Goal: Task Accomplishment & Management: Use online tool/utility

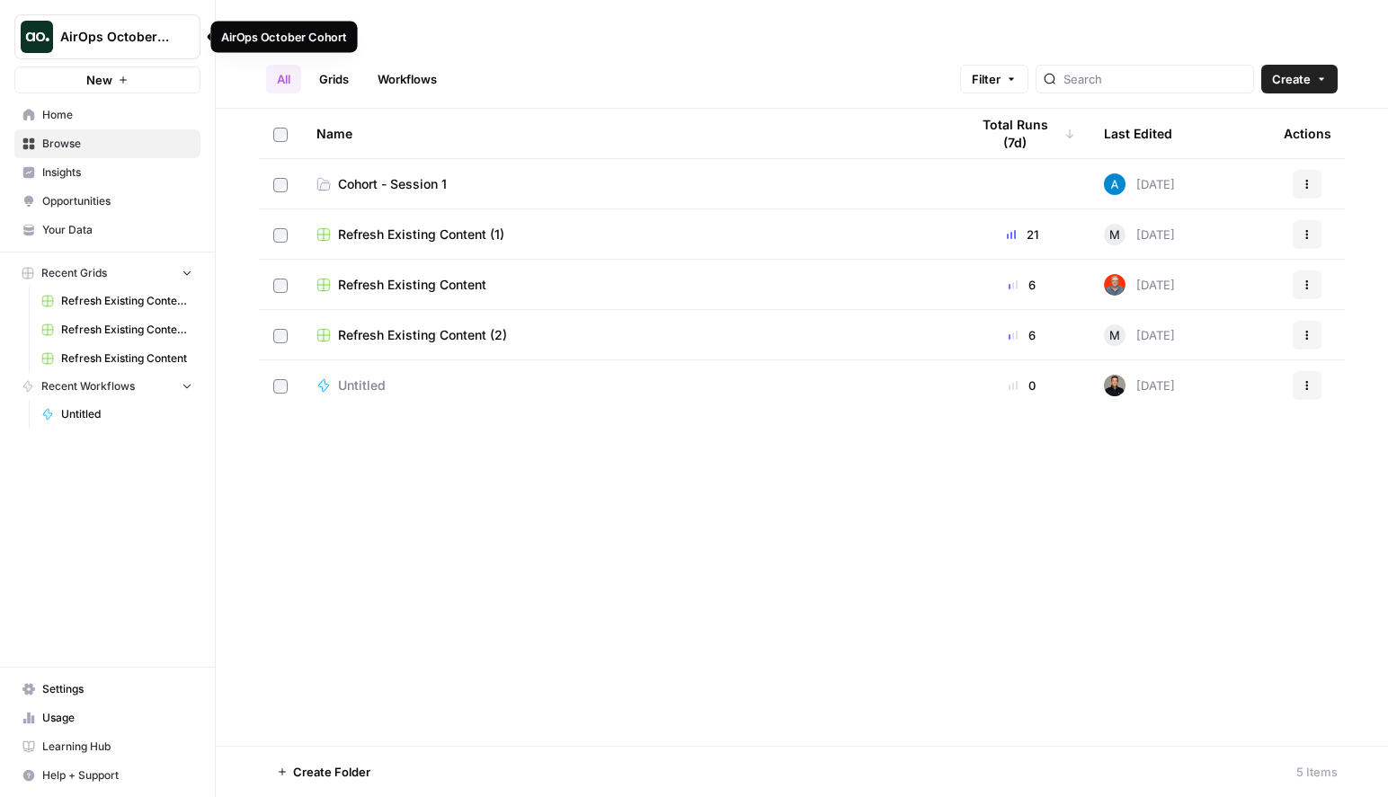
click at [120, 43] on span "AirOps October Cohort" at bounding box center [114, 37] width 109 height 18
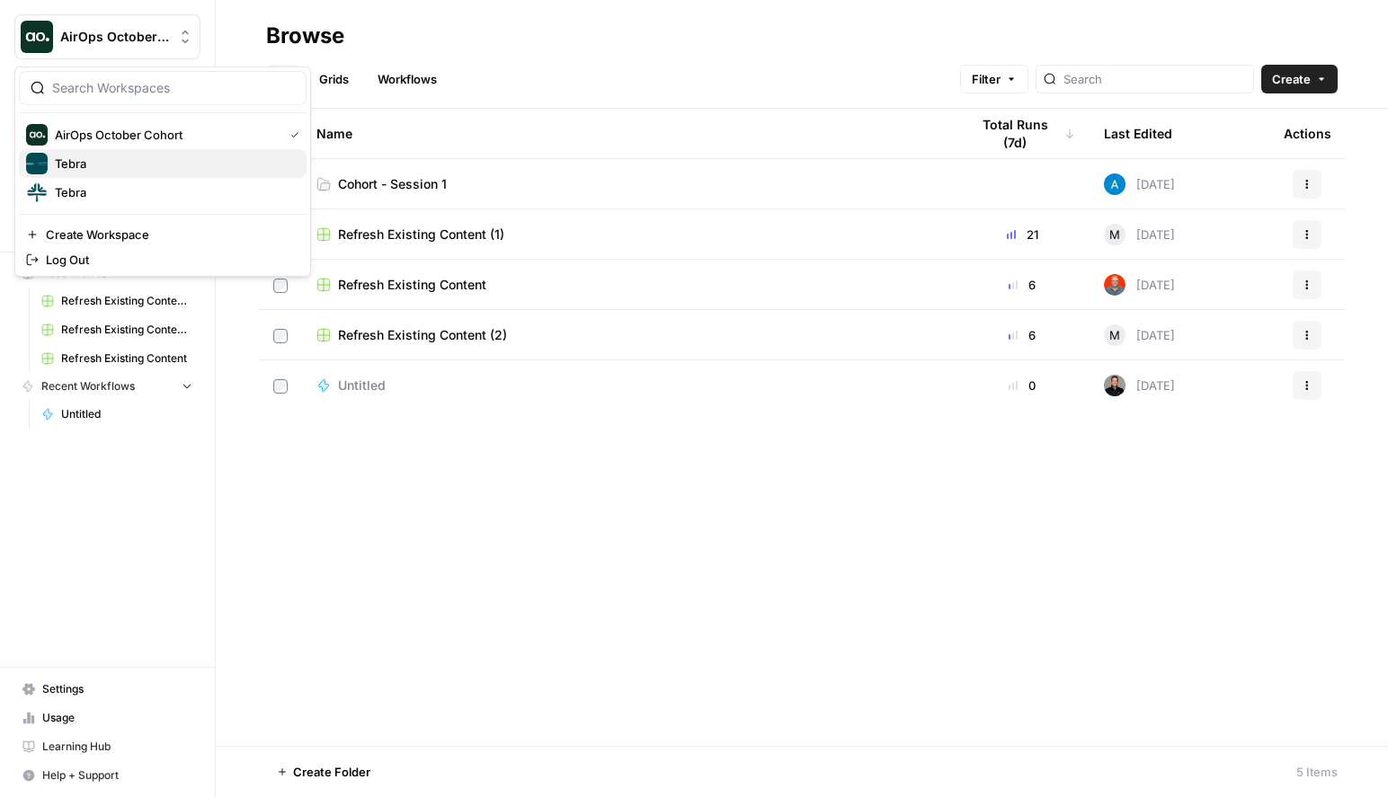
click at [181, 171] on span "Tebra" at bounding box center [173, 164] width 237 height 18
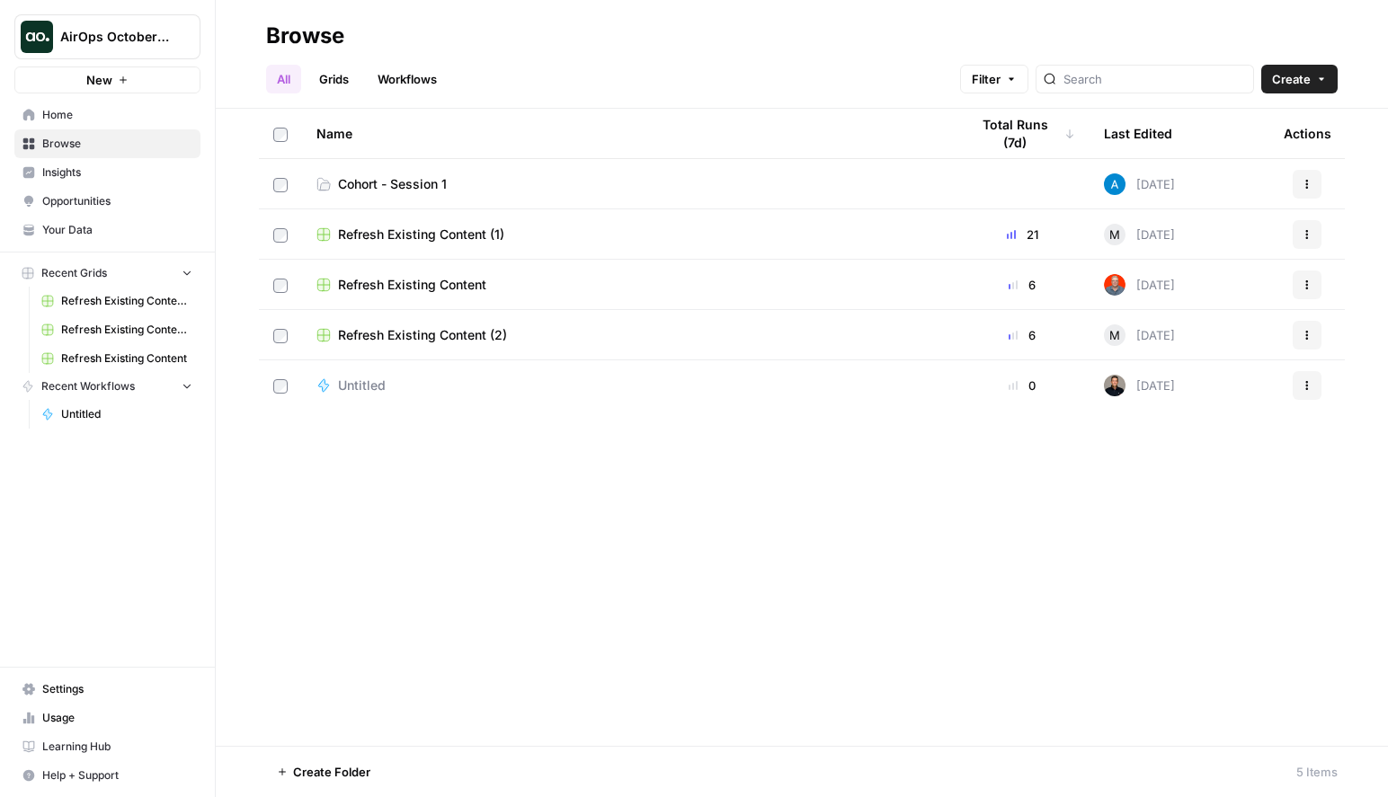
click at [384, 183] on span "Cohort - Session 1" at bounding box center [392, 184] width 109 height 18
click at [492, 236] on span "Refresh Existing Content (1)" at bounding box center [421, 235] width 166 height 18
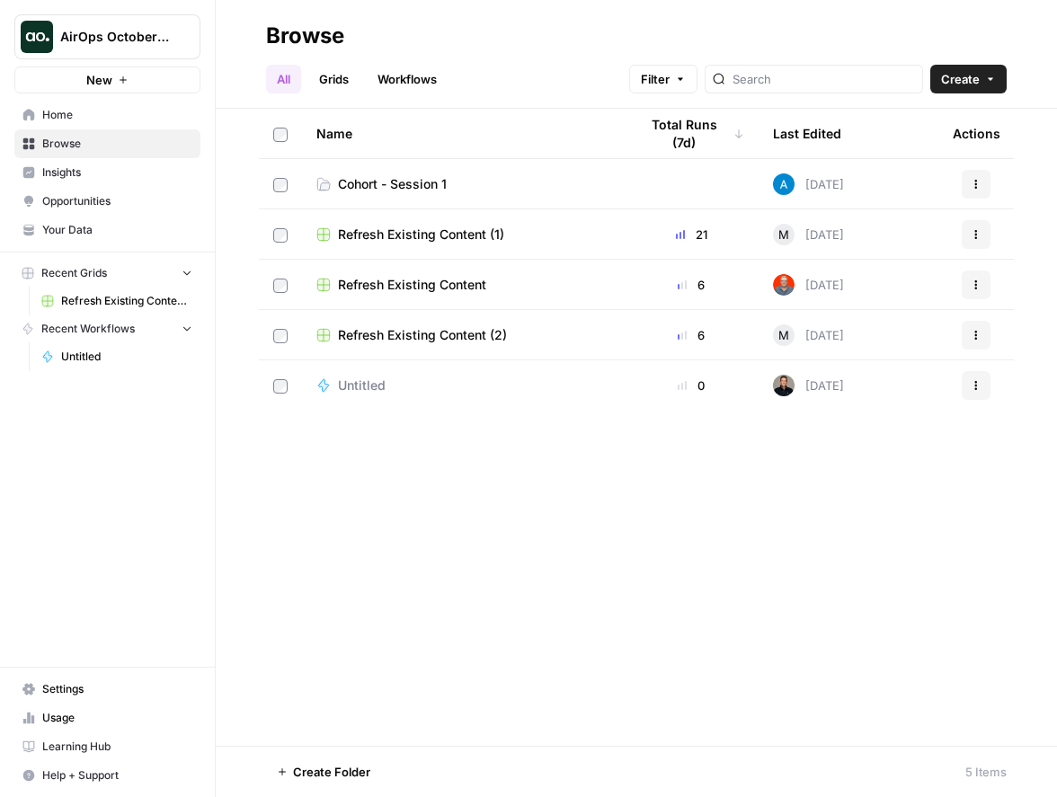
click at [414, 183] on span "Cohort - Session 1" at bounding box center [392, 184] width 109 height 18
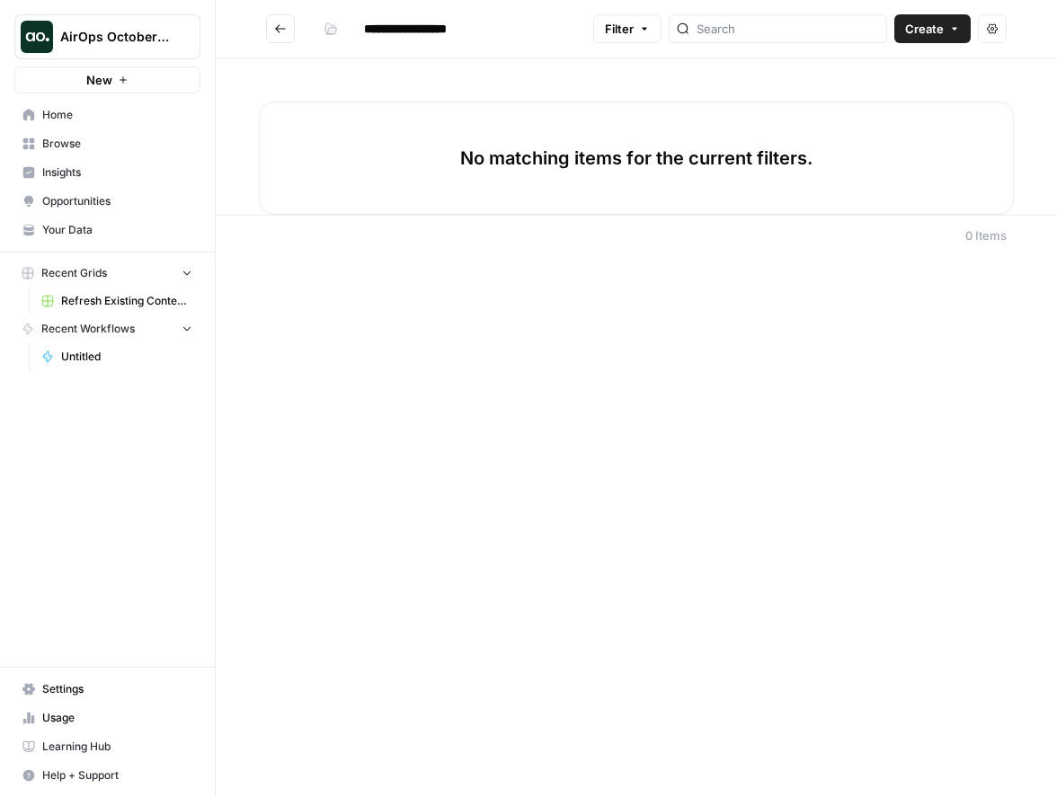
click at [944, 22] on button "Create" at bounding box center [932, 28] width 76 height 29
click at [889, 93] on span "Workflow" at bounding box center [898, 96] width 101 height 18
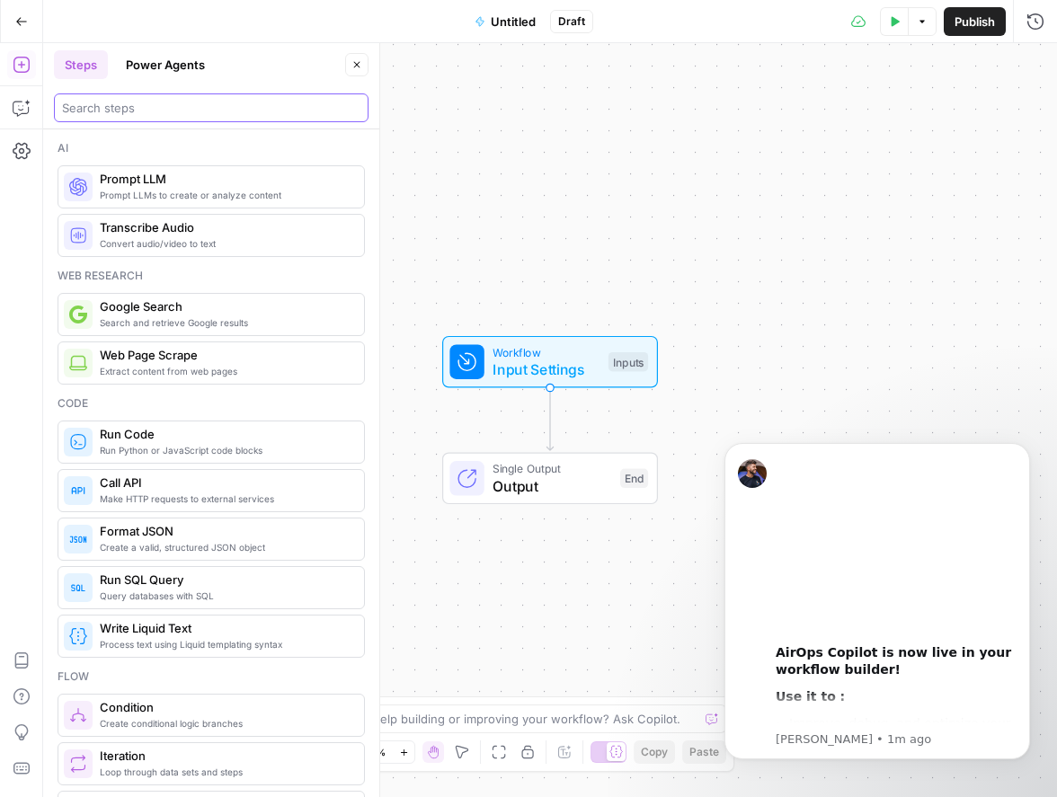
click at [164, 111] on input "search" at bounding box center [211, 108] width 298 height 18
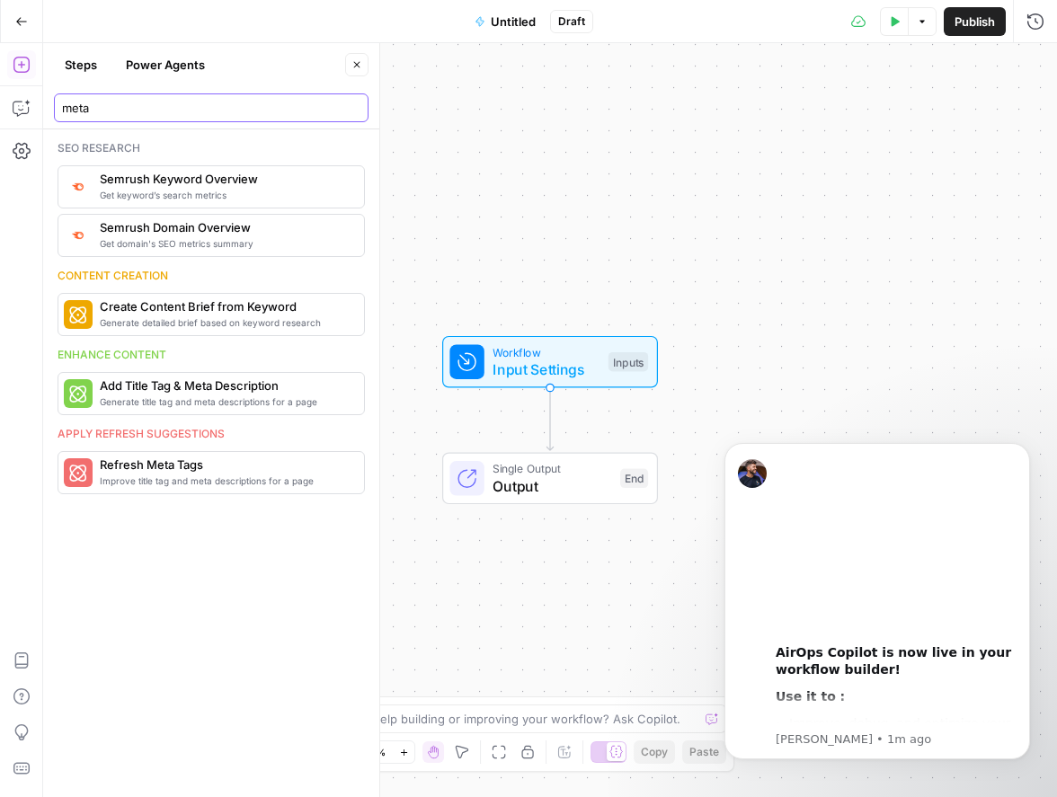
type input "meta"
click at [1023, 453] on icon "Dismiss notification" at bounding box center [1025, 448] width 10 height 10
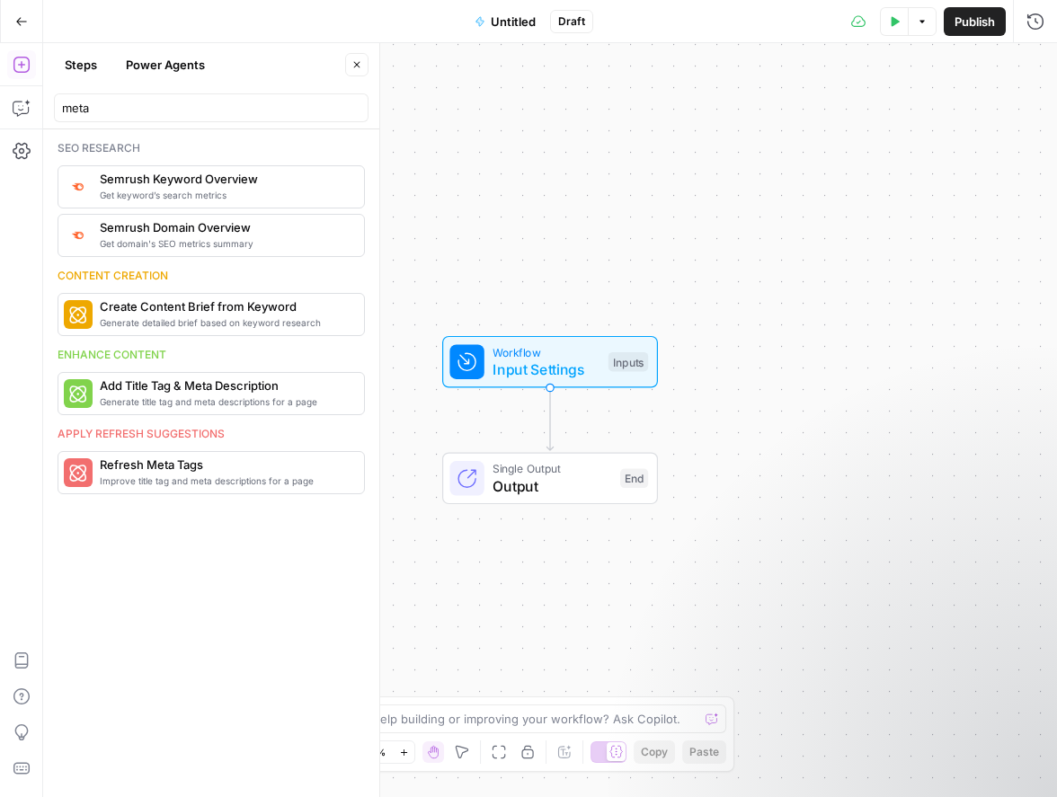
click at [342, 60] on div "Steps Power Agents Close" at bounding box center [211, 64] width 315 height 29
click at [358, 66] on icon "button" at bounding box center [357, 65] width 6 height 6
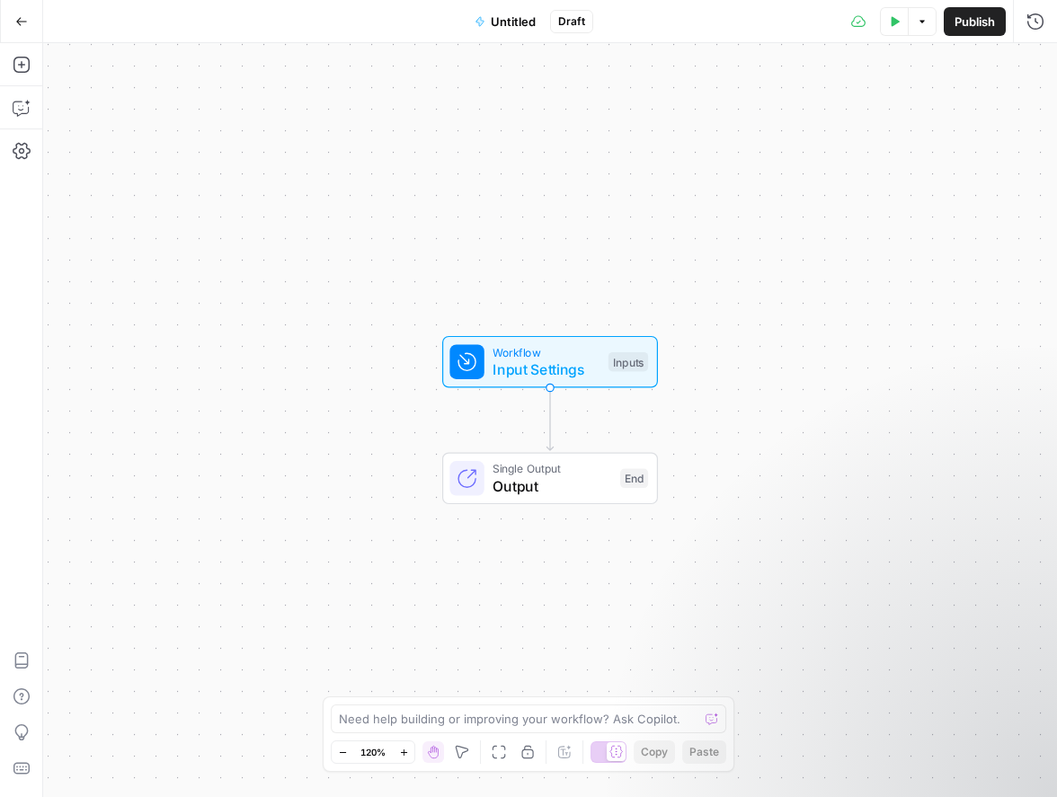
click at [485, 16] on icon "button" at bounding box center [480, 21] width 11 height 11
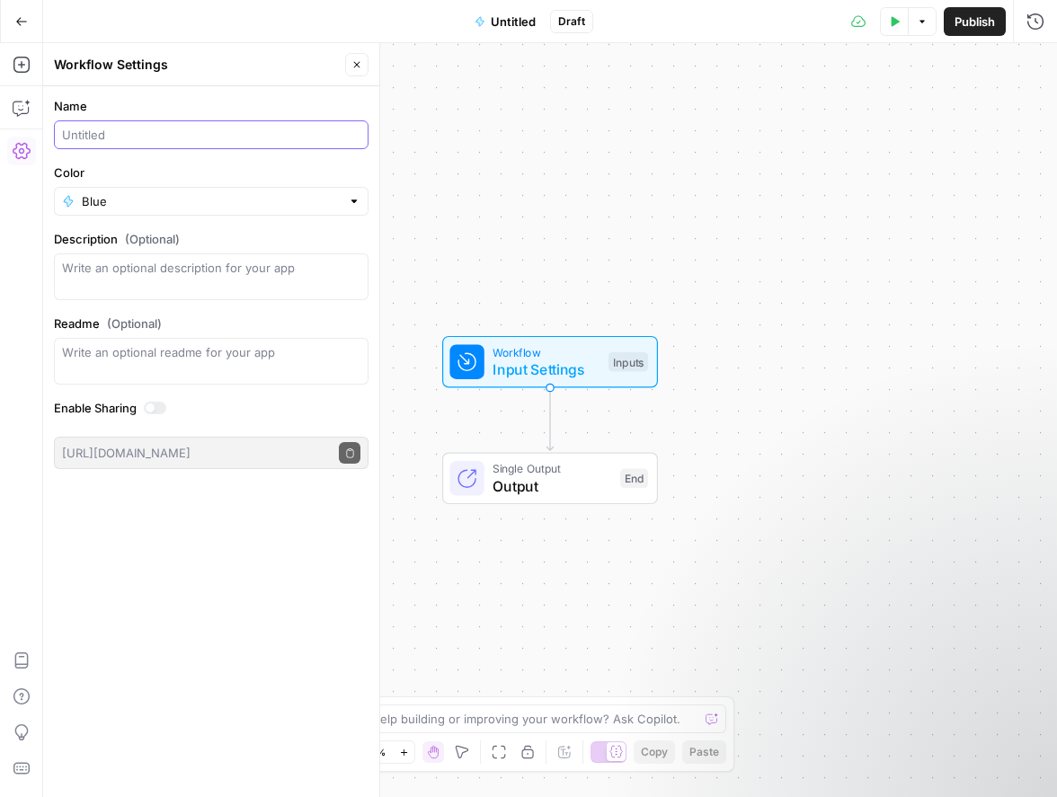
click at [150, 133] on input "Name" at bounding box center [211, 135] width 298 height 18
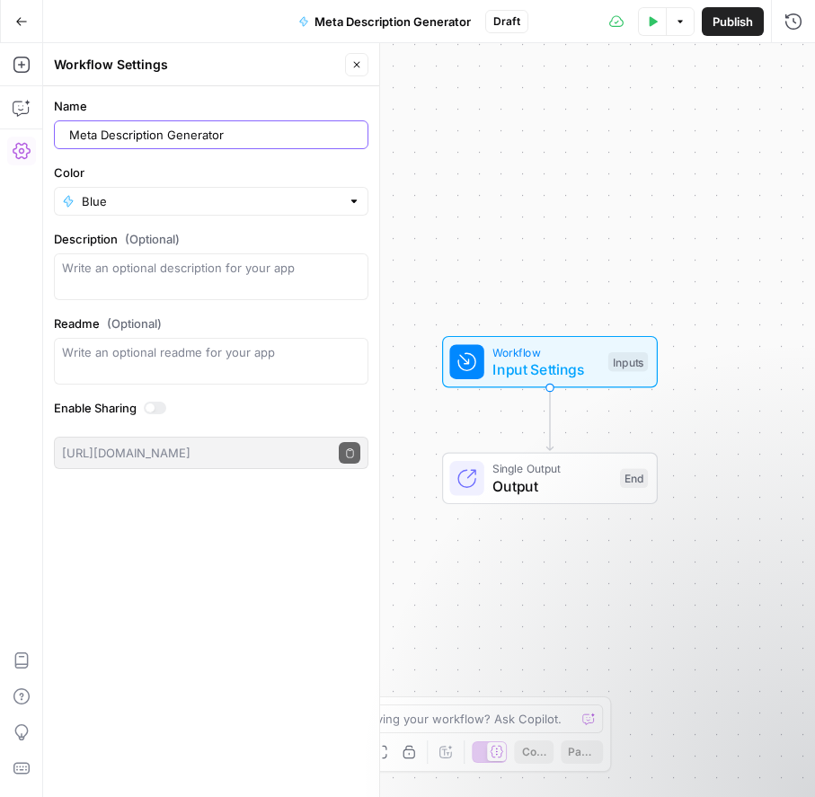
type input "Meta Description Generator"
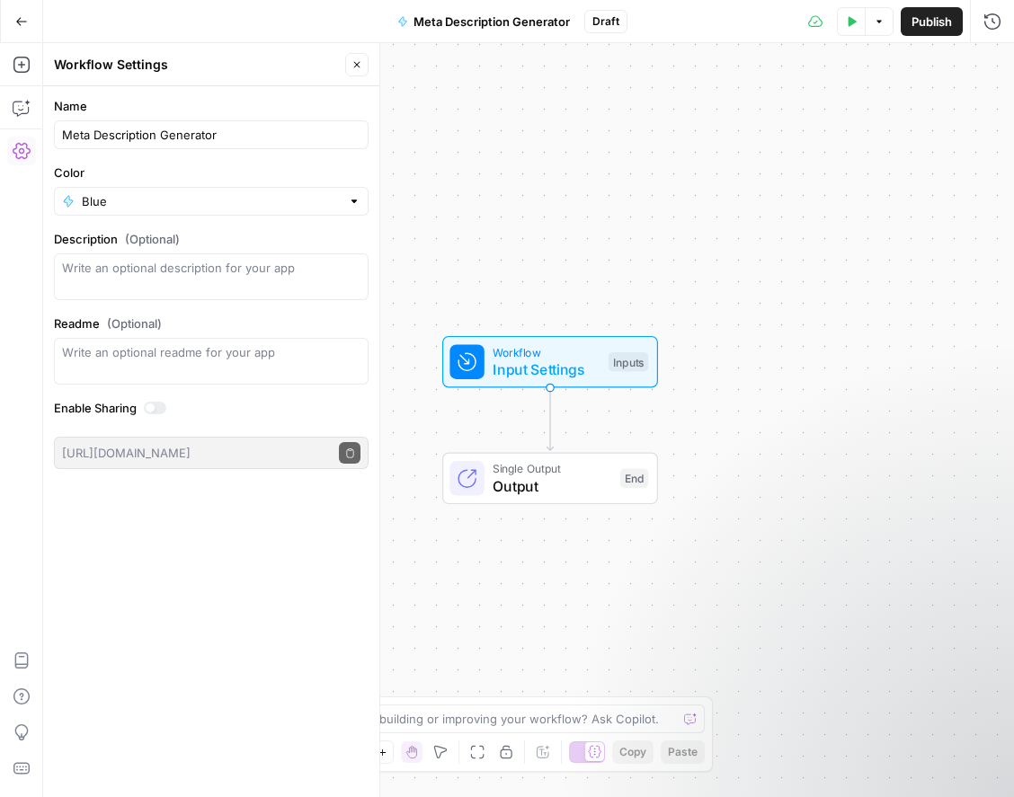
click at [568, 371] on span "Input Settings" at bounding box center [546, 370] width 107 height 22
click at [839, 119] on button "Add Field" at bounding box center [819, 122] width 299 height 29
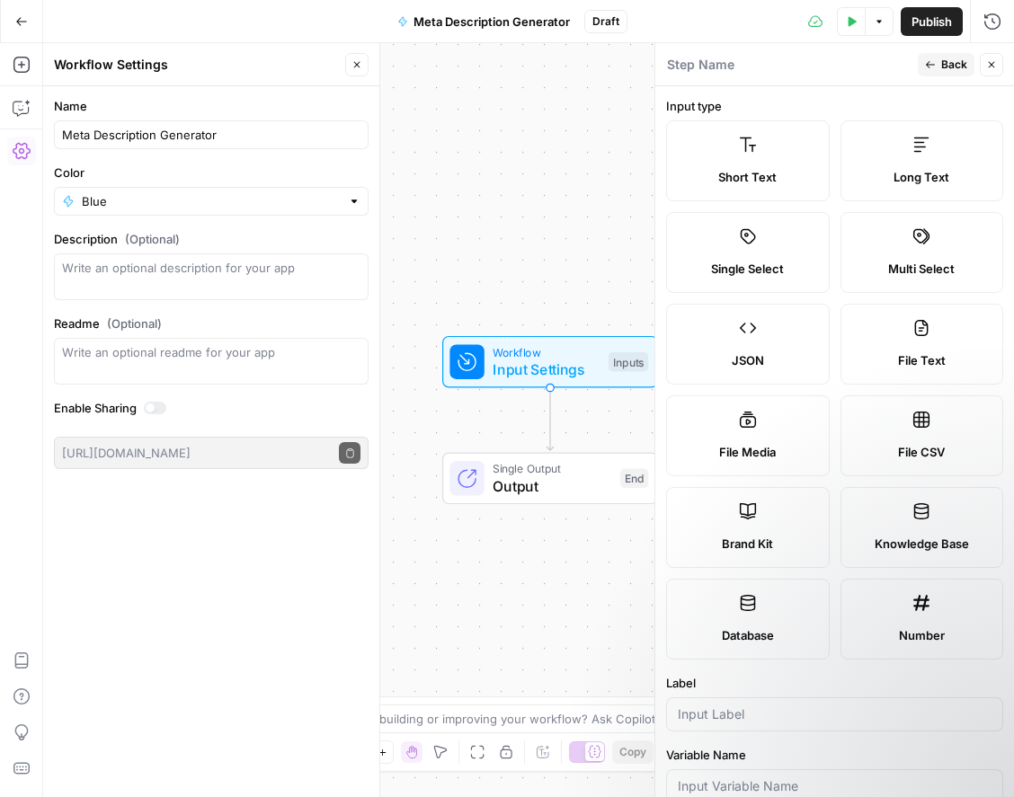
click at [749, 164] on label "Short Text" at bounding box center [748, 160] width 164 height 81
click at [745, 712] on input "Label" at bounding box center [835, 715] width 314 height 18
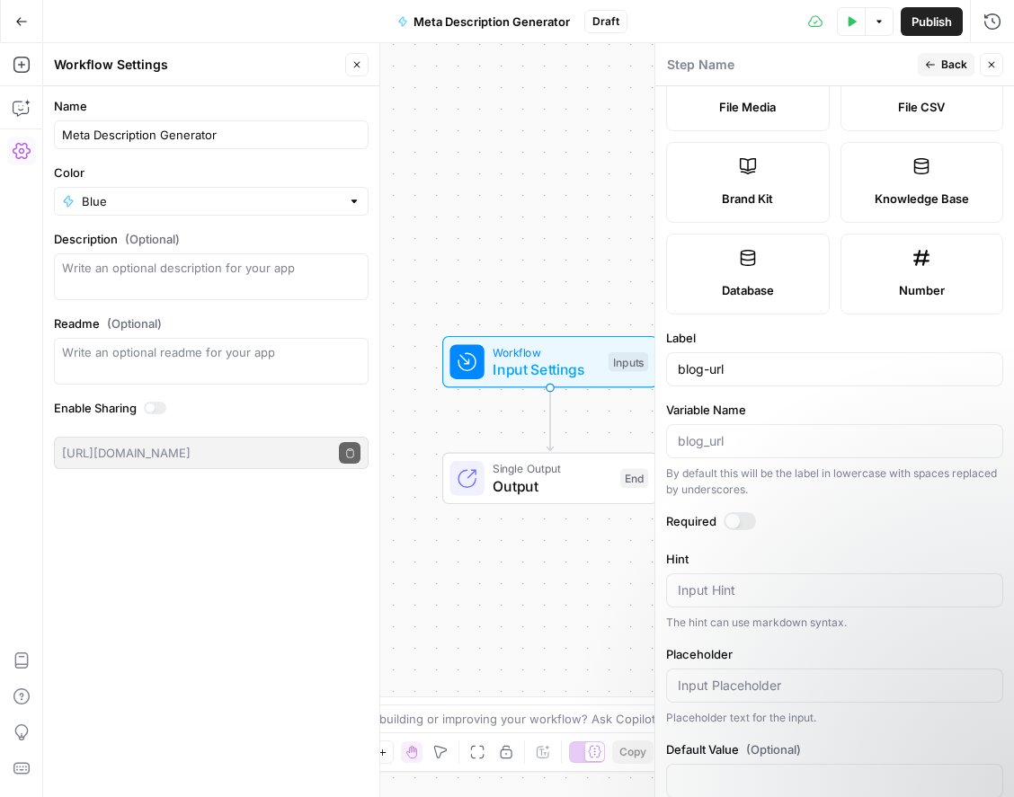
scroll to position [381, 0]
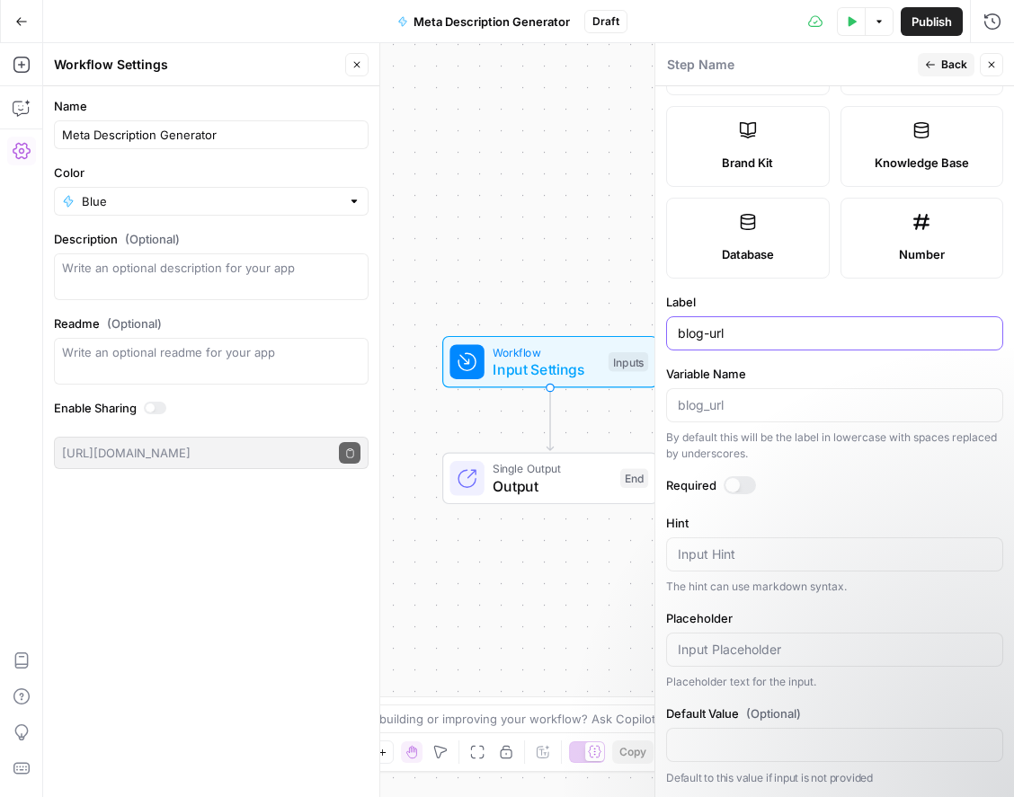
click at [742, 336] on input "blog-url" at bounding box center [835, 333] width 314 height 18
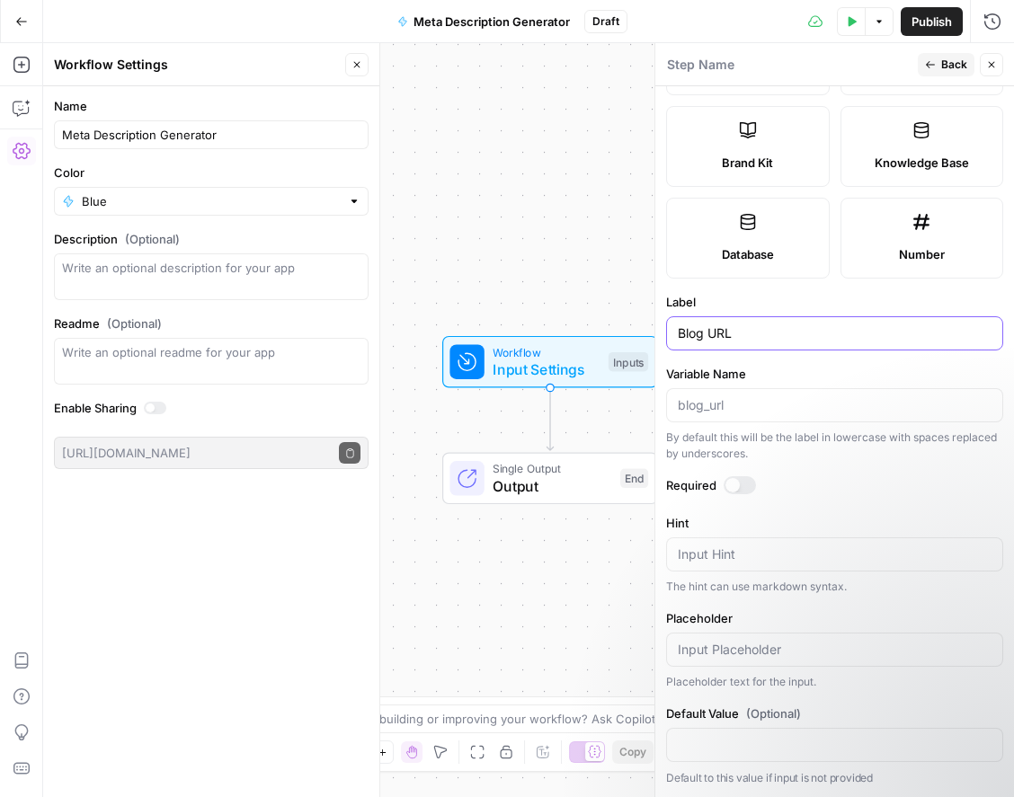
type input "Blog URL"
click at [736, 488] on div at bounding box center [732, 485] width 14 height 14
click at [944, 66] on span "Back" at bounding box center [954, 65] width 26 height 16
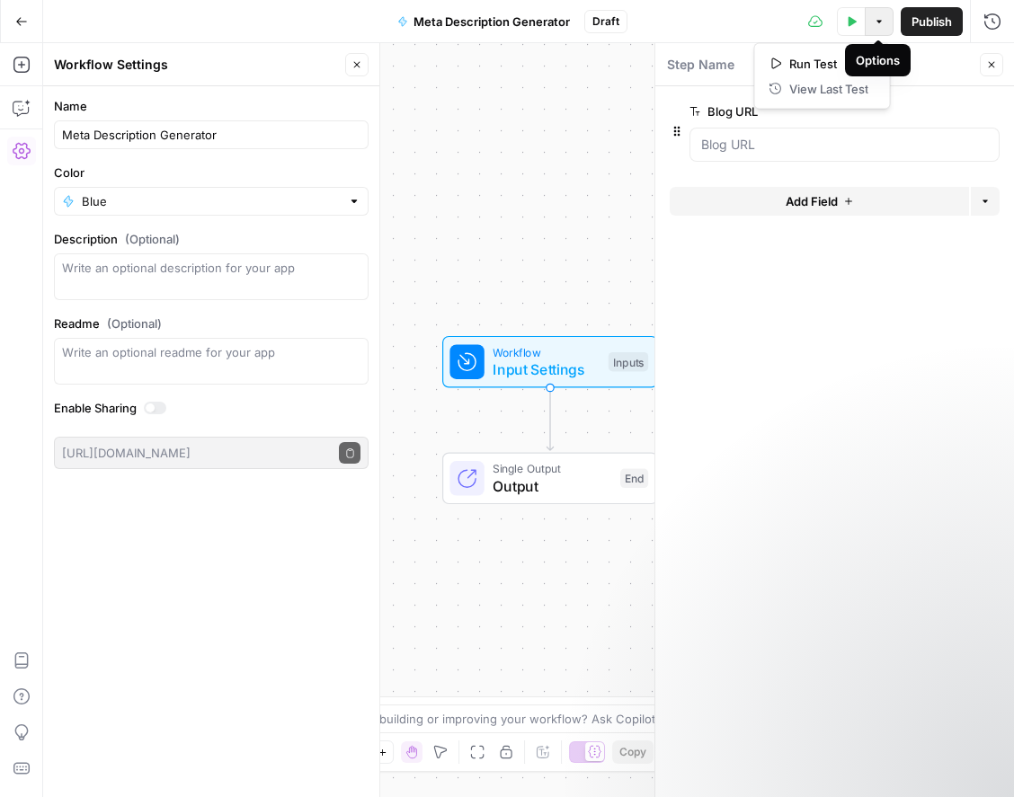
click at [876, 23] on icon "button" at bounding box center [879, 21] width 11 height 11
click at [931, 16] on span "Publish" at bounding box center [931, 22] width 40 height 18
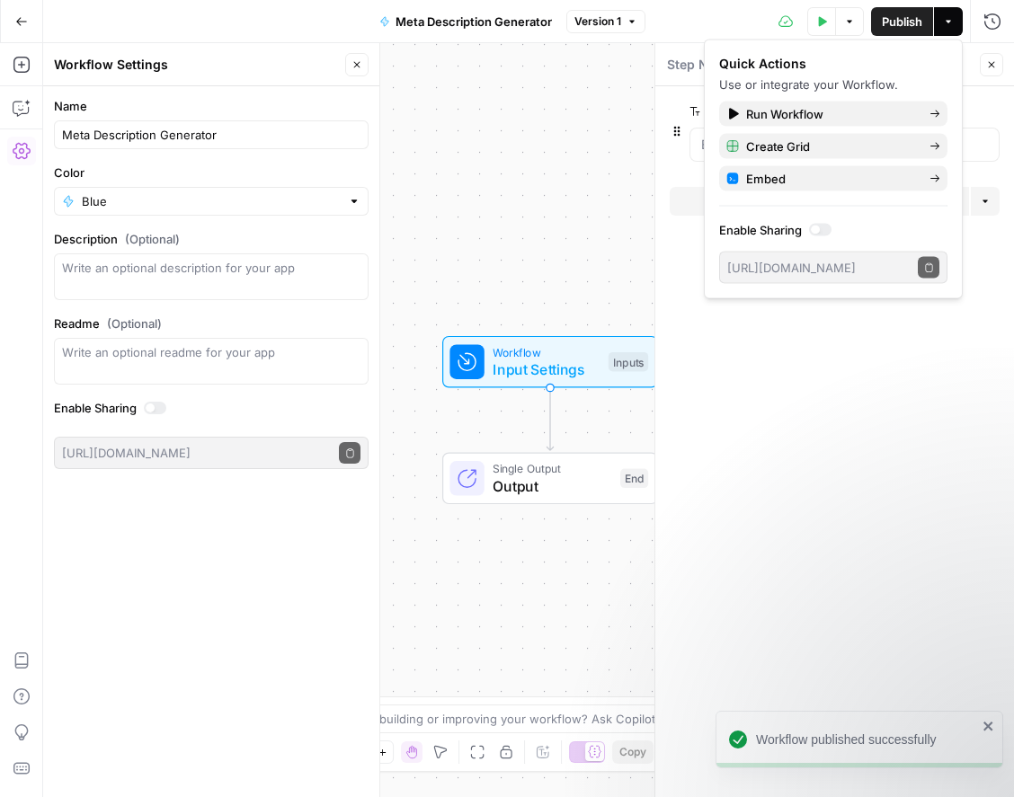
click at [835, 452] on form "Blog URL edit field Delete group Add Field Options" at bounding box center [834, 441] width 359 height 711
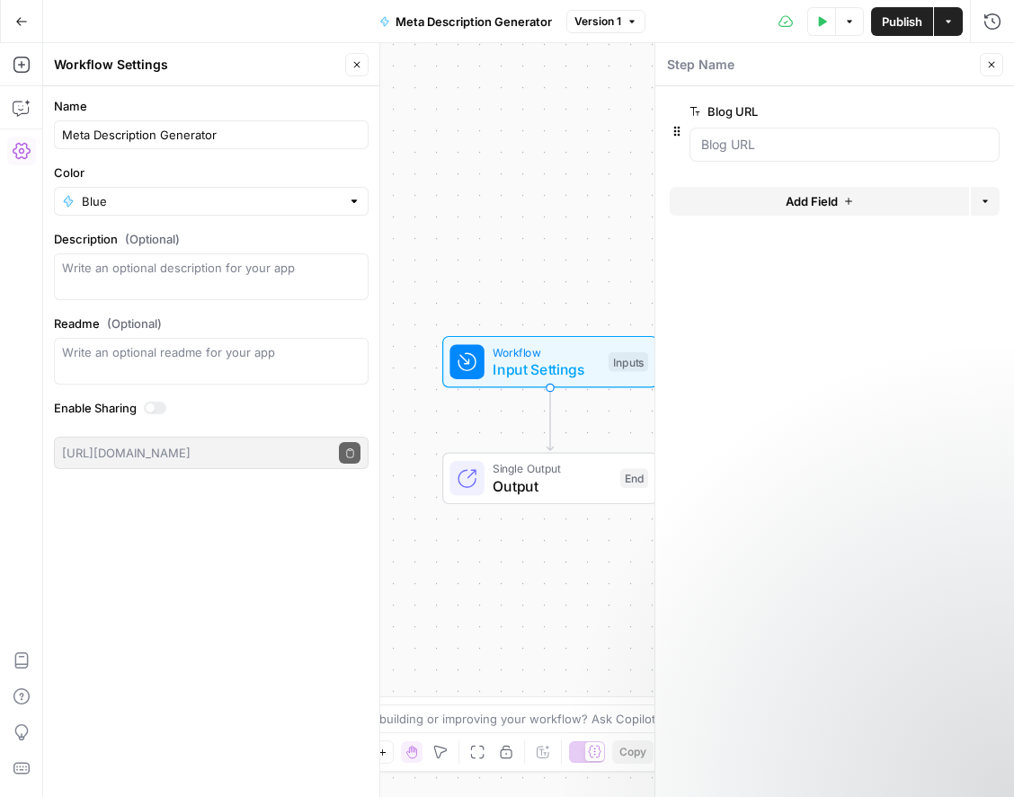
click at [797, 193] on span "Add Field" at bounding box center [812, 201] width 52 height 18
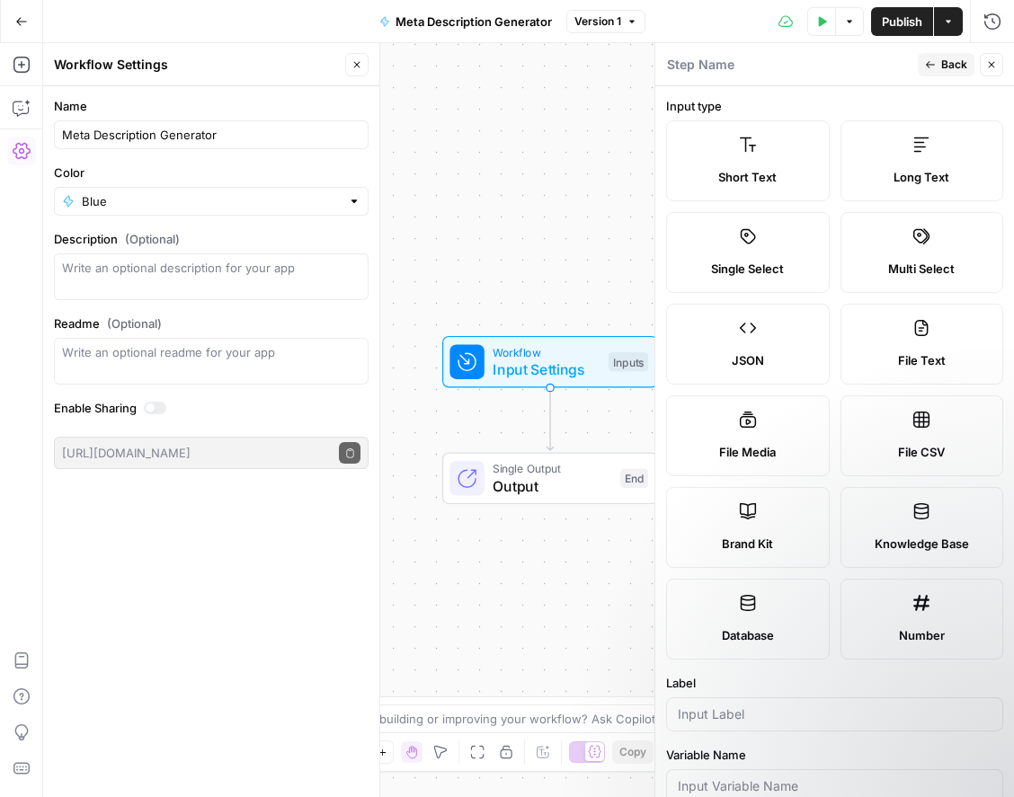
click at [765, 510] on label "Brand Kit" at bounding box center [748, 527] width 164 height 81
type input "Brand Kit"
type input "brand_kit"
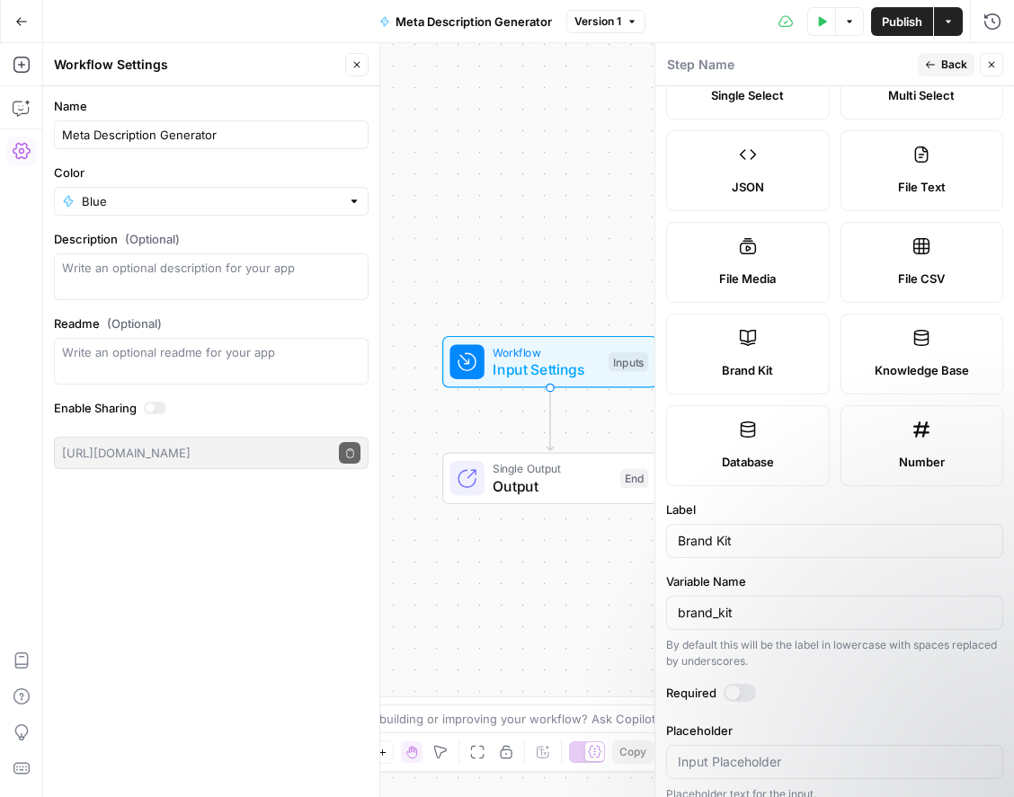
scroll to position [190, 0]
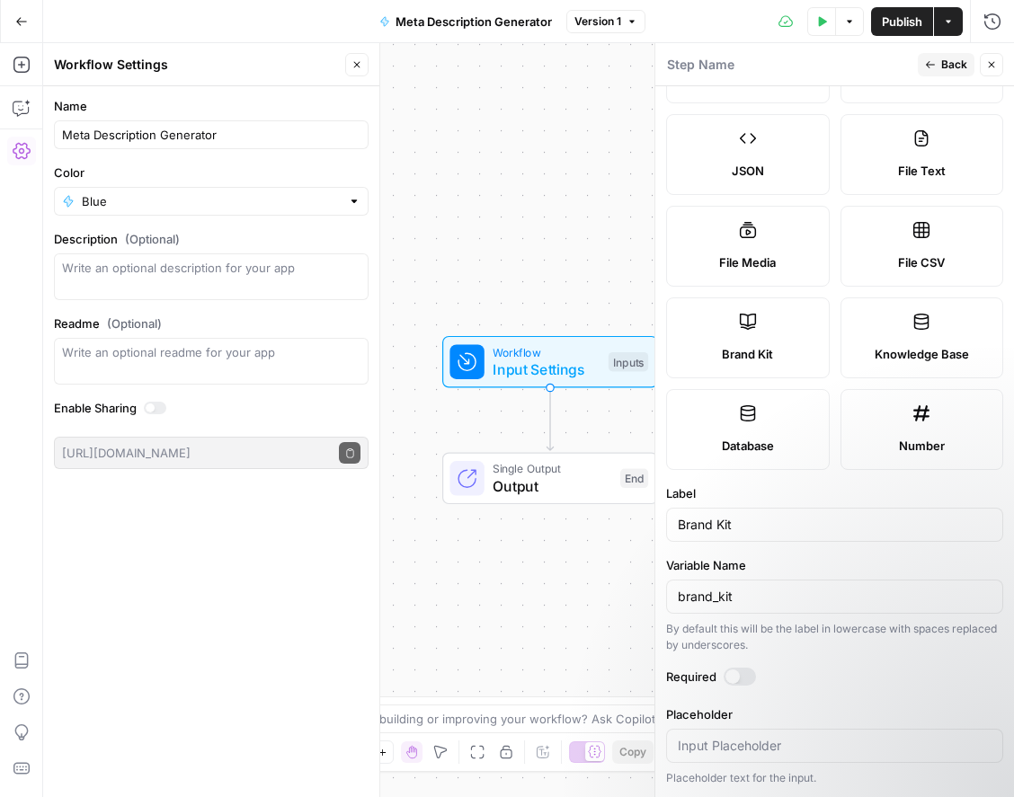
click at [742, 673] on div at bounding box center [740, 677] width 32 height 18
click at [932, 68] on icon "button" at bounding box center [930, 64] width 11 height 11
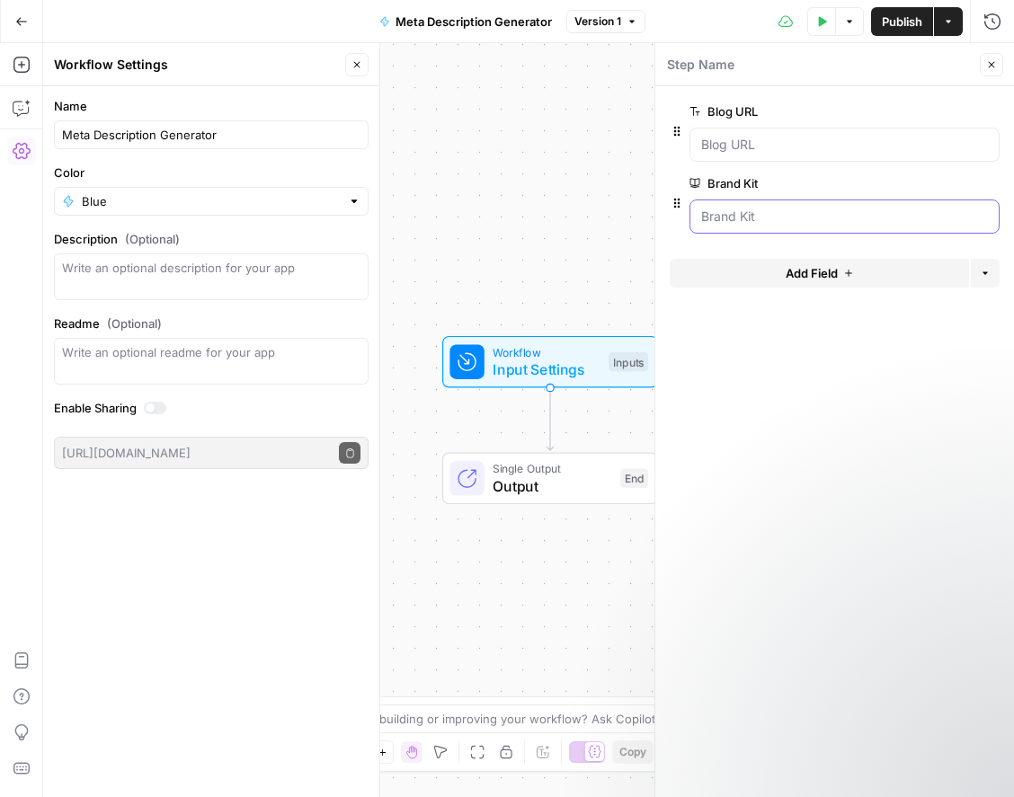
click at [810, 223] on Kit "Brand Kit" at bounding box center [844, 217] width 287 height 18
click at [867, 352] on form "Blog URL edit field Delete group Brand Kit edit field Delete group Add Field Op…" at bounding box center [834, 441] width 359 height 711
click at [844, 20] on icon "button" at bounding box center [849, 21] width 11 height 11
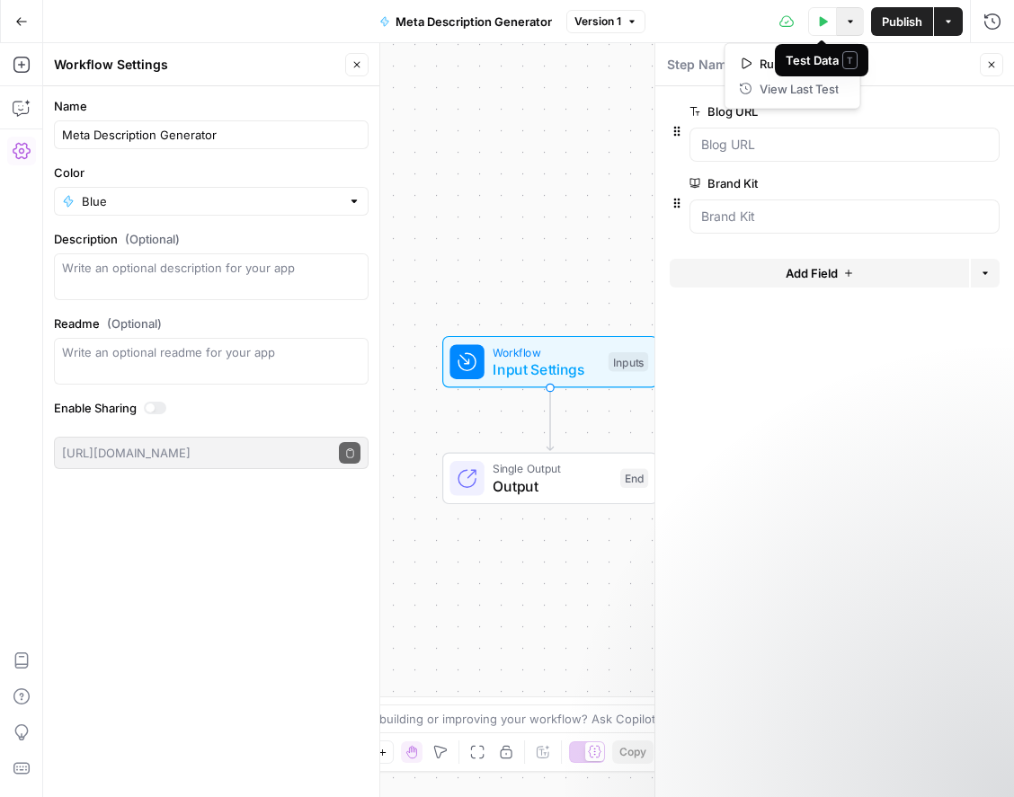
click at [820, 18] on icon "button" at bounding box center [824, 21] width 8 height 10
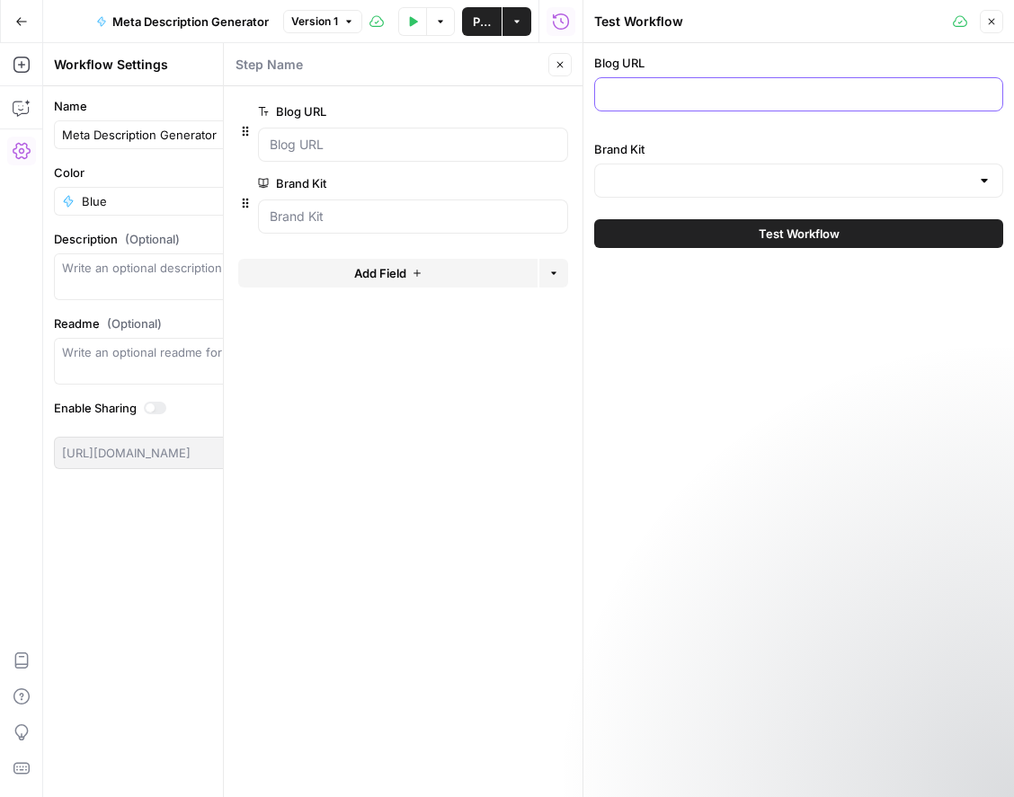
click at [698, 99] on input "Blog URL" at bounding box center [799, 94] width 386 height 18
paste input "[URL][DOMAIN_NAME]"
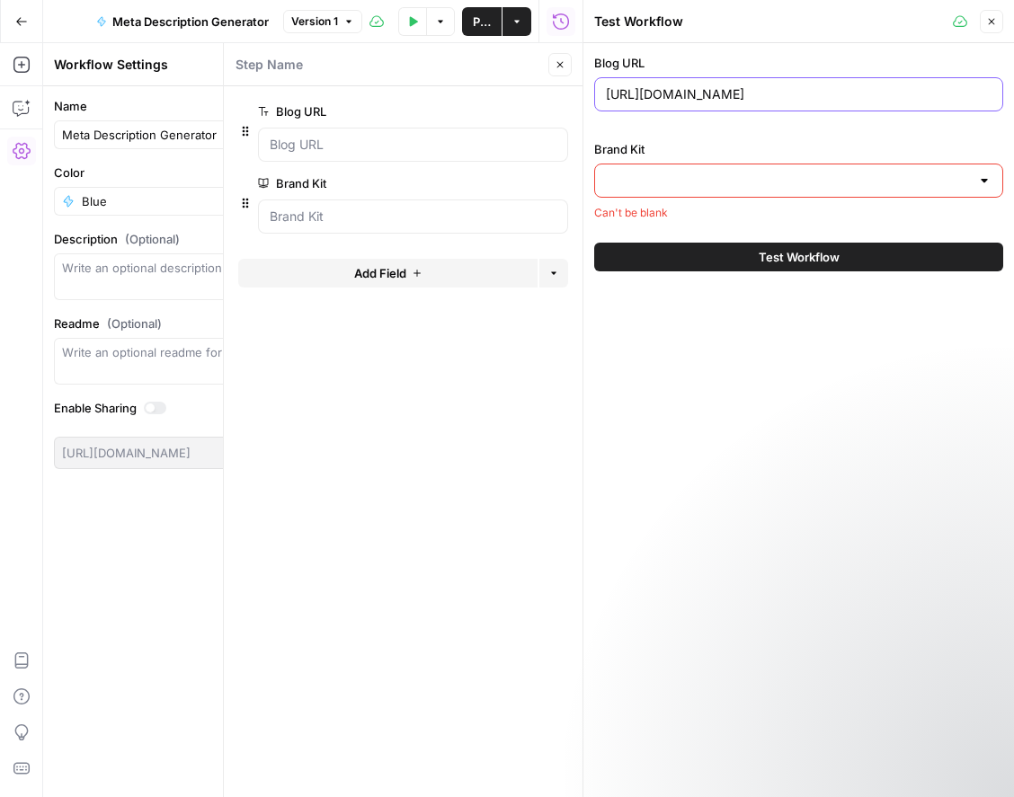
scroll to position [0, 251]
type input "[URL][DOMAIN_NAME]"
click at [671, 190] on div at bounding box center [798, 181] width 409 height 34
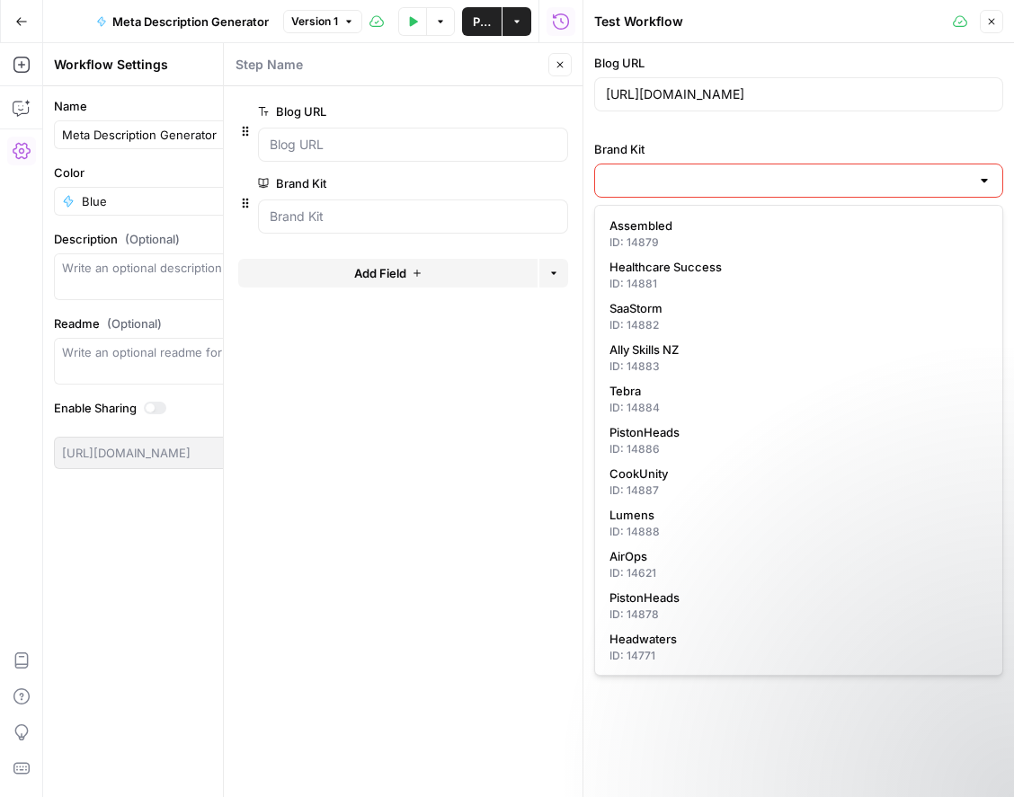
scroll to position [0, 0]
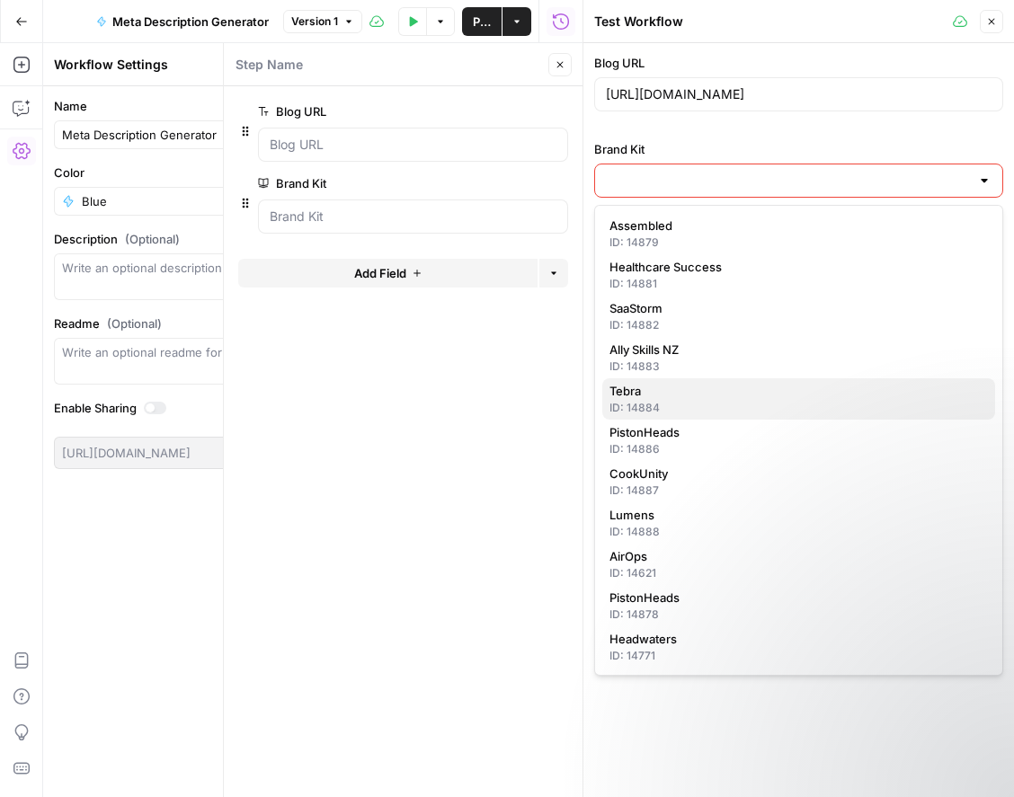
click at [687, 404] on div "ID: 14884" at bounding box center [798, 408] width 378 height 16
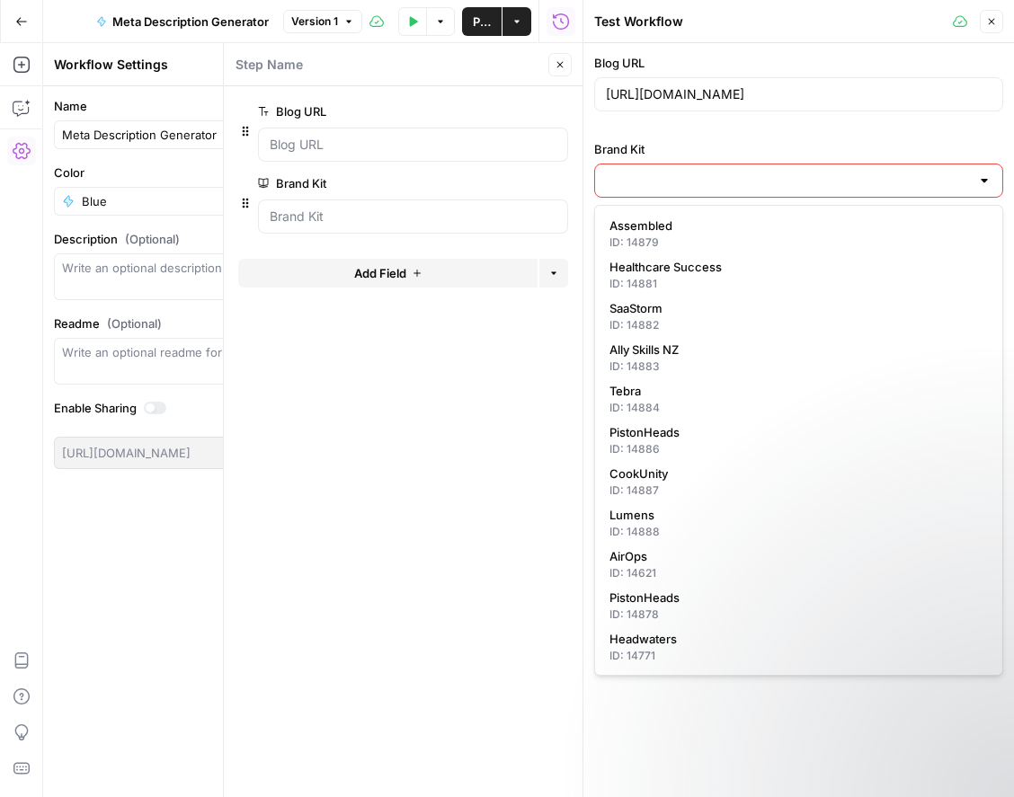
type input "Tebra"
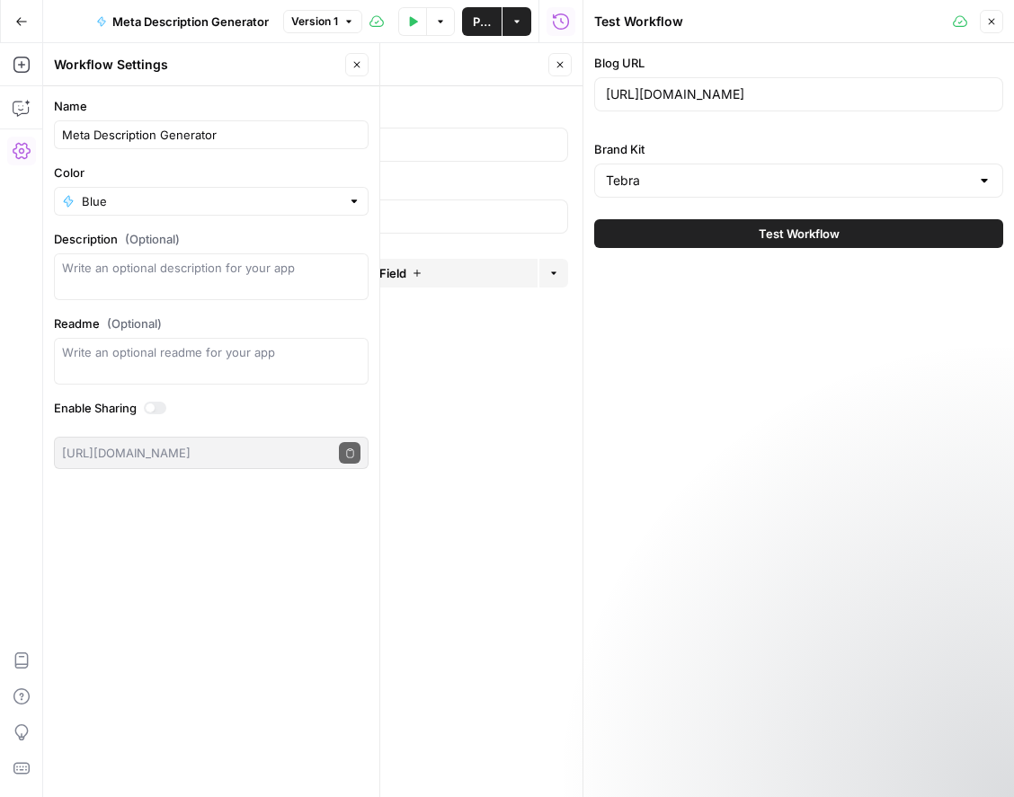
click at [998, 20] on button "Close" at bounding box center [991, 21] width 23 height 23
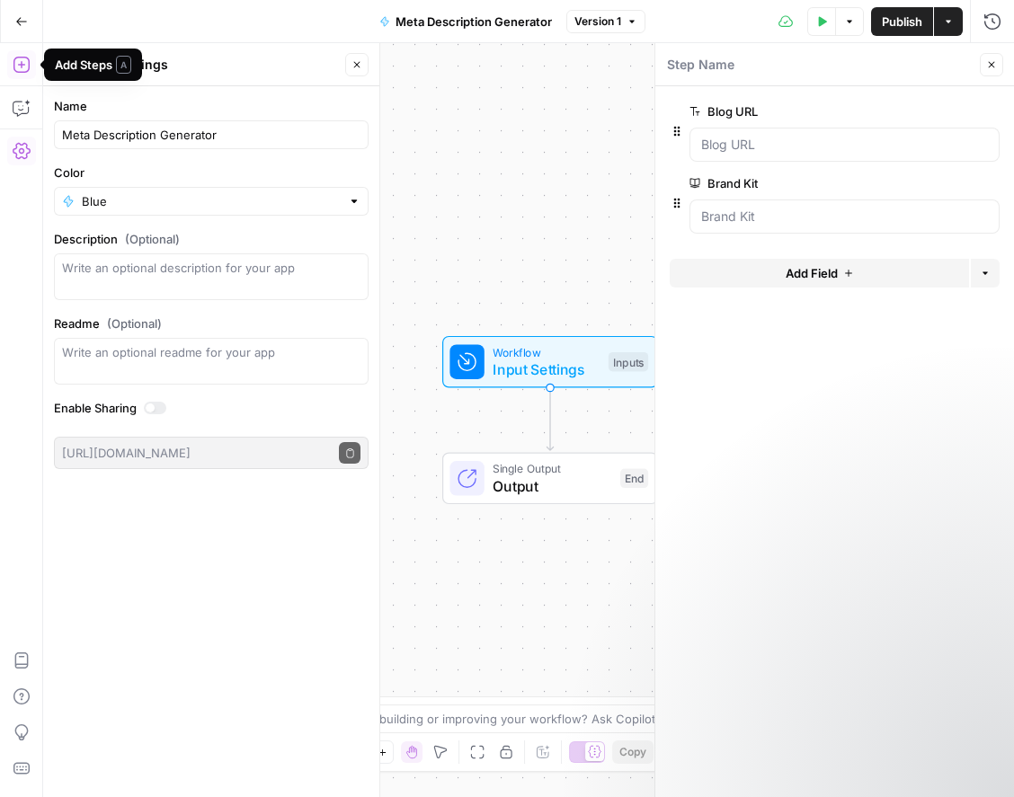
click at [14, 64] on icon "button" at bounding box center [22, 65] width 18 height 18
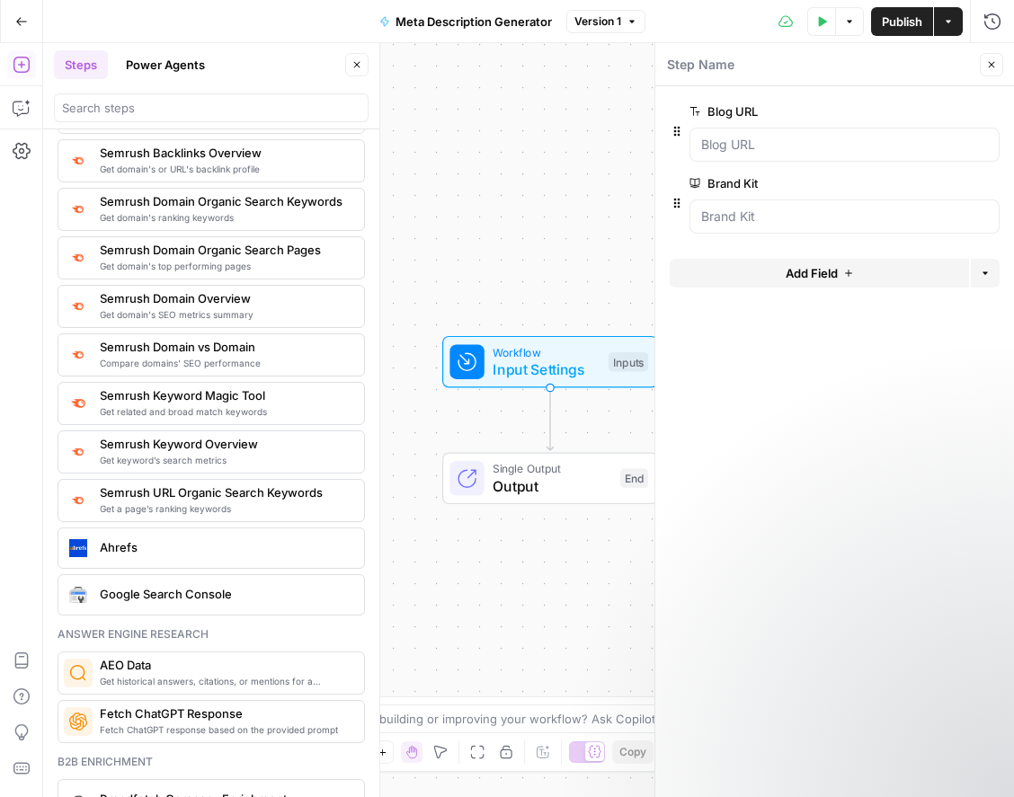
scroll to position [2093, 0]
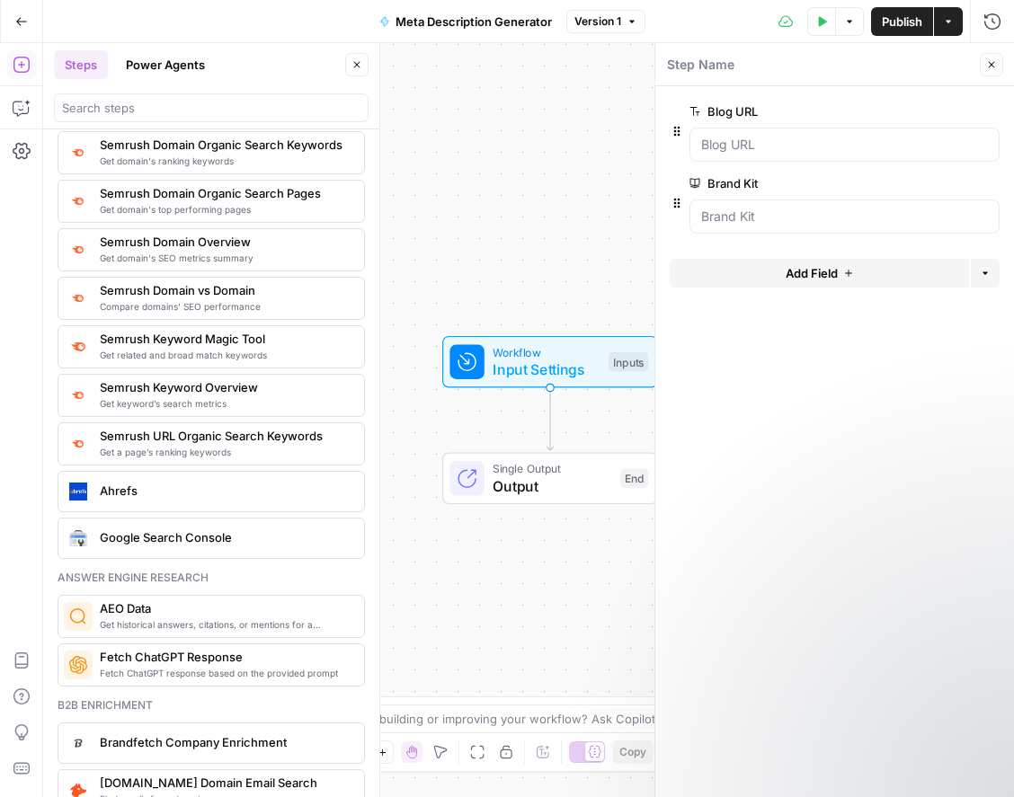
click at [204, 542] on span "Google Search Console" at bounding box center [225, 538] width 250 height 18
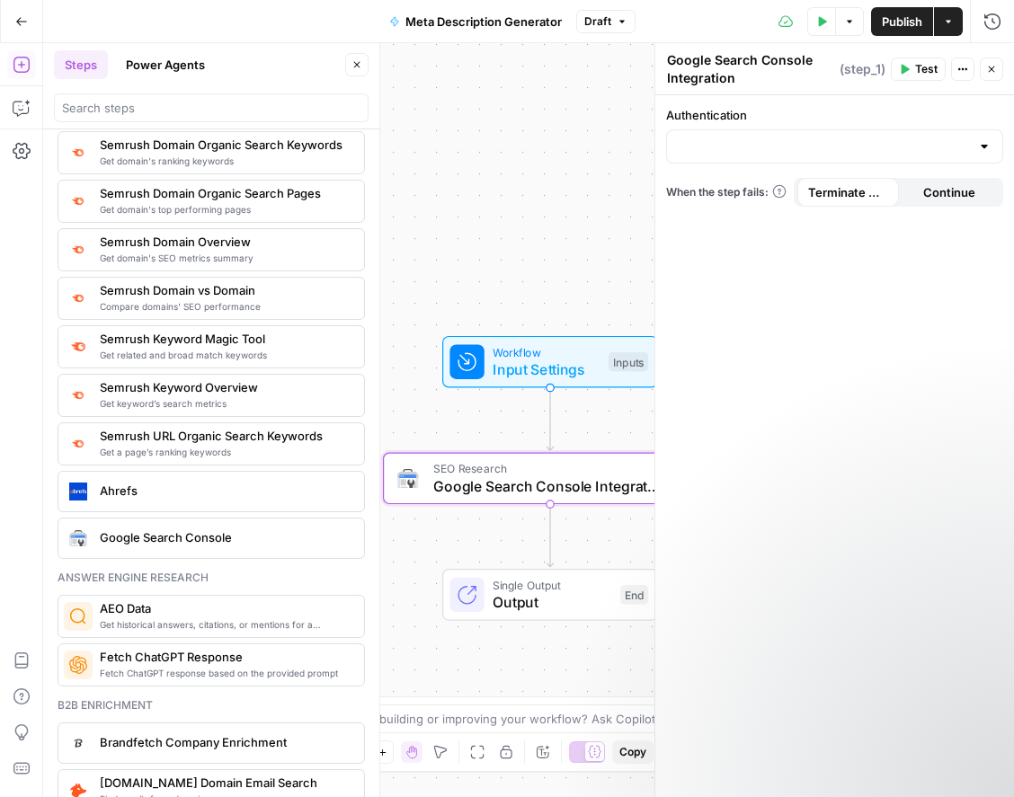
click at [986, 148] on div at bounding box center [984, 147] width 14 height 18
click at [870, 193] on span "Google Search Console - https://www.tebra.com/" at bounding box center [830, 191] width 299 height 18
type input "Google Search Console - https://www.tebra.com/"
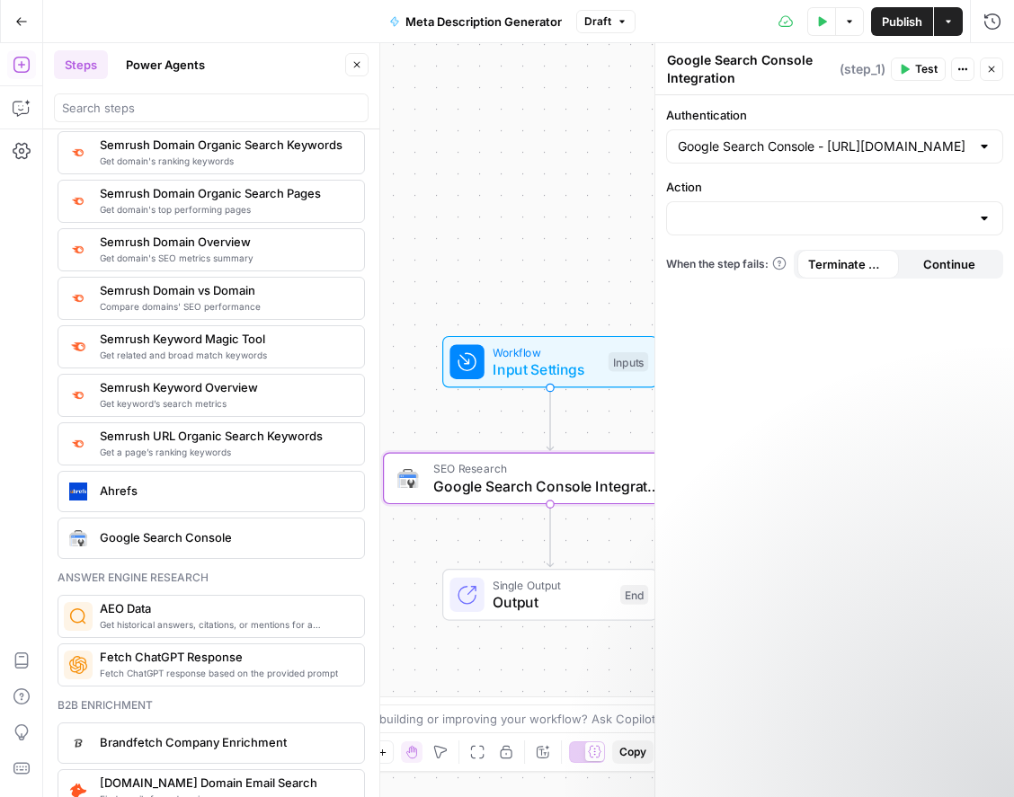
click at [985, 222] on div at bounding box center [984, 218] width 14 height 18
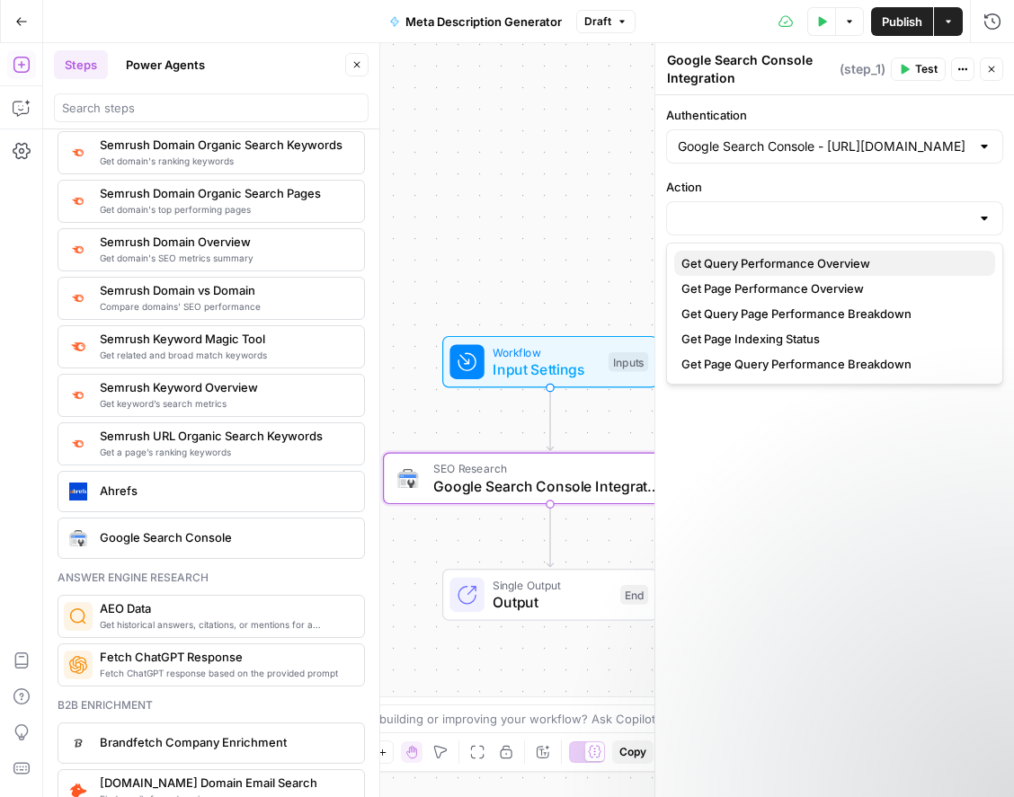
click at [880, 265] on span "Get Query Performance Overview" at bounding box center [830, 263] width 299 height 18
type input "Get Query Performance Overview"
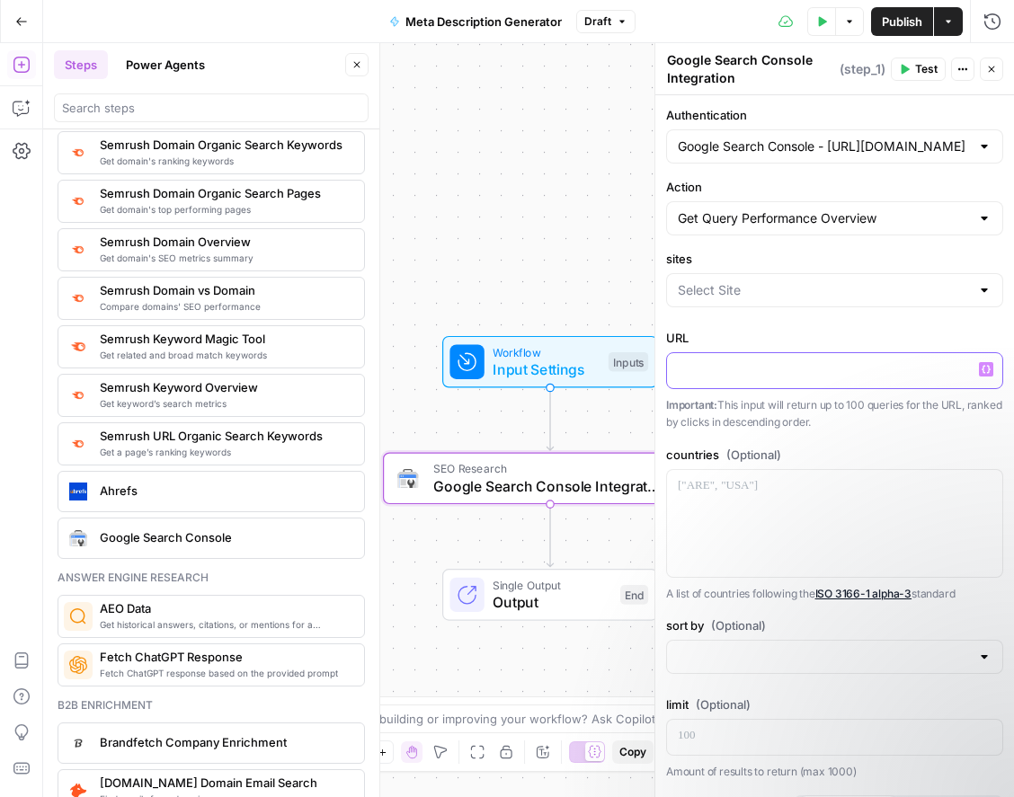
click at [751, 371] on p at bounding box center [835, 369] width 314 height 18
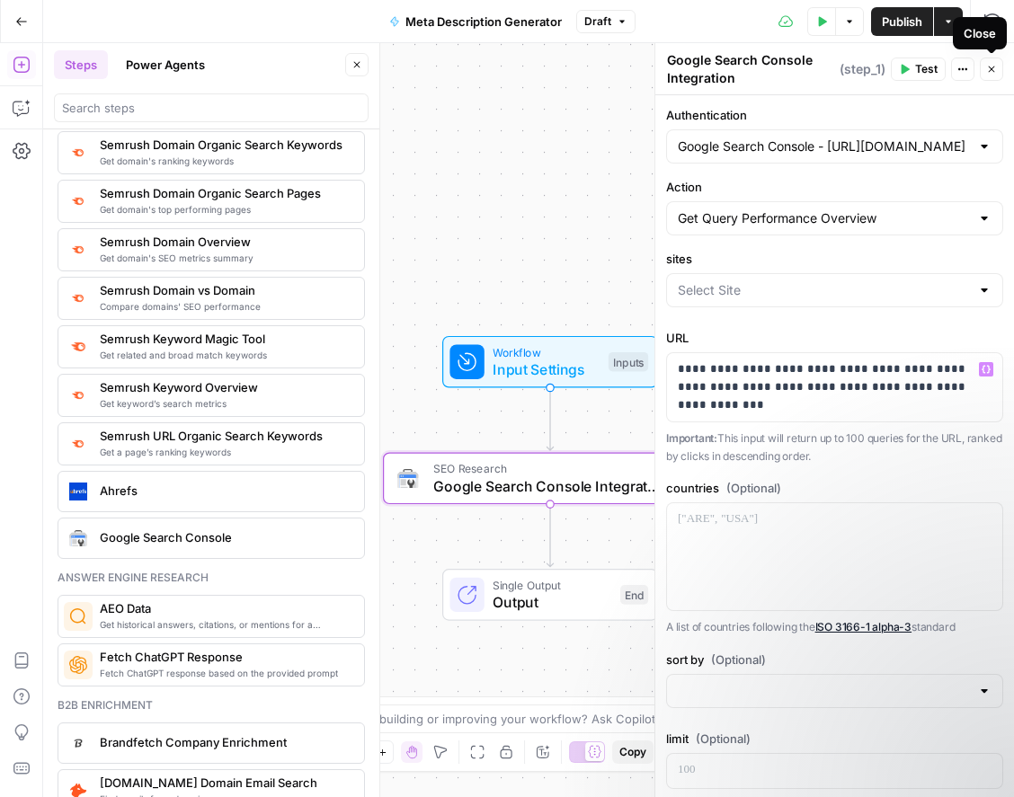
click at [987, 75] on button "Close" at bounding box center [991, 69] width 23 height 23
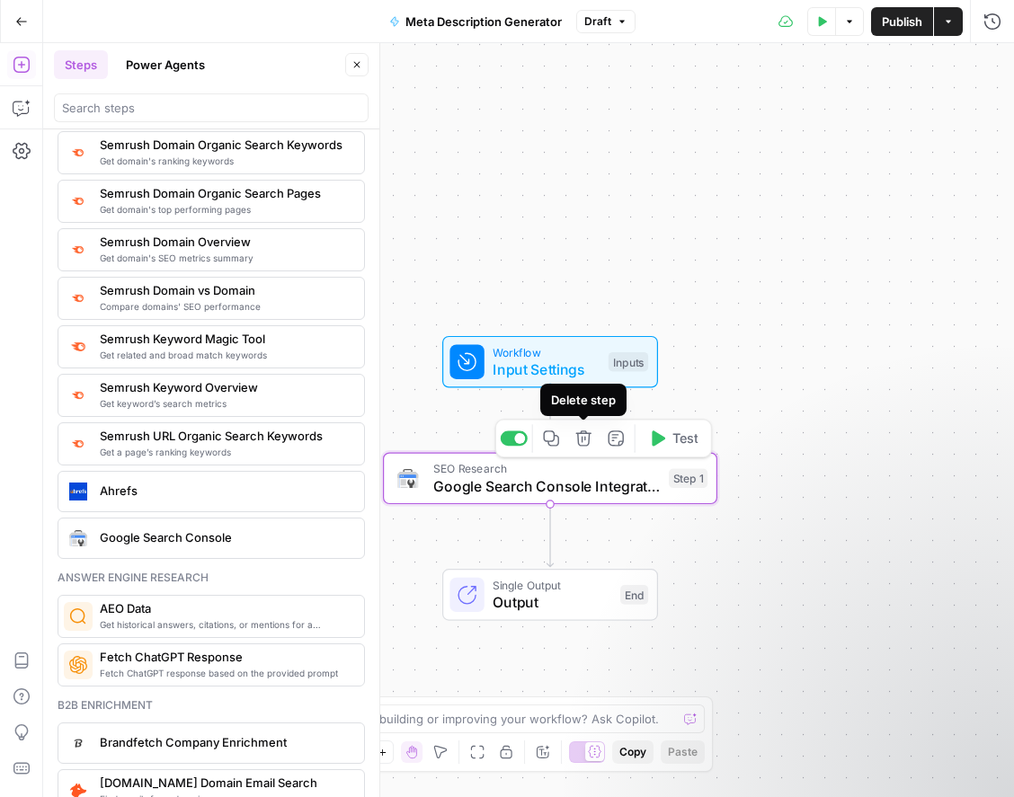
click at [584, 443] on icon "button" at bounding box center [583, 438] width 17 height 17
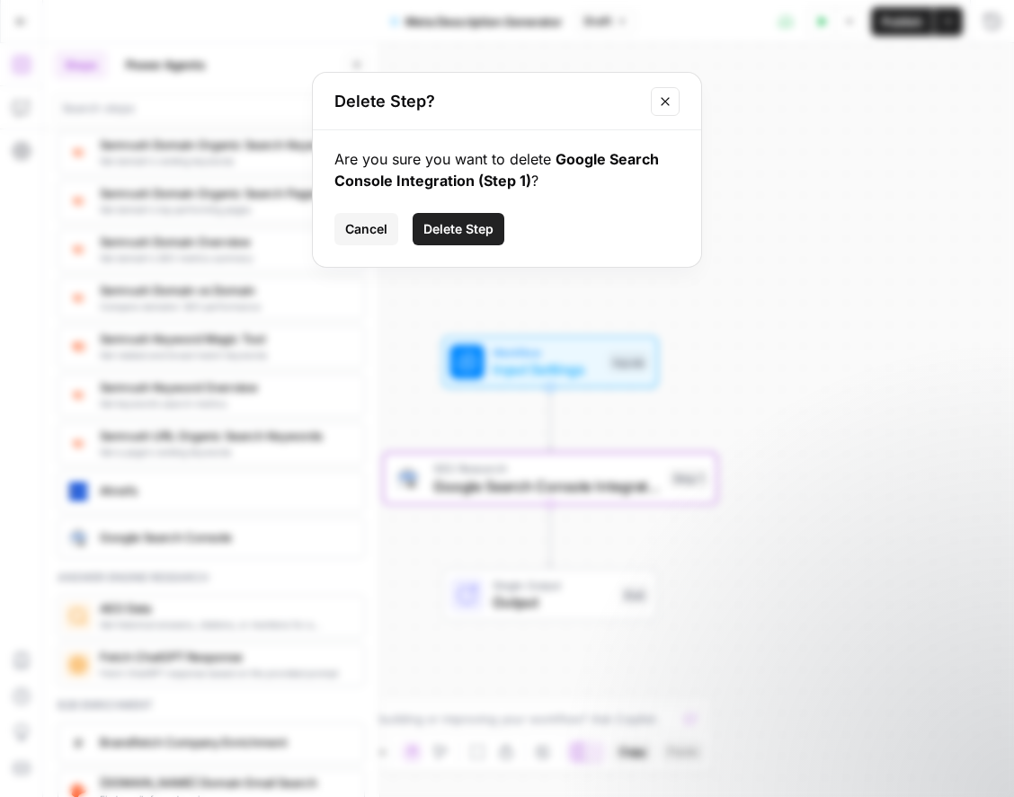
click at [467, 236] on span "Delete Step" at bounding box center [458, 229] width 70 height 18
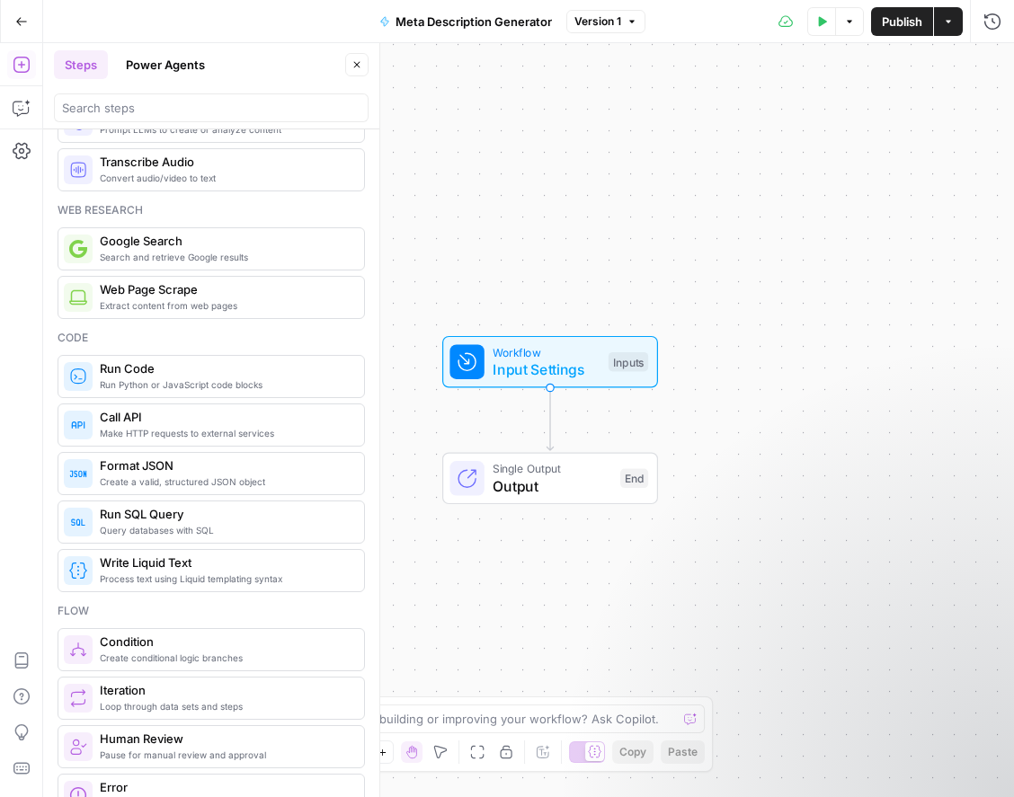
scroll to position [58, 0]
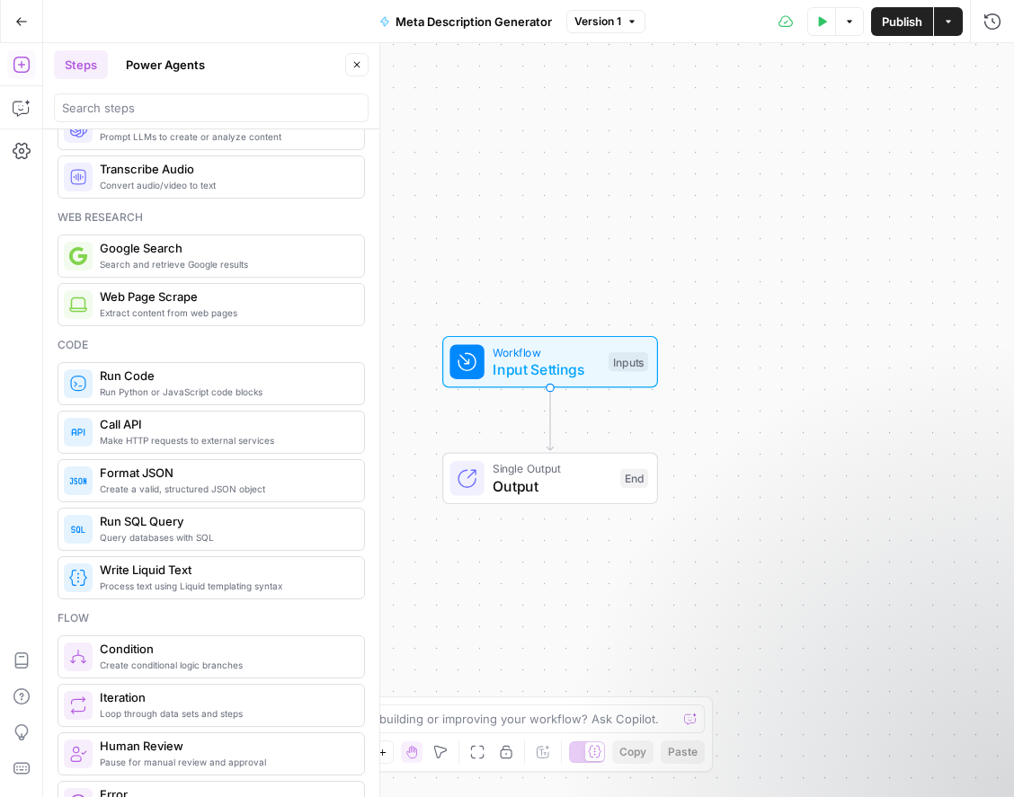
click at [199, 304] on span "Web Page Scrape" at bounding box center [225, 297] width 250 height 18
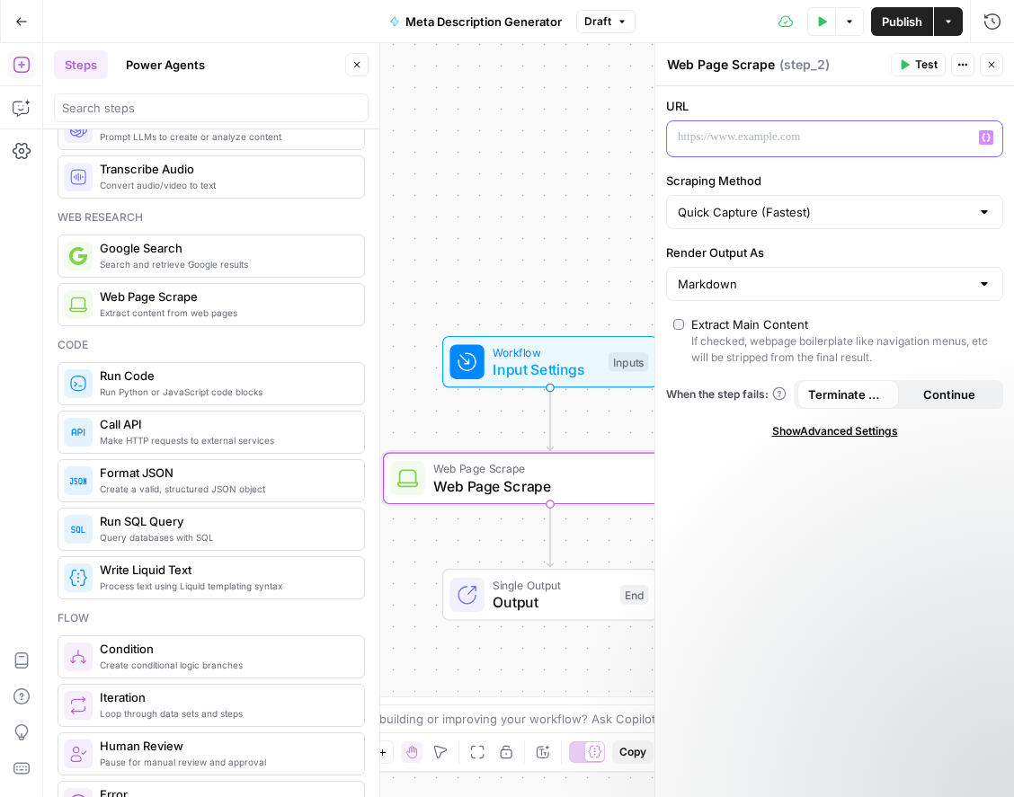
click at [869, 143] on p at bounding box center [820, 138] width 285 height 18
click at [843, 138] on p "**********" at bounding box center [820, 138] width 285 height 18
click at [985, 140] on icon "button" at bounding box center [986, 137] width 9 height 9
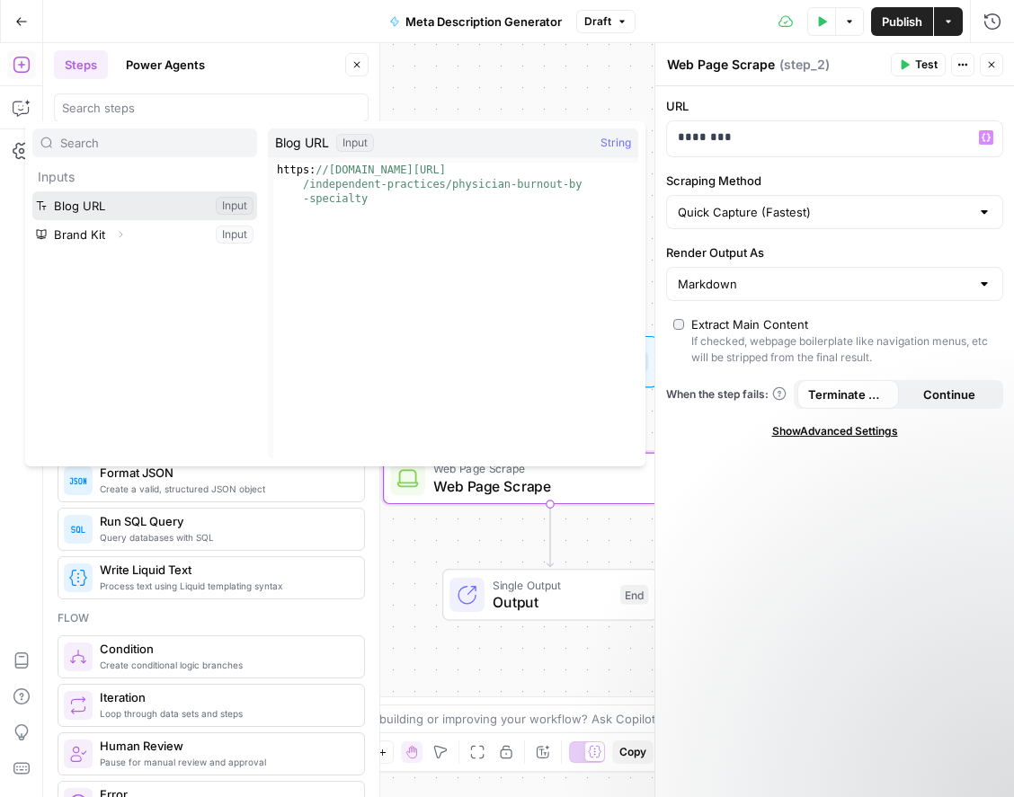
click at [197, 205] on button "Select variable Blog URL" at bounding box center [144, 205] width 225 height 29
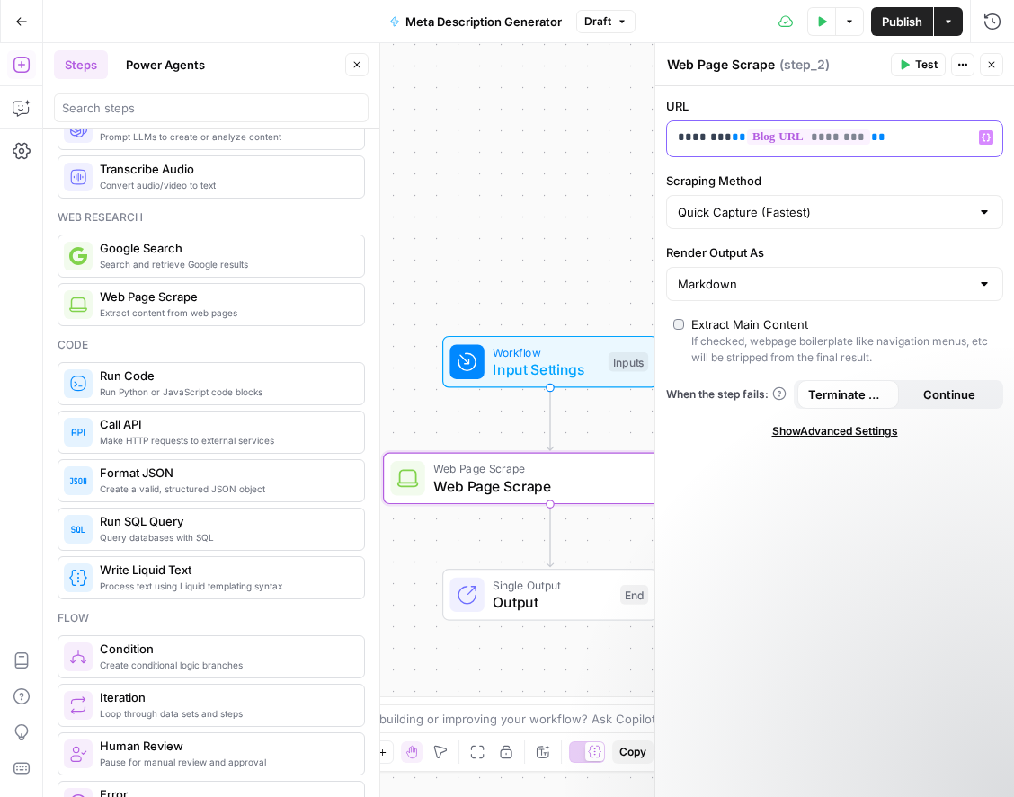
drag, startPoint x: 722, startPoint y: 140, endPoint x: 580, endPoint y: 140, distance: 142.0
click at [580, 140] on body "AirOps October Cohort New Home Browse Insights Opportunities Your Data Recent G…" at bounding box center [507, 398] width 1014 height 797
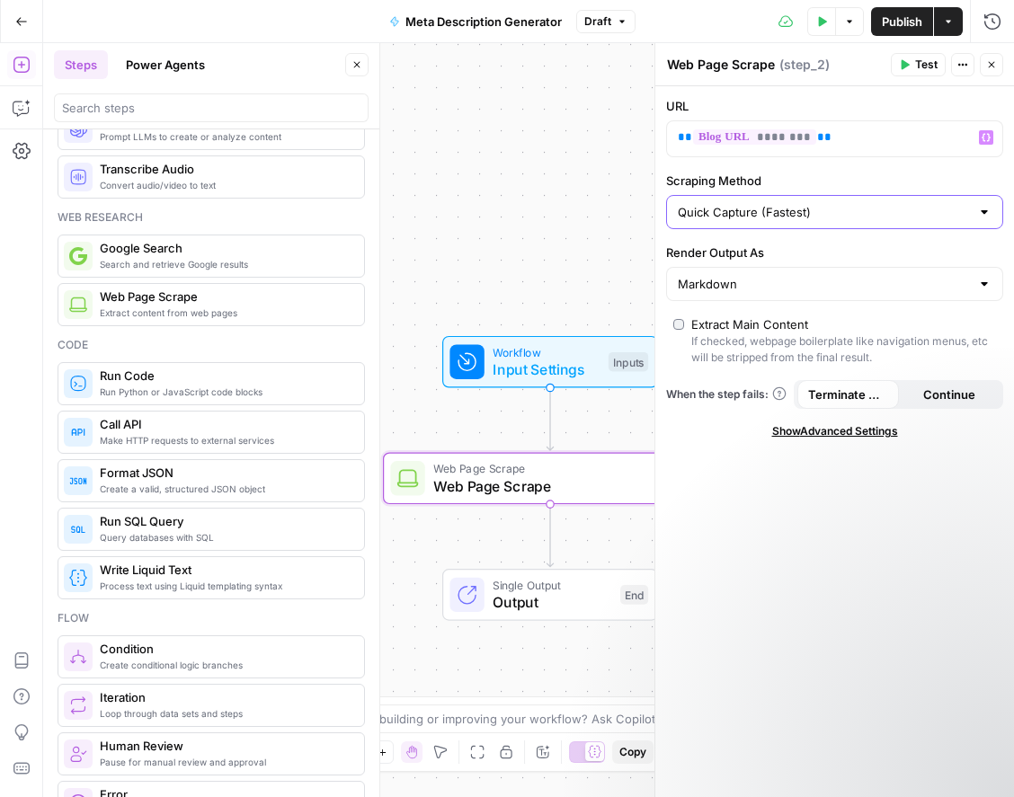
click at [813, 212] on input "Quick Capture (Fastest)" at bounding box center [824, 212] width 292 height 18
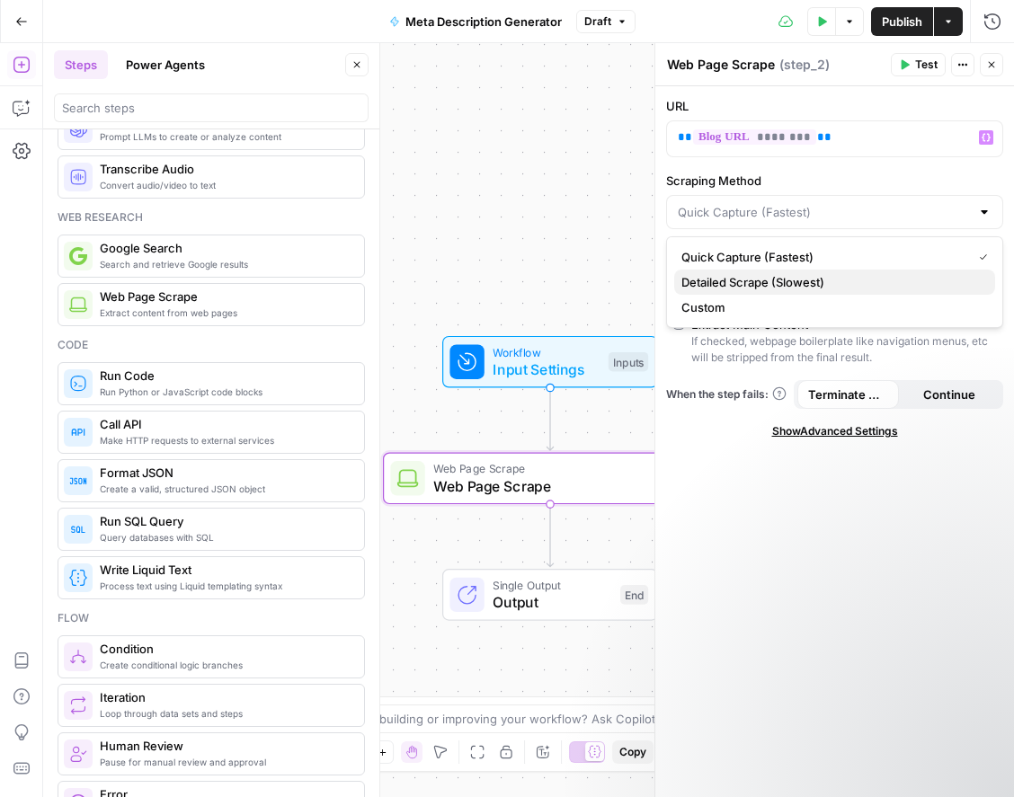
click at [835, 279] on span "Detailed Scrape (Slowest)" at bounding box center [830, 282] width 299 height 18
type input "Detailed Scrape (Slowest)"
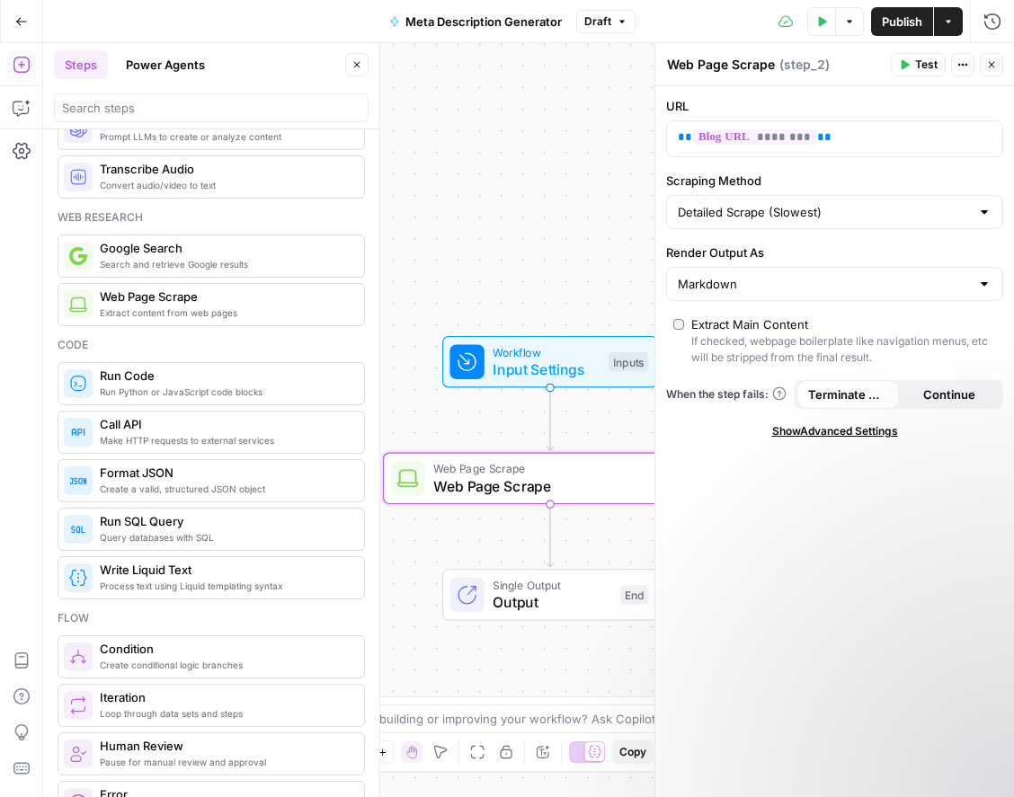
click at [983, 282] on div at bounding box center [984, 284] width 14 height 18
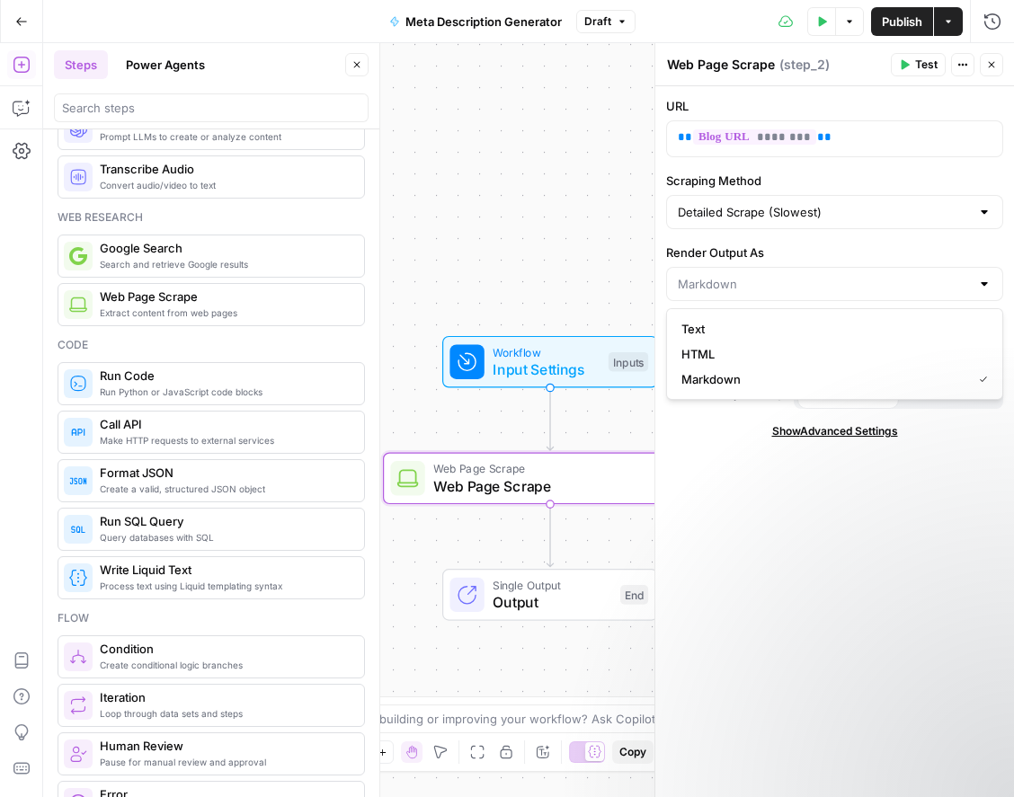
click at [983, 282] on div at bounding box center [984, 284] width 14 height 18
click at [813, 518] on div "URL ** ******** ** Scraping Method Detailed Scrape (Slowest) Render Output As E…" at bounding box center [834, 441] width 359 height 711
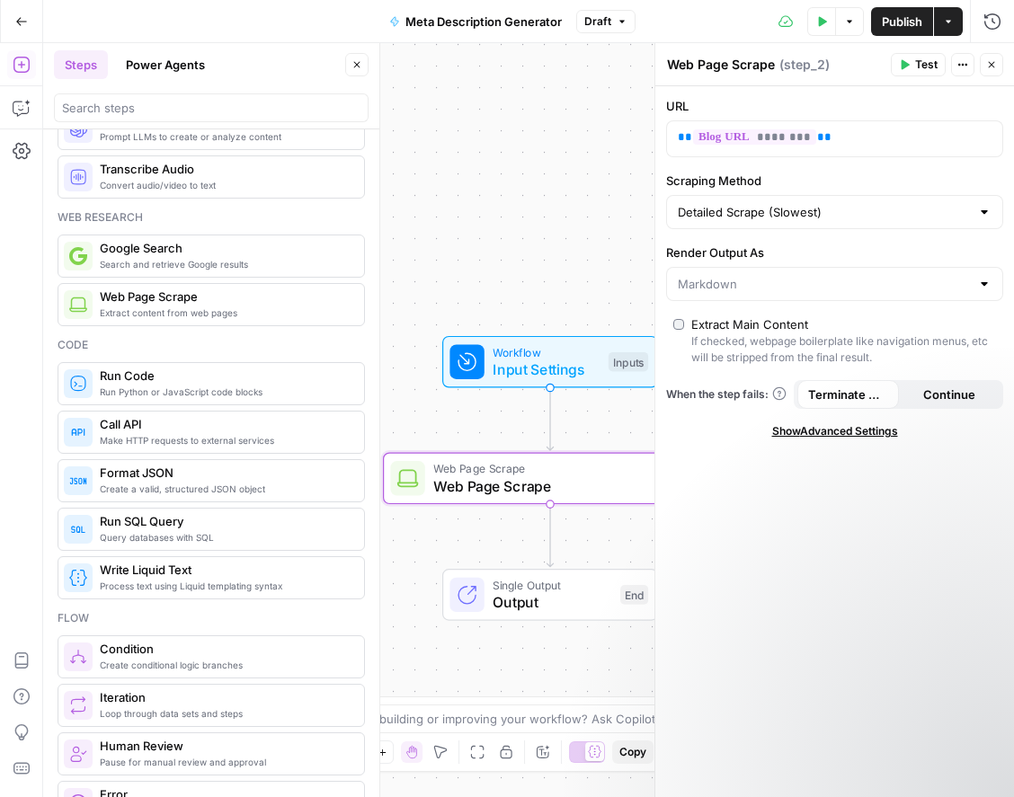
click at [919, 62] on span "Test" at bounding box center [926, 65] width 22 height 16
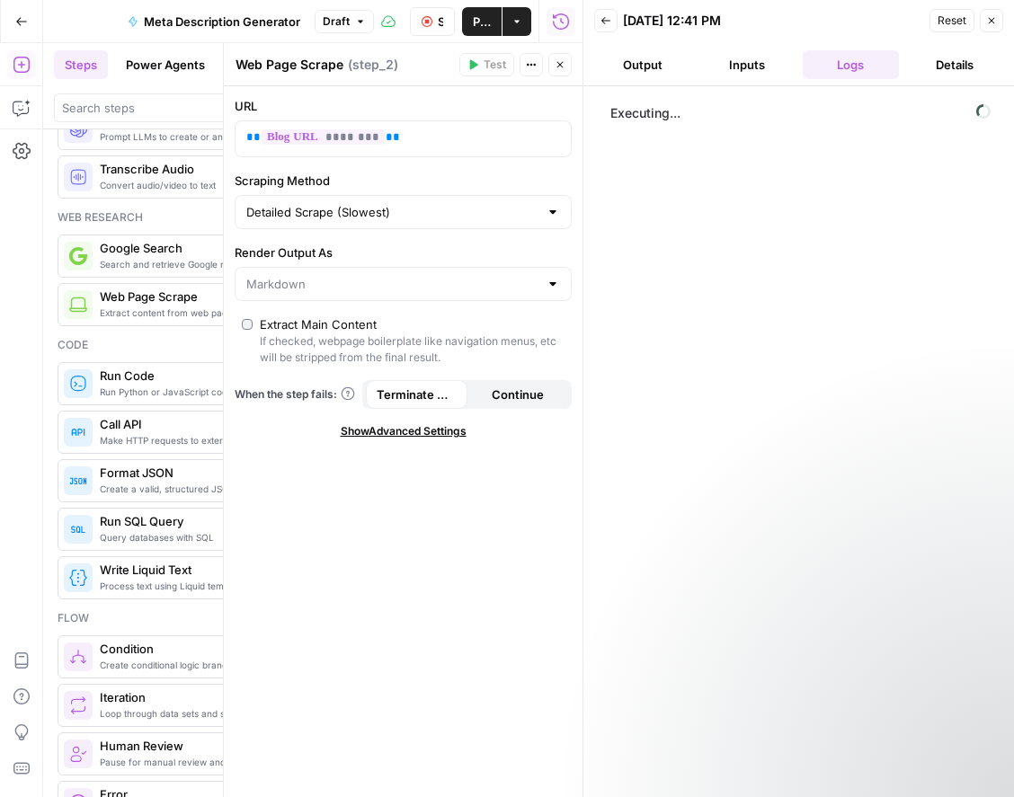
click at [644, 69] on button "Output" at bounding box center [642, 64] width 97 height 29
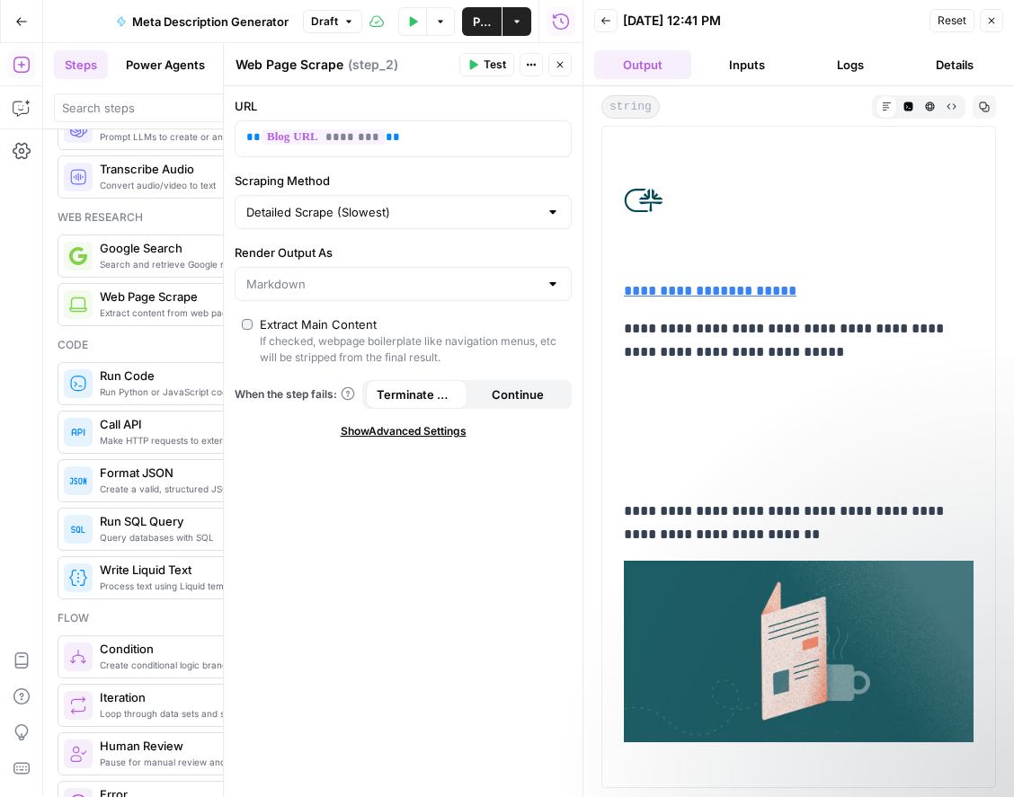
scroll to position [570, 0]
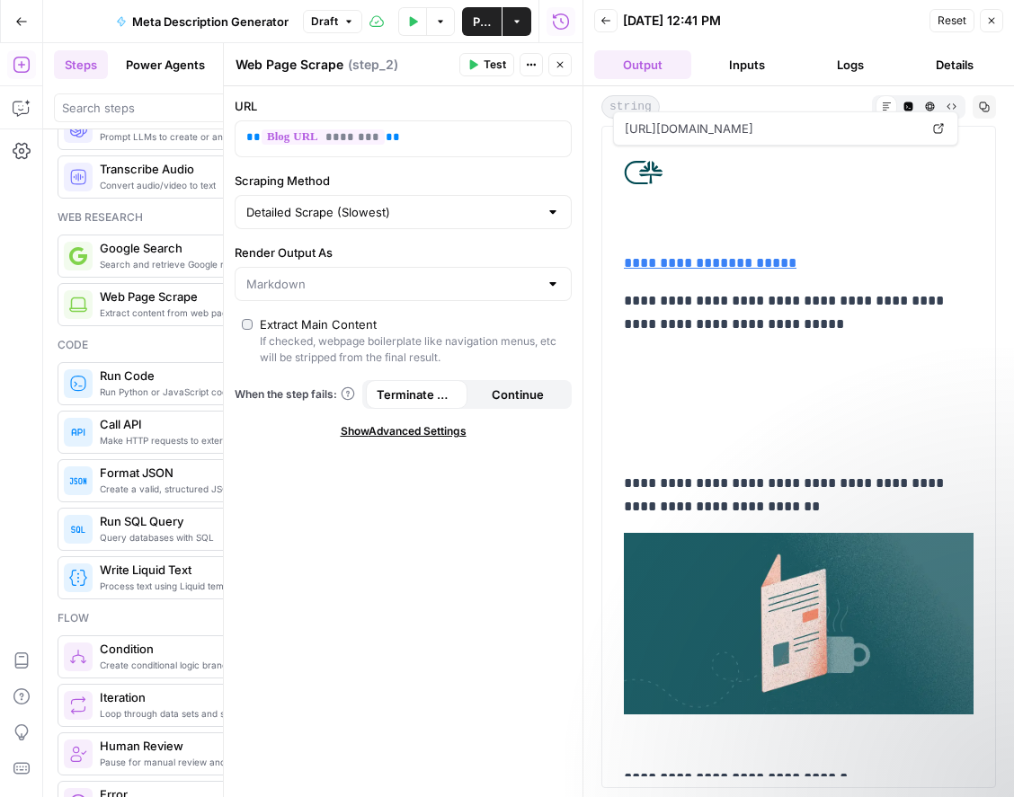
click at [759, 67] on button "Inputs" at bounding box center [746, 64] width 97 height 29
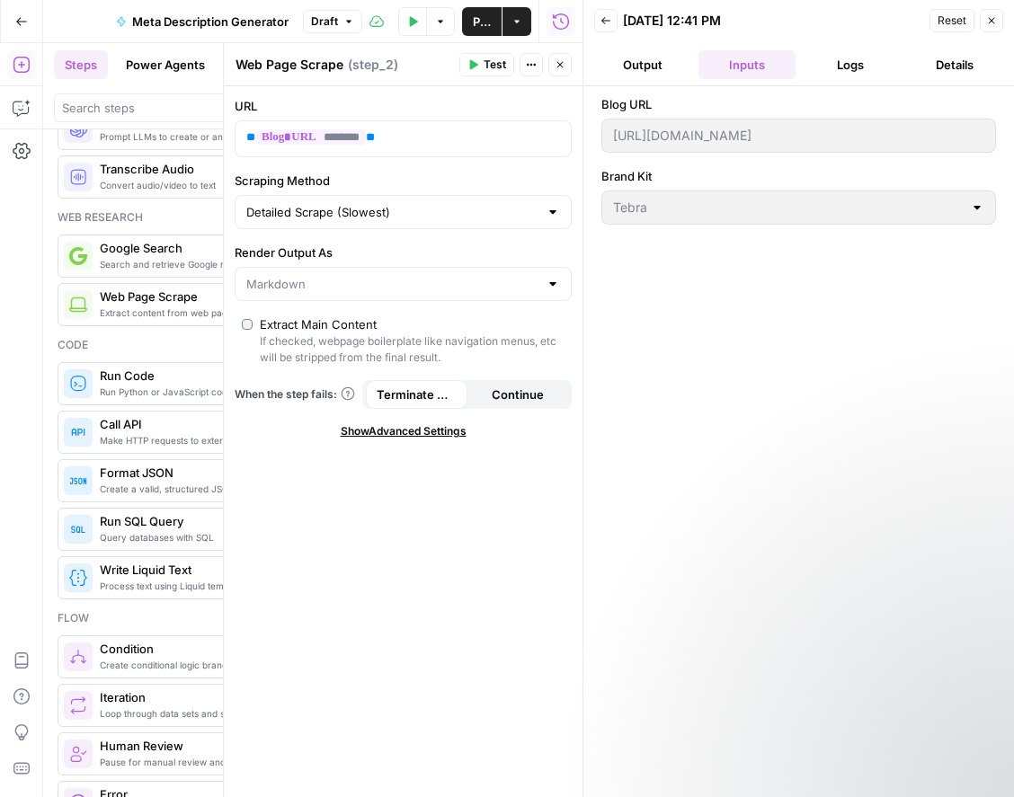
click at [854, 60] on button "Logs" at bounding box center [851, 64] width 97 height 29
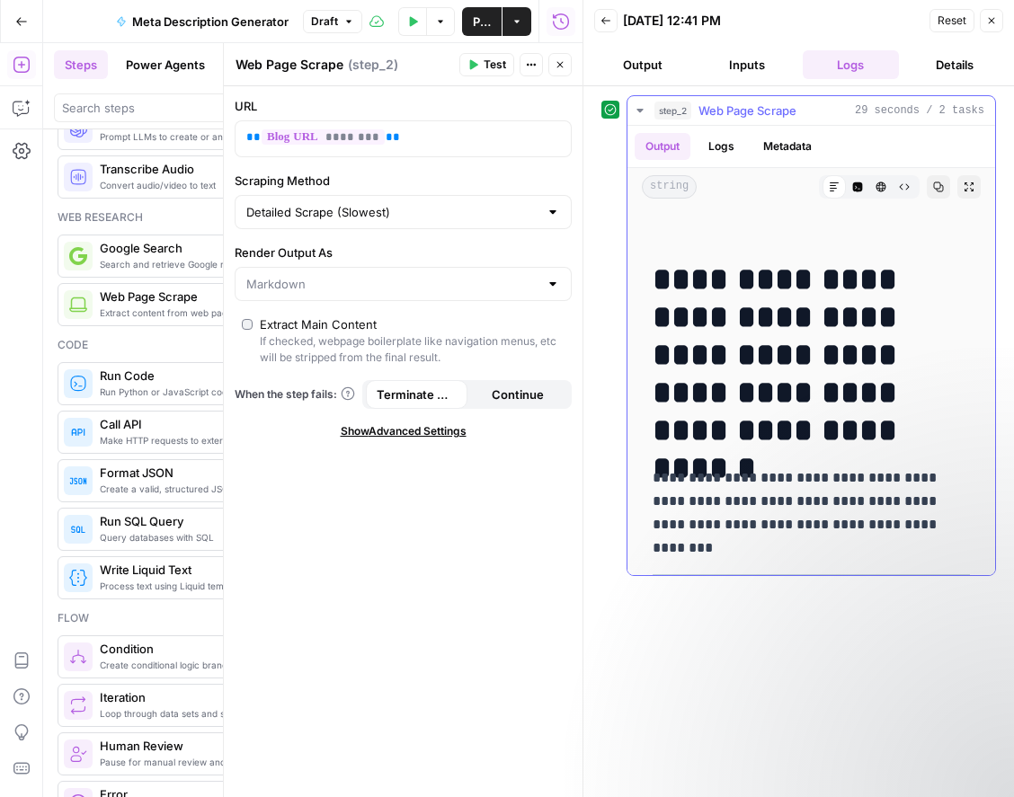
scroll to position [1725, 0]
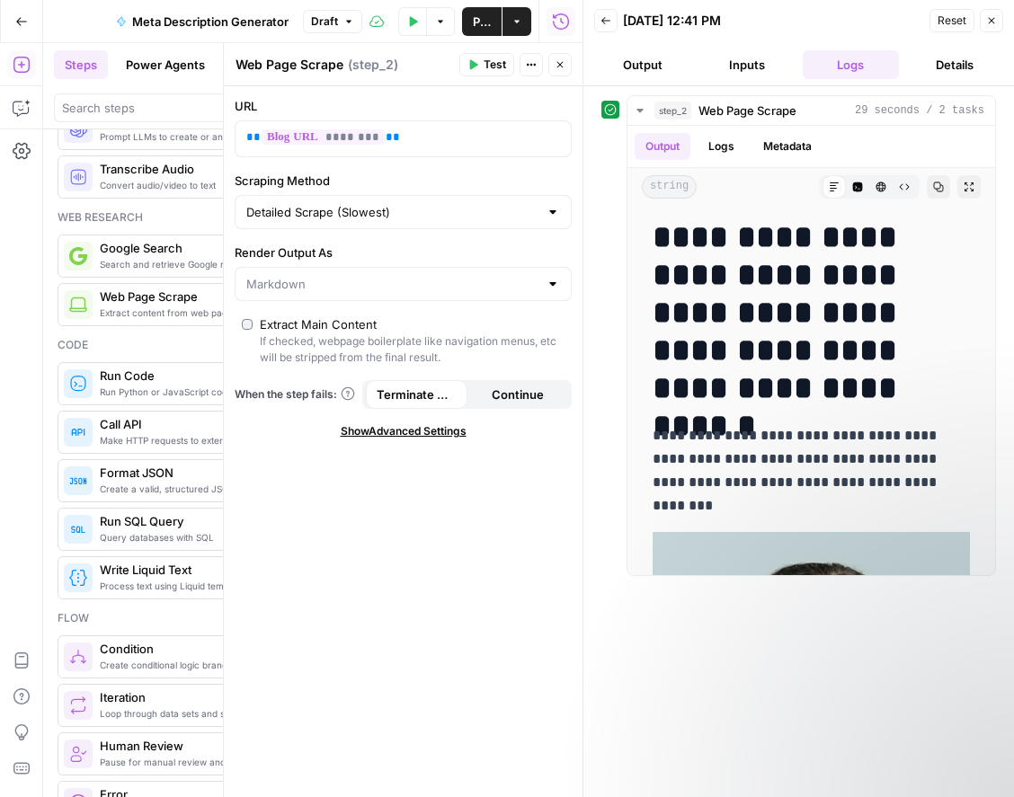
click at [947, 69] on button "Details" at bounding box center [954, 64] width 97 height 29
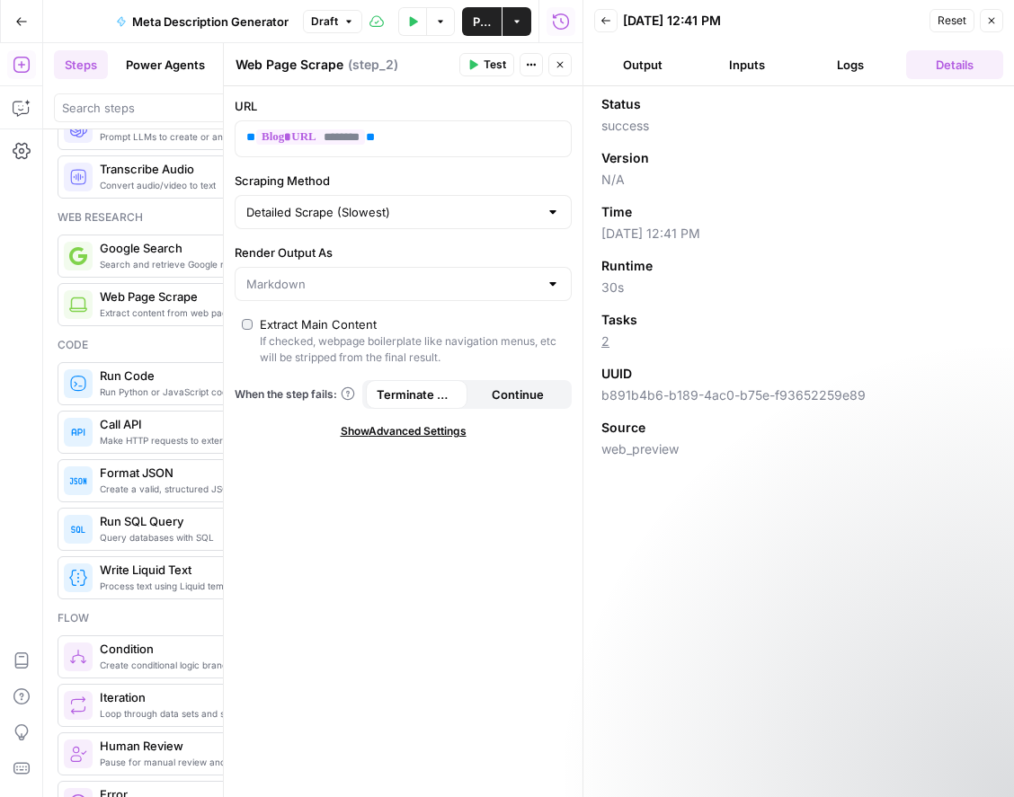
click at [655, 67] on button "Output" at bounding box center [642, 64] width 97 height 29
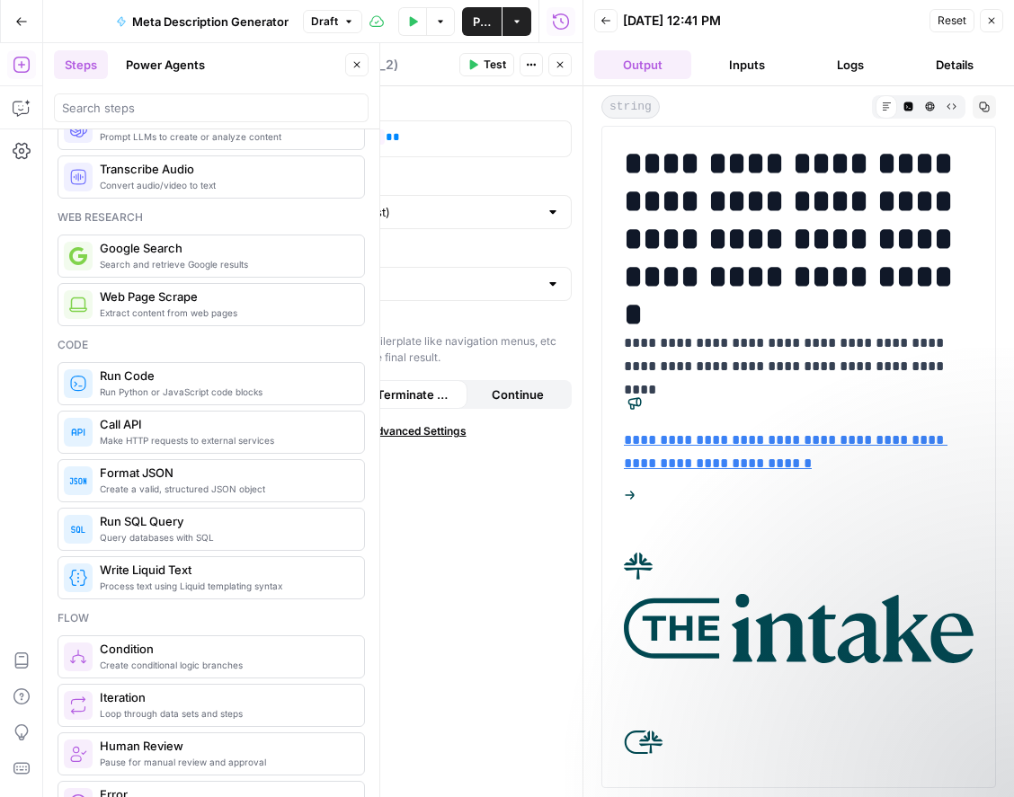
click at [855, 65] on button "Logs" at bounding box center [851, 64] width 97 height 29
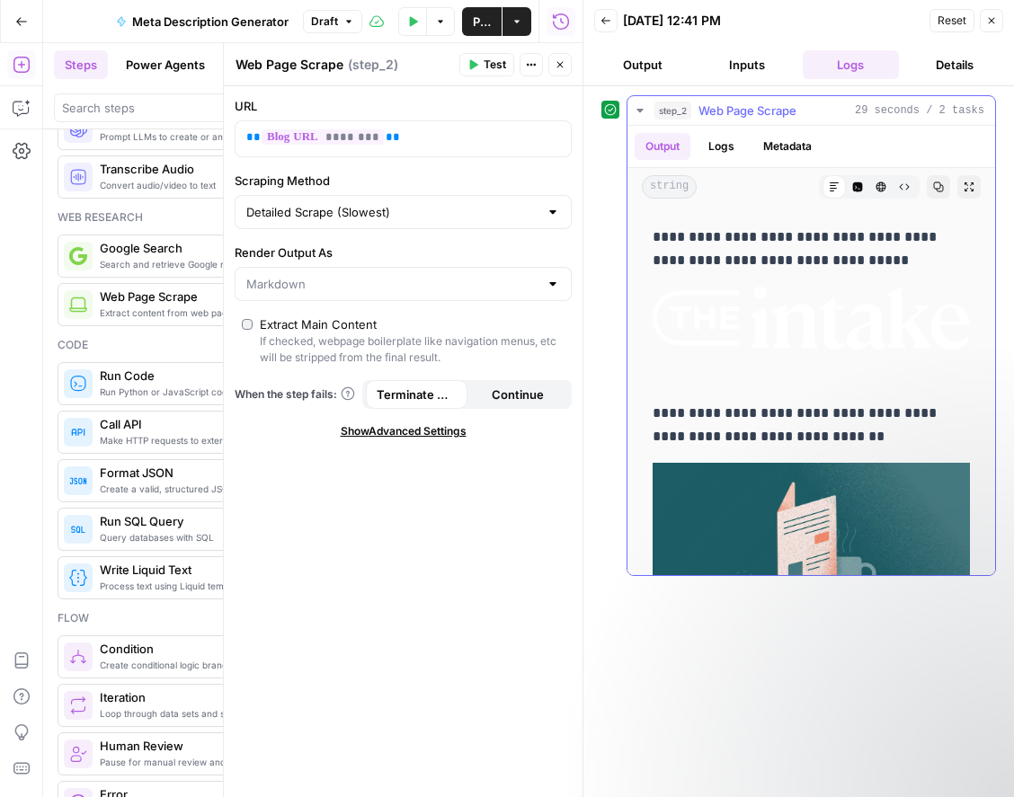
scroll to position [787, 0]
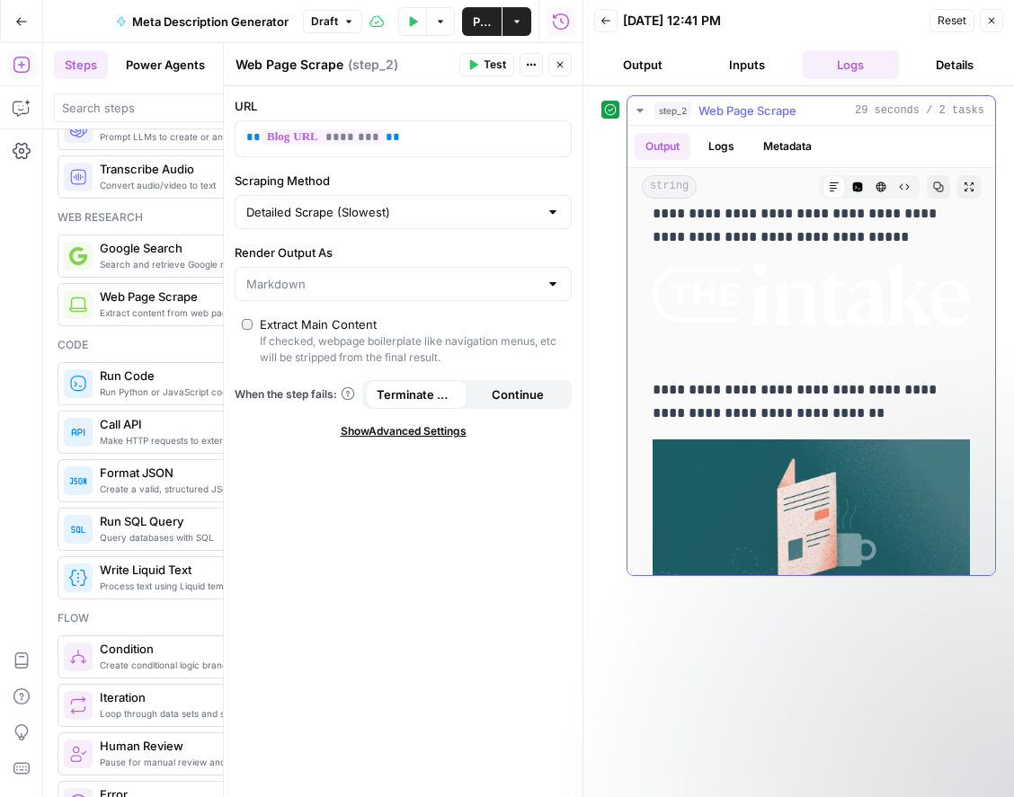
click at [727, 148] on button "Logs" at bounding box center [722, 146] width 48 height 27
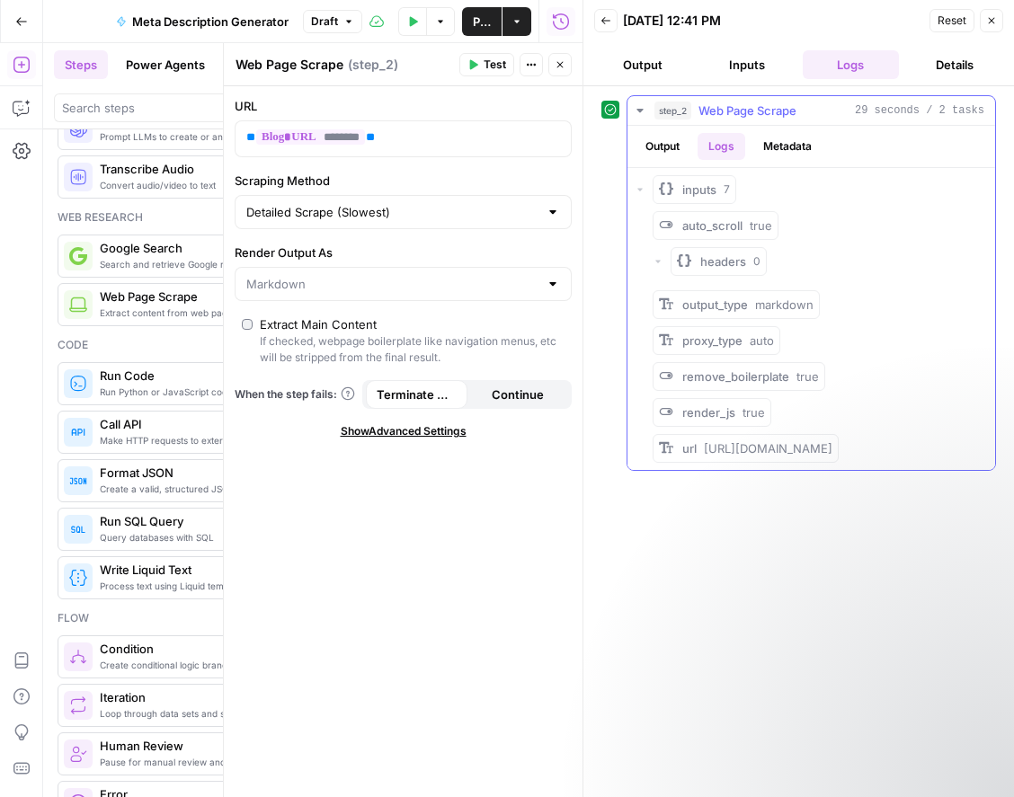
click at [789, 148] on button "Metadata" at bounding box center [787, 146] width 70 height 27
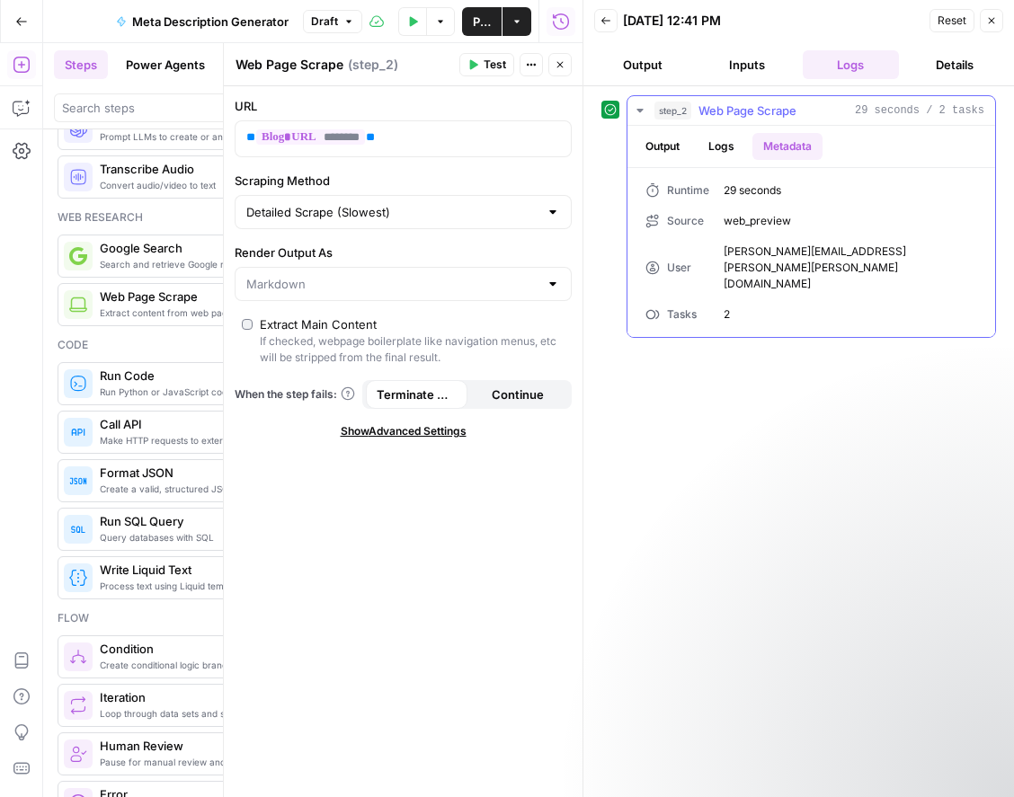
click at [673, 147] on button "Output" at bounding box center [663, 146] width 56 height 27
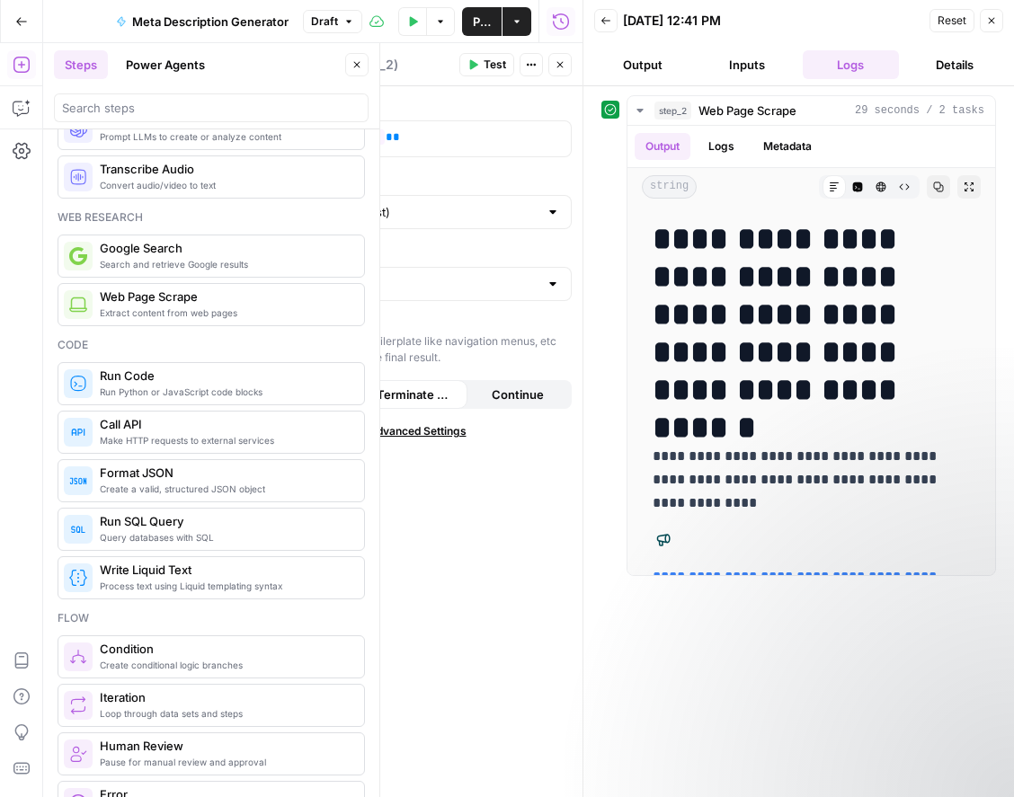
click at [567, 25] on icon "button" at bounding box center [561, 21] width 16 height 16
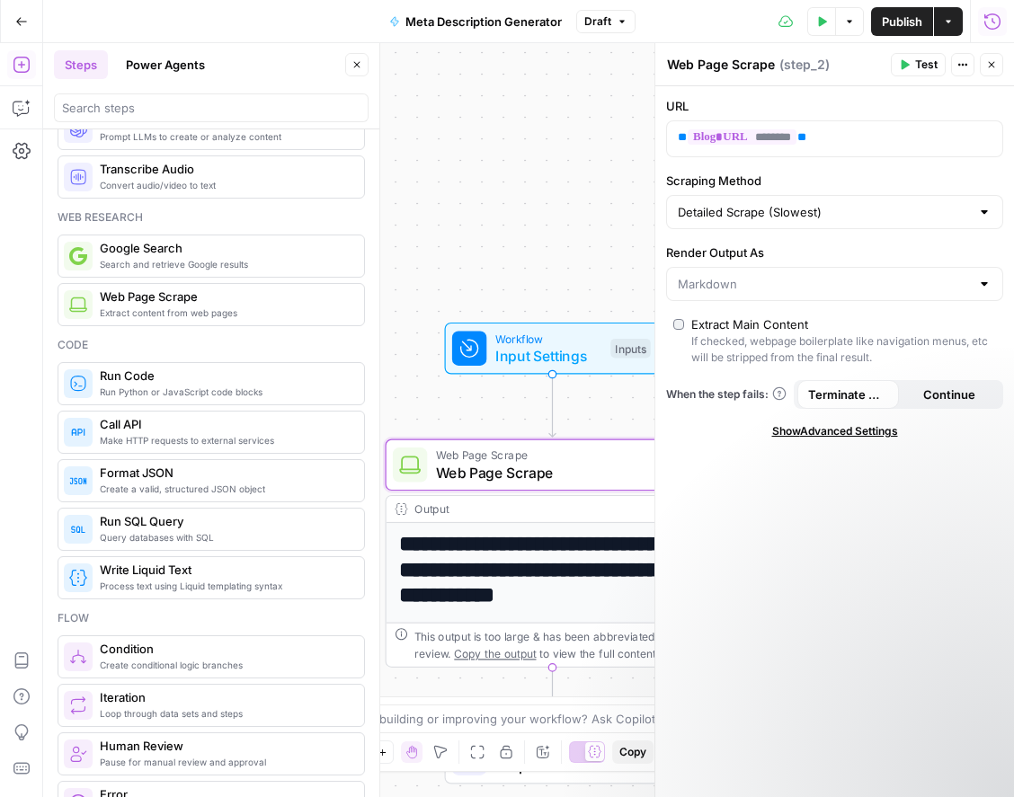
click at [903, 64] on icon "button" at bounding box center [906, 65] width 8 height 10
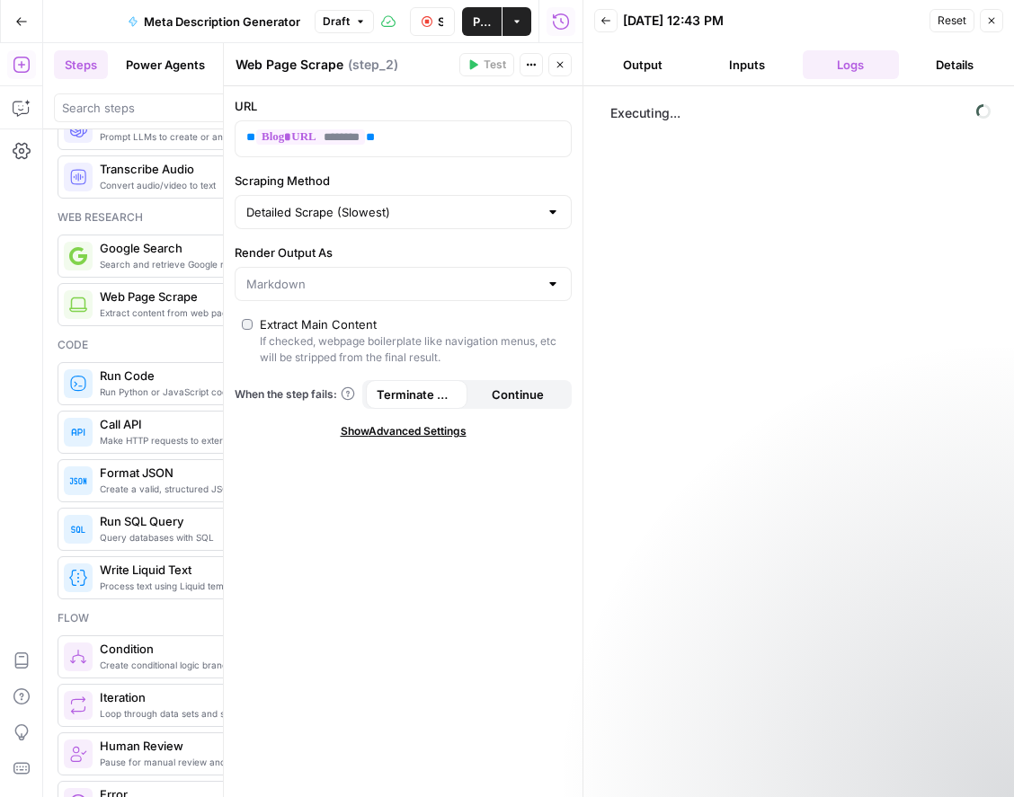
click at [644, 66] on button "Output" at bounding box center [642, 64] width 97 height 29
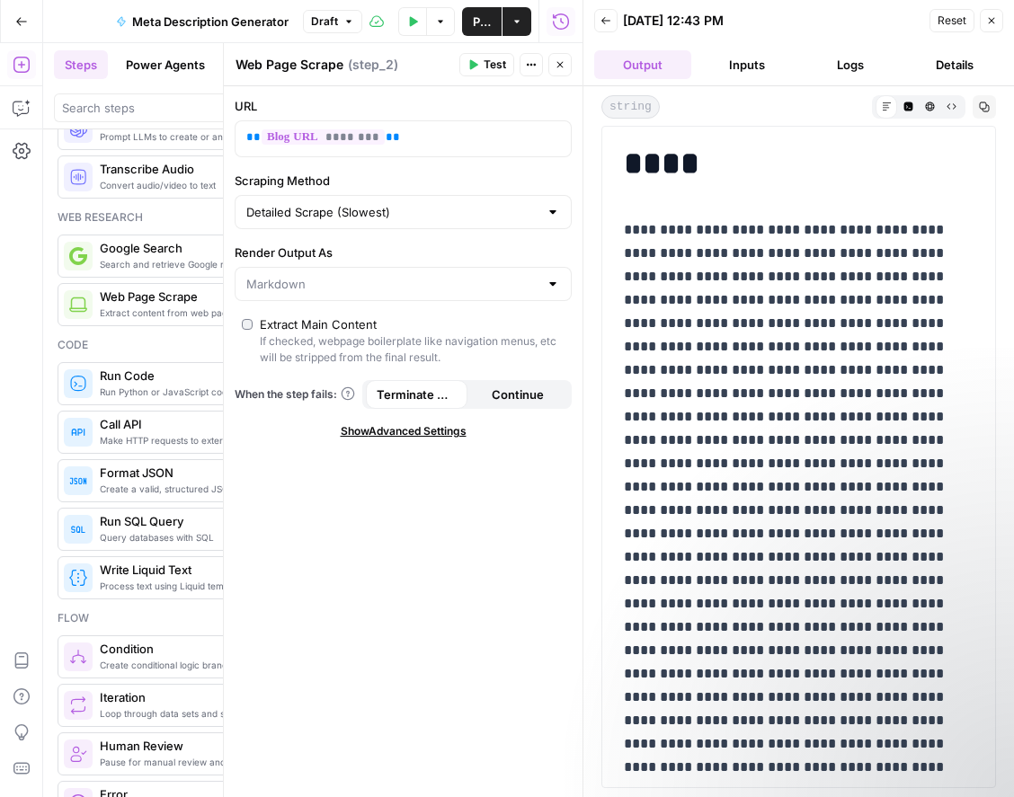
click at [752, 61] on button "Inputs" at bounding box center [746, 64] width 97 height 29
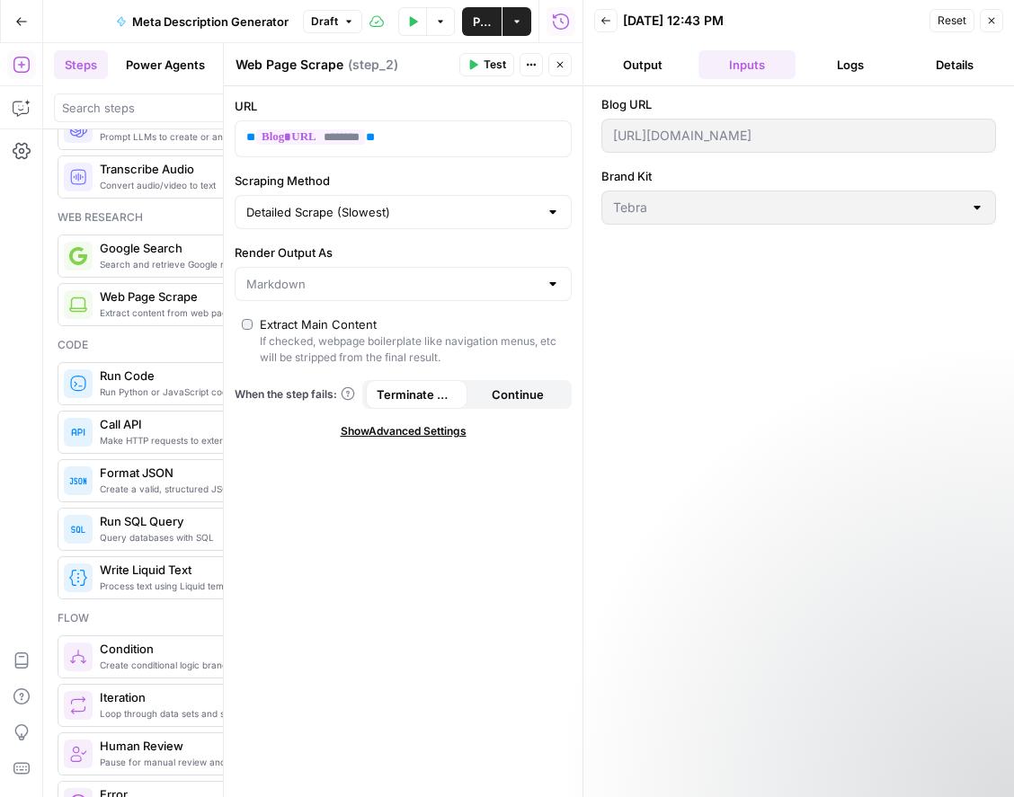
click at [648, 57] on button "Output" at bounding box center [642, 64] width 97 height 29
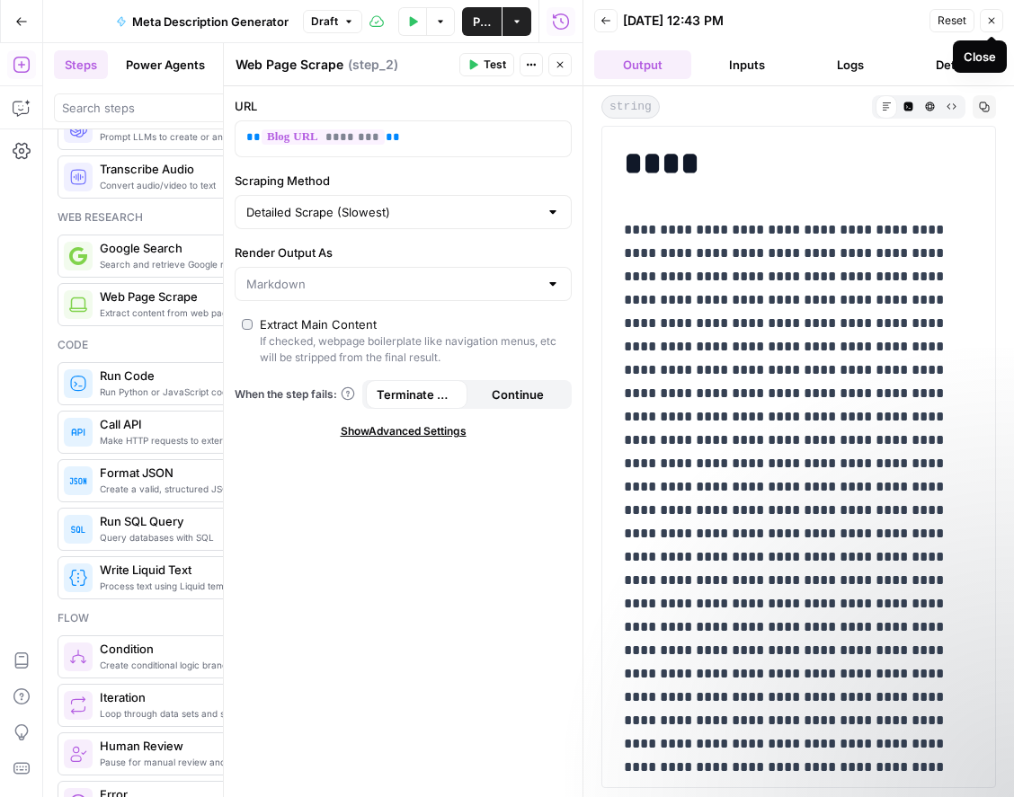
click at [986, 15] on icon "button" at bounding box center [991, 20] width 11 height 11
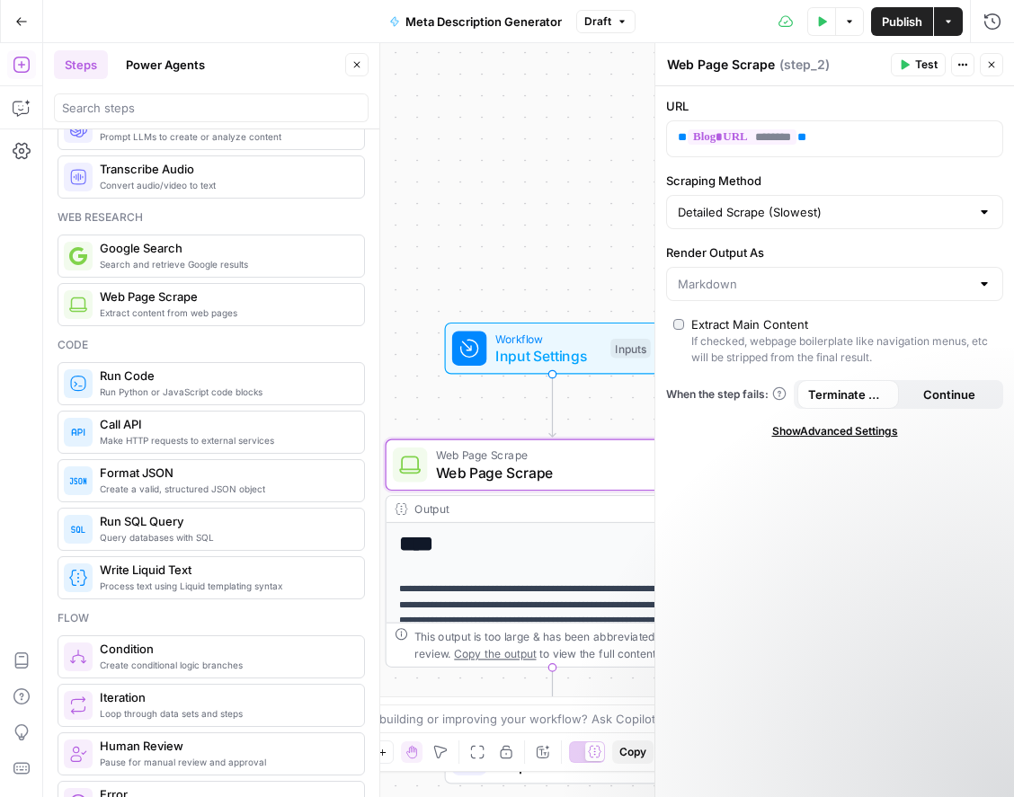
click at [912, 61] on button "Test" at bounding box center [918, 64] width 55 height 23
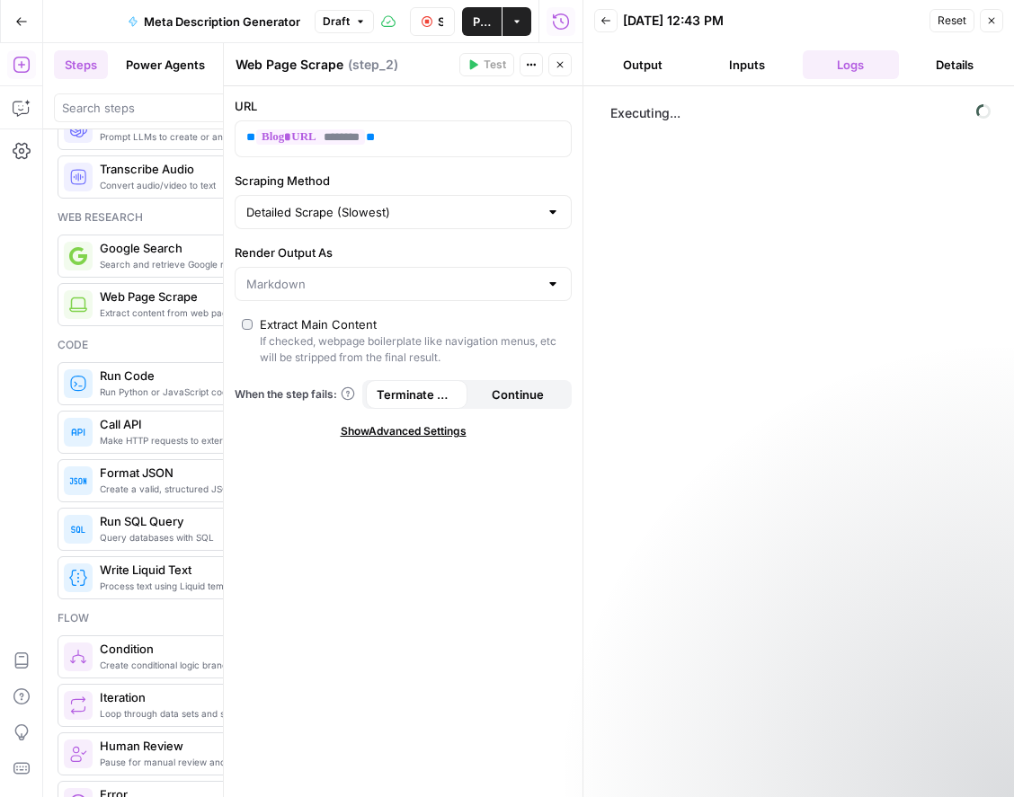
click at [653, 67] on button "Output" at bounding box center [642, 64] width 97 height 29
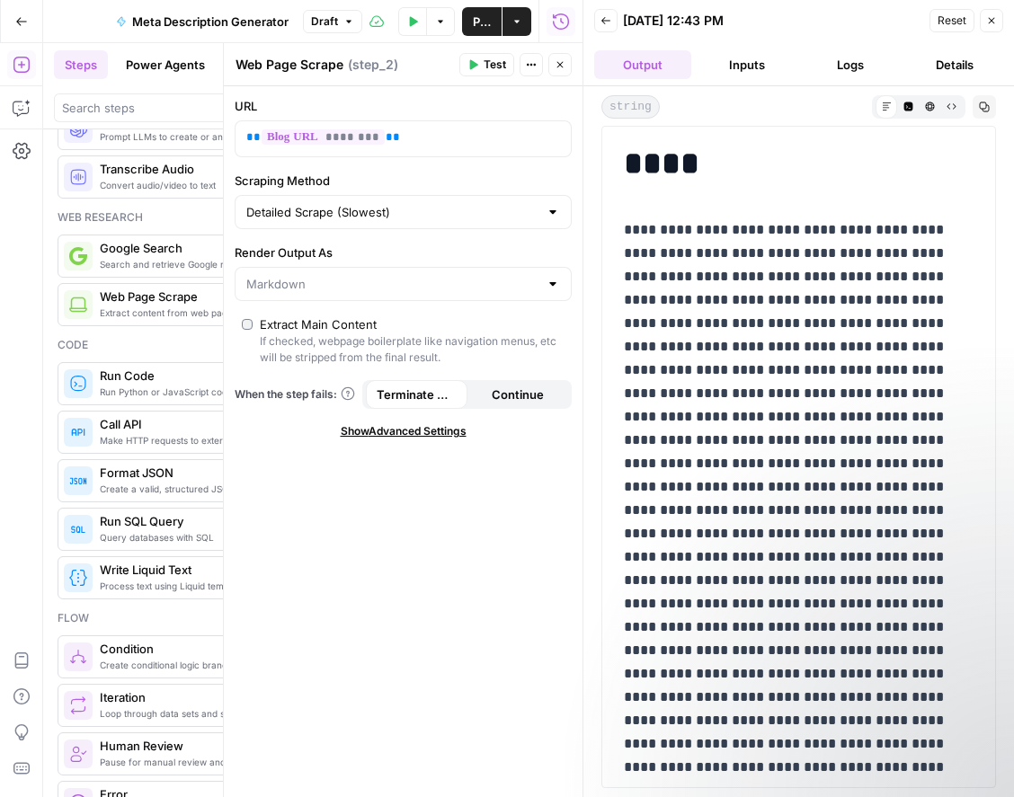
click at [962, 15] on span "Reset" at bounding box center [952, 21] width 29 height 16
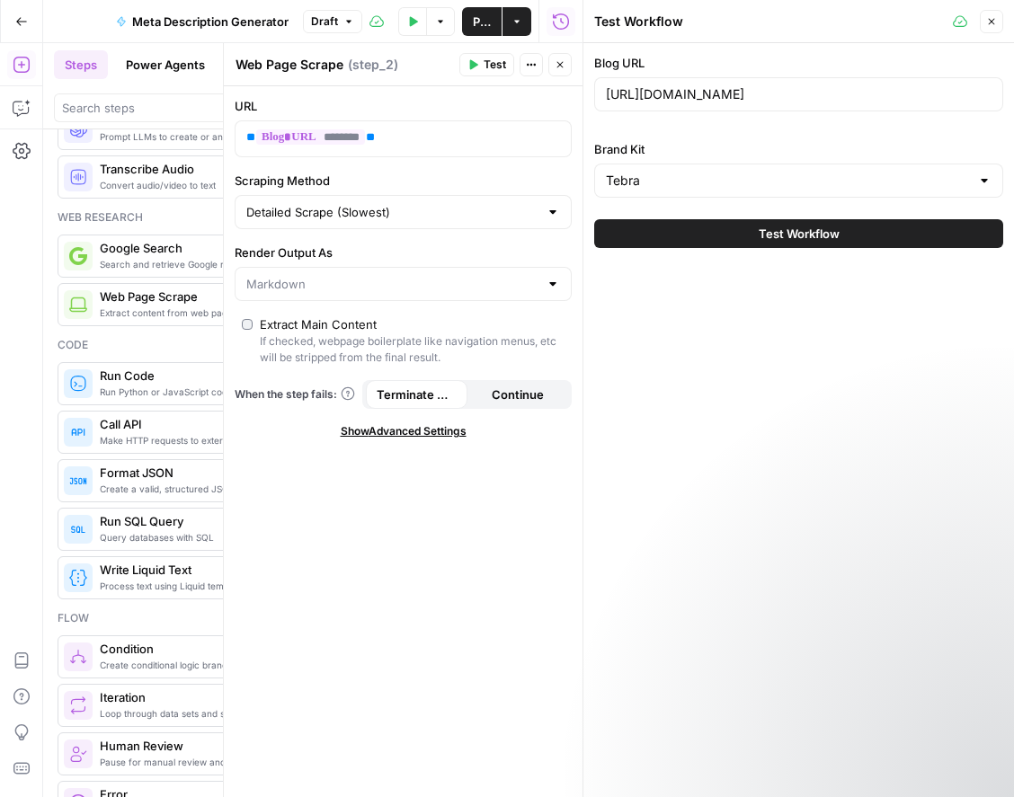
click at [991, 23] on icon "button" at bounding box center [991, 21] width 11 height 11
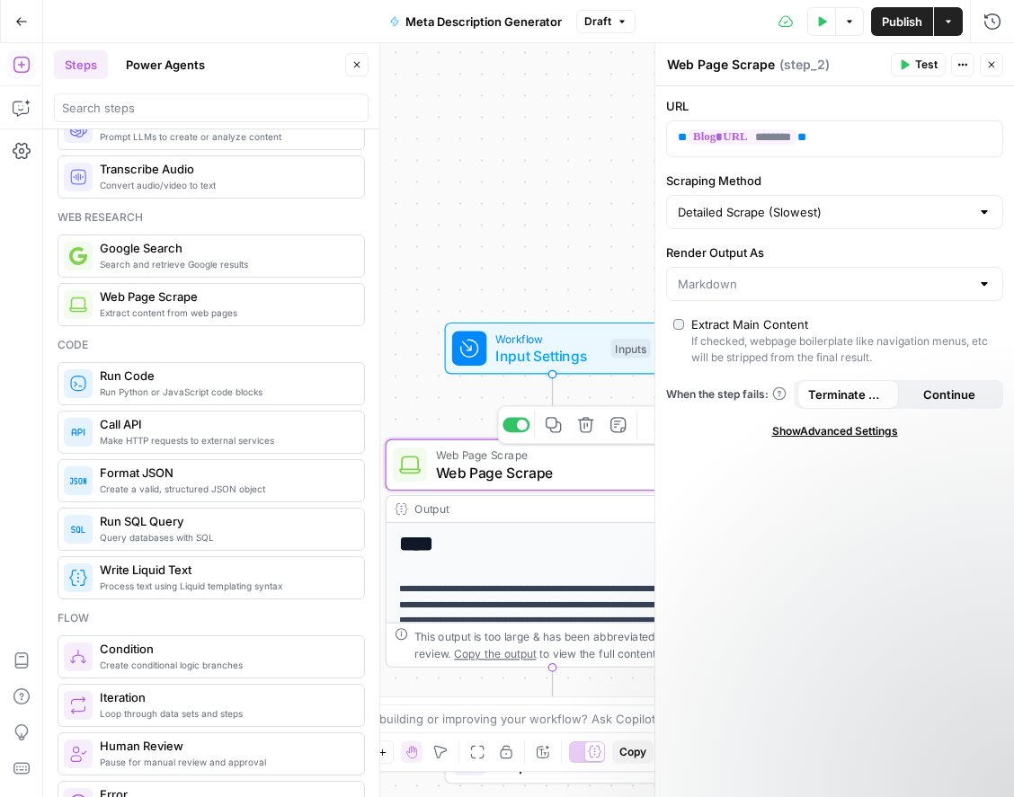
click at [533, 478] on span "Web Page Scrape" at bounding box center [548, 473] width 225 height 22
click at [907, 65] on icon "button" at bounding box center [906, 65] width 8 height 10
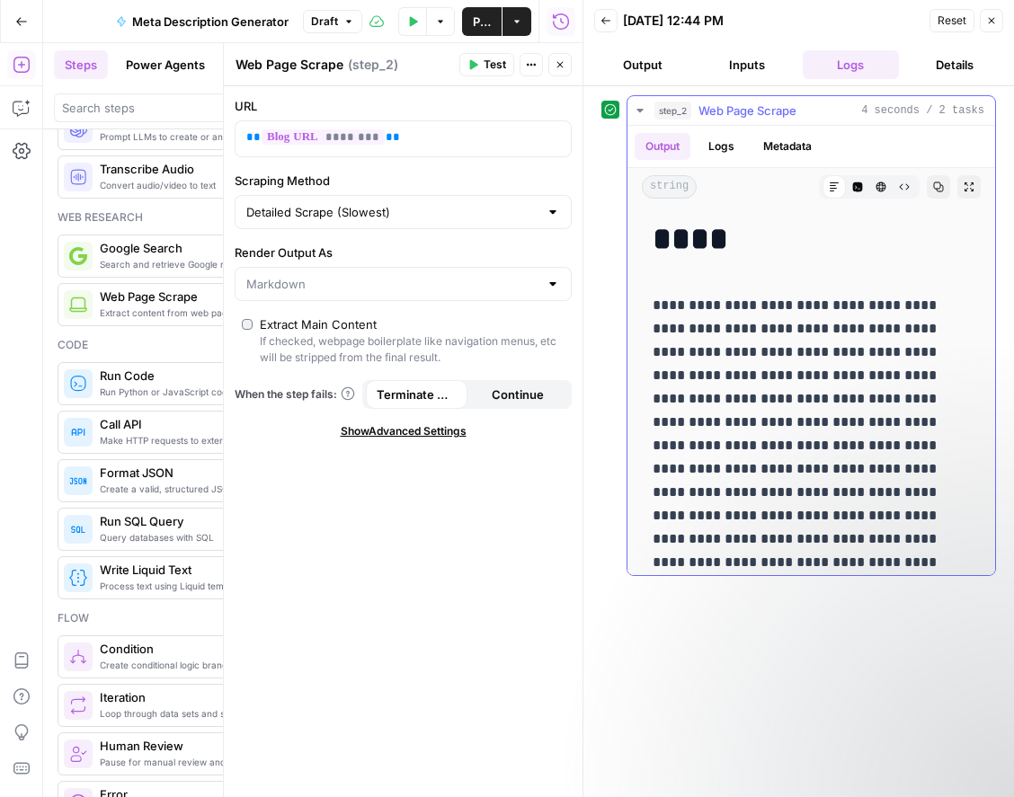
click at [724, 150] on button "Logs" at bounding box center [722, 146] width 48 height 27
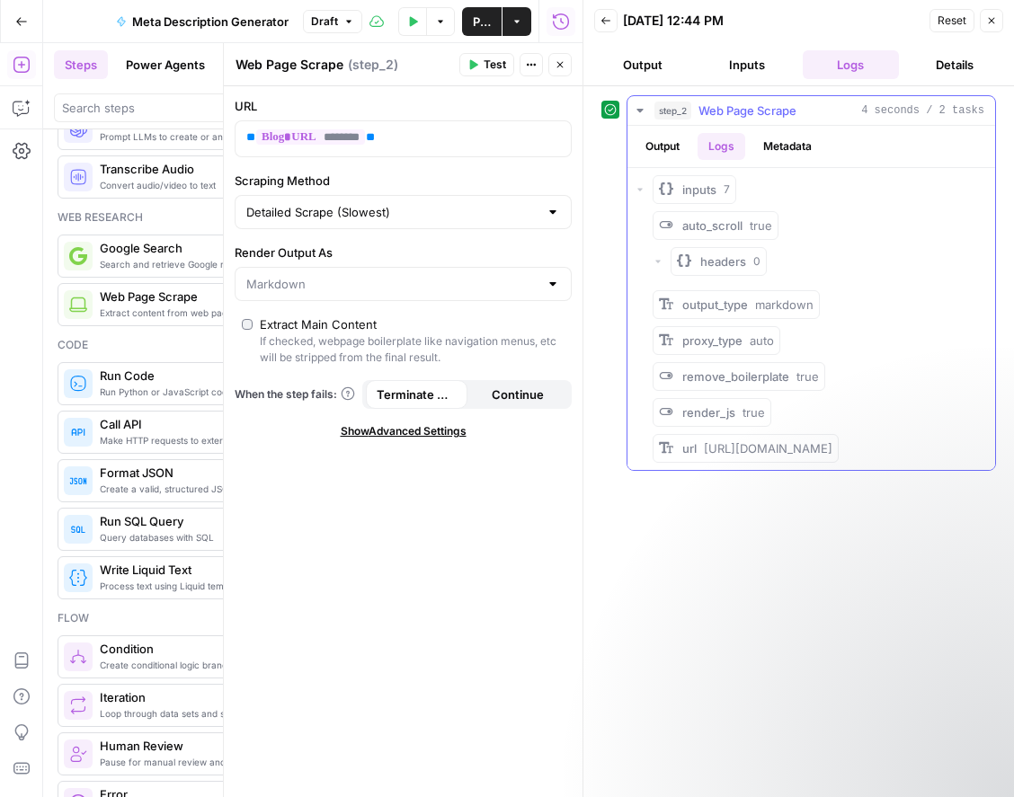
click at [679, 143] on button "Output" at bounding box center [663, 146] width 56 height 27
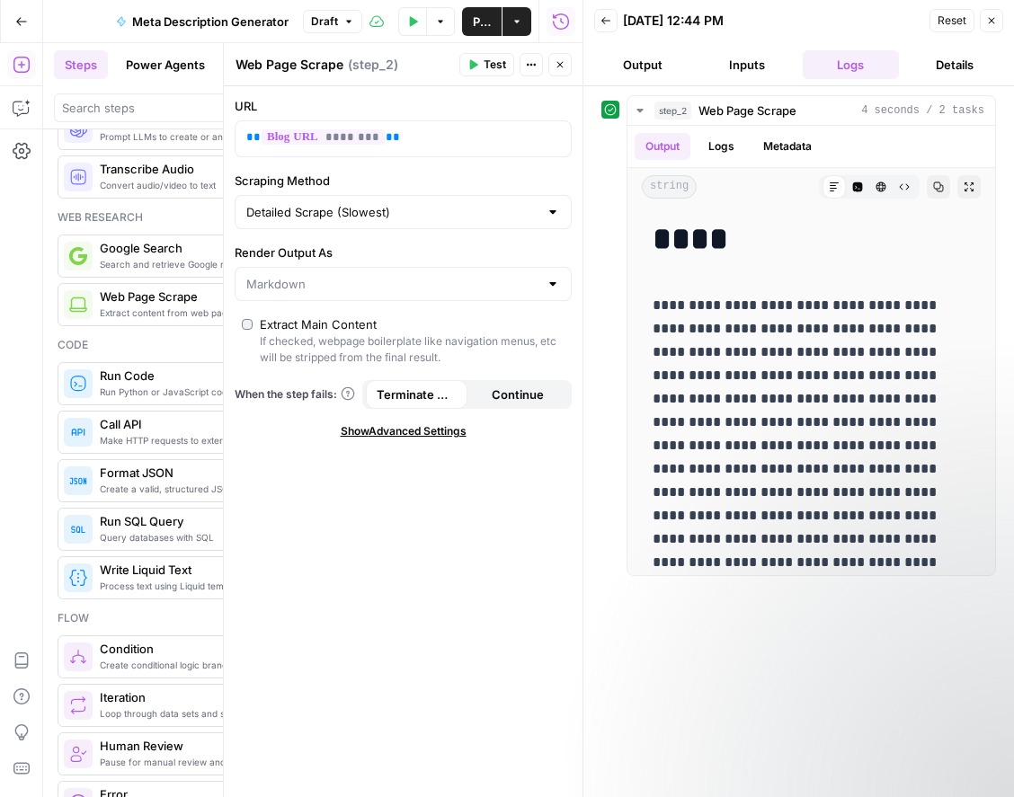
click at [645, 64] on button "Output" at bounding box center [642, 64] width 97 height 29
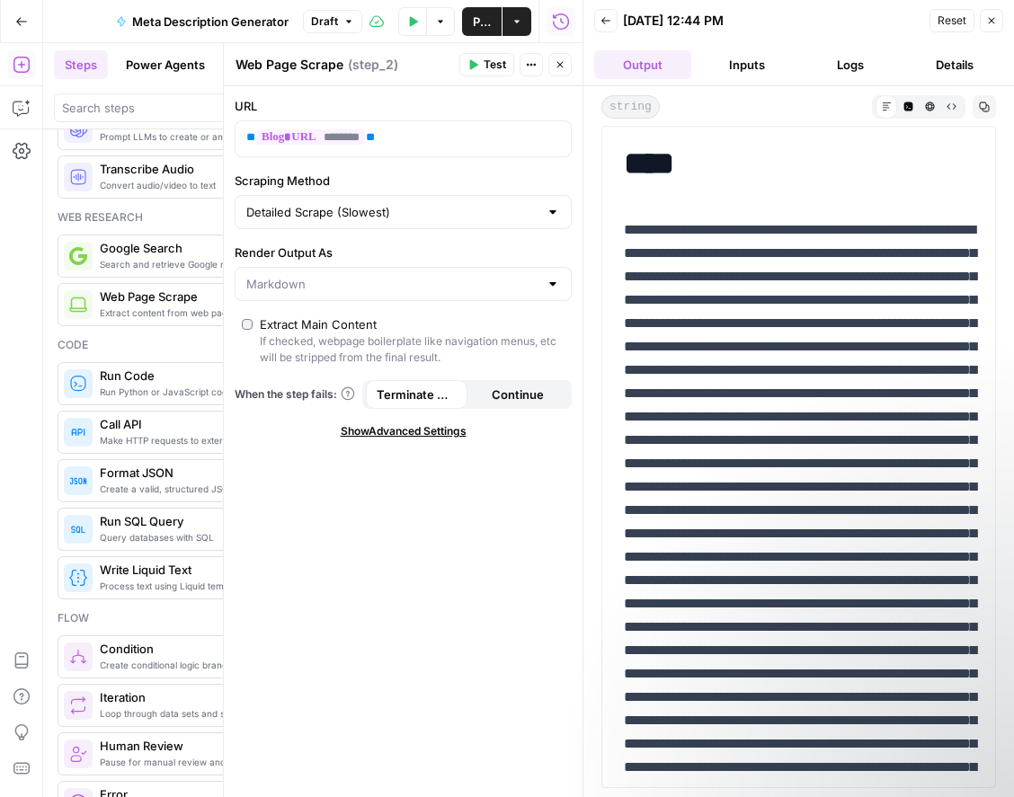
click at [956, 22] on span "Reset" at bounding box center [952, 21] width 29 height 16
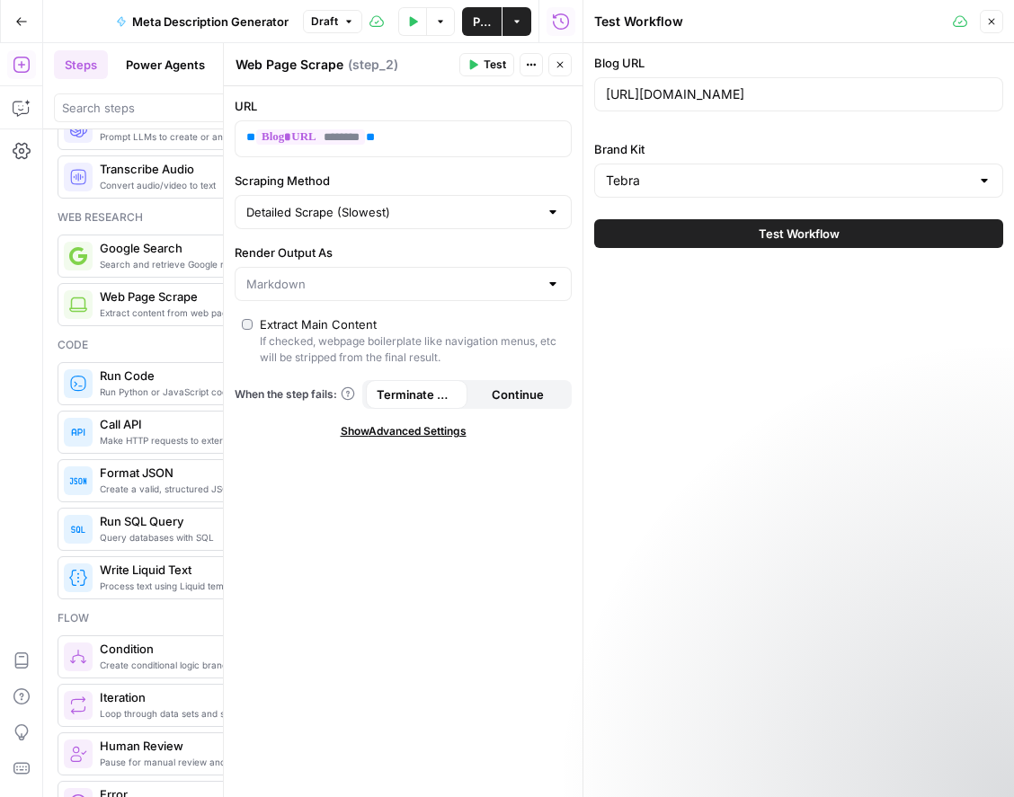
click at [989, 25] on icon "button" at bounding box center [991, 21] width 11 height 11
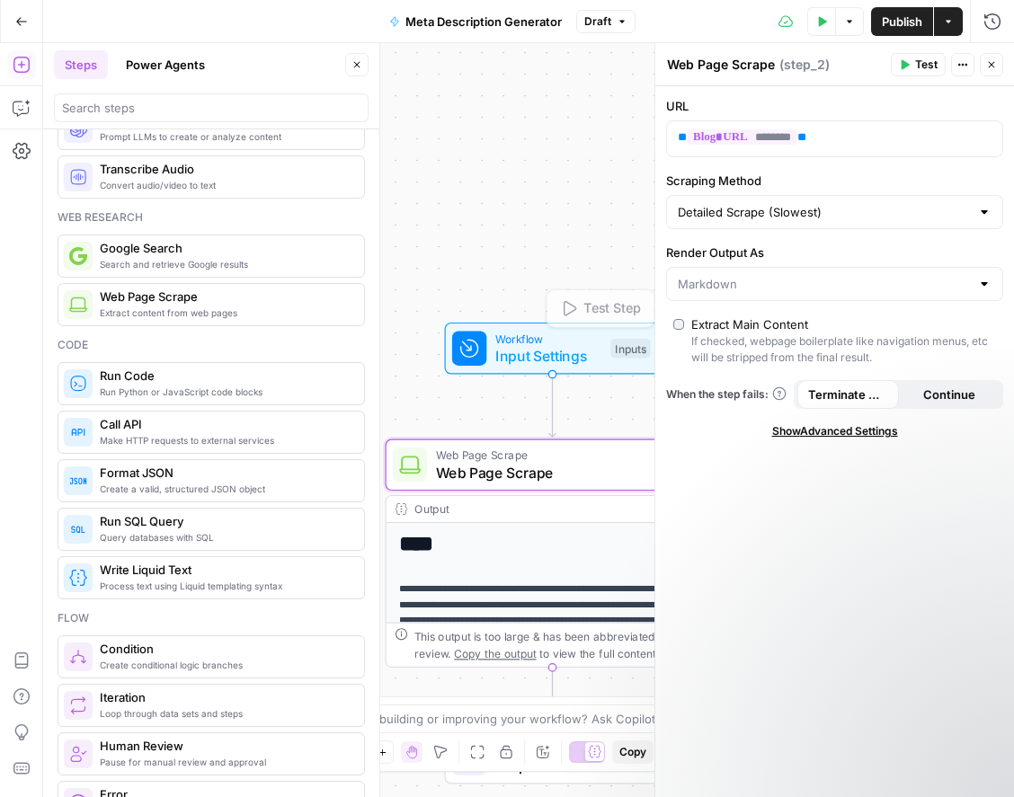
click at [542, 462] on span "Web Page Scrape" at bounding box center [548, 473] width 225 height 22
click at [985, 217] on div at bounding box center [984, 212] width 14 height 18
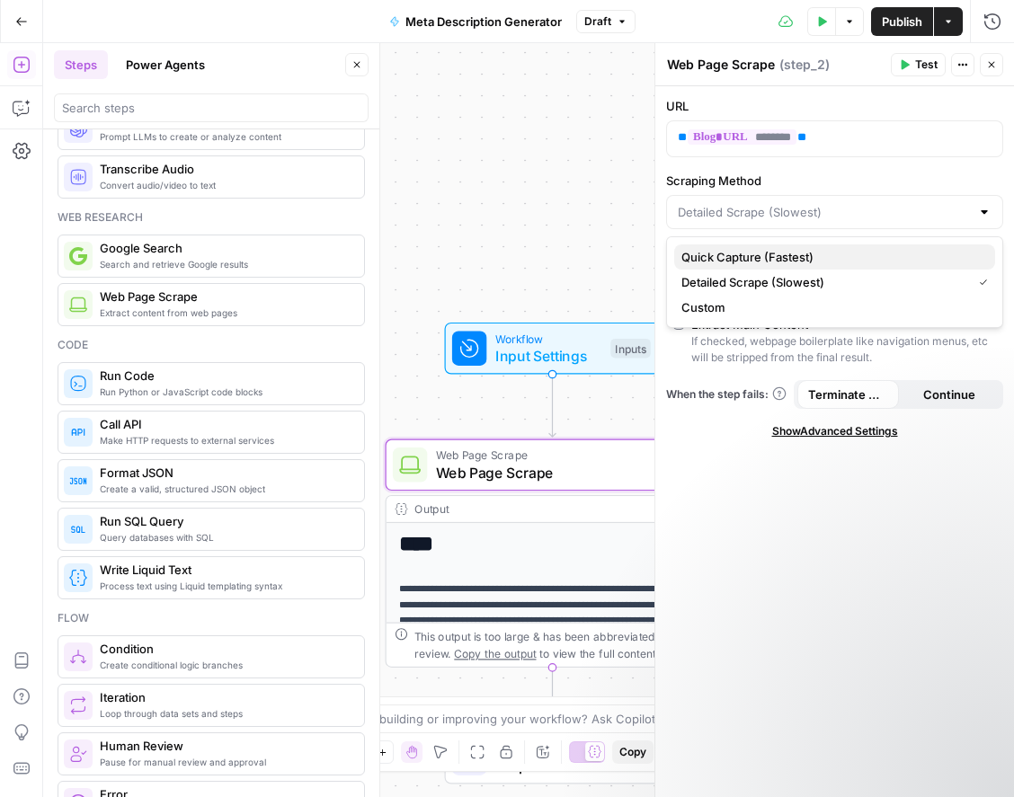
click at [840, 260] on span "Quick Capture (Fastest)" at bounding box center [830, 257] width 299 height 18
type input "Quick Capture (Fastest)"
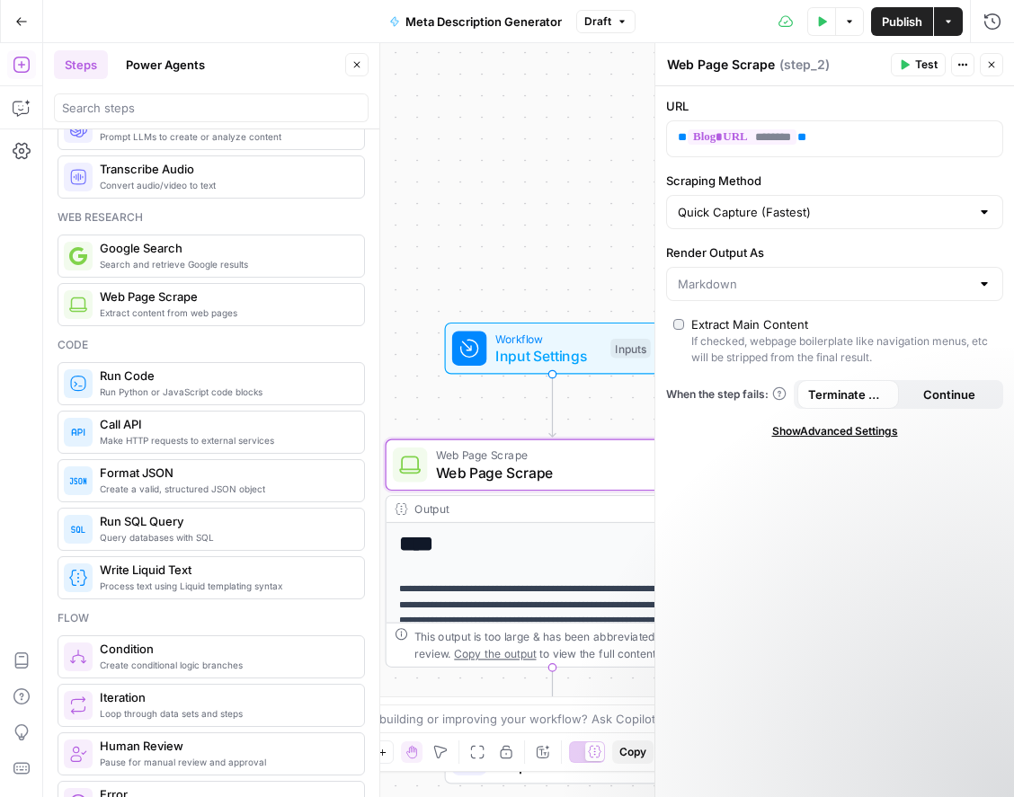
click at [912, 64] on button "Test" at bounding box center [918, 64] width 55 height 23
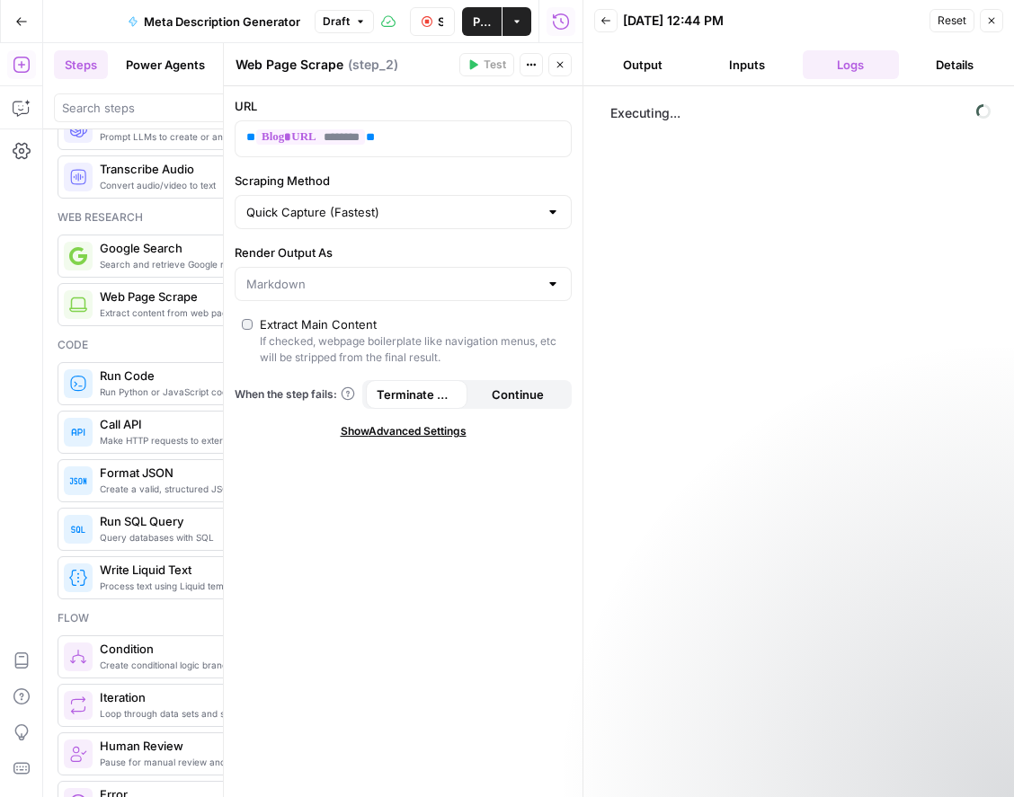
click at [658, 64] on button "Output" at bounding box center [642, 64] width 97 height 29
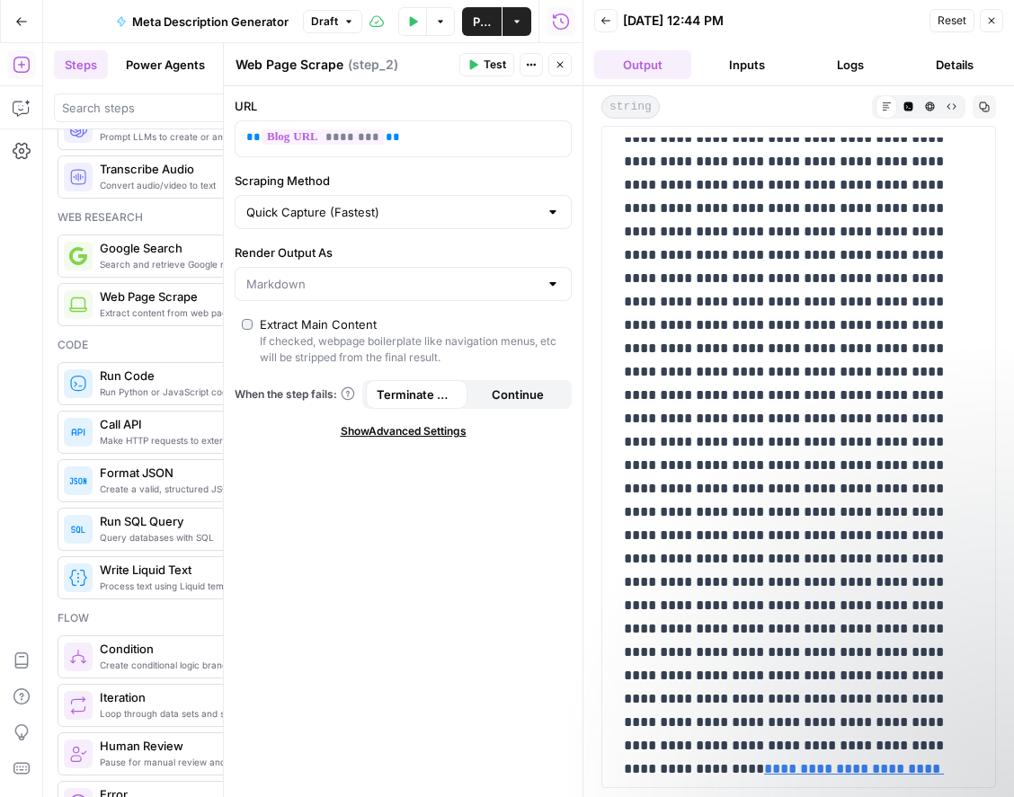
scroll to position [3075, 0]
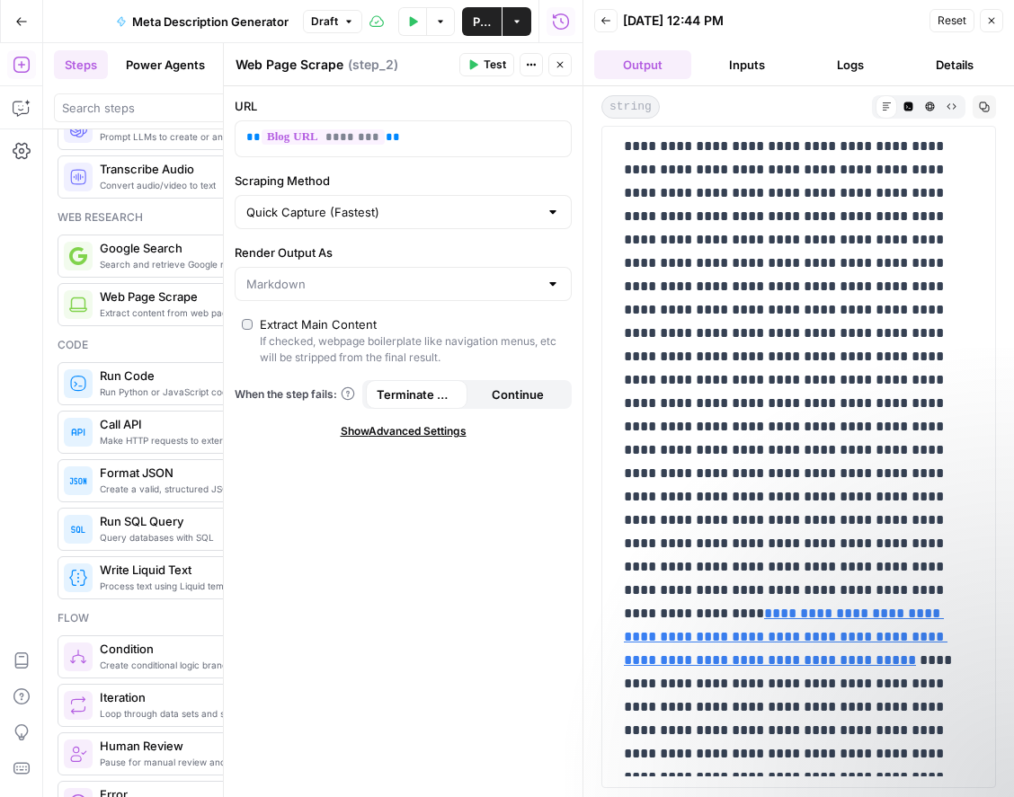
click at [764, 67] on button "Inputs" at bounding box center [746, 64] width 97 height 29
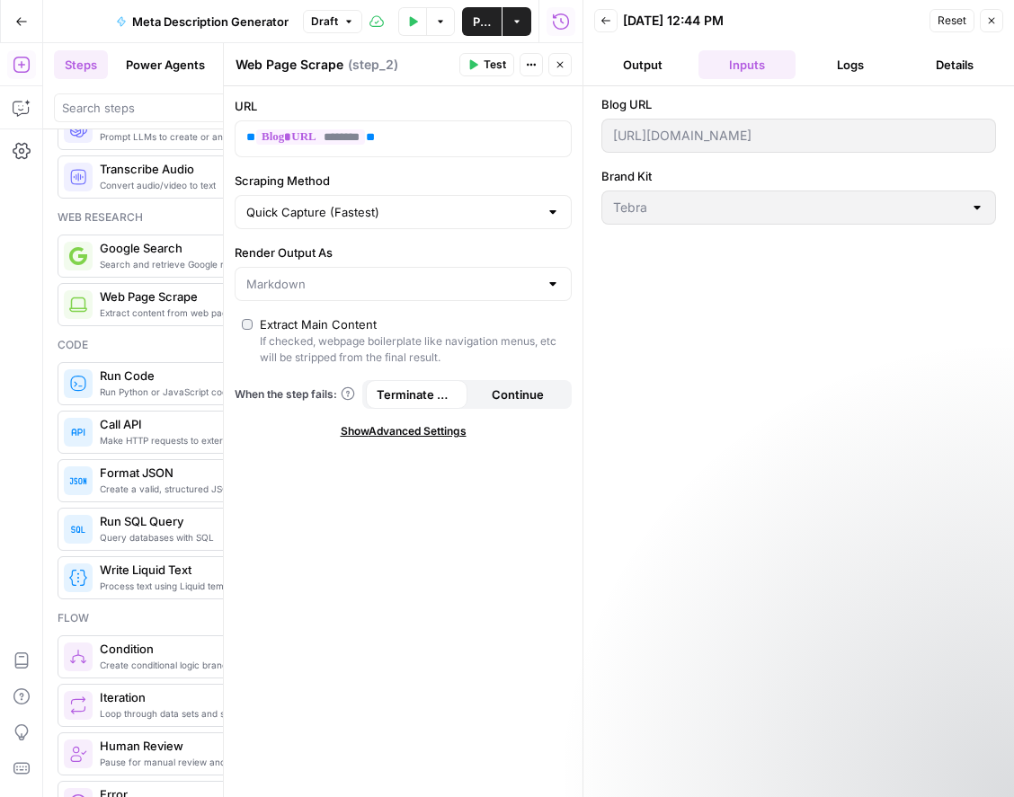
click at [856, 64] on button "Logs" at bounding box center [851, 64] width 97 height 29
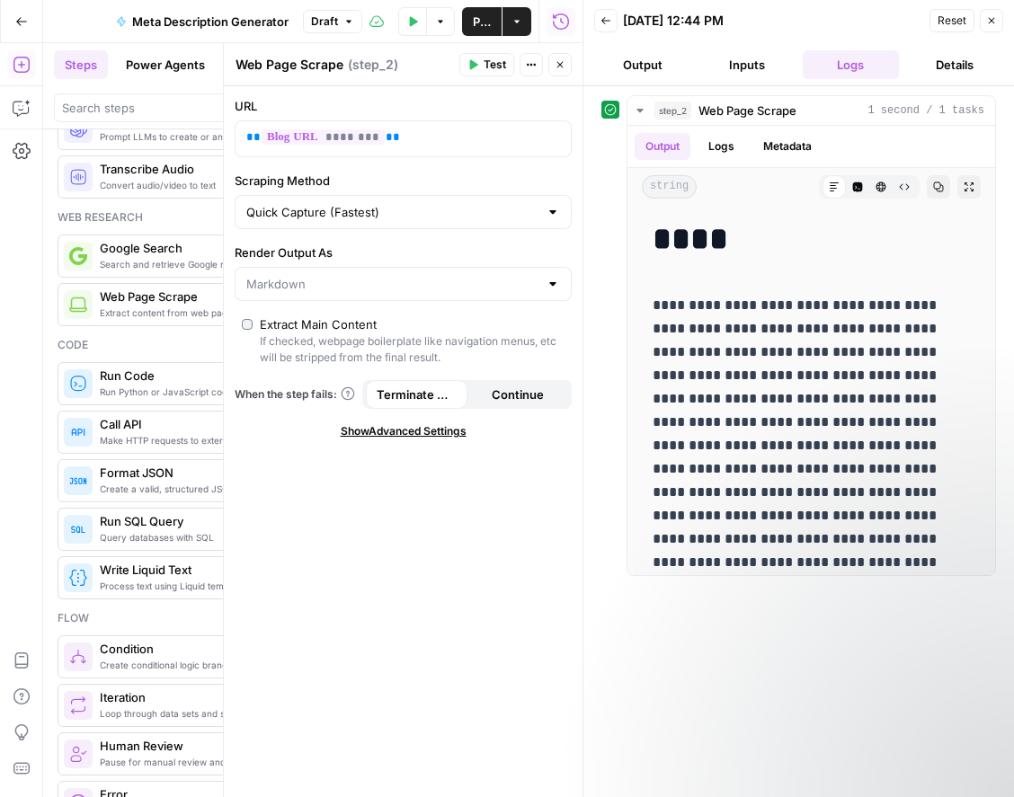
click at [956, 22] on span "Reset" at bounding box center [952, 21] width 29 height 16
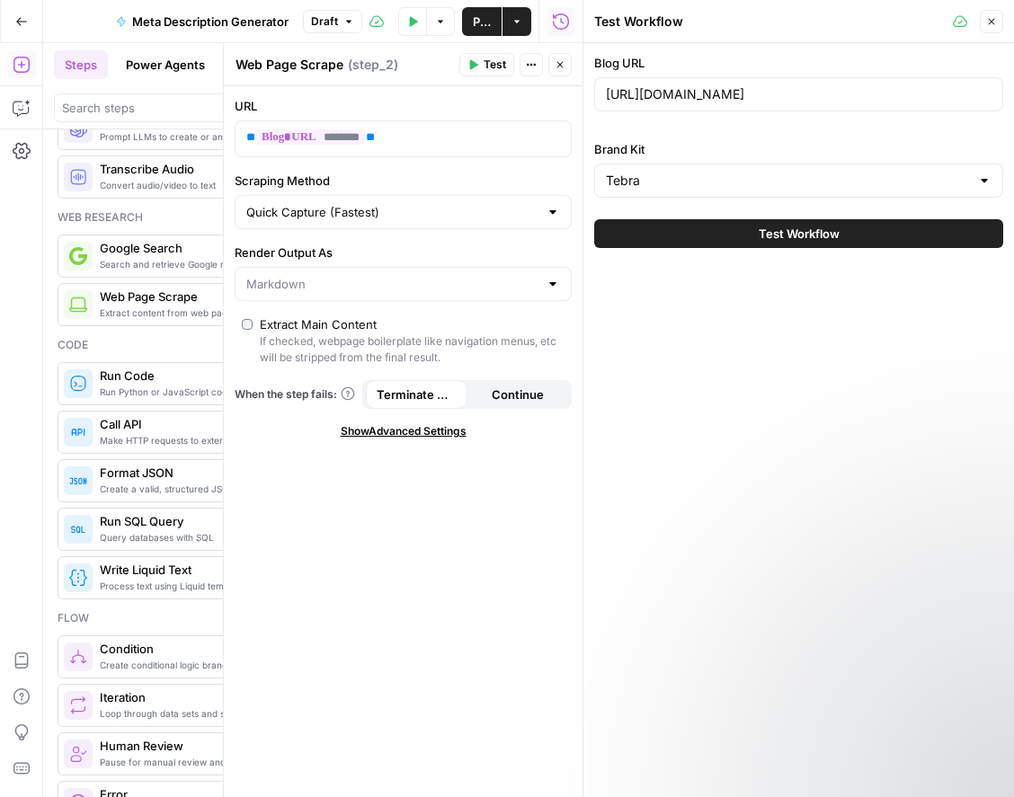
click at [991, 20] on icon "button" at bounding box center [991, 21] width 11 height 11
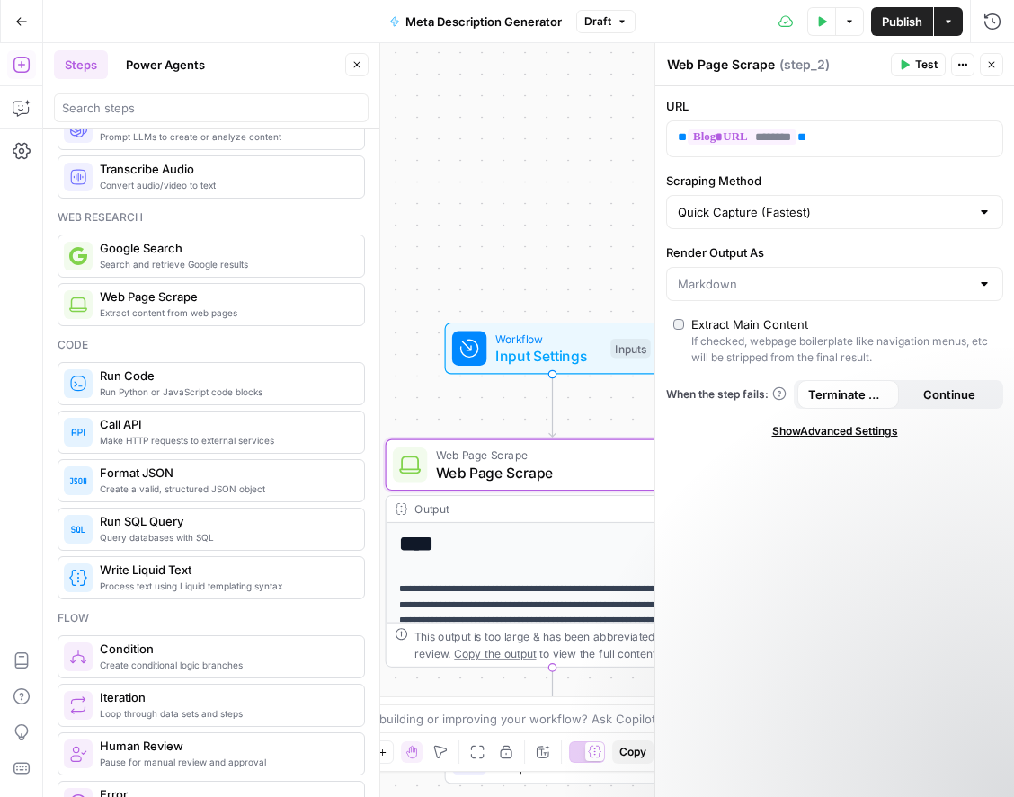
click at [989, 63] on icon "button" at bounding box center [991, 64] width 11 height 11
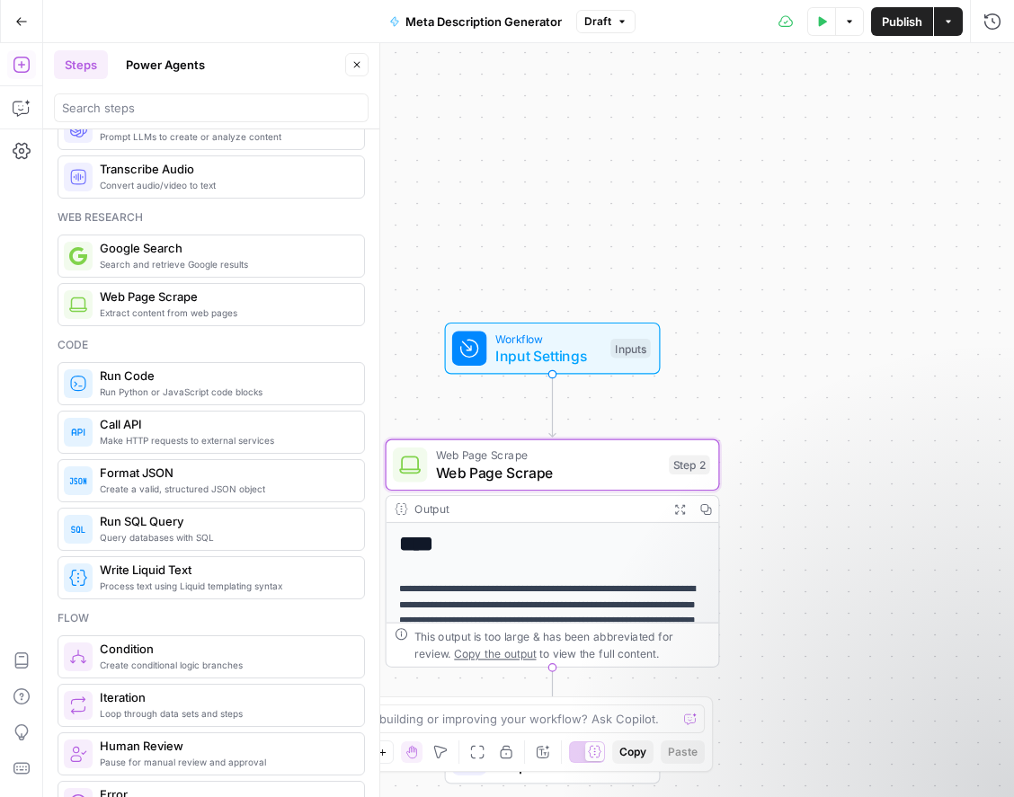
click at [637, 474] on span "Web Page Scrape" at bounding box center [548, 473] width 225 height 22
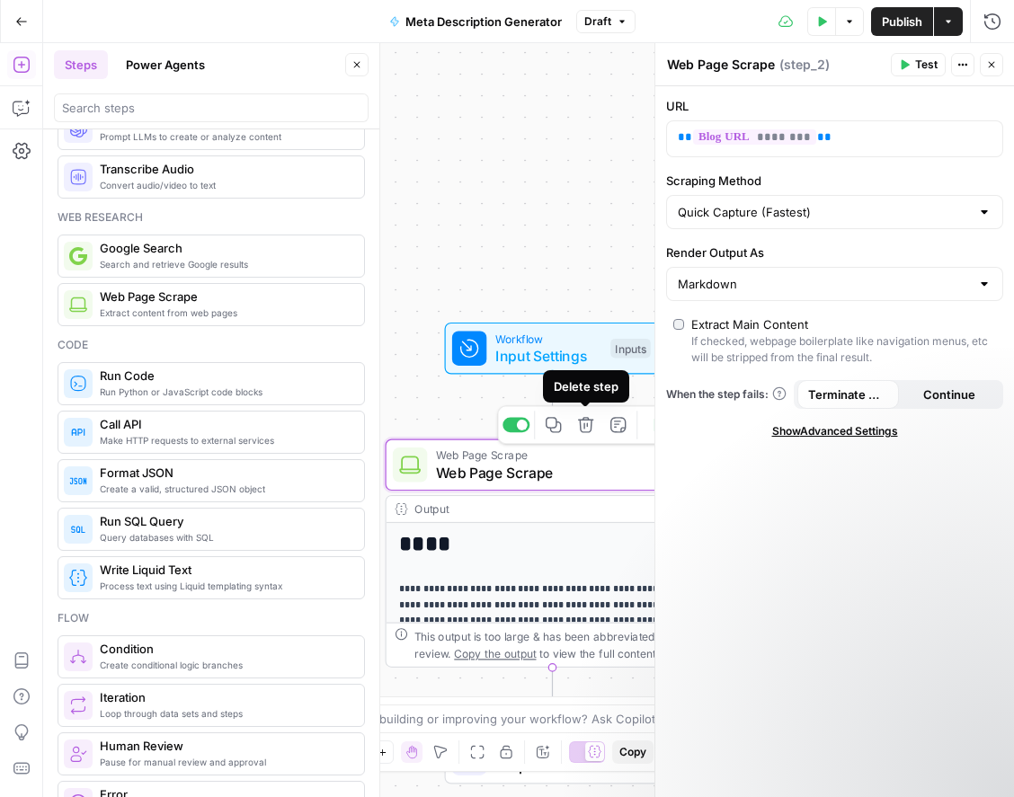
click at [593, 431] on button "Delete step" at bounding box center [586, 425] width 28 height 28
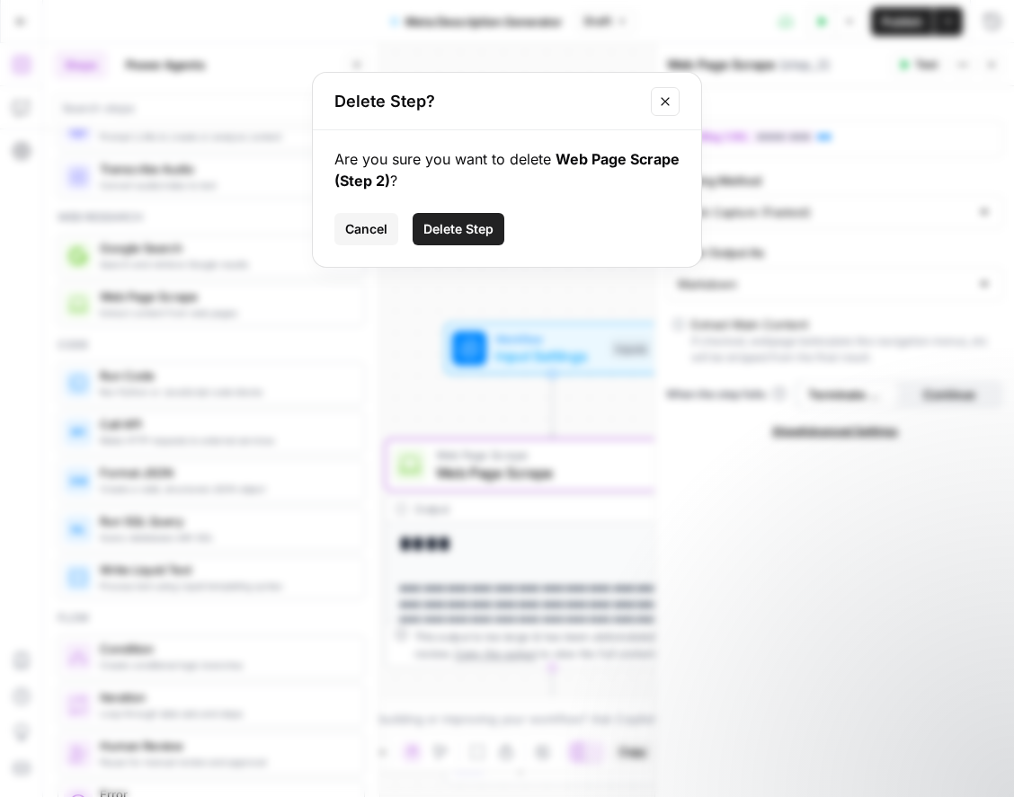
click at [467, 224] on span "Delete Step" at bounding box center [458, 229] width 70 height 18
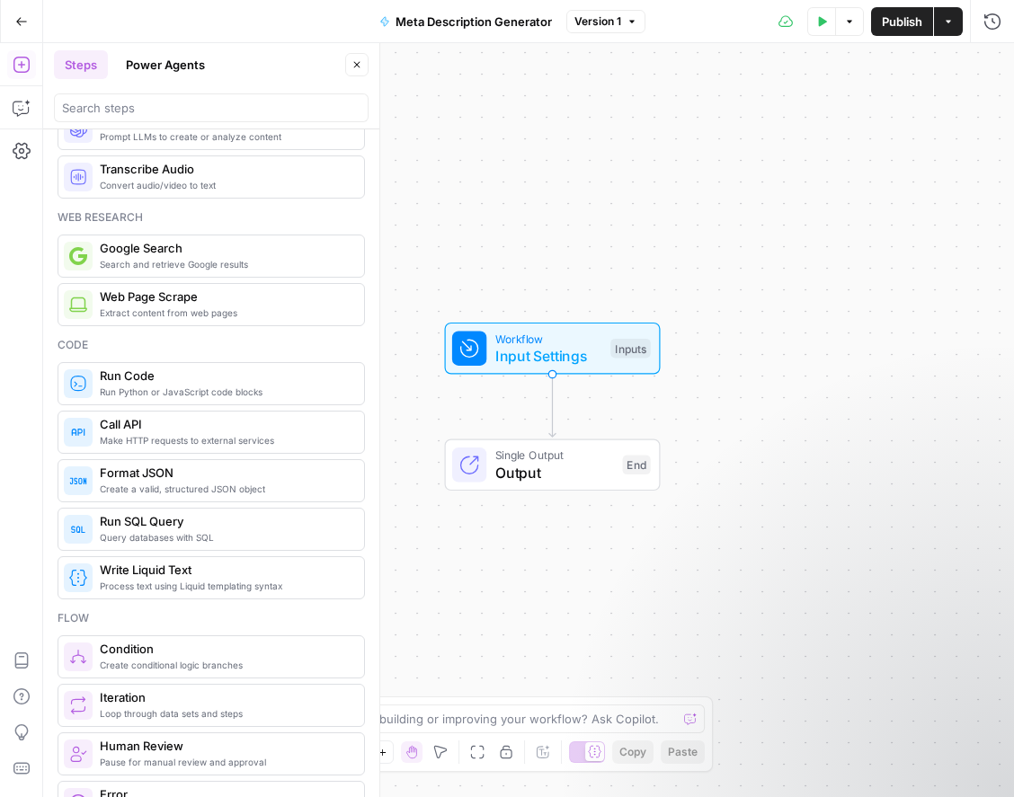
click at [183, 309] on span "Extract content from web pages" at bounding box center [225, 313] width 250 height 14
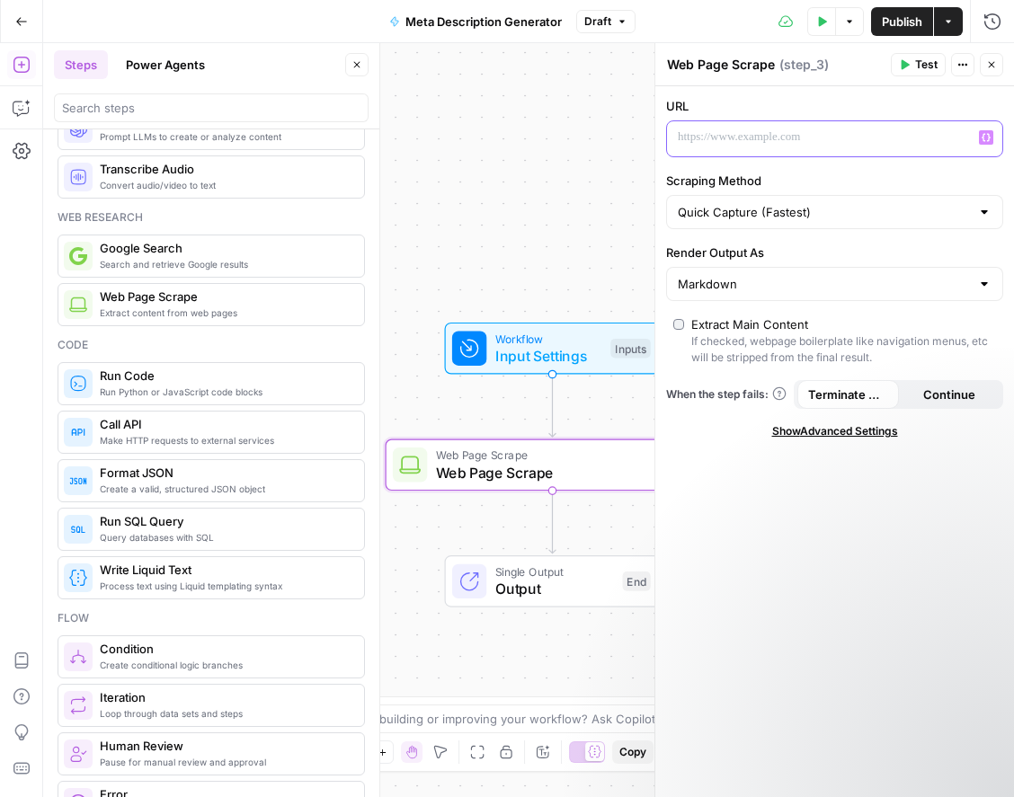
click at [799, 141] on p at bounding box center [820, 138] width 285 height 18
click at [983, 136] on icon "button" at bounding box center [986, 138] width 9 height 8
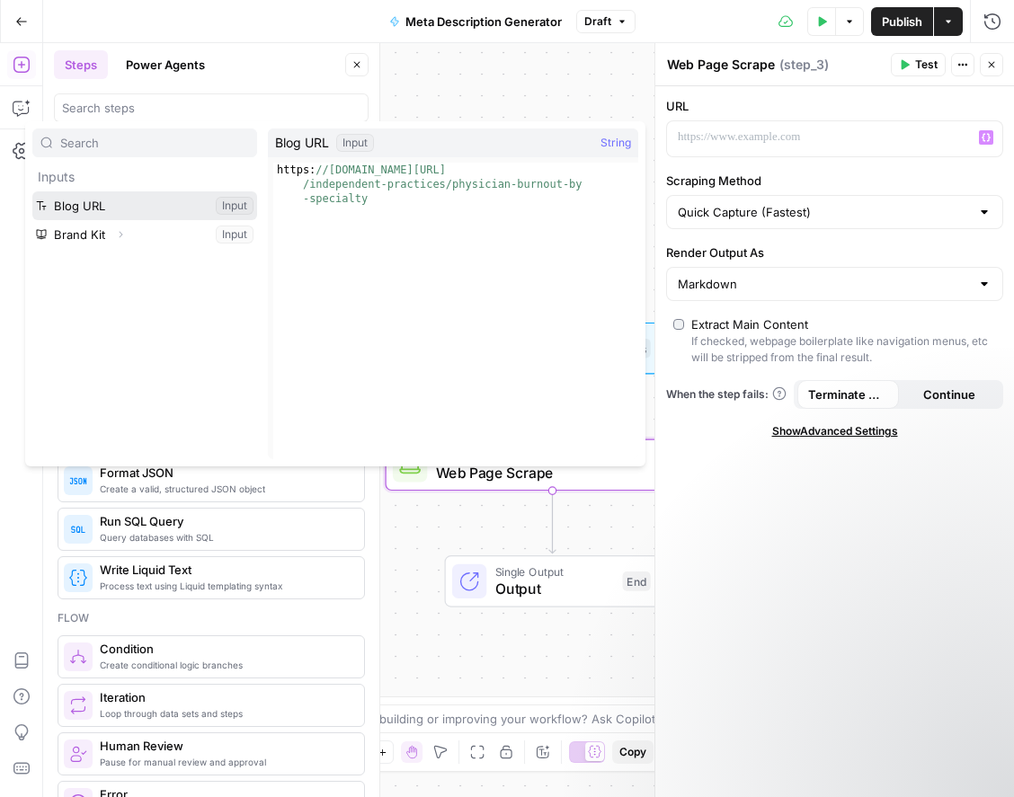
click at [111, 206] on button "Select variable Blog URL" at bounding box center [144, 205] width 225 height 29
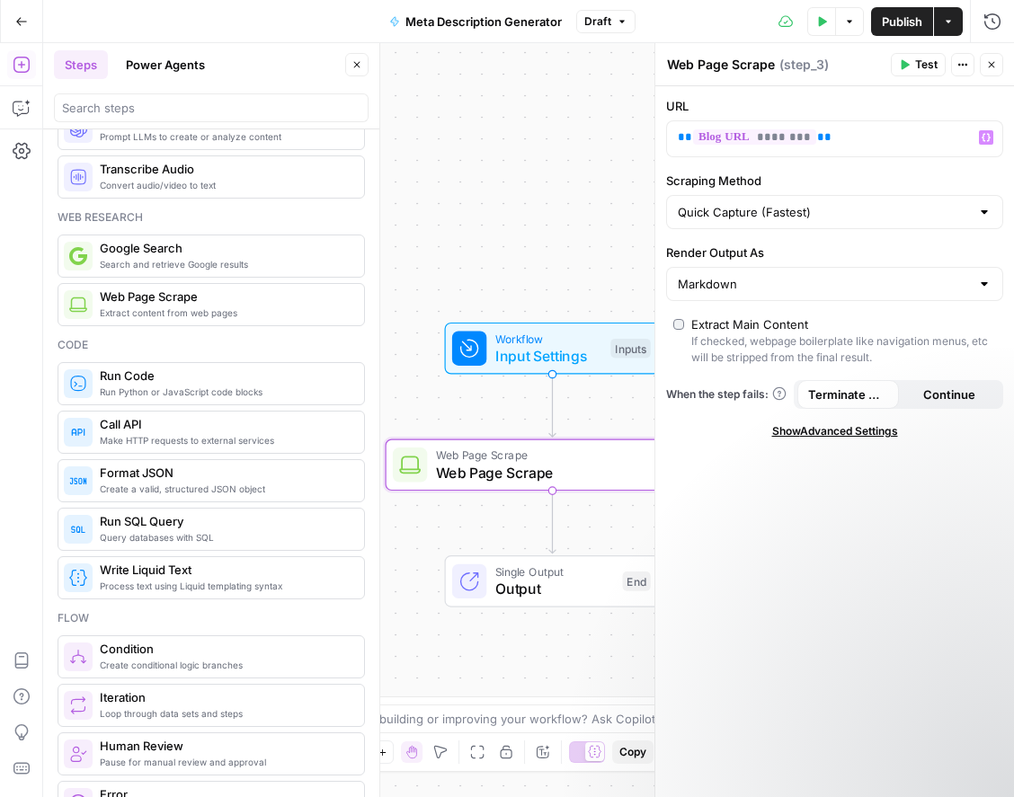
click at [907, 68] on icon "button" at bounding box center [904, 64] width 11 height 11
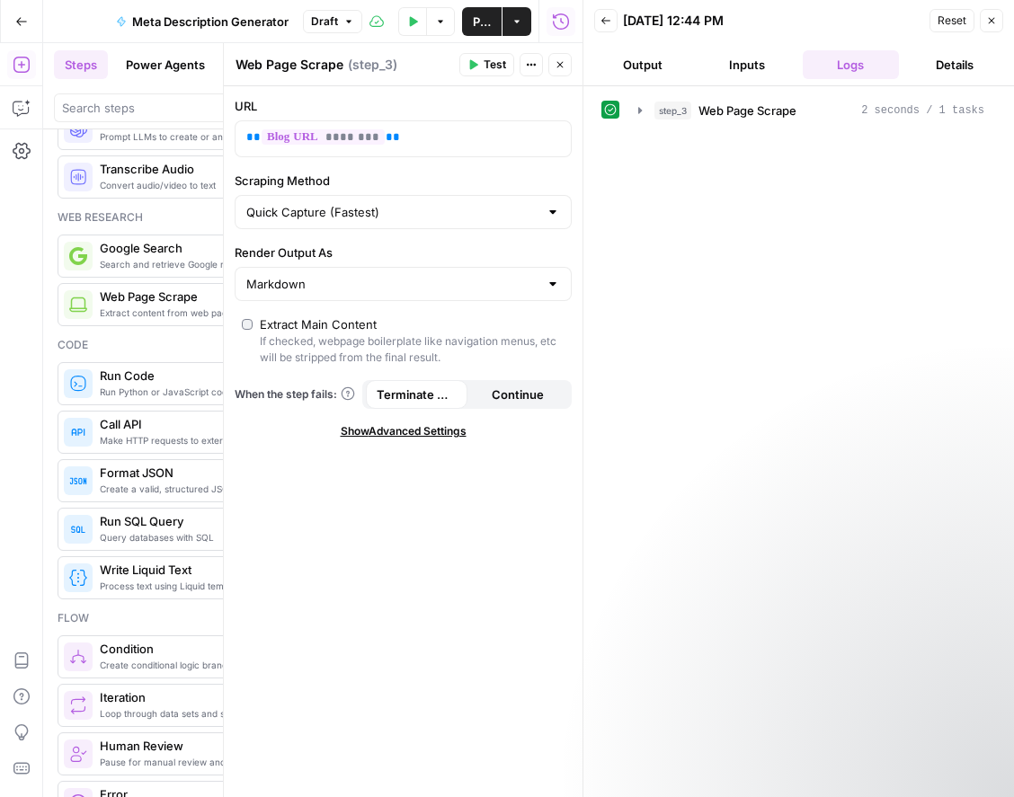
click at [637, 60] on button "Output" at bounding box center [642, 64] width 97 height 29
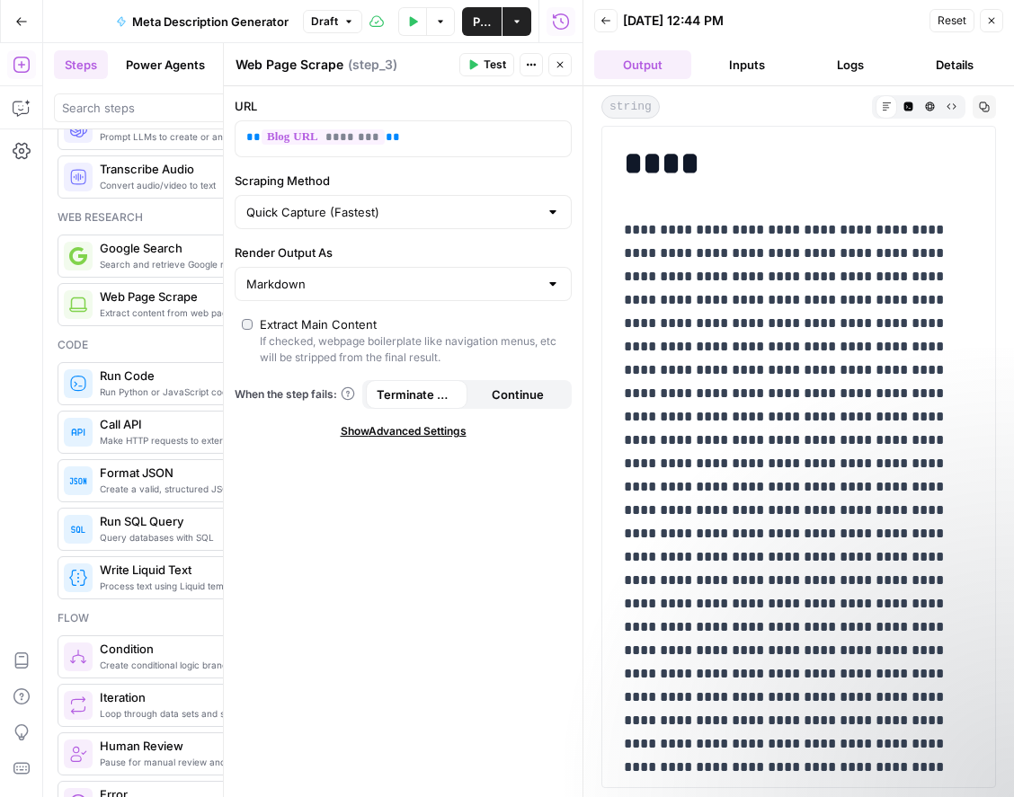
click at [747, 67] on button "Inputs" at bounding box center [746, 64] width 97 height 29
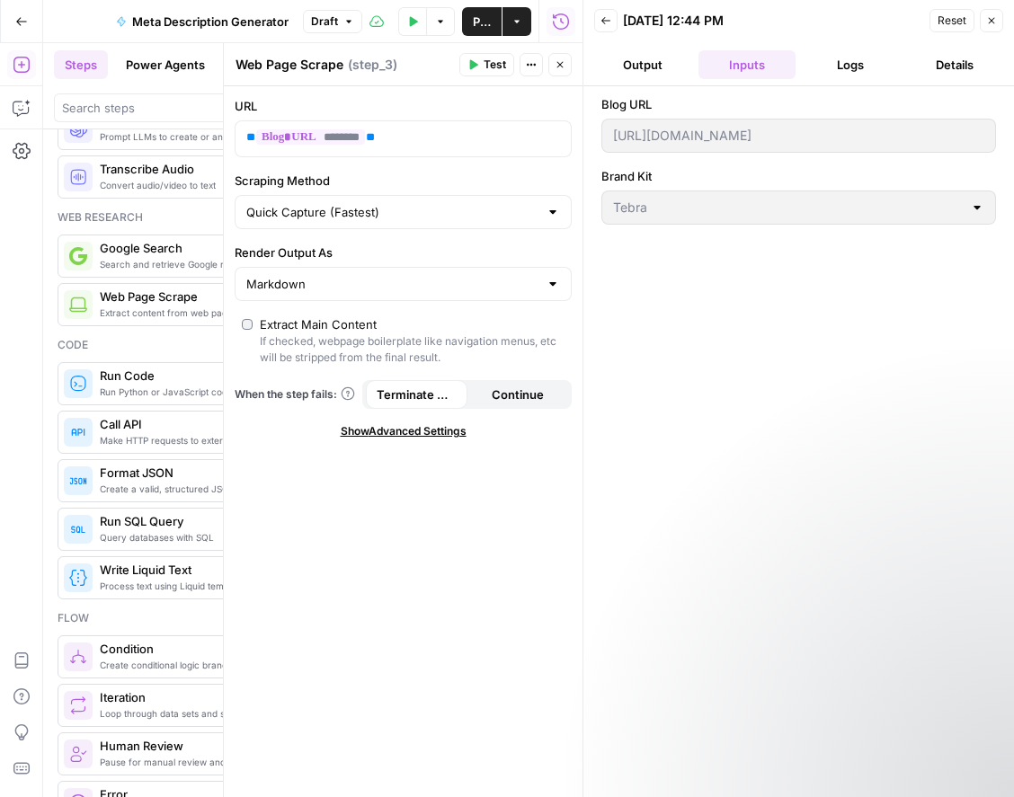
click at [655, 67] on button "Output" at bounding box center [642, 64] width 97 height 29
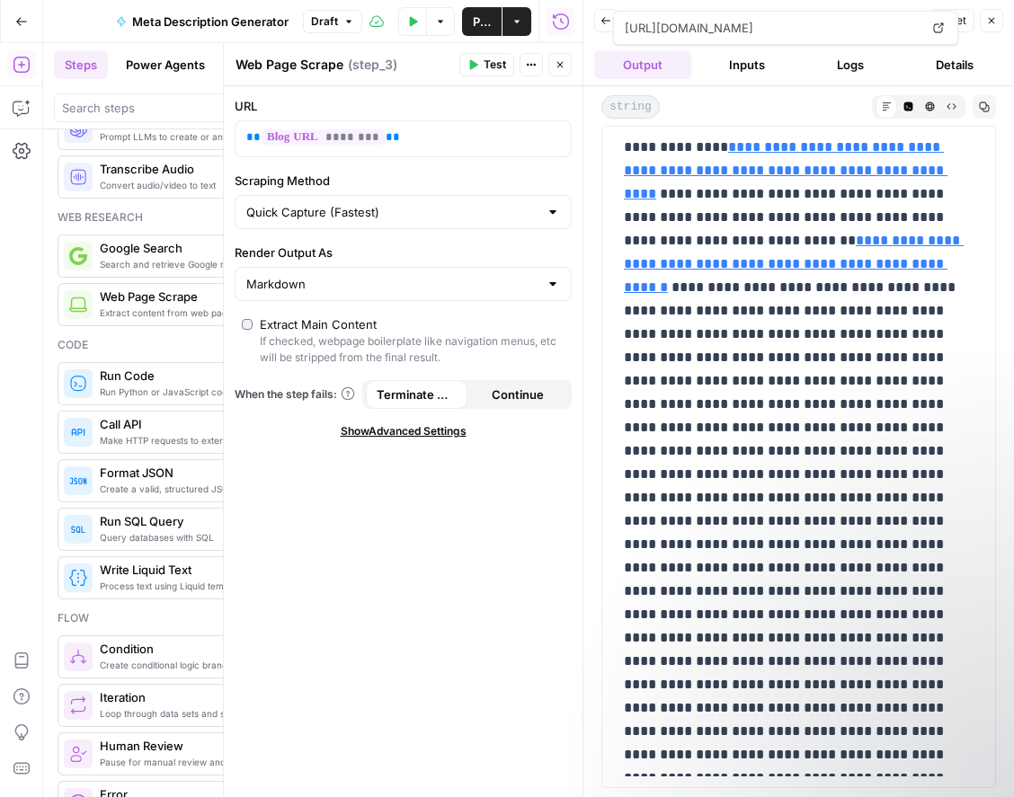
scroll to position [7855, 0]
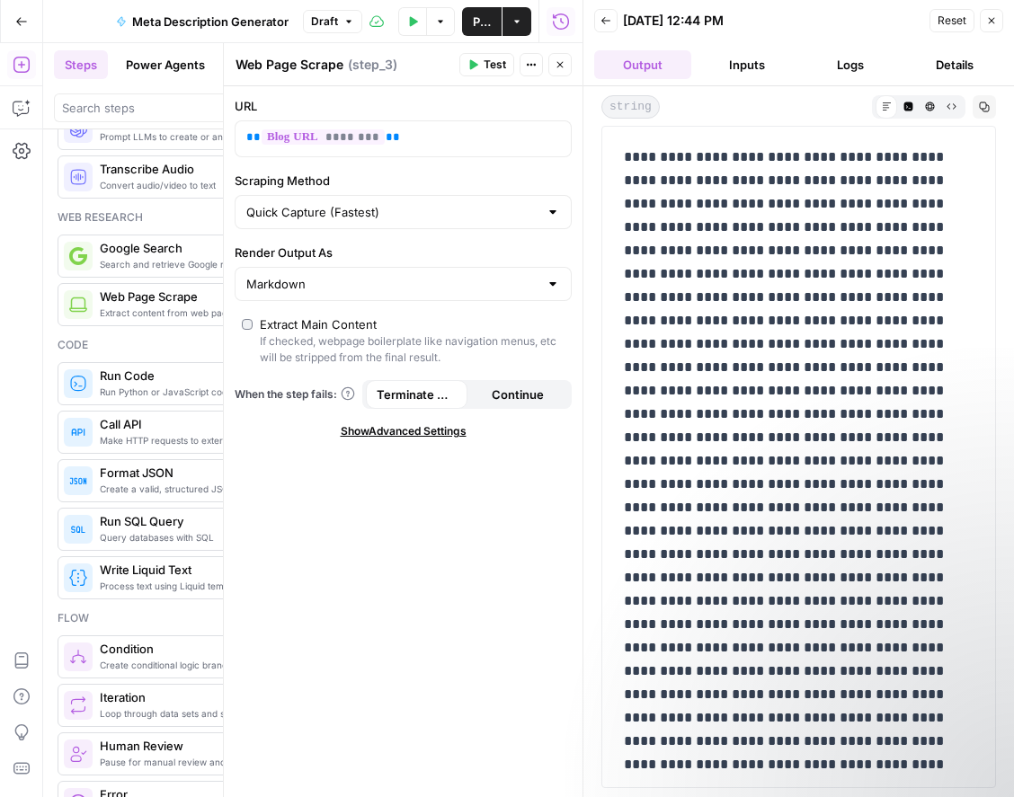
click at [557, 29] on icon "button" at bounding box center [561, 22] width 18 height 18
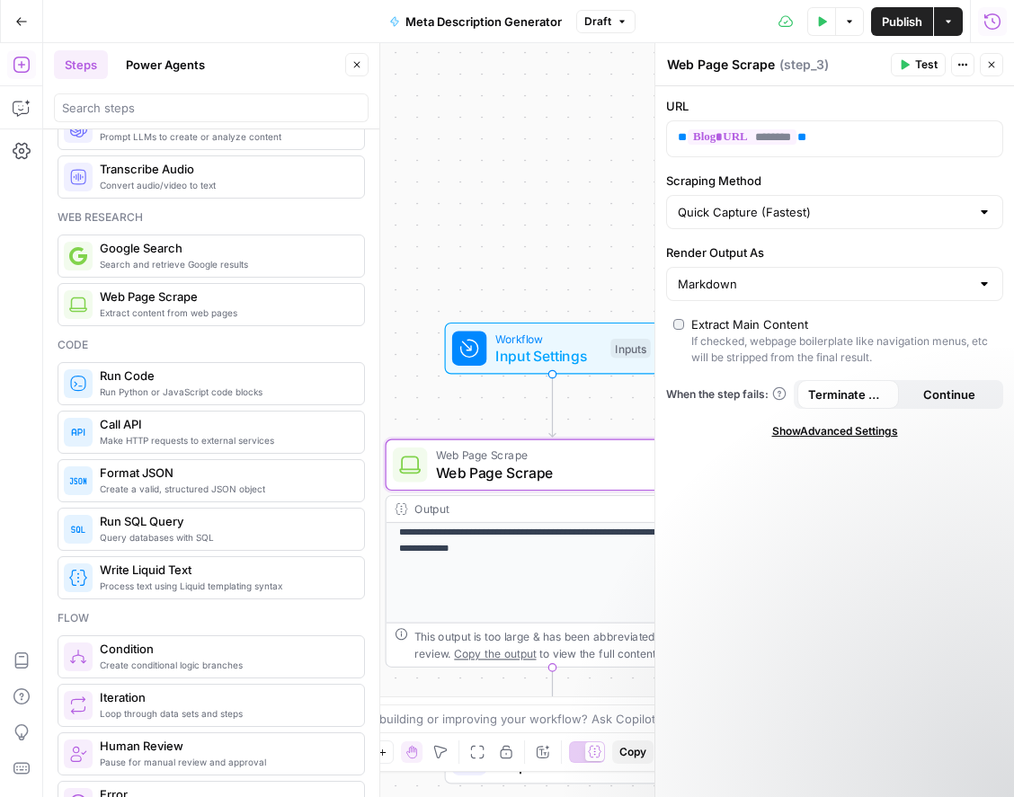
scroll to position [232, 0]
click at [991, 64] on icon "button" at bounding box center [992, 65] width 6 height 6
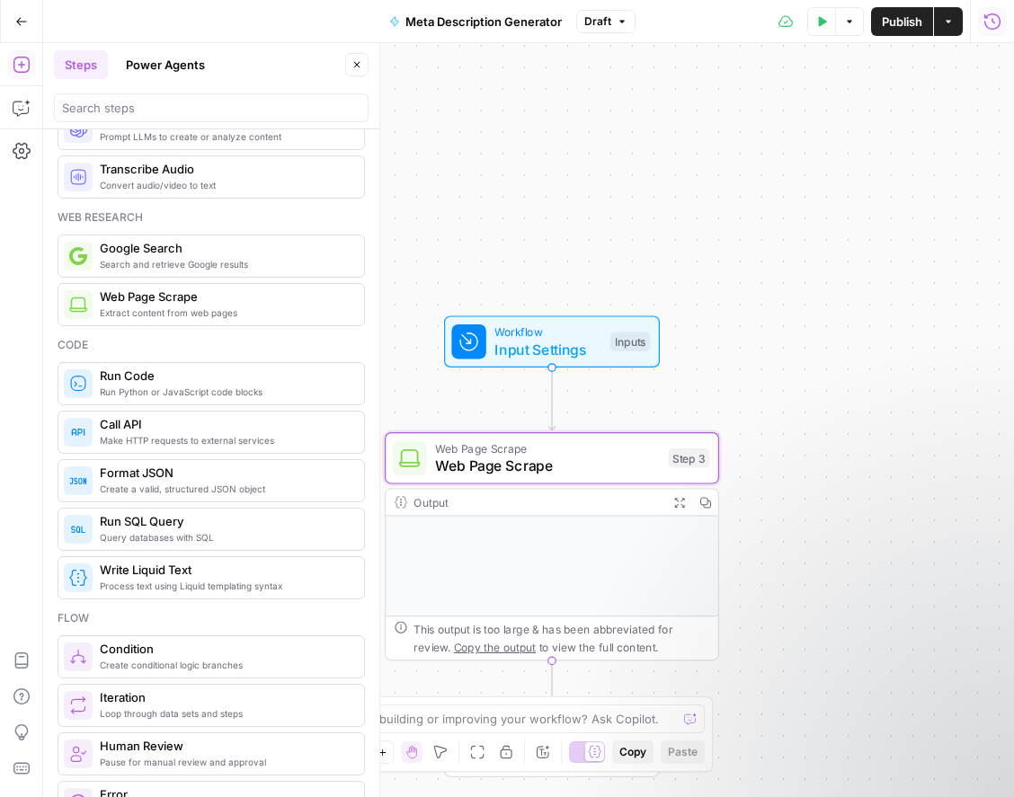
scroll to position [0, 0]
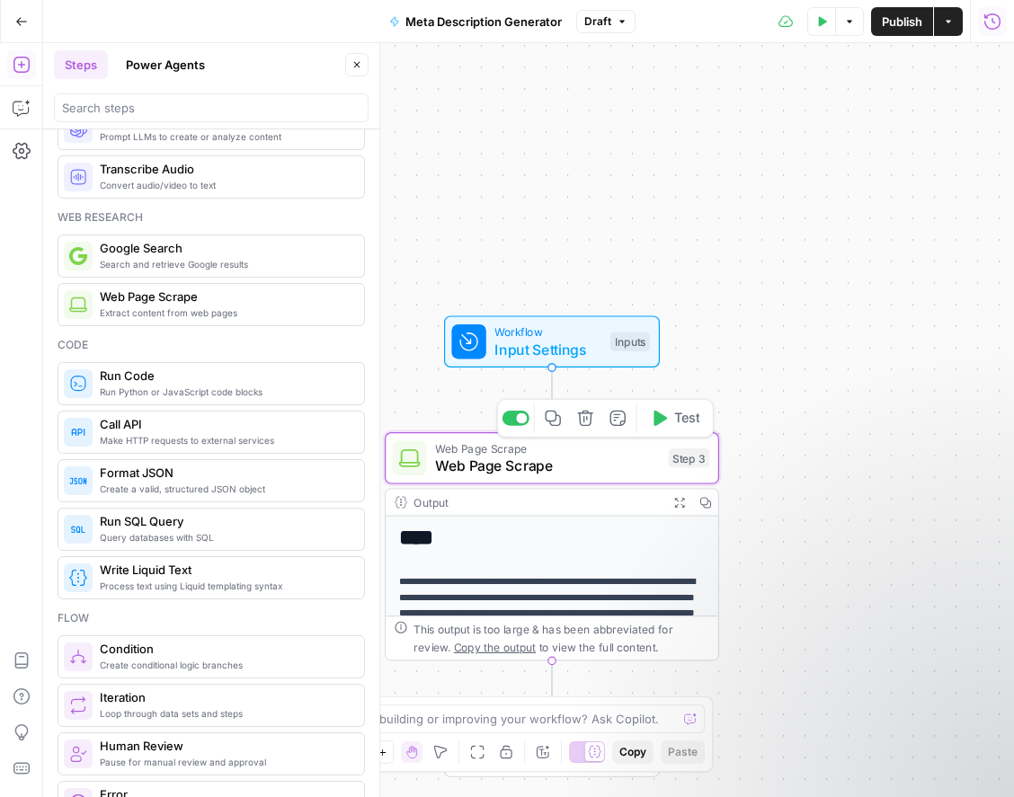
click at [661, 421] on icon "button" at bounding box center [659, 418] width 13 height 15
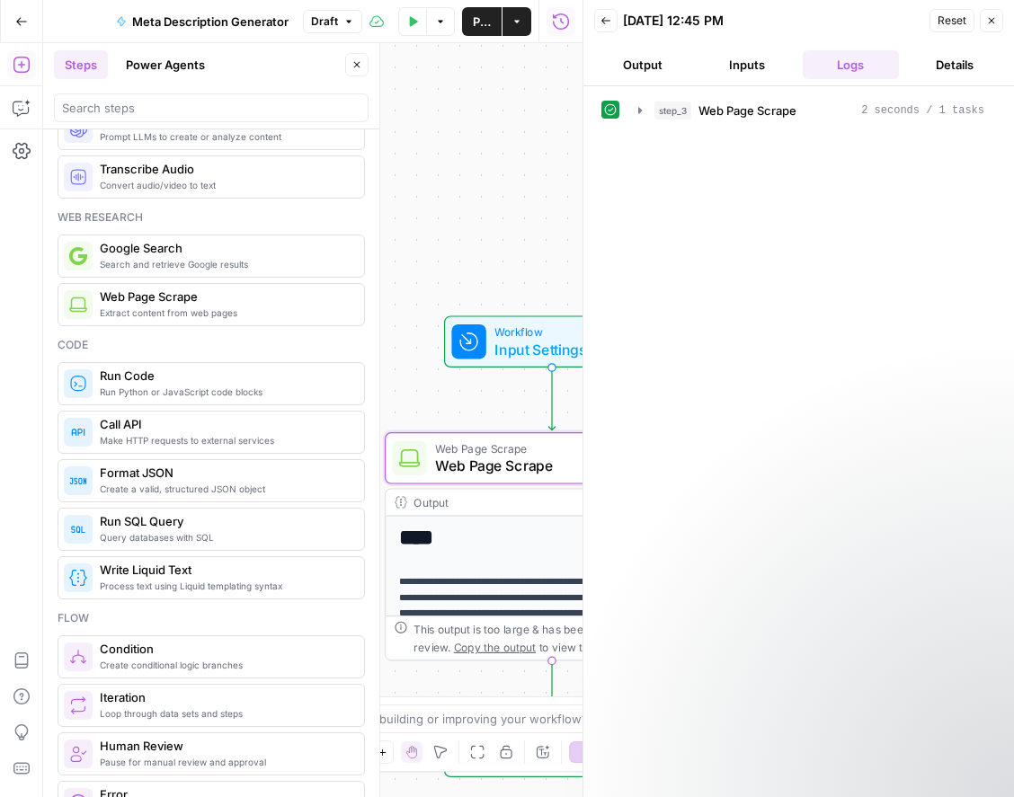
click at [653, 62] on button "Output" at bounding box center [642, 64] width 97 height 29
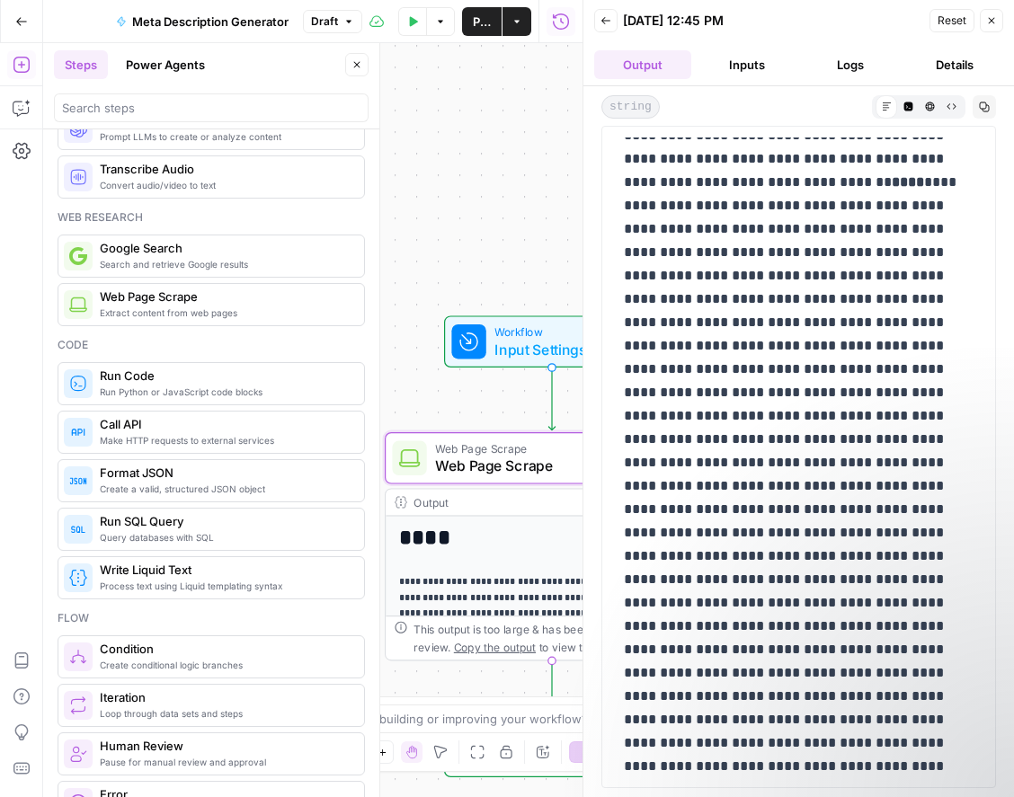
scroll to position [795, 0]
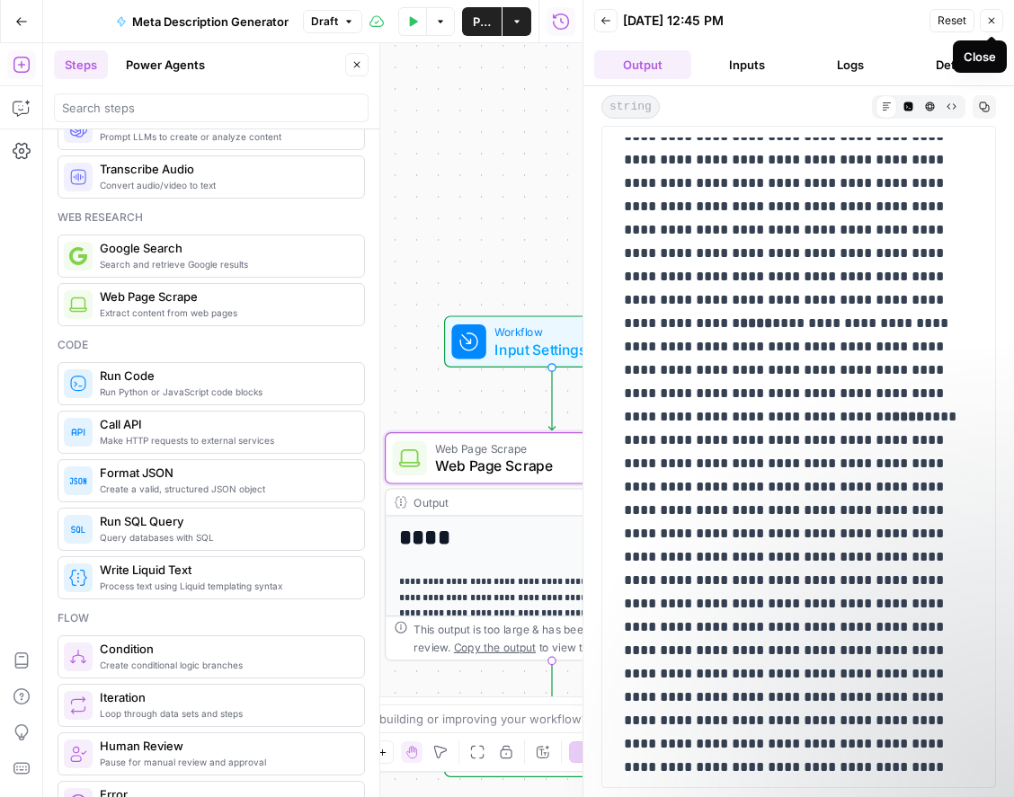
click at [949, 15] on span "Reset" at bounding box center [952, 21] width 29 height 16
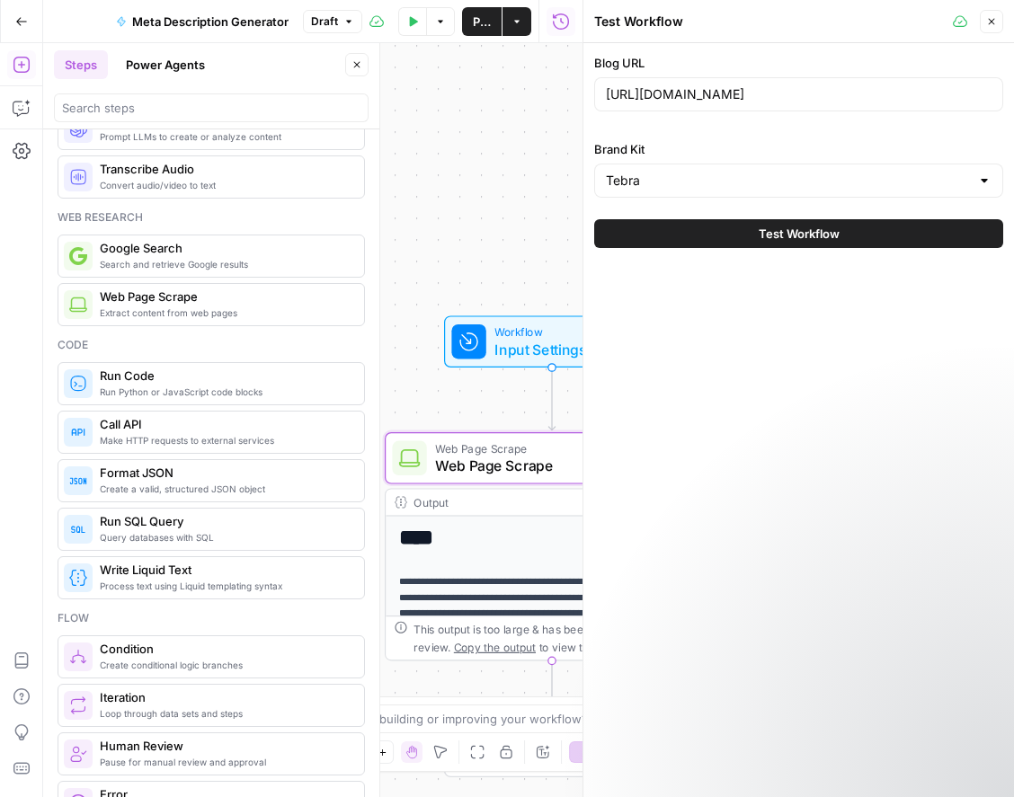
click at [475, 167] on div "Workflow Input Settings Inputs Web Page Scrape Web Page Scrape Step 3 Output Ex…" at bounding box center [312, 420] width 539 height 754
click at [544, 461] on span "Web Page Scrape" at bounding box center [547, 466] width 225 height 22
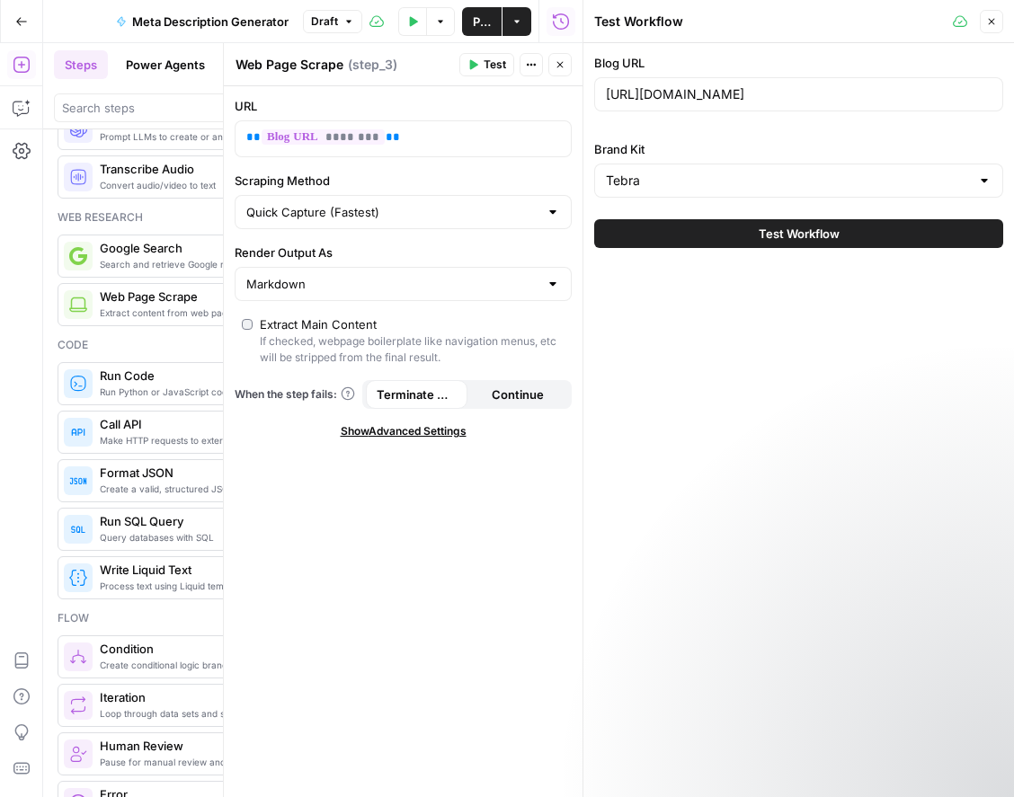
click at [996, 22] on span "Close" at bounding box center [996, 22] width 1 height 1
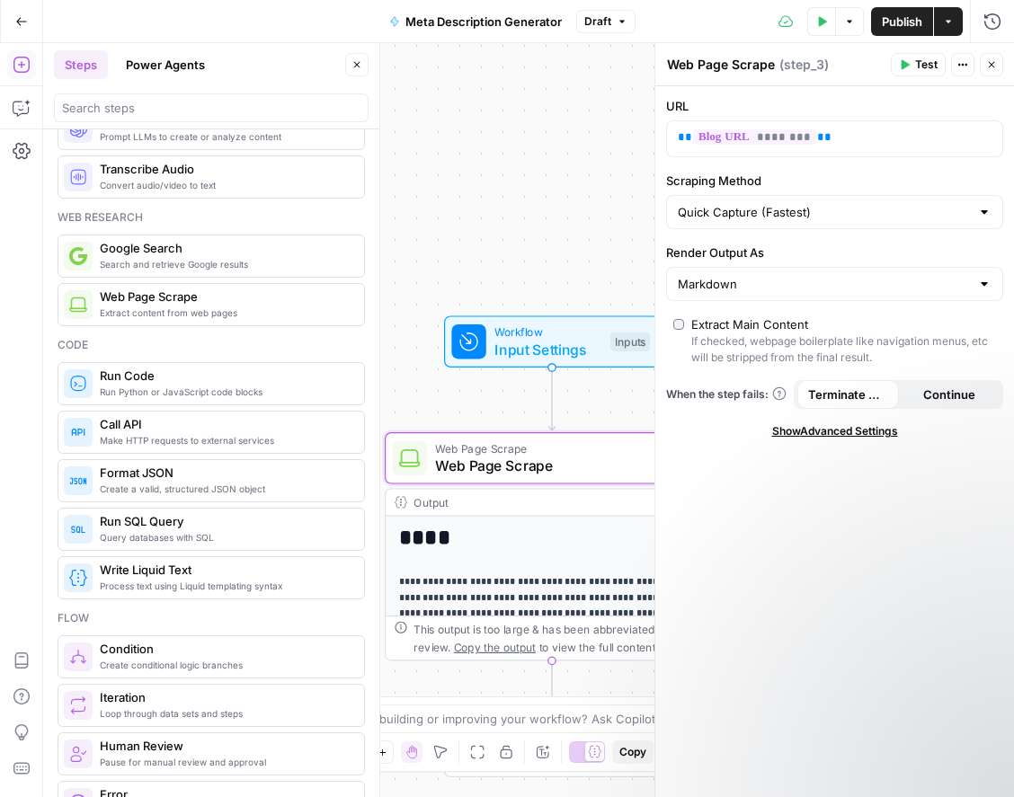
click at [992, 65] on icon "button" at bounding box center [991, 64] width 11 height 11
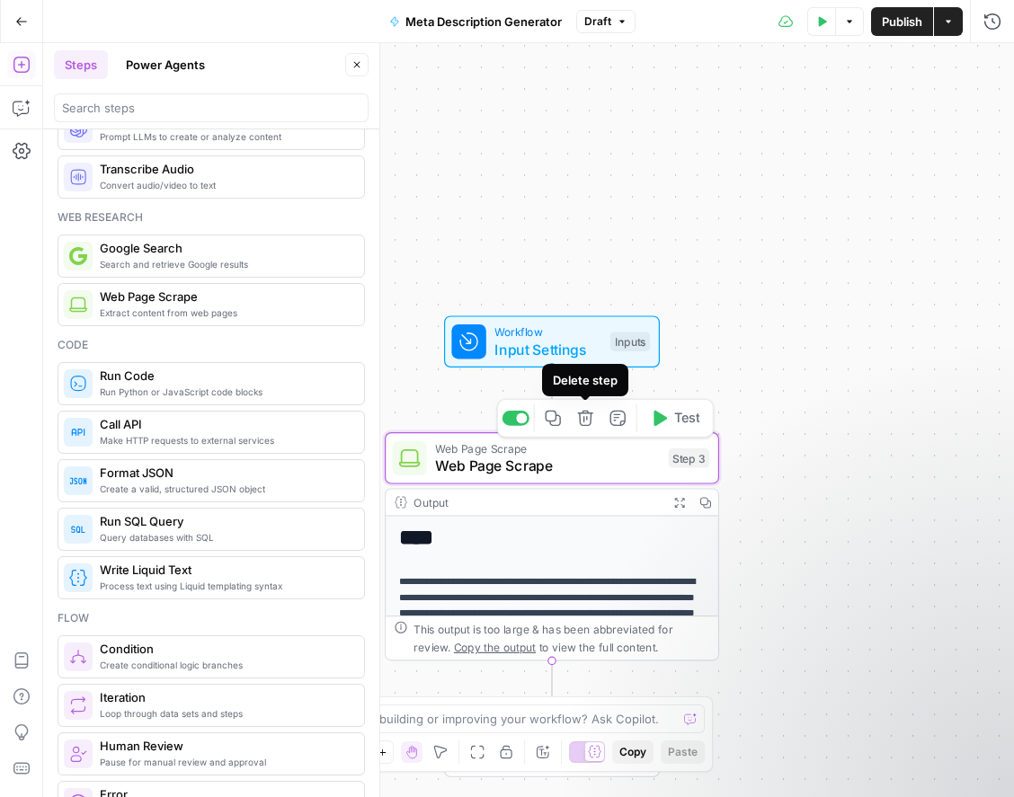
click at [591, 420] on icon "button" at bounding box center [584, 418] width 15 height 15
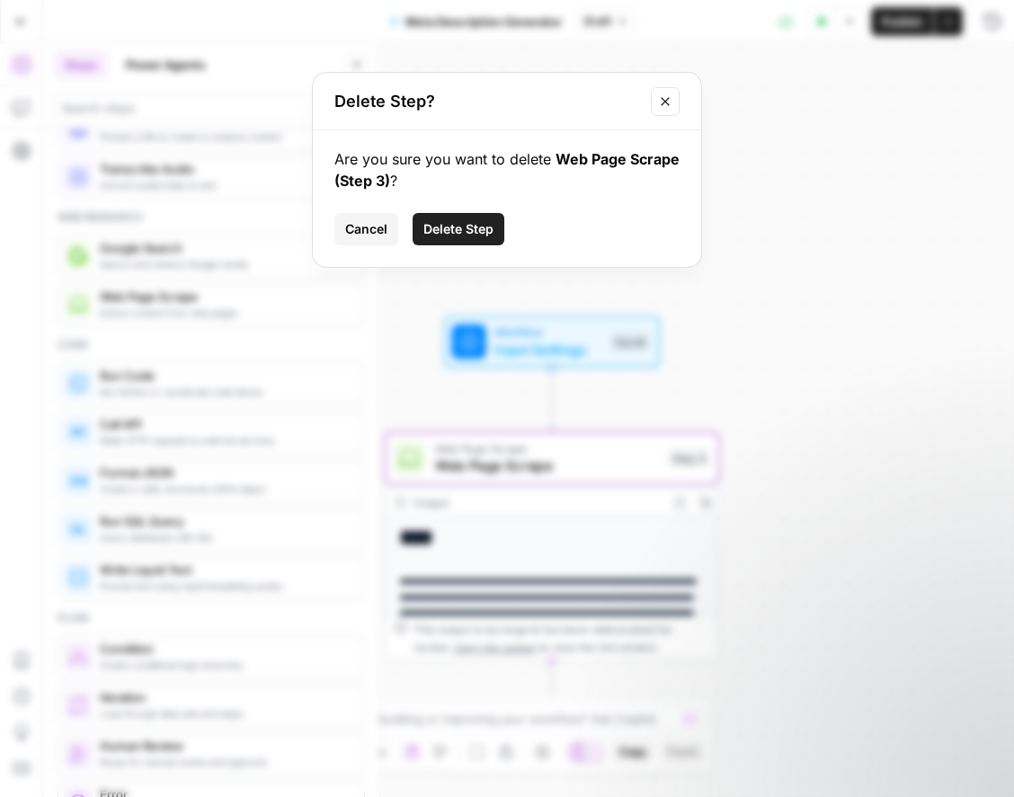
click at [477, 228] on span "Delete Step" at bounding box center [458, 229] width 70 height 18
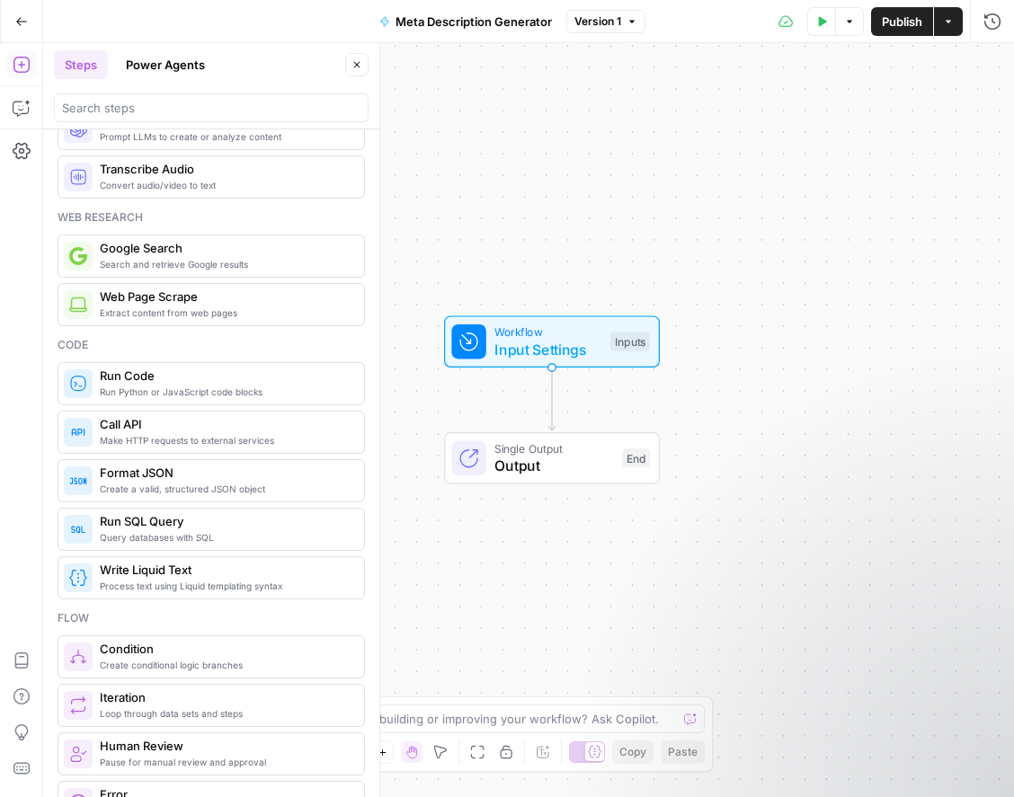
click at [223, 303] on span "Web Page Scrape" at bounding box center [225, 297] width 250 height 18
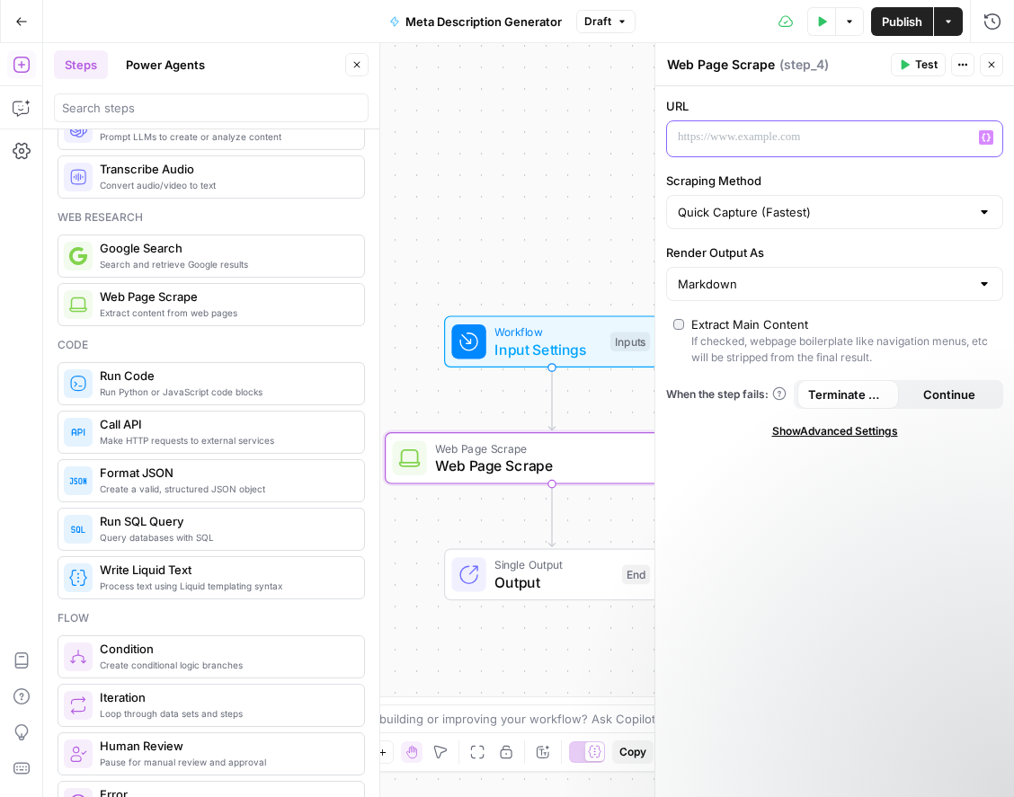
click at [986, 138] on icon "button" at bounding box center [986, 137] width 9 height 9
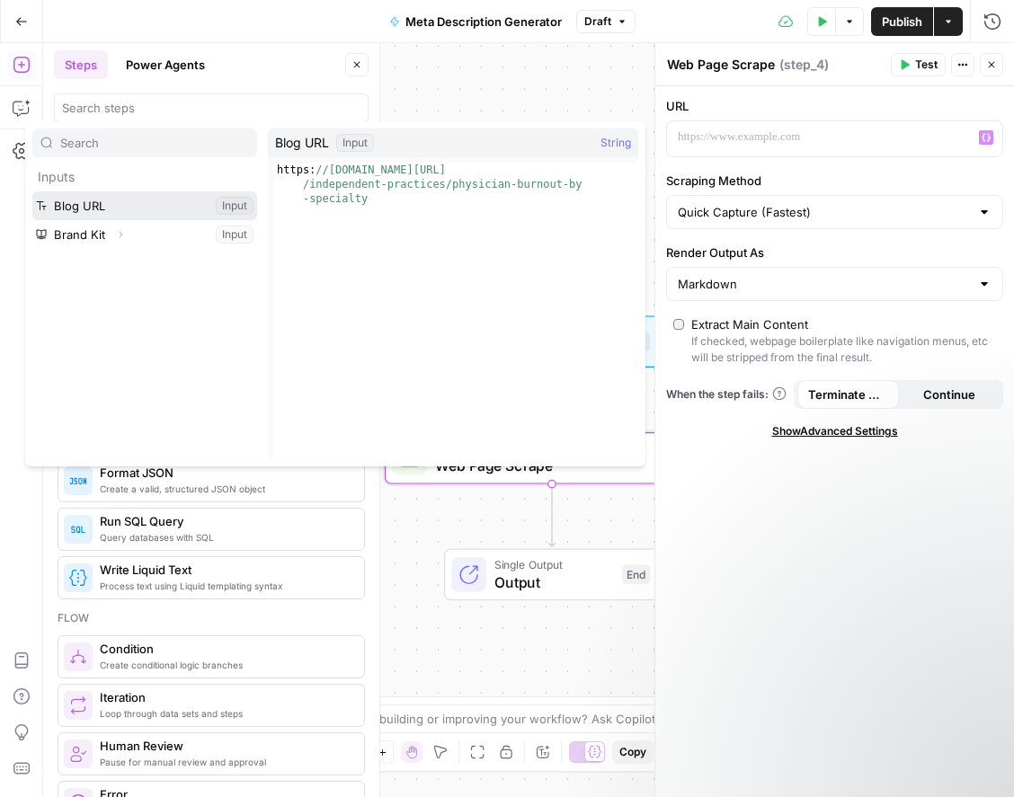
click at [146, 207] on button "Select variable Blog URL" at bounding box center [144, 205] width 225 height 29
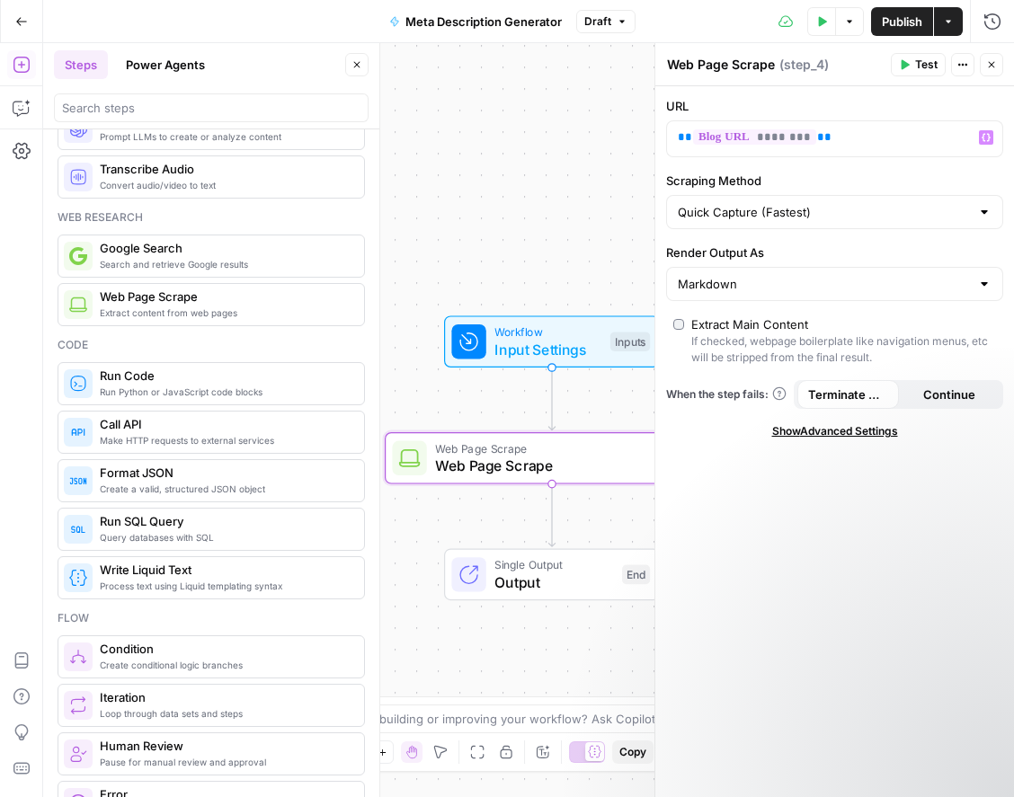
click at [905, 173] on label "Scraping Method" at bounding box center [834, 181] width 337 height 18
click at [905, 203] on input "Quick Capture (Fastest)" at bounding box center [824, 212] width 292 height 18
click at [873, 252] on span "Quick Capture (Fastest)" at bounding box center [822, 257] width 283 height 18
type input "Quick Capture (Fastest)"
click at [985, 289] on div at bounding box center [984, 284] width 14 height 18
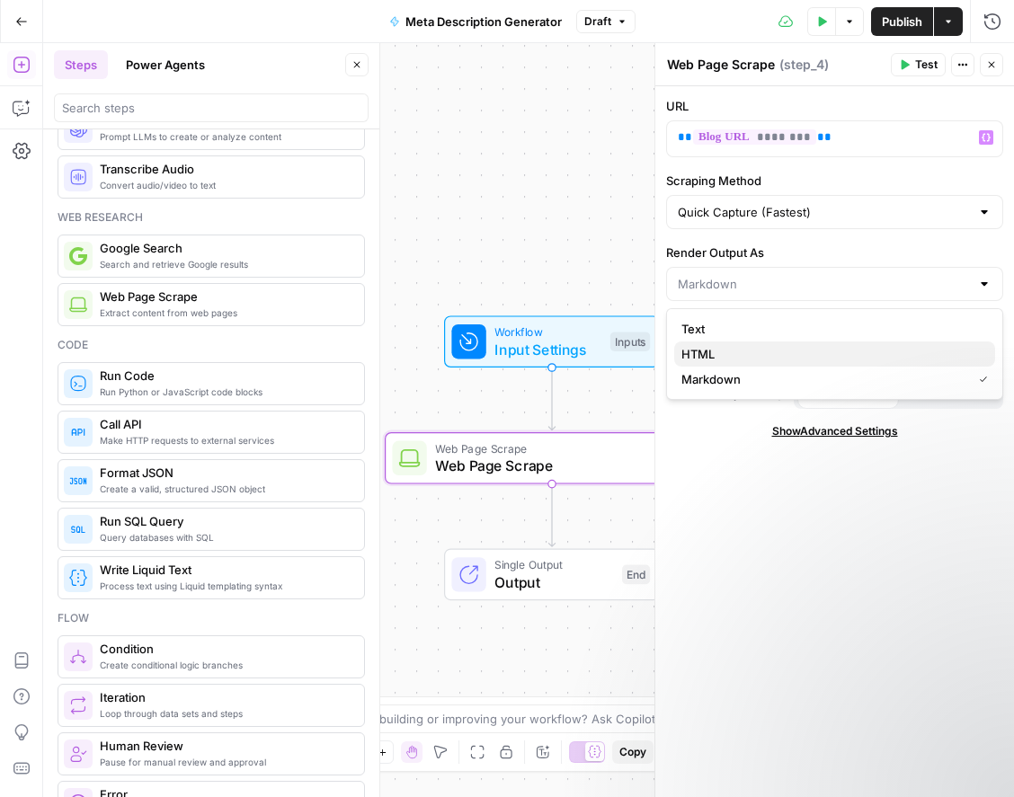
click at [809, 348] on span "HTML" at bounding box center [830, 354] width 299 height 18
type input "HTML"
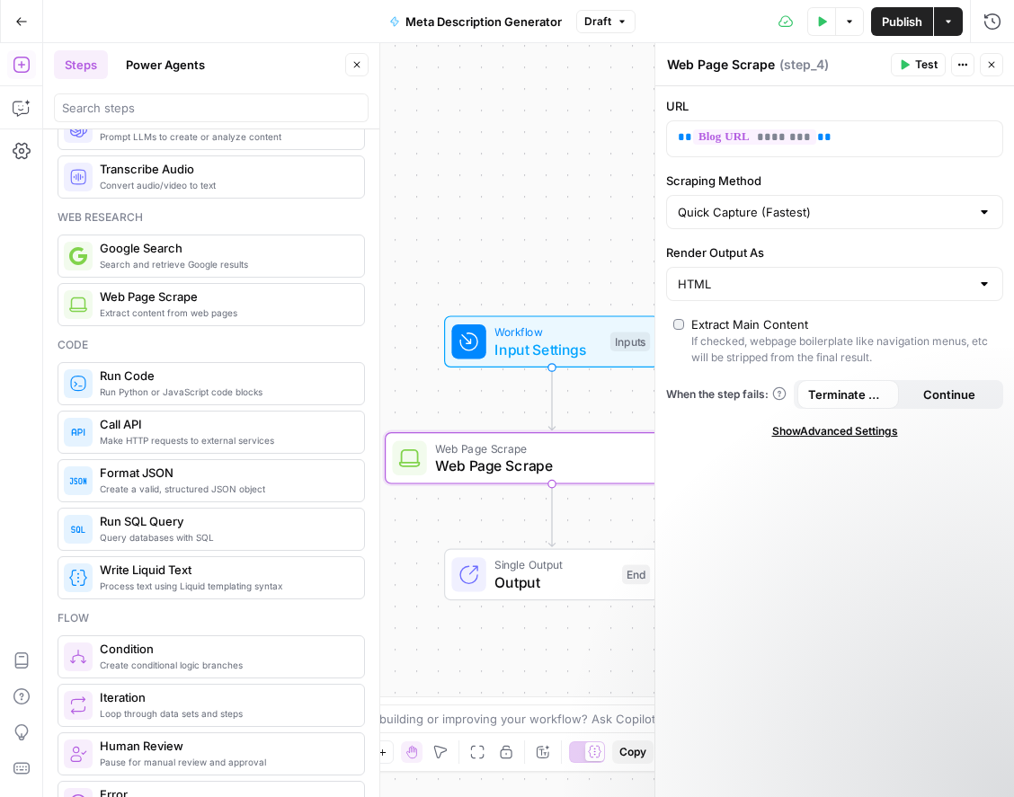
click at [911, 67] on button "Test" at bounding box center [918, 64] width 55 height 23
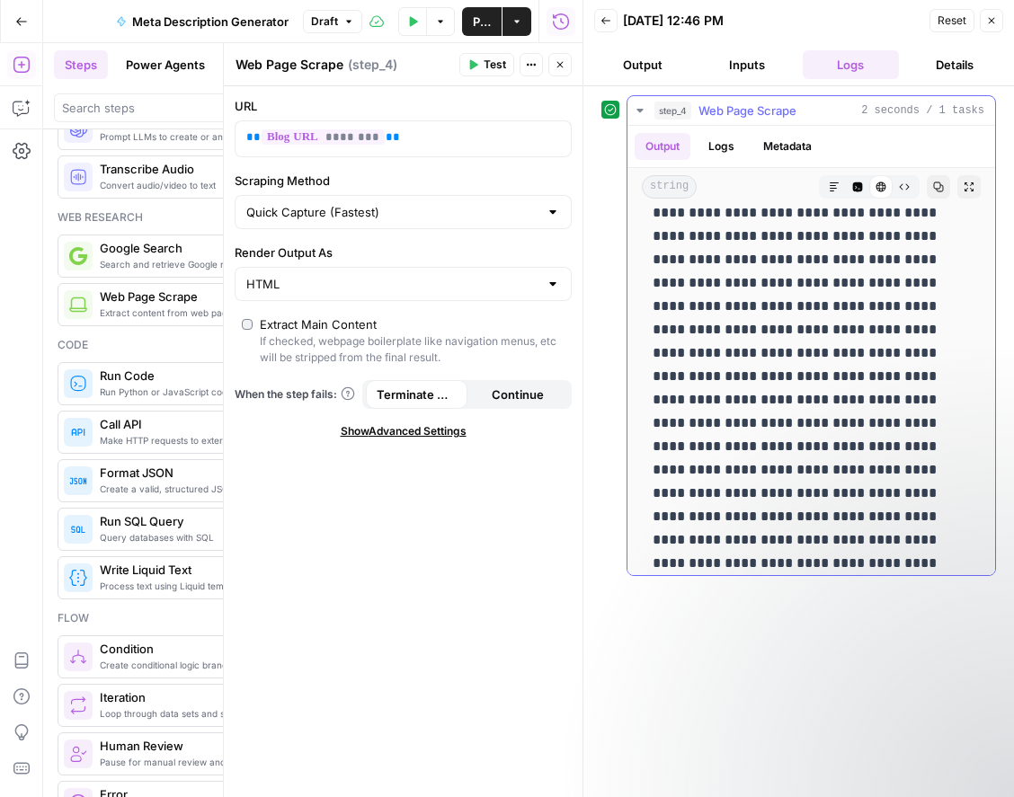
scroll to position [1436, 0]
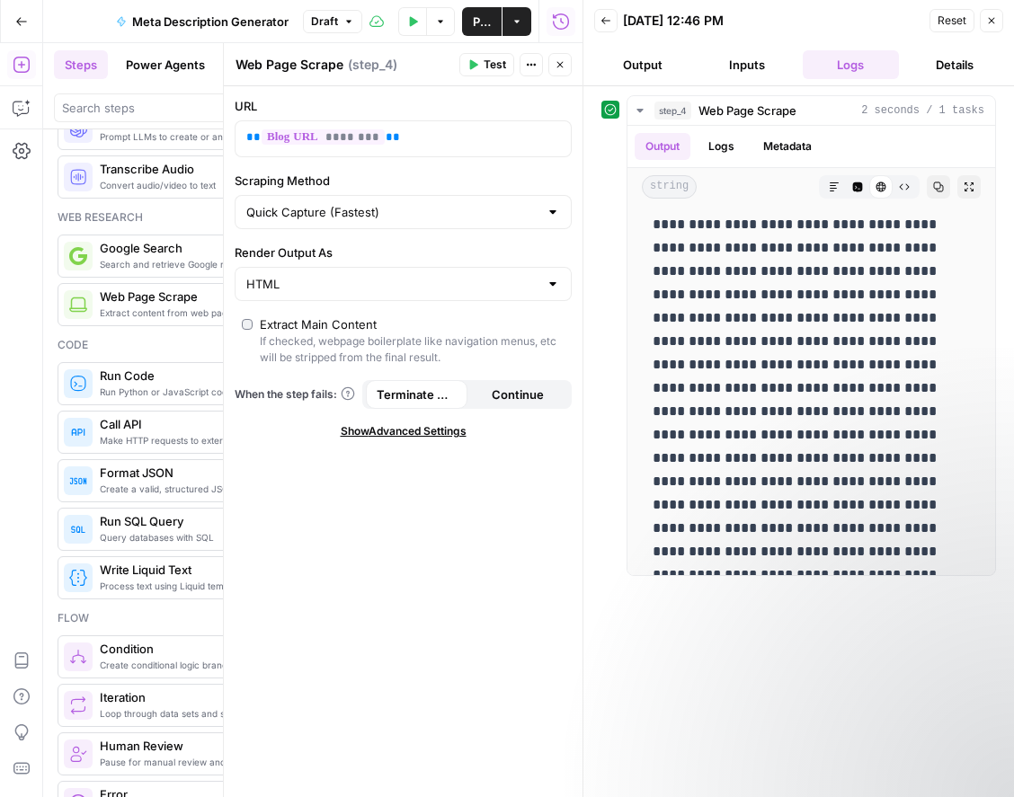
click at [995, 27] on button "Close" at bounding box center [991, 20] width 23 height 23
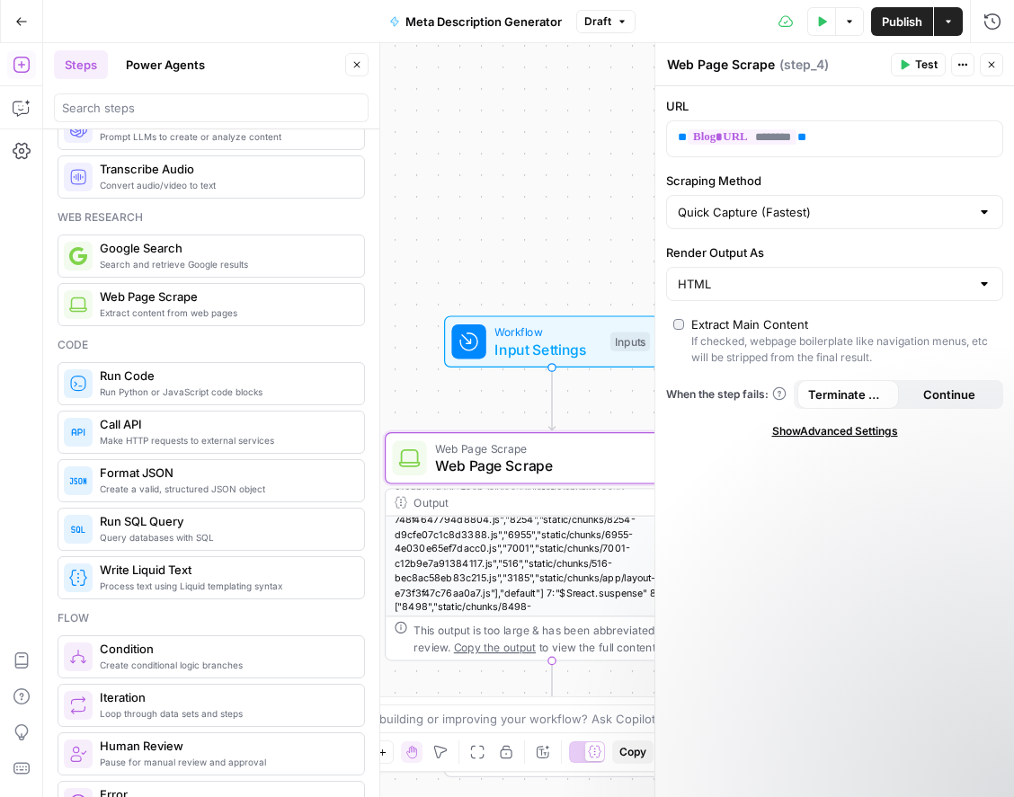
scroll to position [0, 0]
click at [990, 65] on icon "button" at bounding box center [991, 64] width 11 height 11
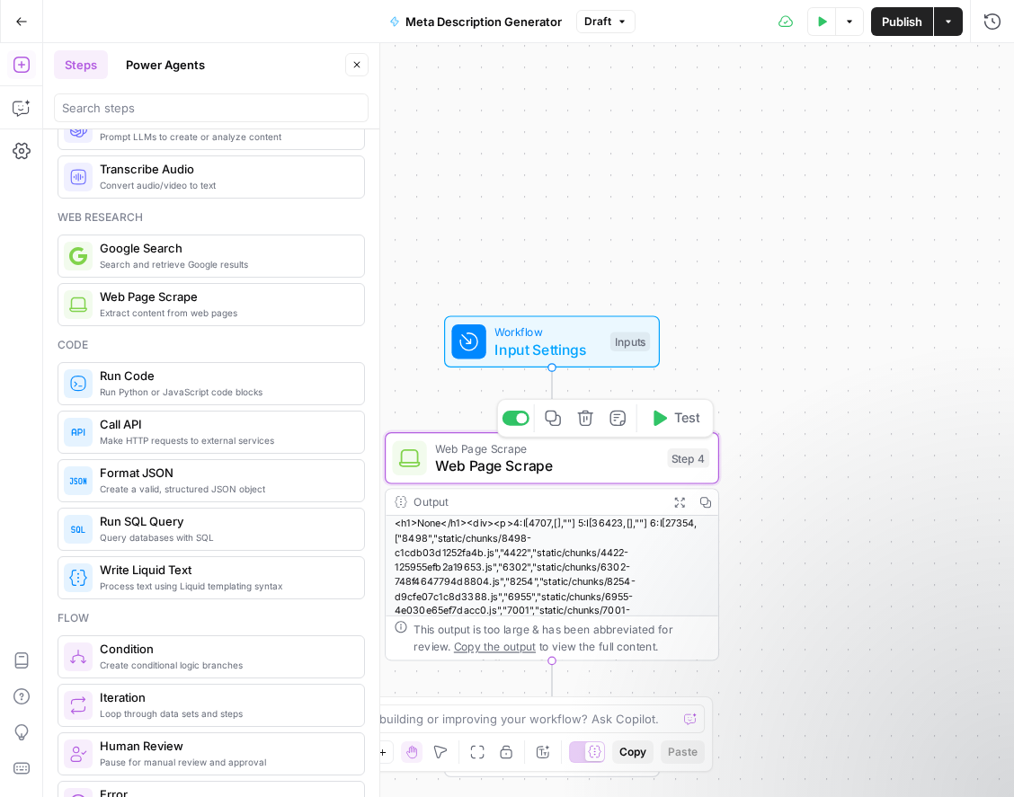
click at [585, 422] on icon "button" at bounding box center [585, 418] width 17 height 17
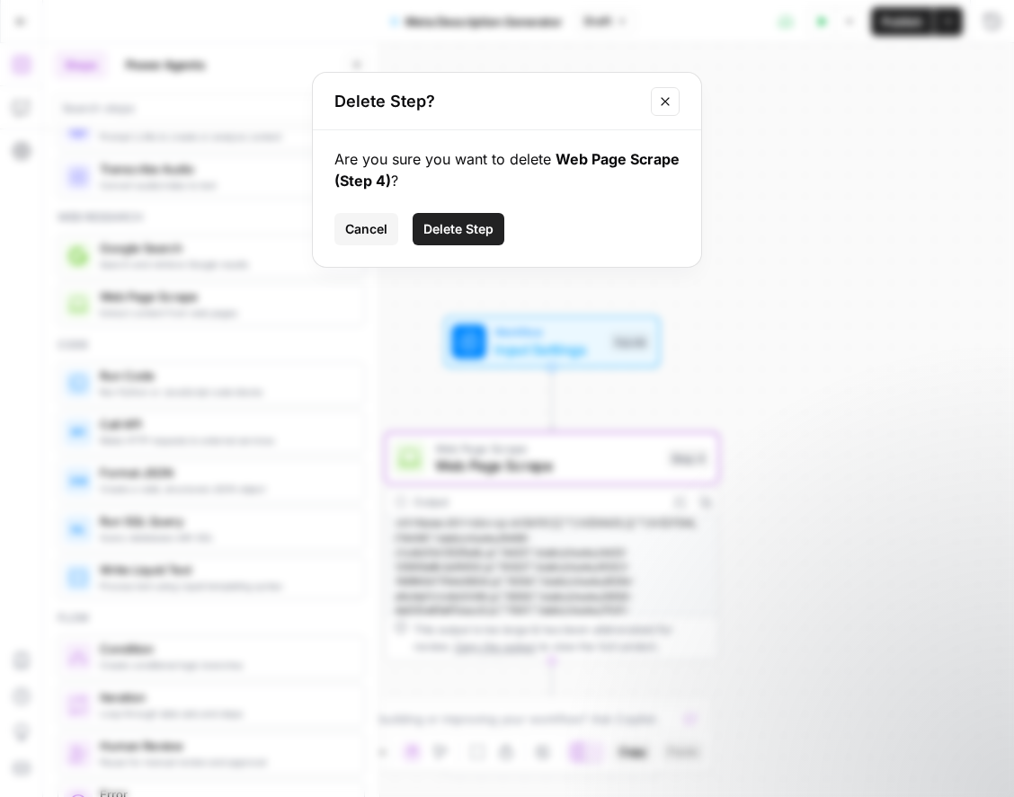
click at [473, 238] on button "Delete Step" at bounding box center [459, 229] width 92 height 32
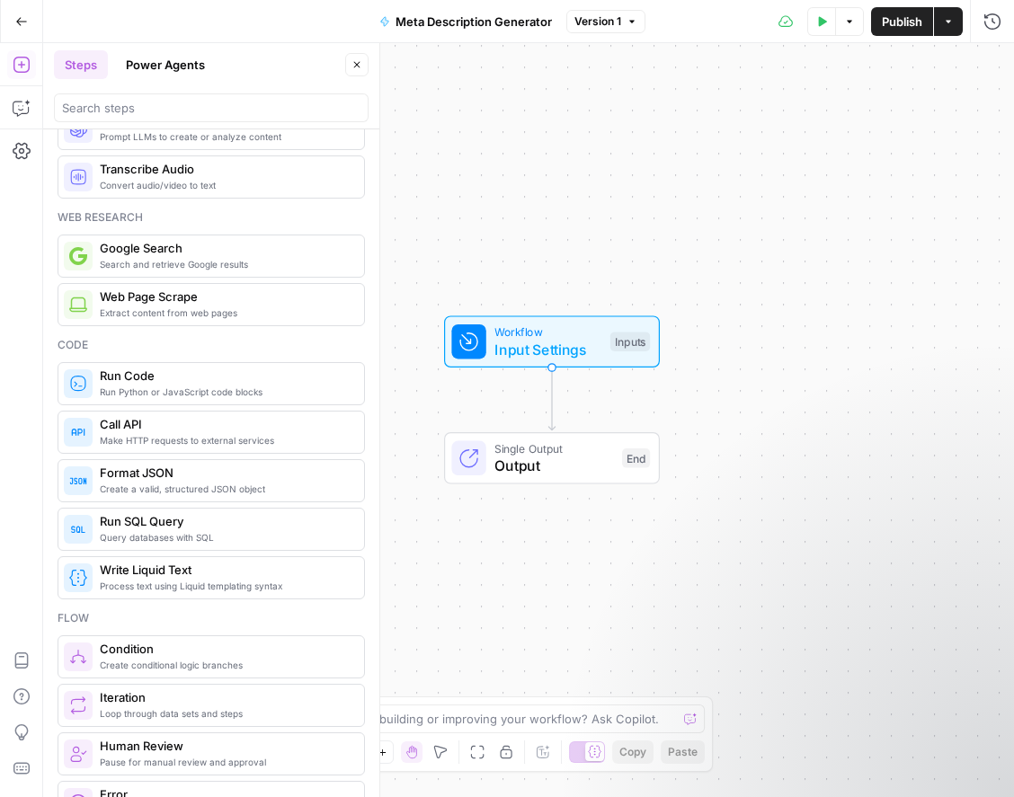
click at [358, 63] on icon "button" at bounding box center [357, 65] width 6 height 6
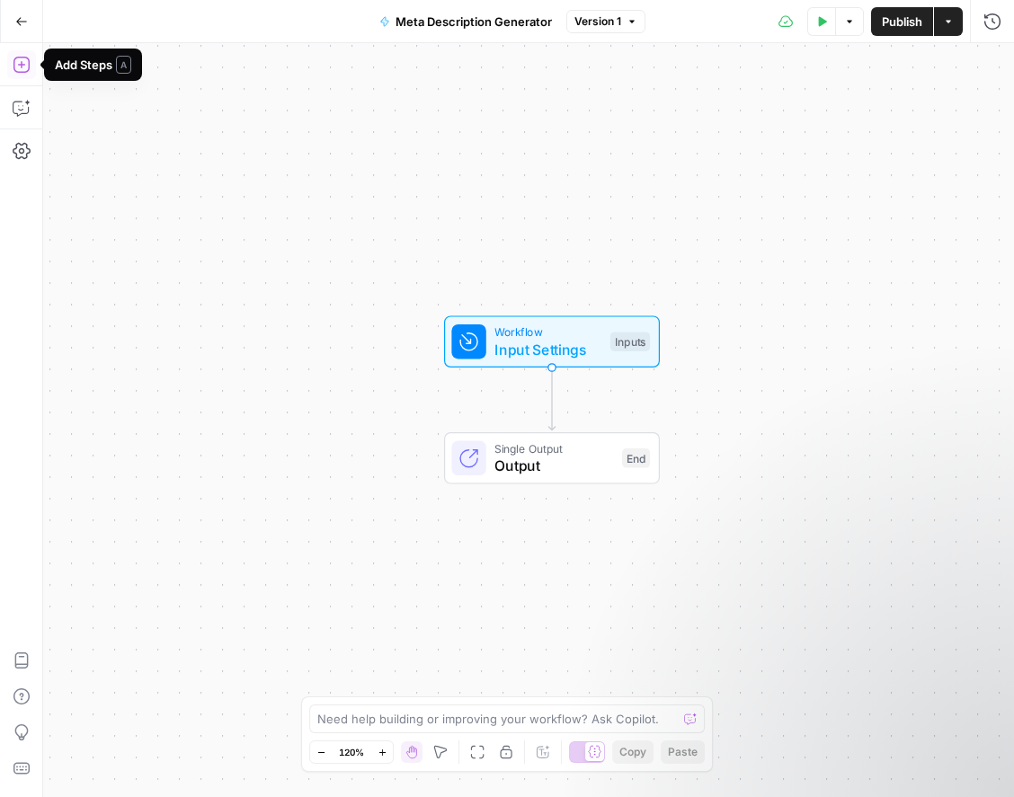
click at [22, 70] on icon "button" at bounding box center [22, 65] width 18 height 18
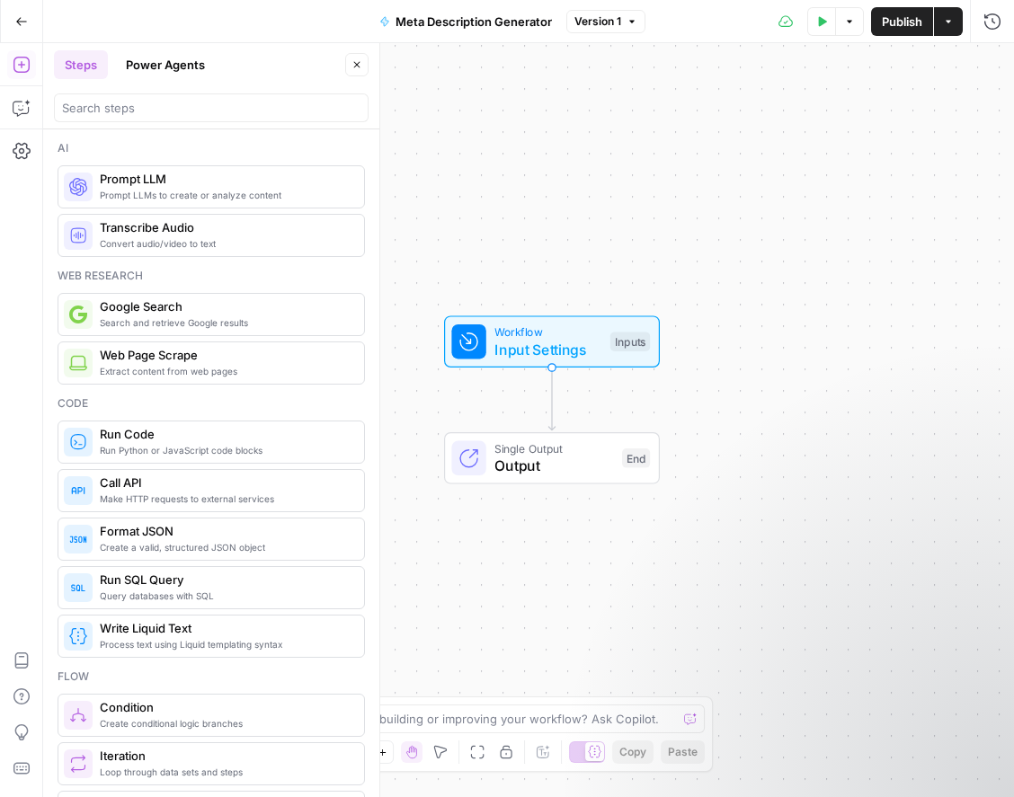
click at [153, 373] on span "Extract content from web pages" at bounding box center [225, 371] width 250 height 14
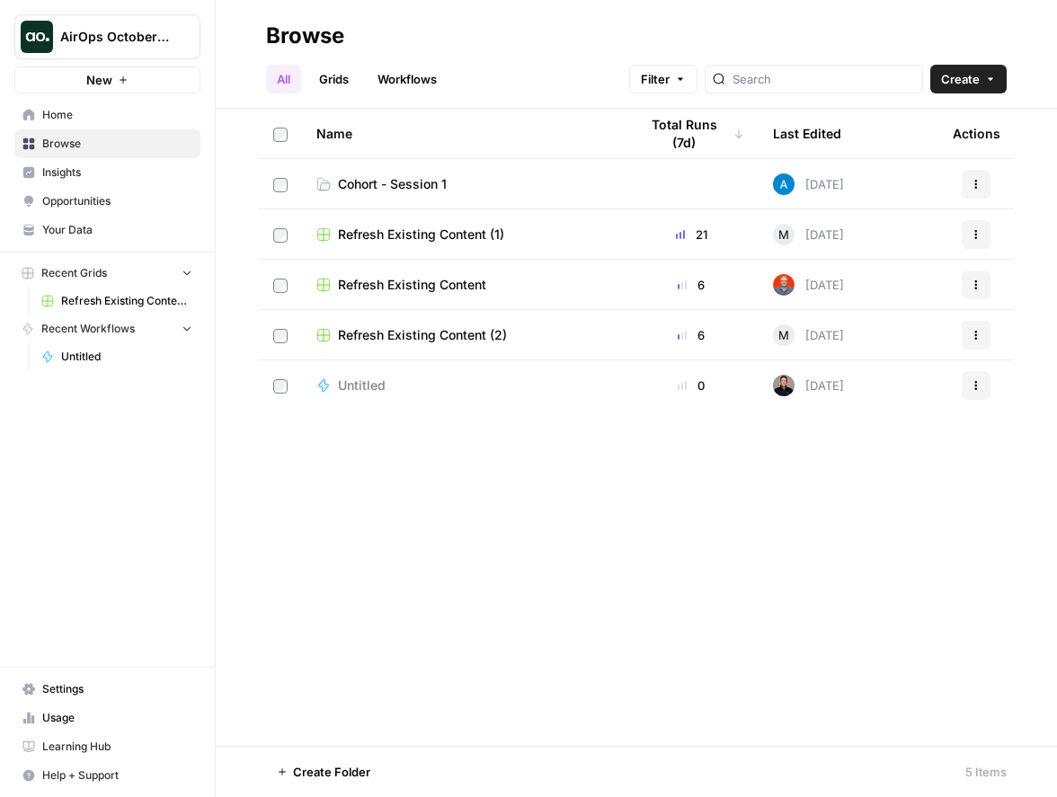
click at [68, 146] on span "Browse" at bounding box center [117, 144] width 150 height 16
click at [71, 684] on span "Settings" at bounding box center [117, 689] width 150 height 16
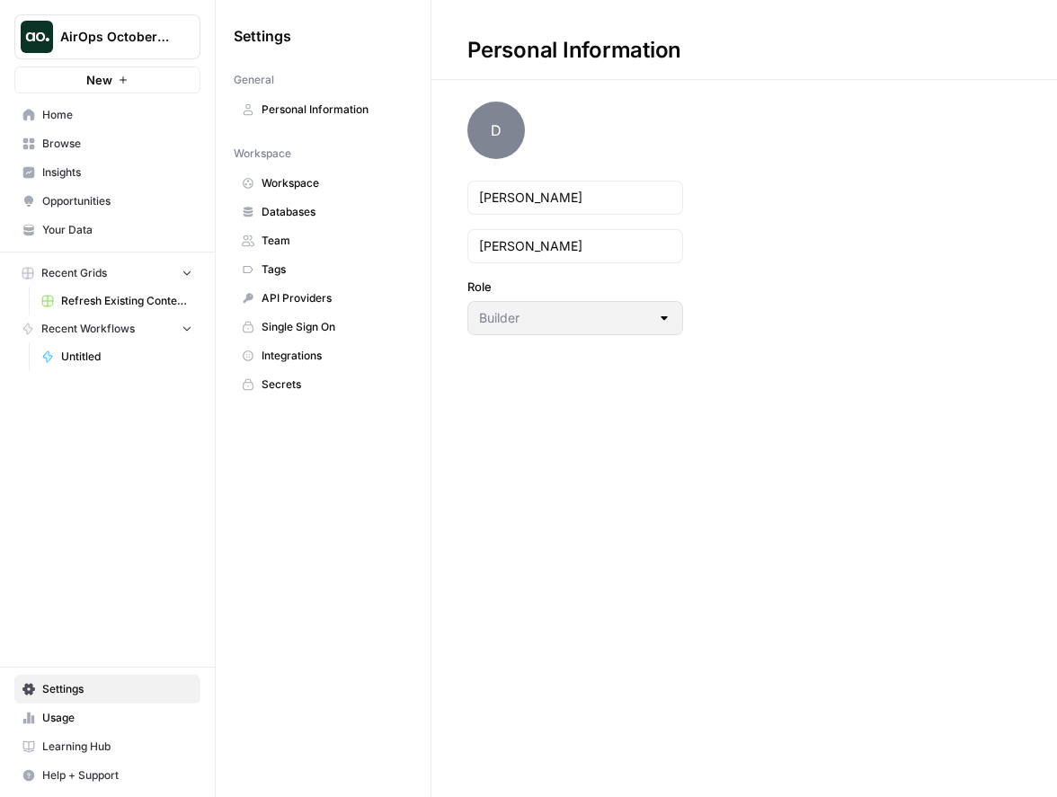
click at [290, 209] on span "Databases" at bounding box center [333, 212] width 143 height 16
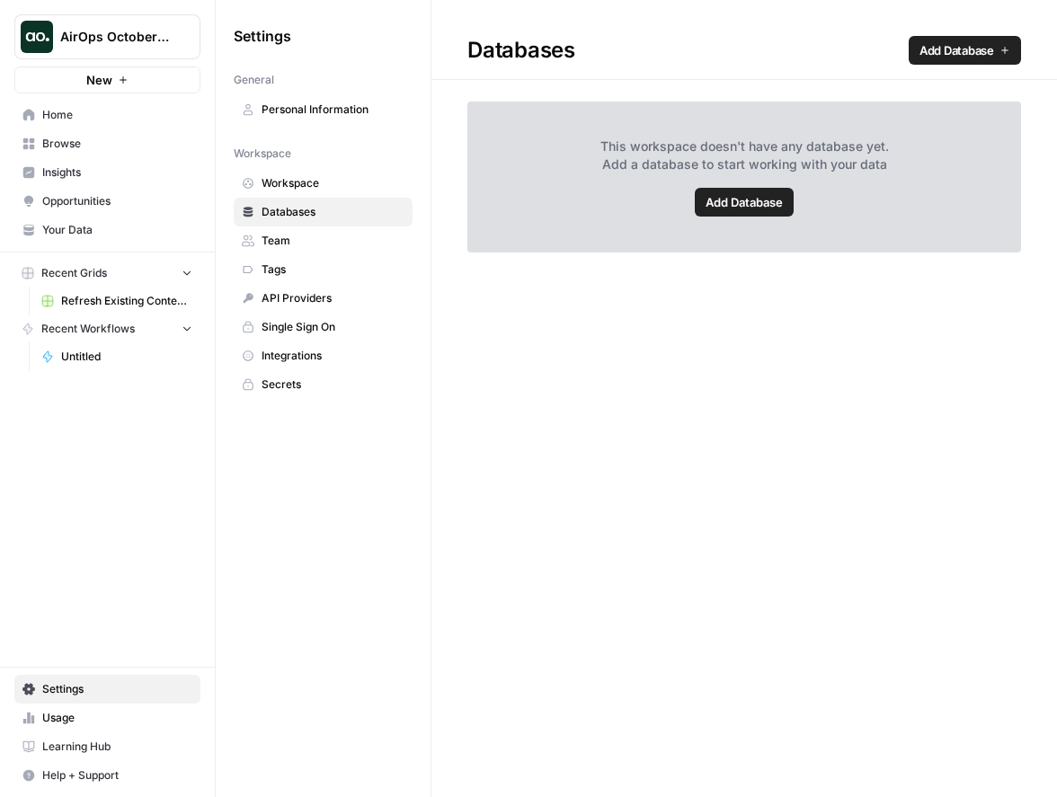
click at [281, 244] on span "Team" at bounding box center [333, 241] width 143 height 16
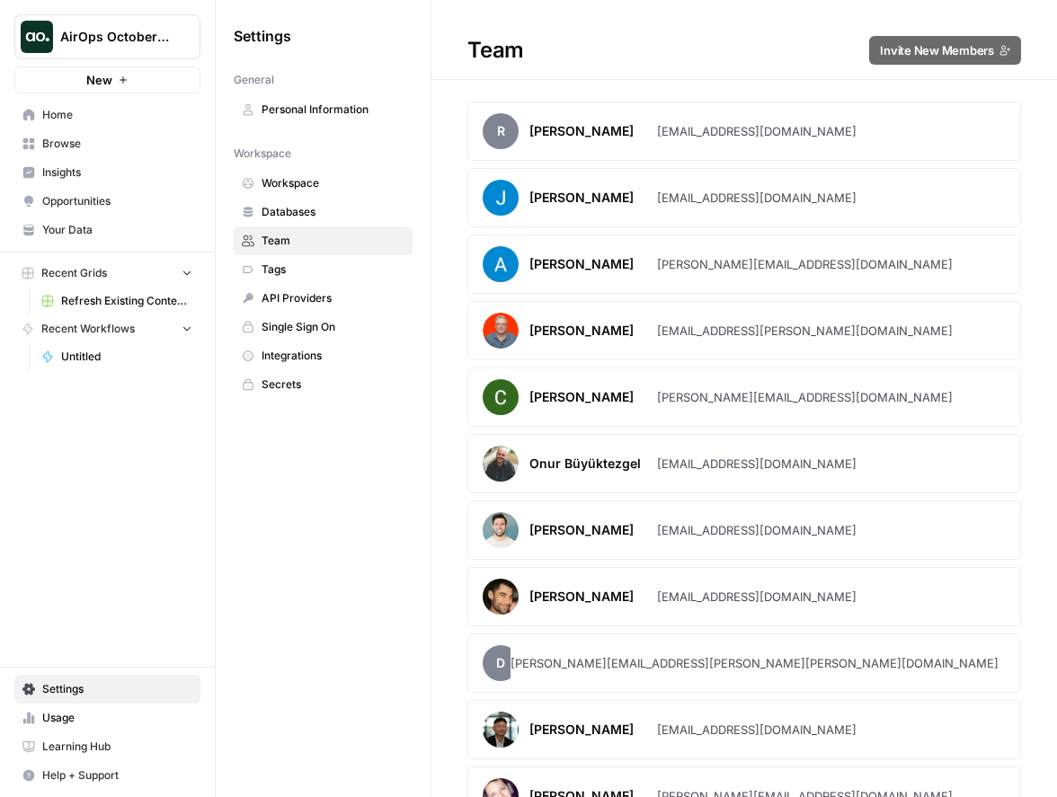
click at [299, 351] on span "Integrations" at bounding box center [333, 356] width 143 height 16
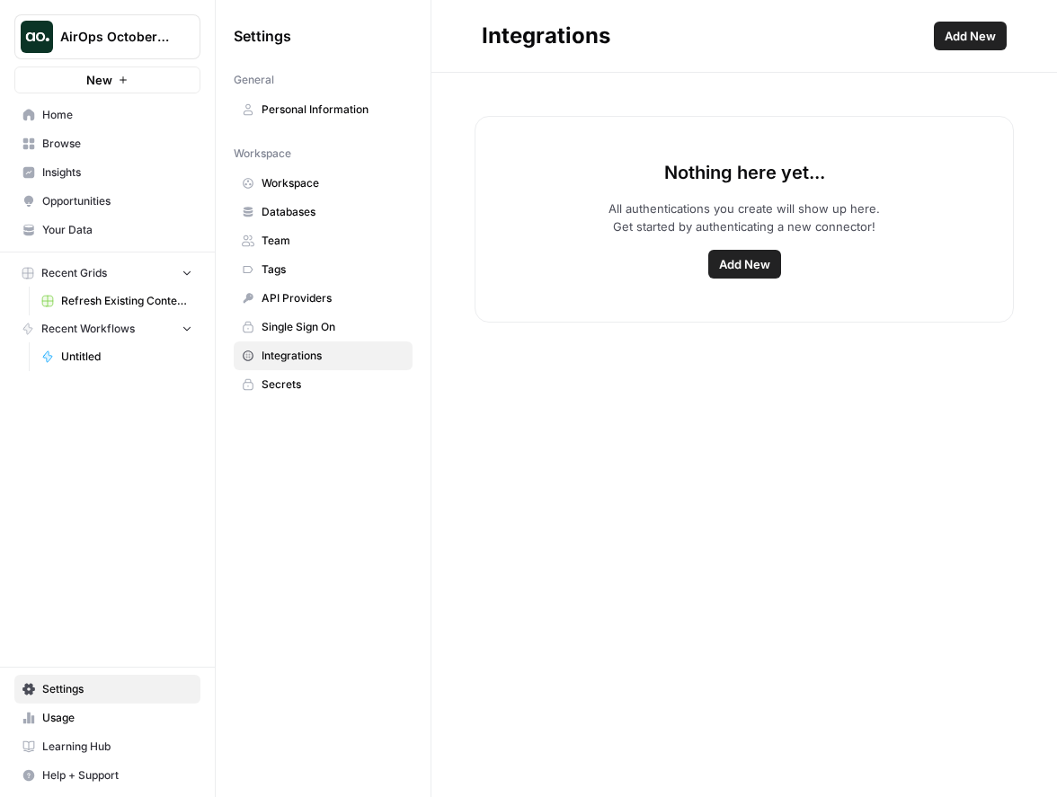
click at [752, 266] on span "Add New" at bounding box center [744, 264] width 51 height 18
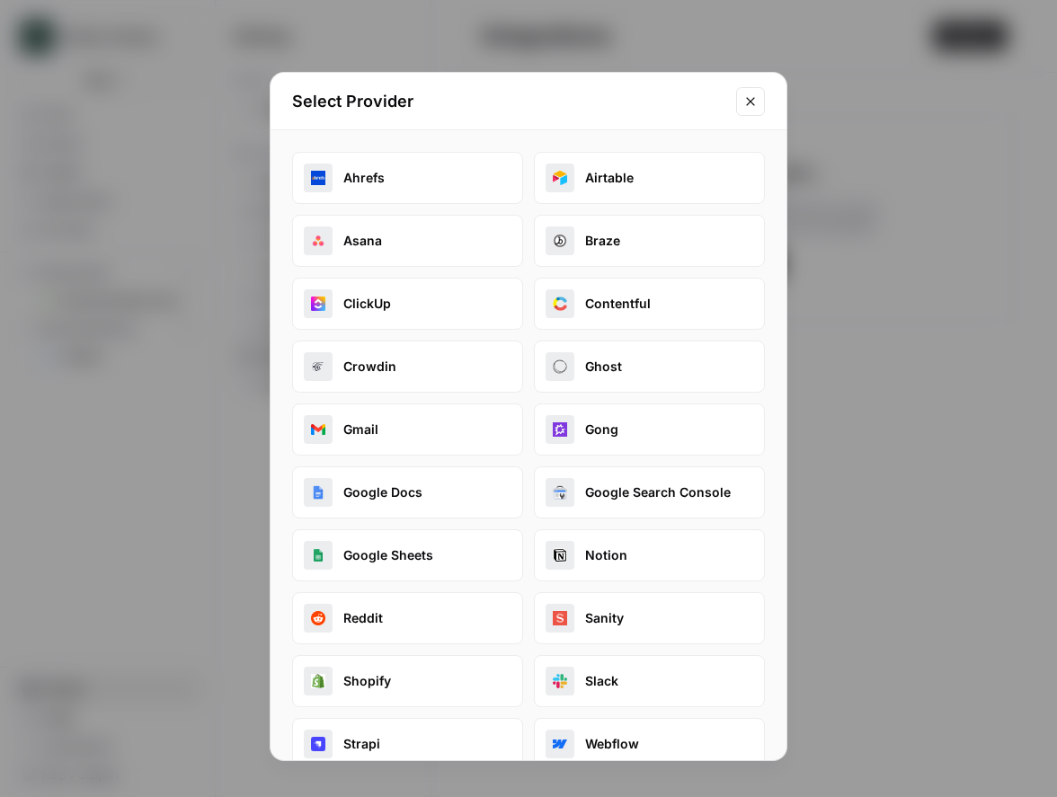
click at [378, 186] on button "Ahrefs" at bounding box center [407, 178] width 231 height 52
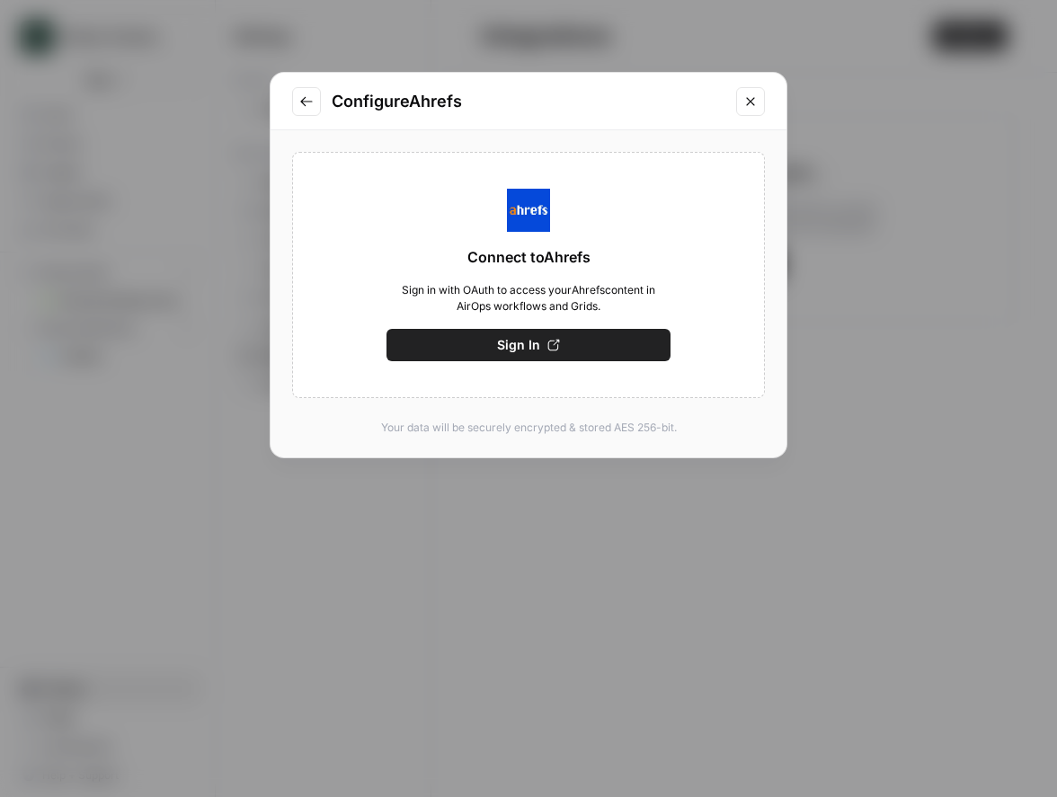
click at [553, 346] on icon "button" at bounding box center [553, 345] width 13 height 13
click at [591, 343] on button "Save" at bounding box center [529, 345] width 284 height 32
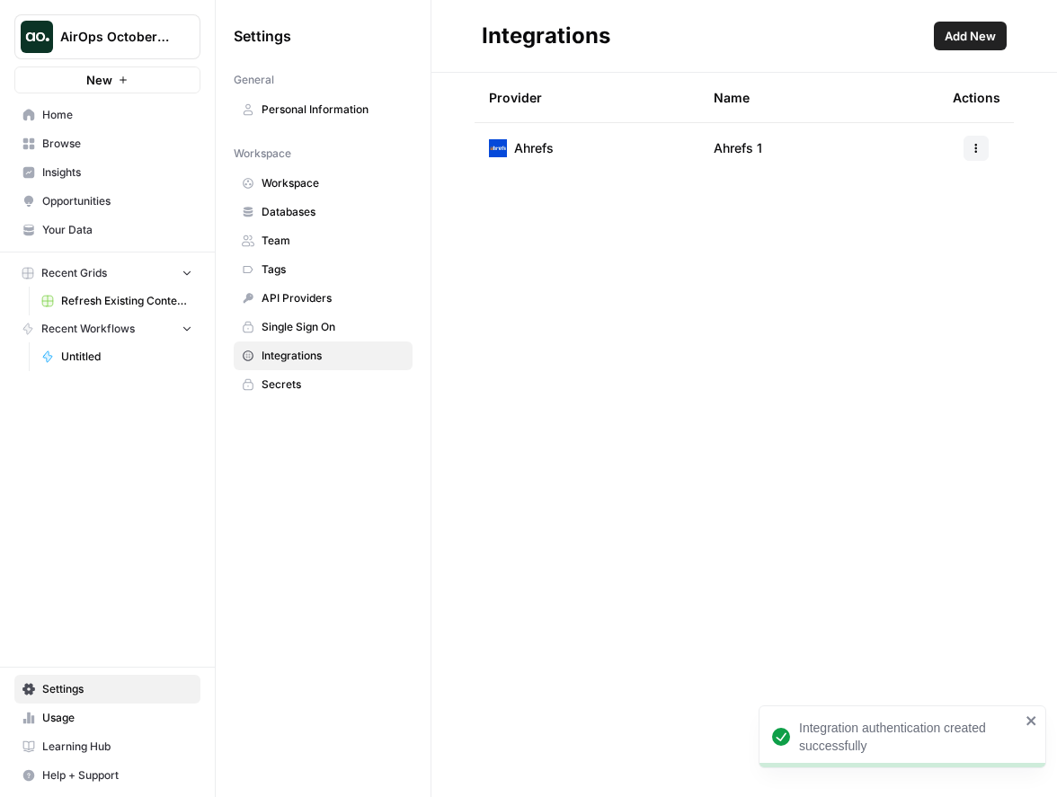
click at [305, 357] on span "Integrations" at bounding box center [333, 356] width 143 height 16
click at [1000, 38] on button "Add New" at bounding box center [970, 36] width 73 height 29
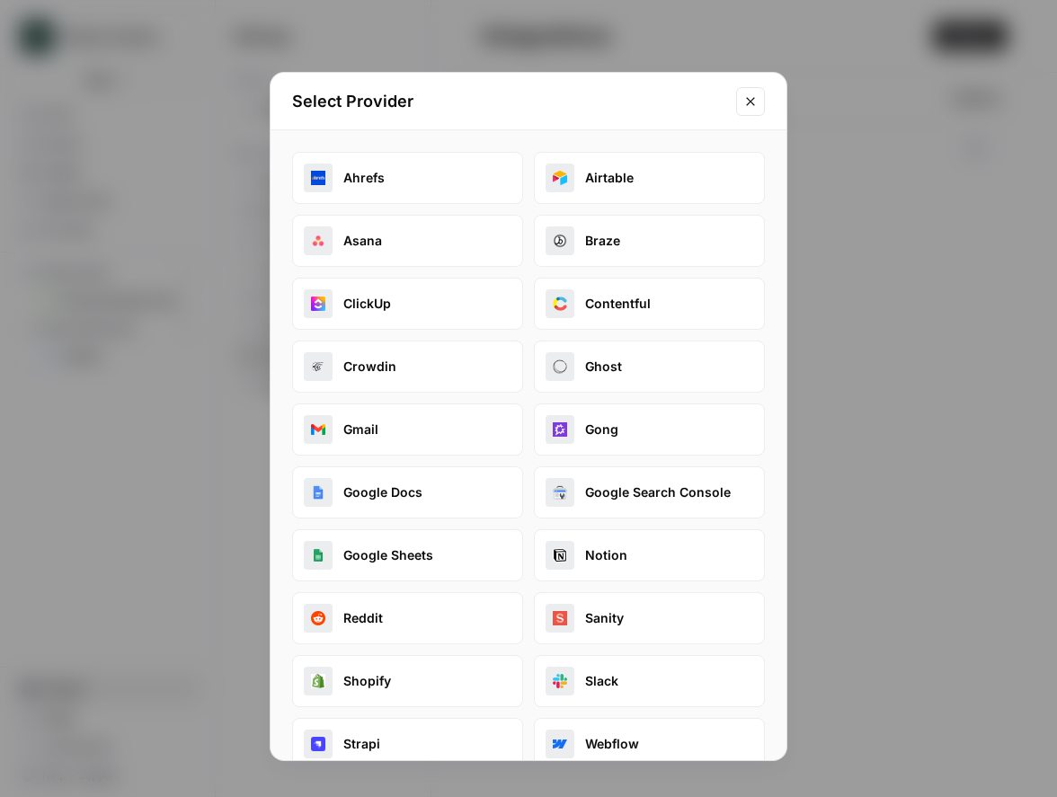
scroll to position [1, 0]
click at [656, 492] on button "Google Search Console" at bounding box center [649, 492] width 231 height 52
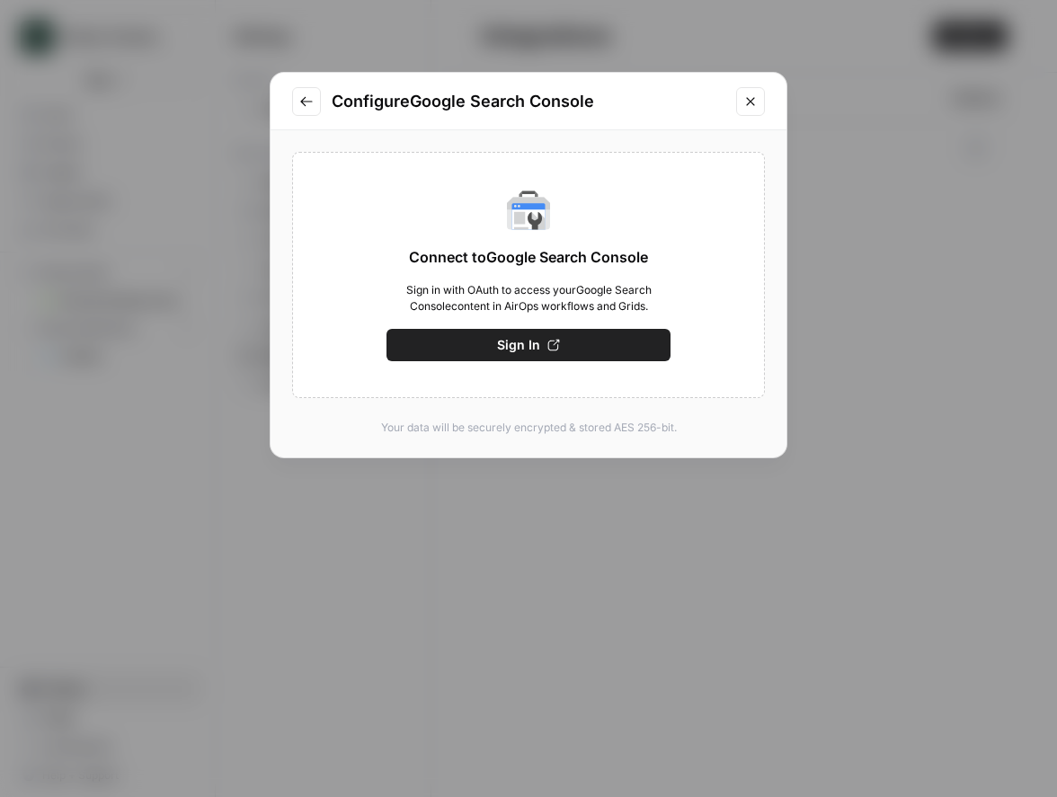
click at [573, 345] on button "Sign In" at bounding box center [529, 345] width 284 height 32
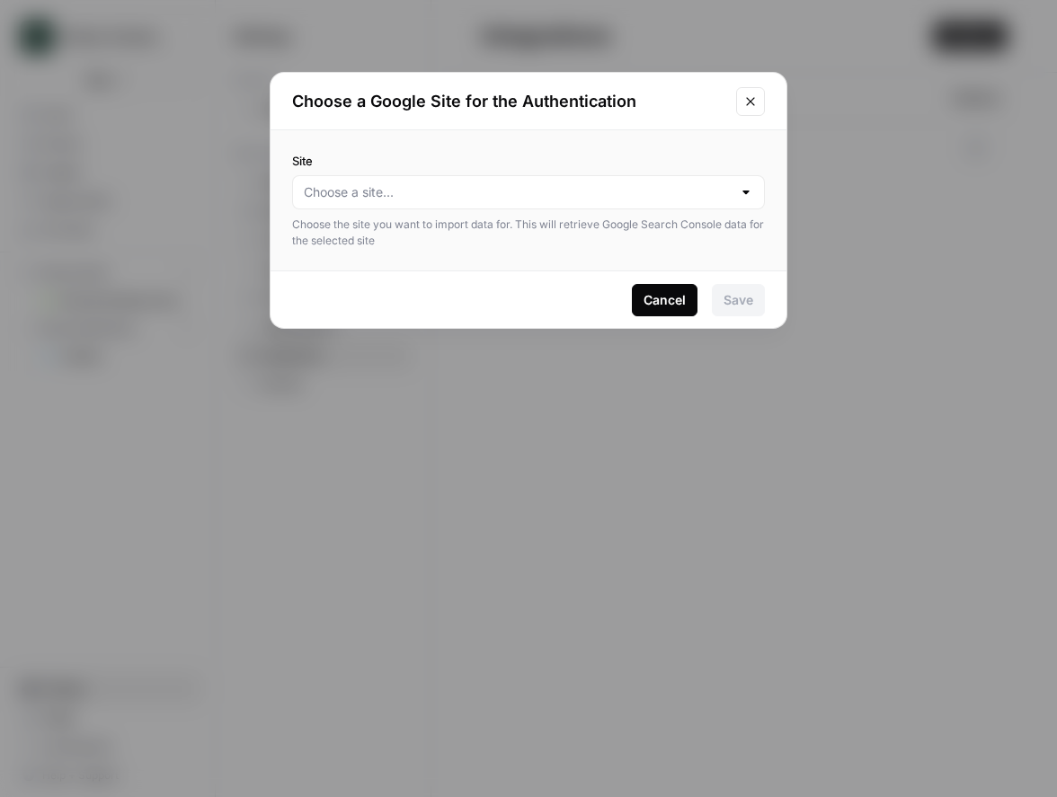
click at [735, 191] on div at bounding box center [528, 192] width 473 height 34
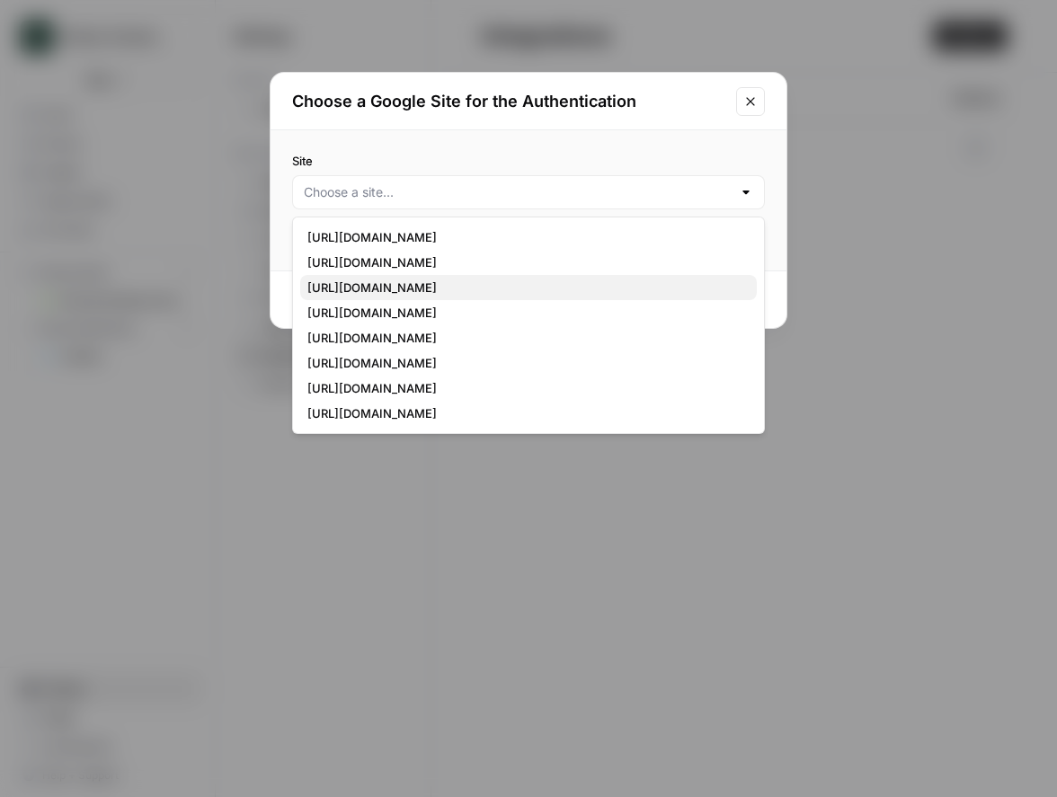
click at [520, 283] on span "https://www.tebra.com/" at bounding box center [524, 288] width 435 height 18
type input "https://www.tebra.com/"
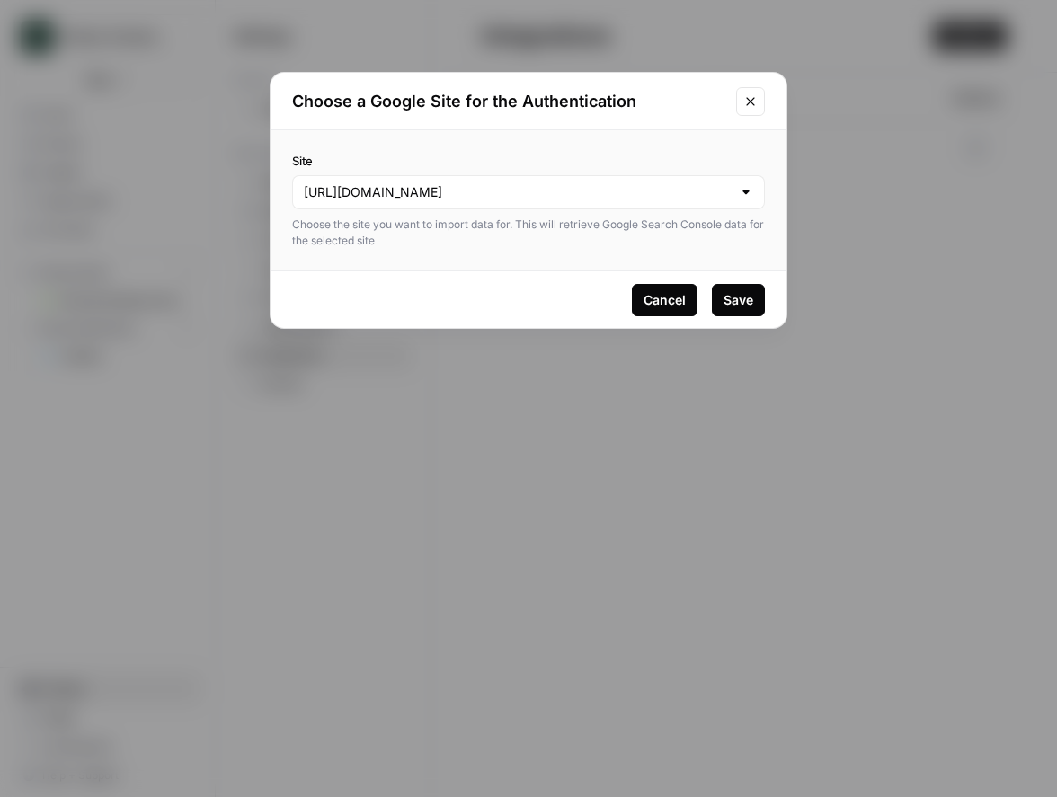
click at [748, 304] on div "Save" at bounding box center [739, 300] width 30 height 18
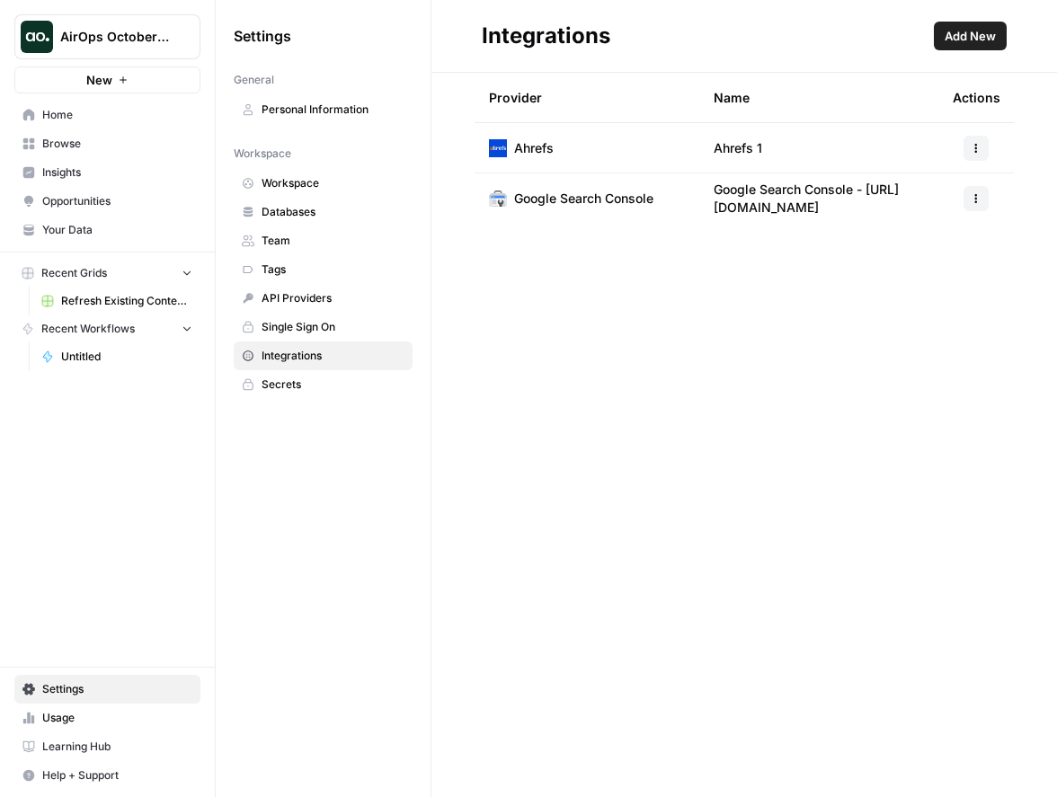
click at [976, 36] on span "Add New" at bounding box center [970, 36] width 51 height 18
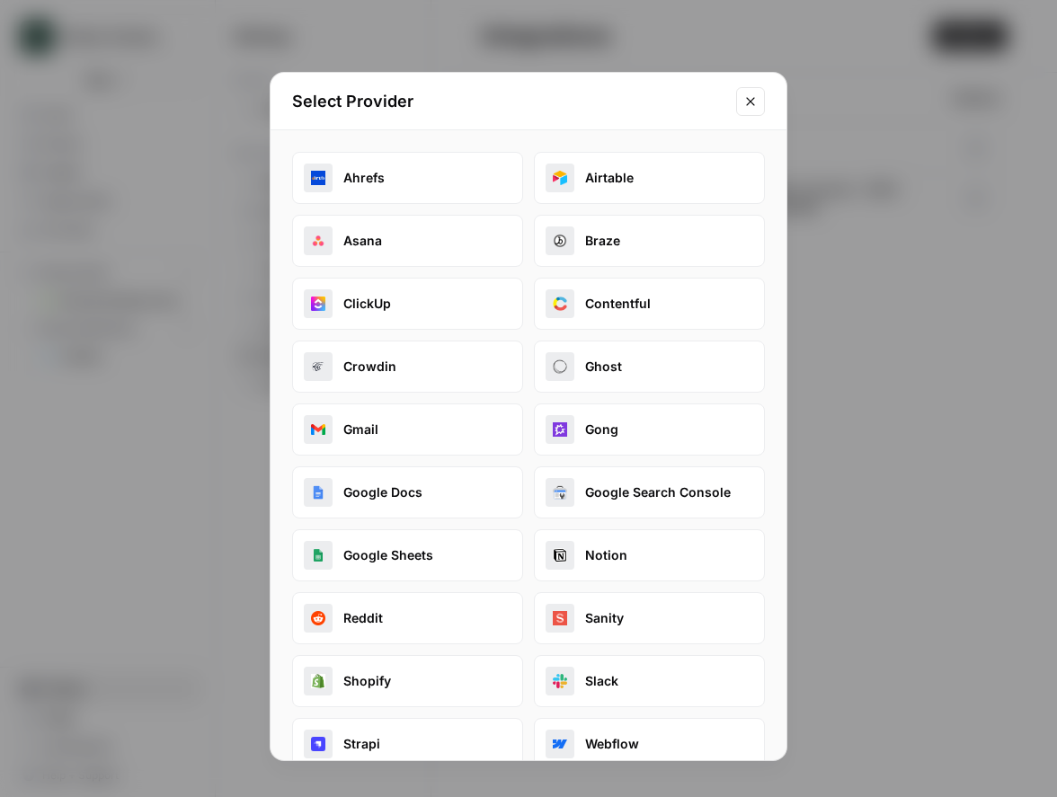
scroll to position [94, 0]
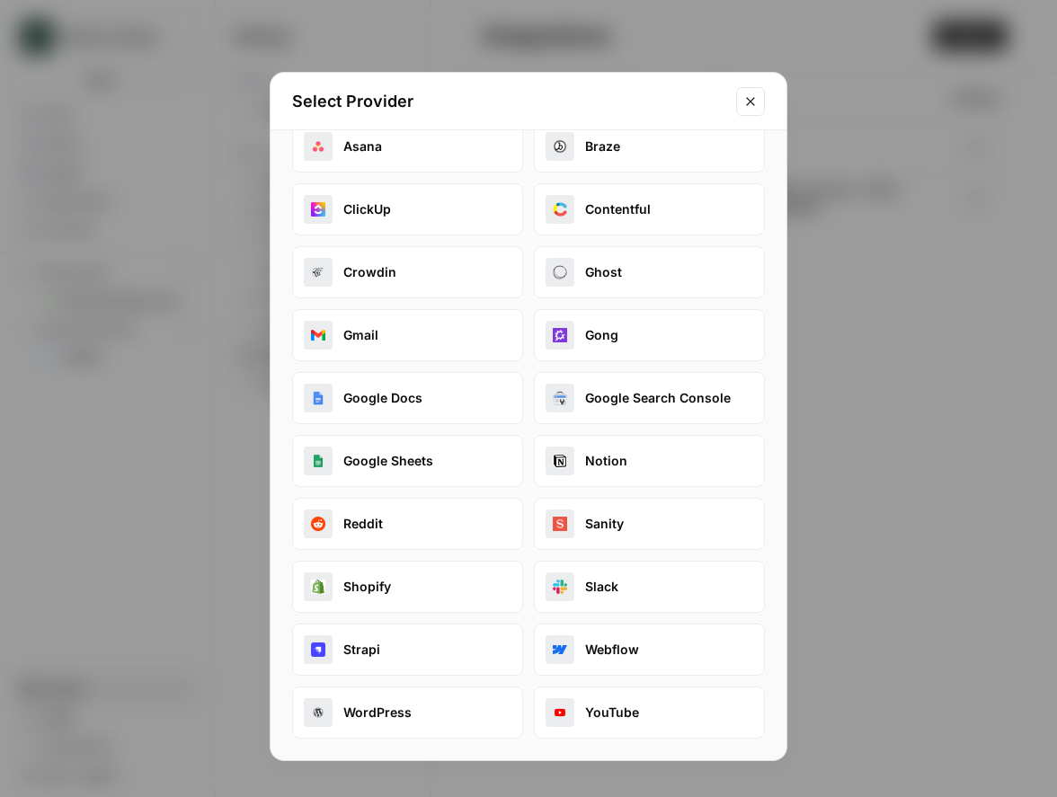
click at [397, 150] on button "Asana" at bounding box center [407, 146] width 231 height 52
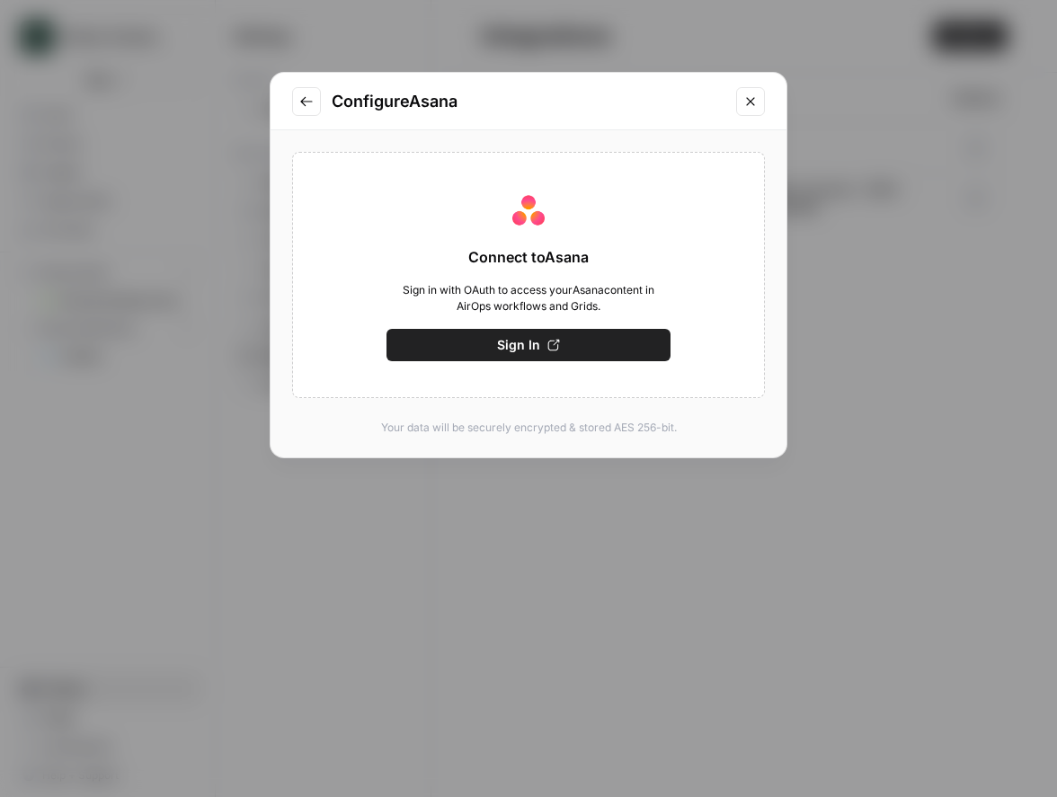
click at [561, 342] on button "Sign In" at bounding box center [529, 345] width 284 height 32
click at [750, 101] on icon "Close modal" at bounding box center [750, 101] width 8 height 8
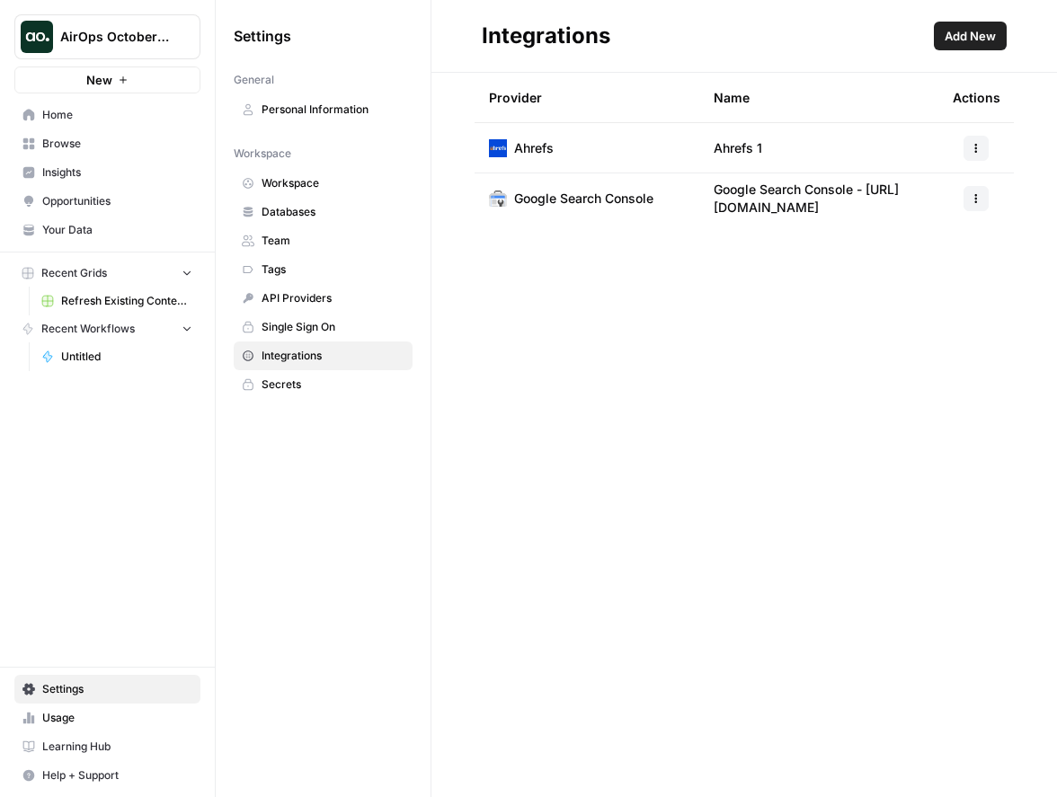
click at [64, 235] on span "Your Data" at bounding box center [117, 230] width 150 height 16
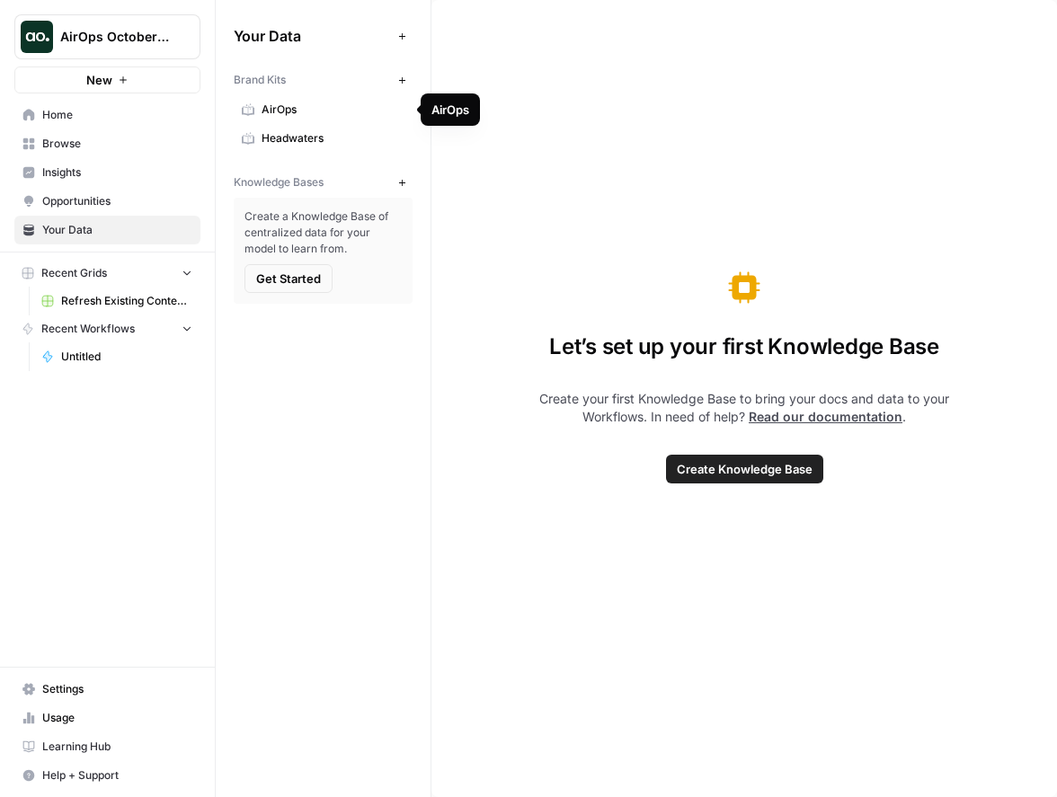
click at [304, 111] on span "AirOps" at bounding box center [333, 110] width 143 height 16
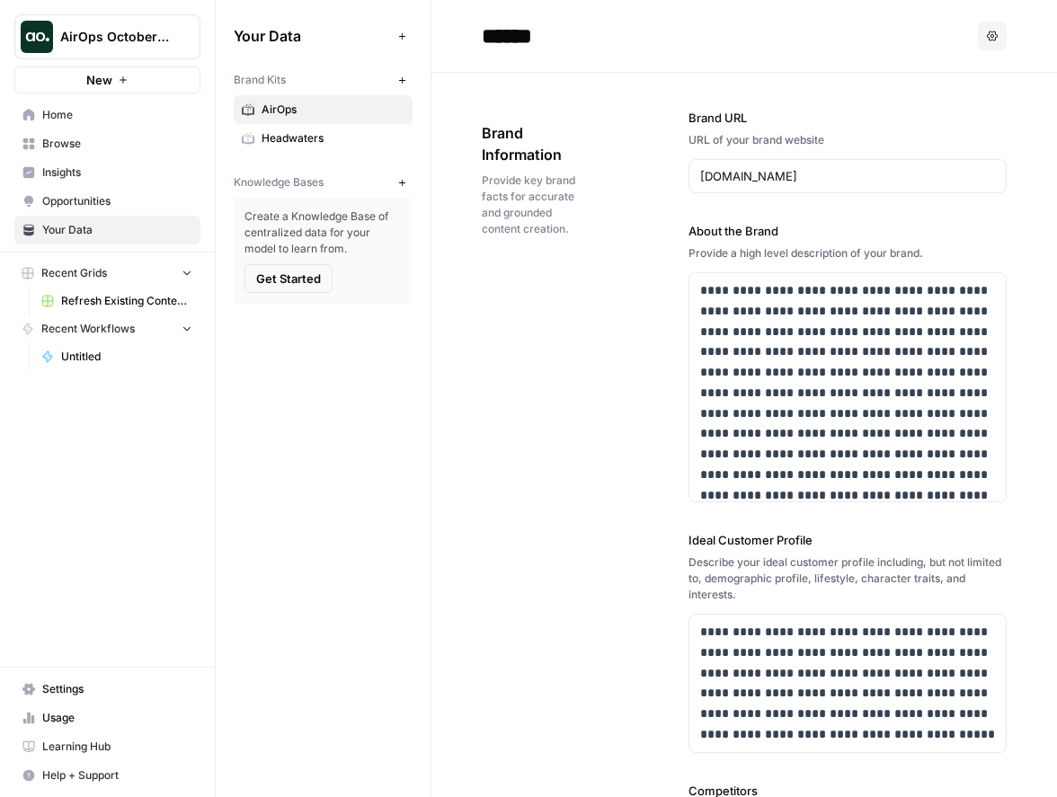
click at [336, 142] on span "Headwaters" at bounding box center [333, 138] width 143 height 16
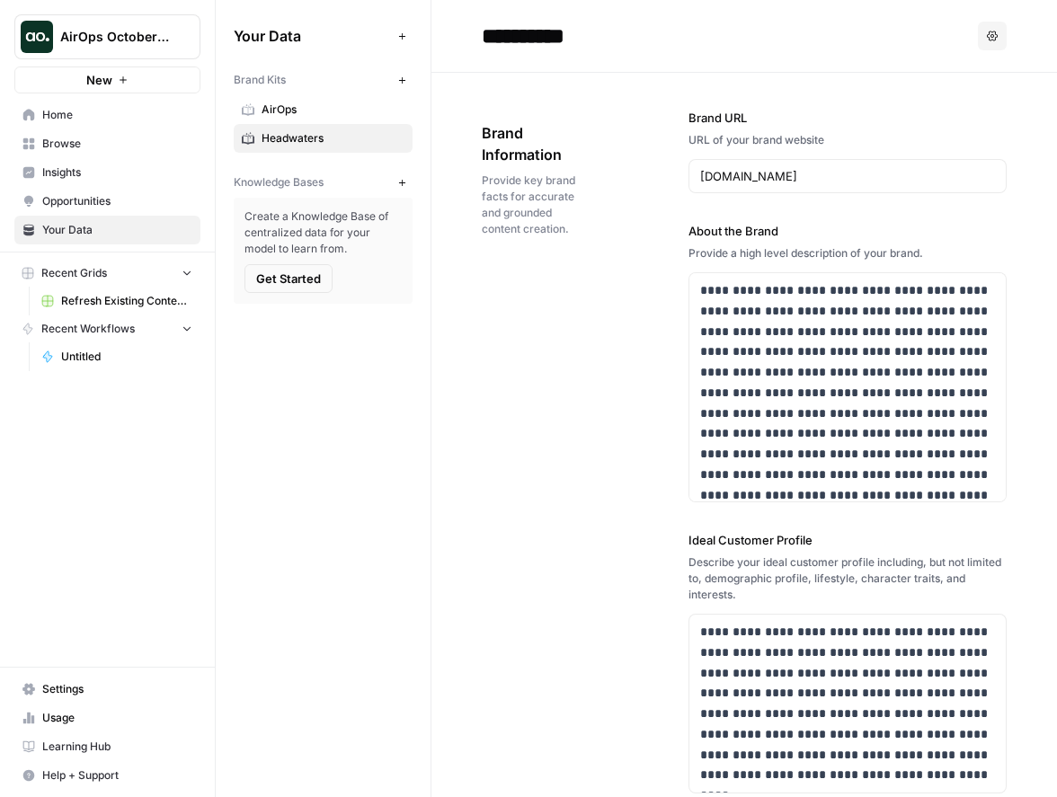
click at [402, 83] on icon "button" at bounding box center [402, 81] width 10 height 10
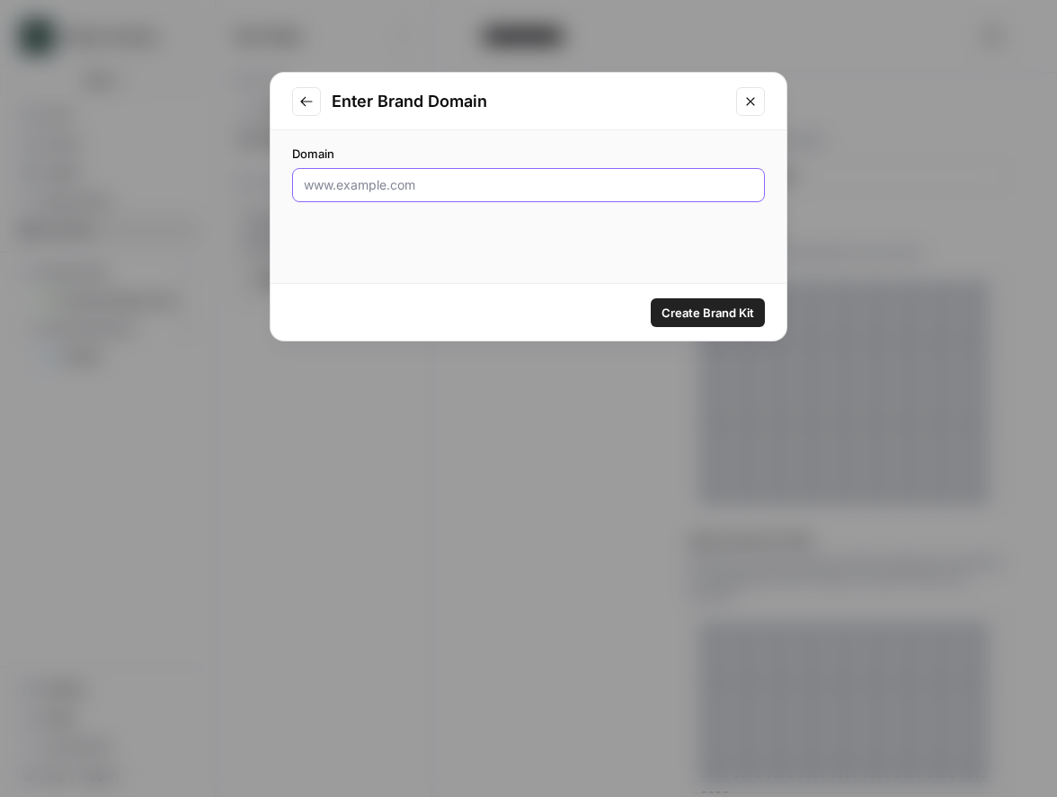
click at [410, 185] on input "Domain" at bounding box center [528, 185] width 449 height 18
type input "N"
type input "T"
type input "www.tebra.com"
click at [679, 307] on span "Create Brand Kit" at bounding box center [708, 313] width 93 height 18
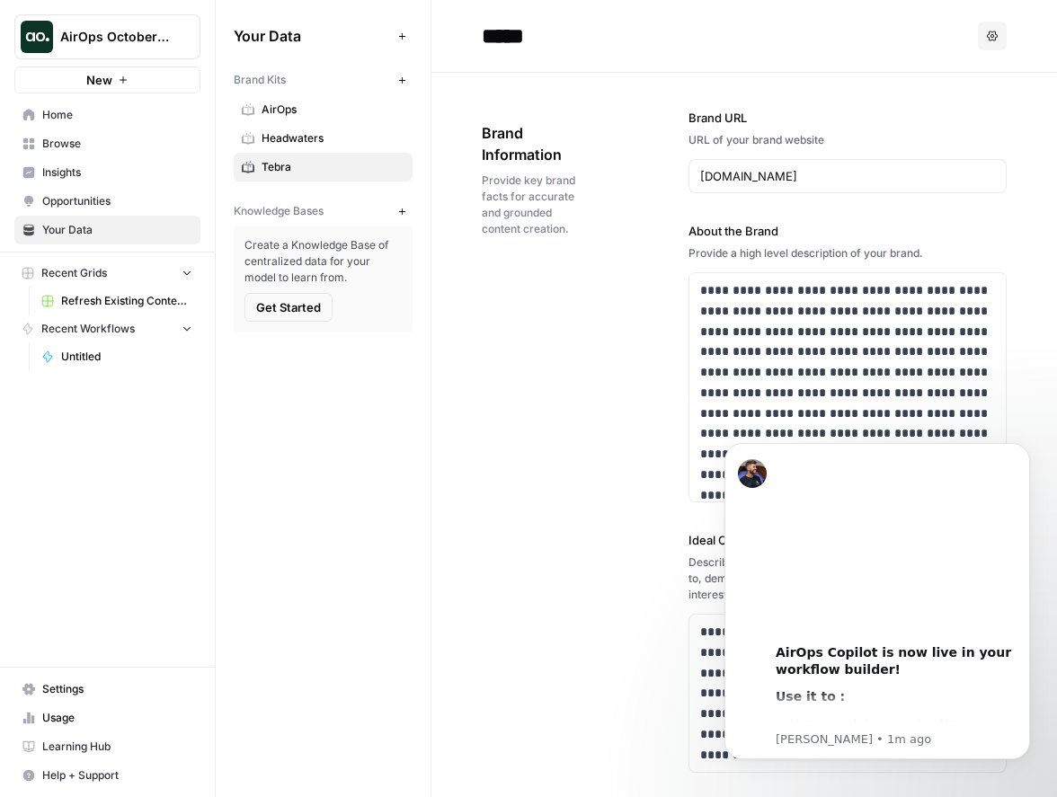
click at [92, 139] on span "Browse" at bounding box center [117, 144] width 150 height 16
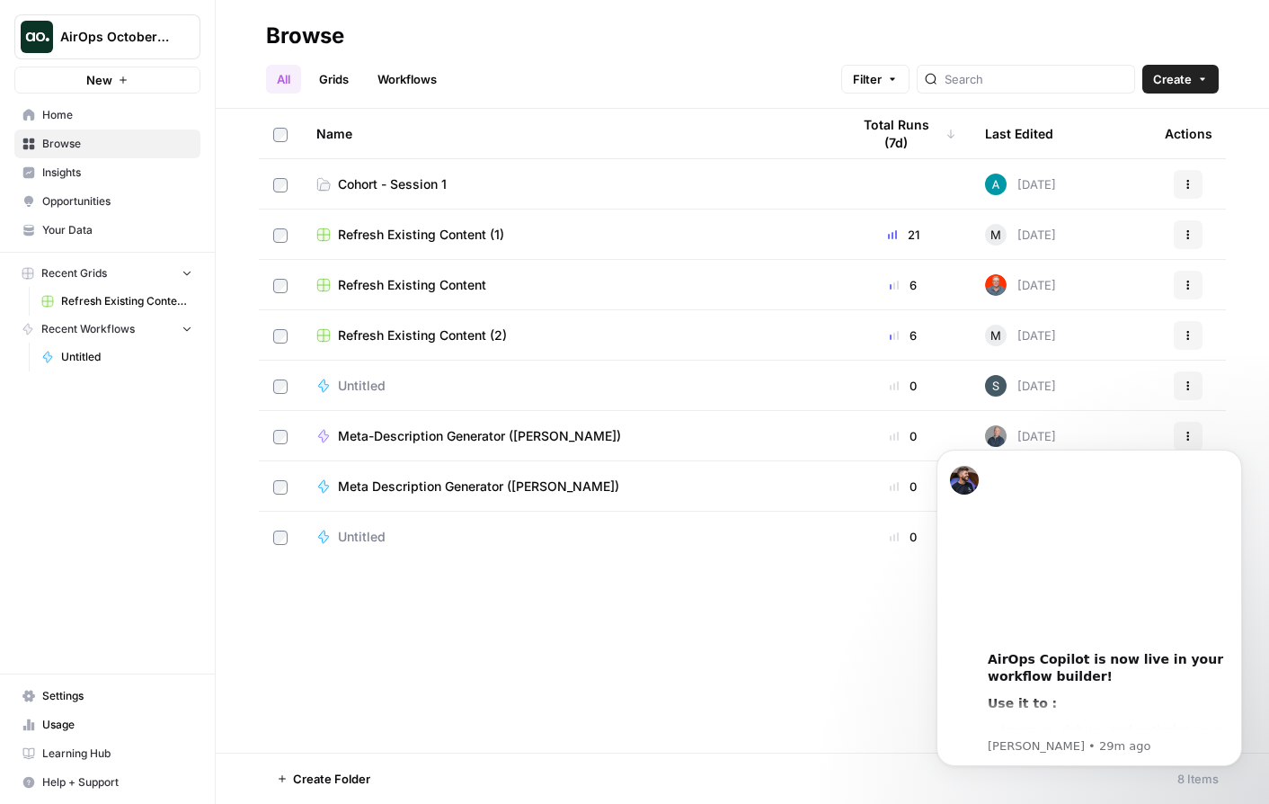
click at [443, 176] on span "Cohort - Session 1" at bounding box center [392, 184] width 109 height 18
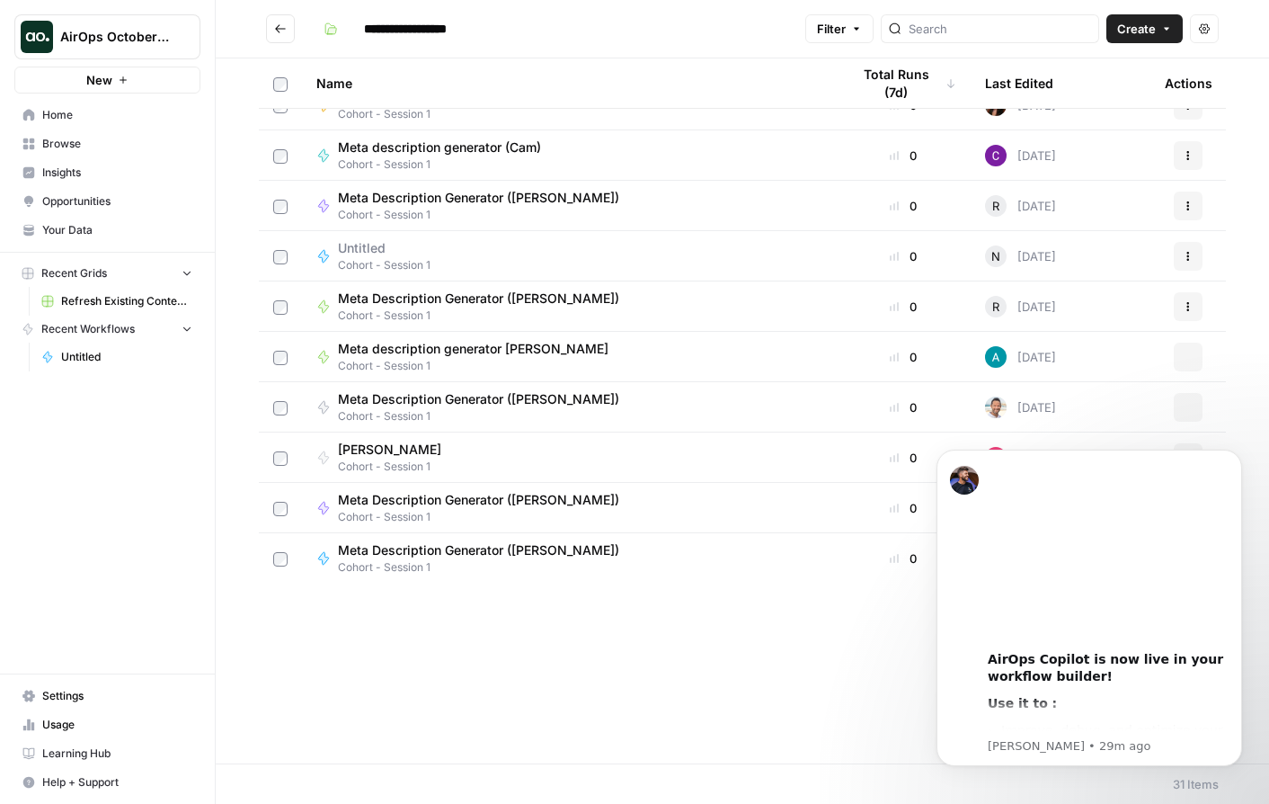
scroll to position [906, 0]
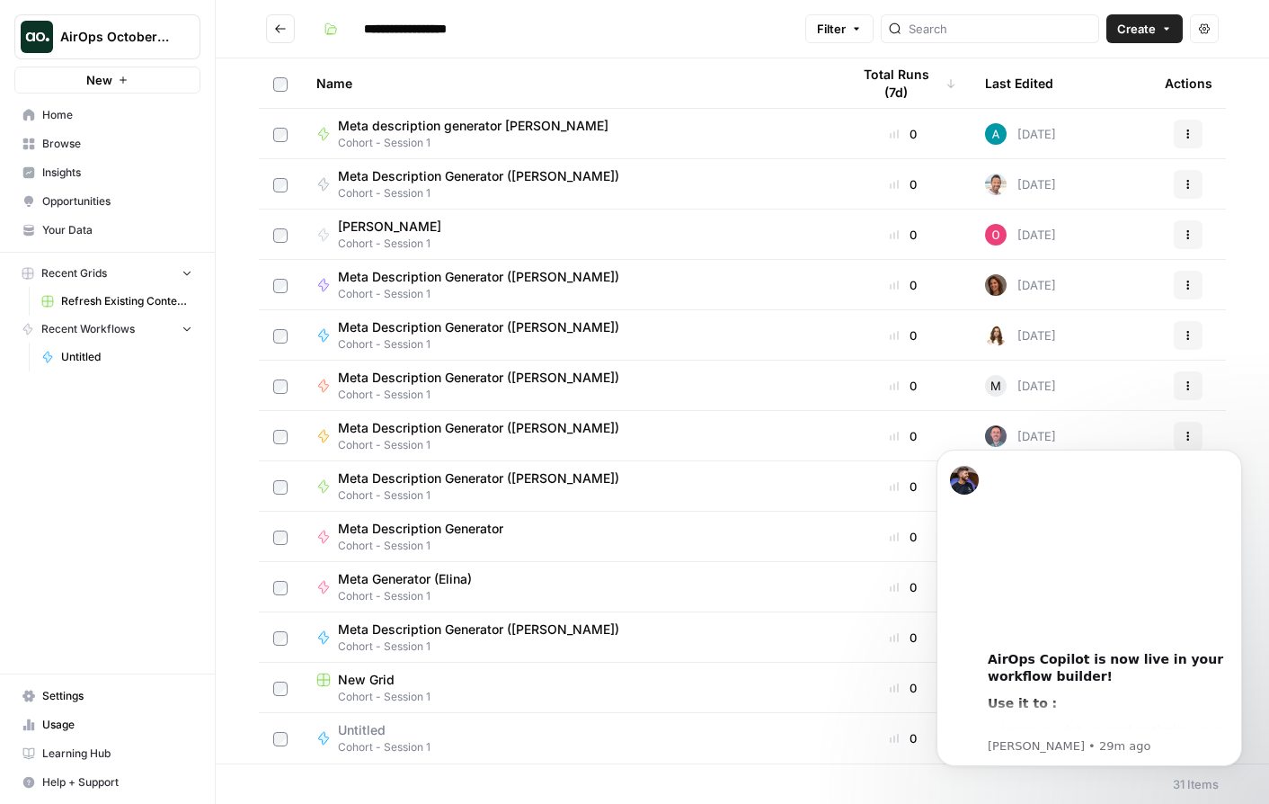
click at [487, 689] on span "Cohort - Session 1" at bounding box center [568, 697] width 505 height 16
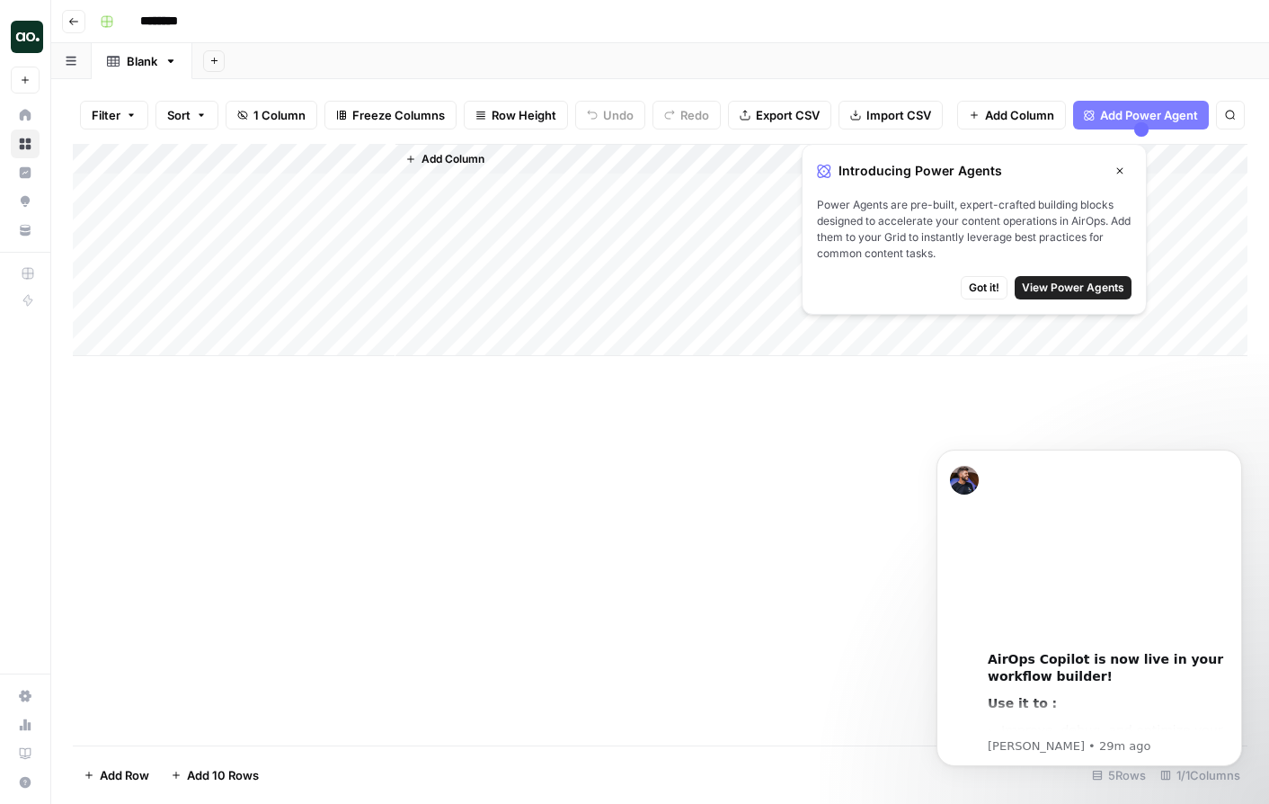
click at [78, 27] on button "Go back" at bounding box center [73, 21] width 23 height 23
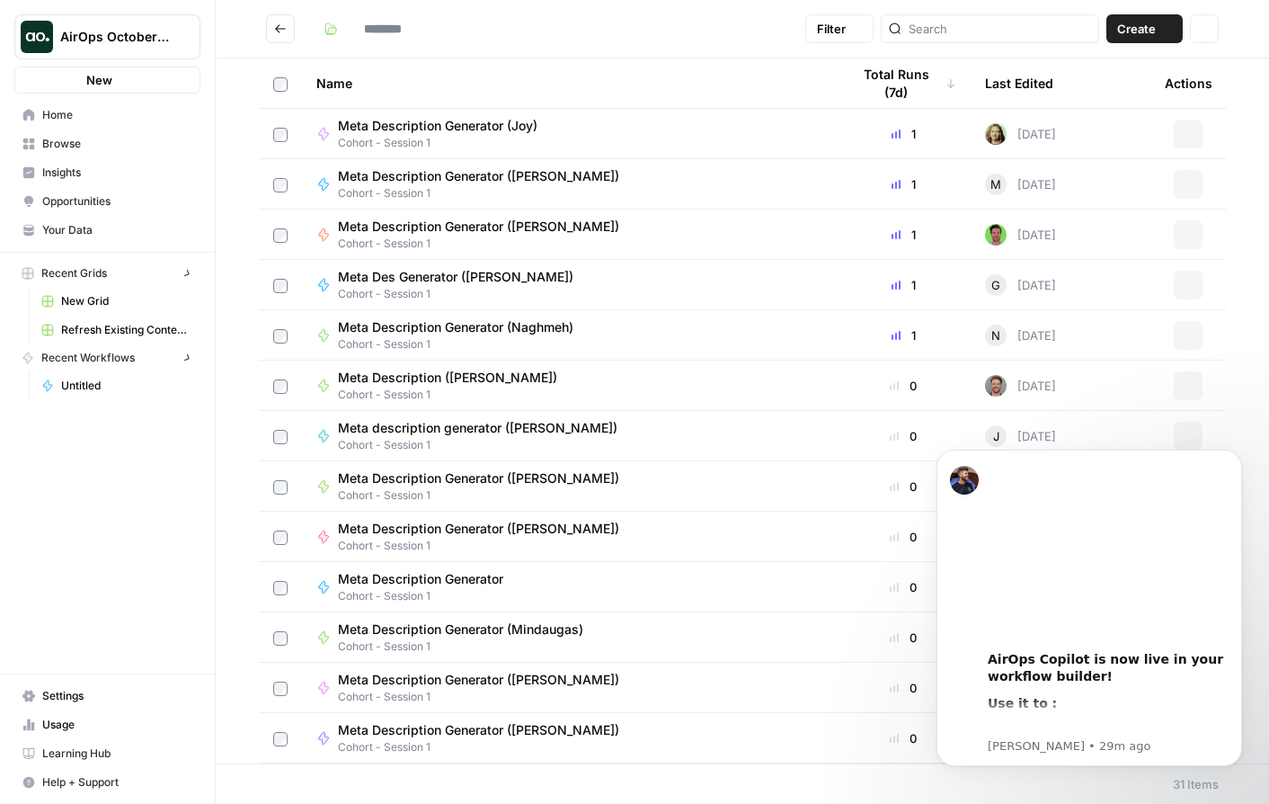
type input "**********"
click at [74, 154] on link "Browse" at bounding box center [107, 143] width 186 height 29
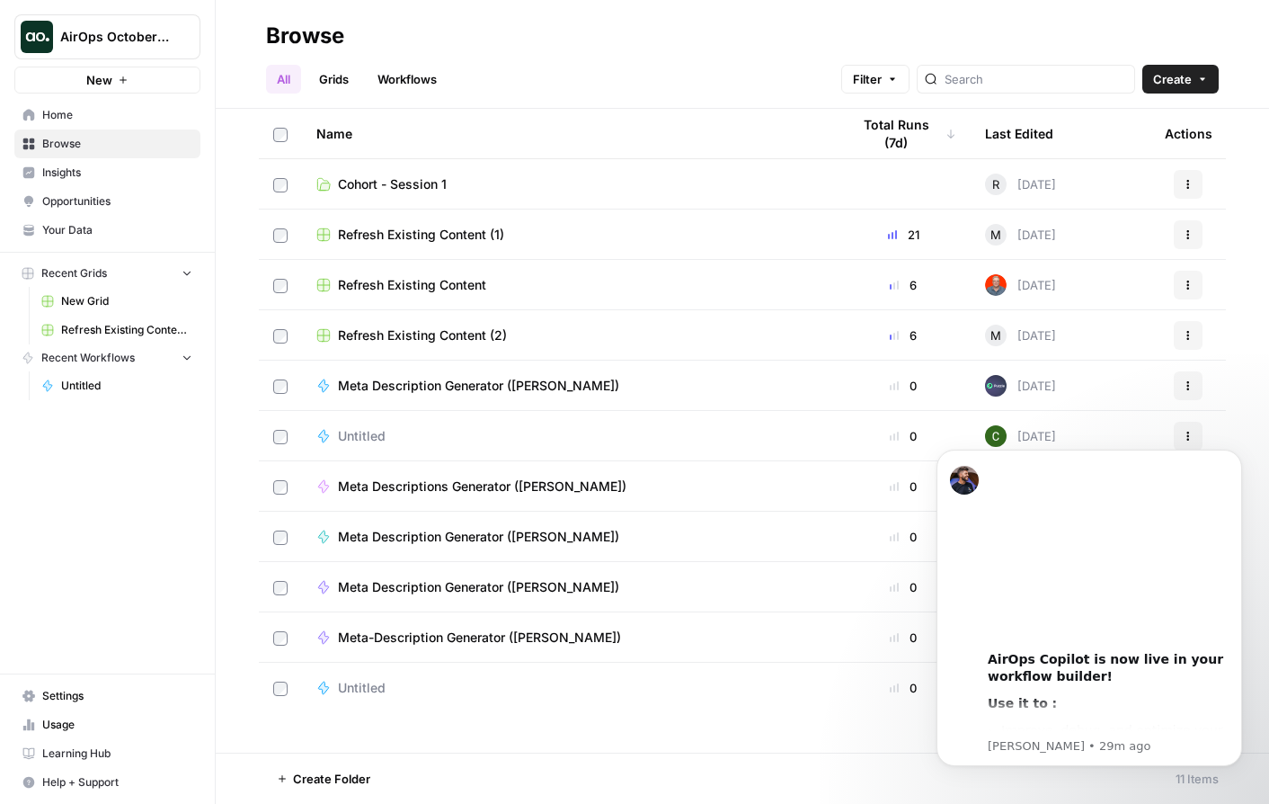
click at [67, 120] on span "Home" at bounding box center [117, 115] width 150 height 16
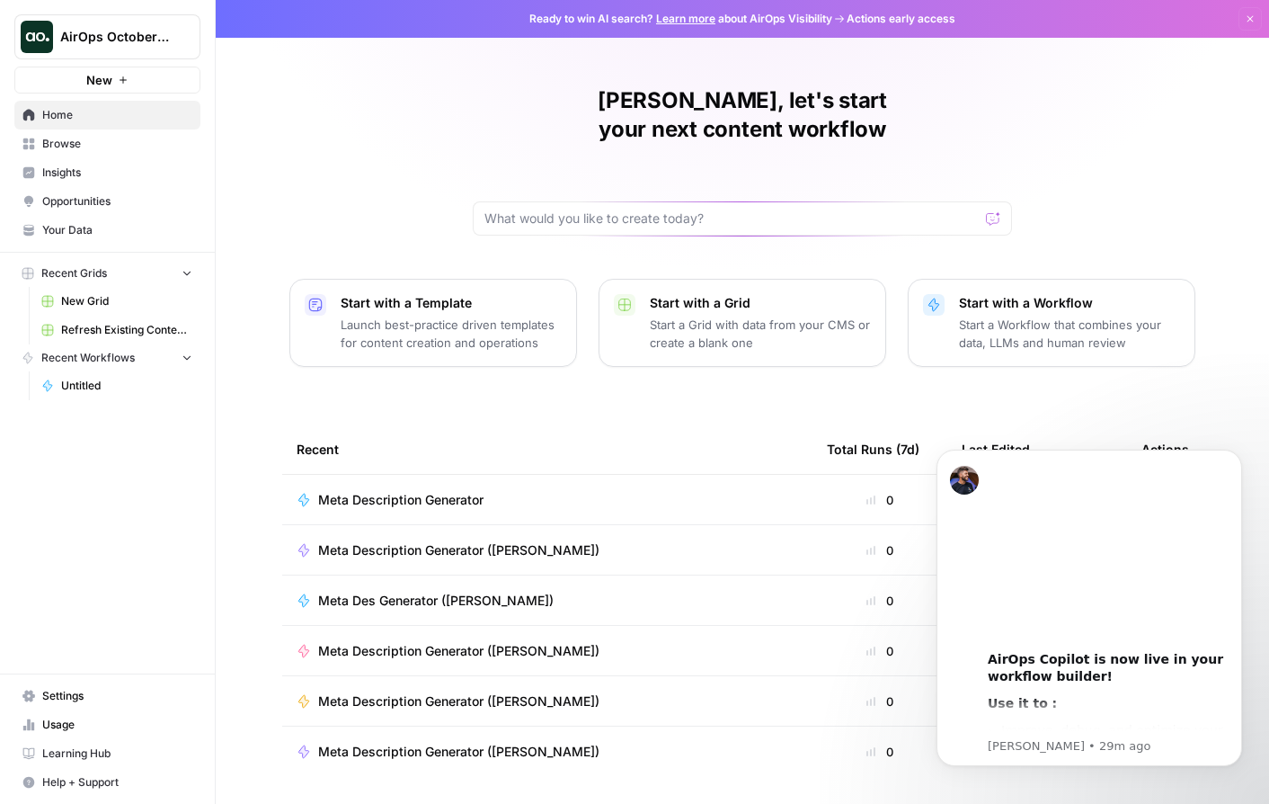
scroll to position [23, 0]
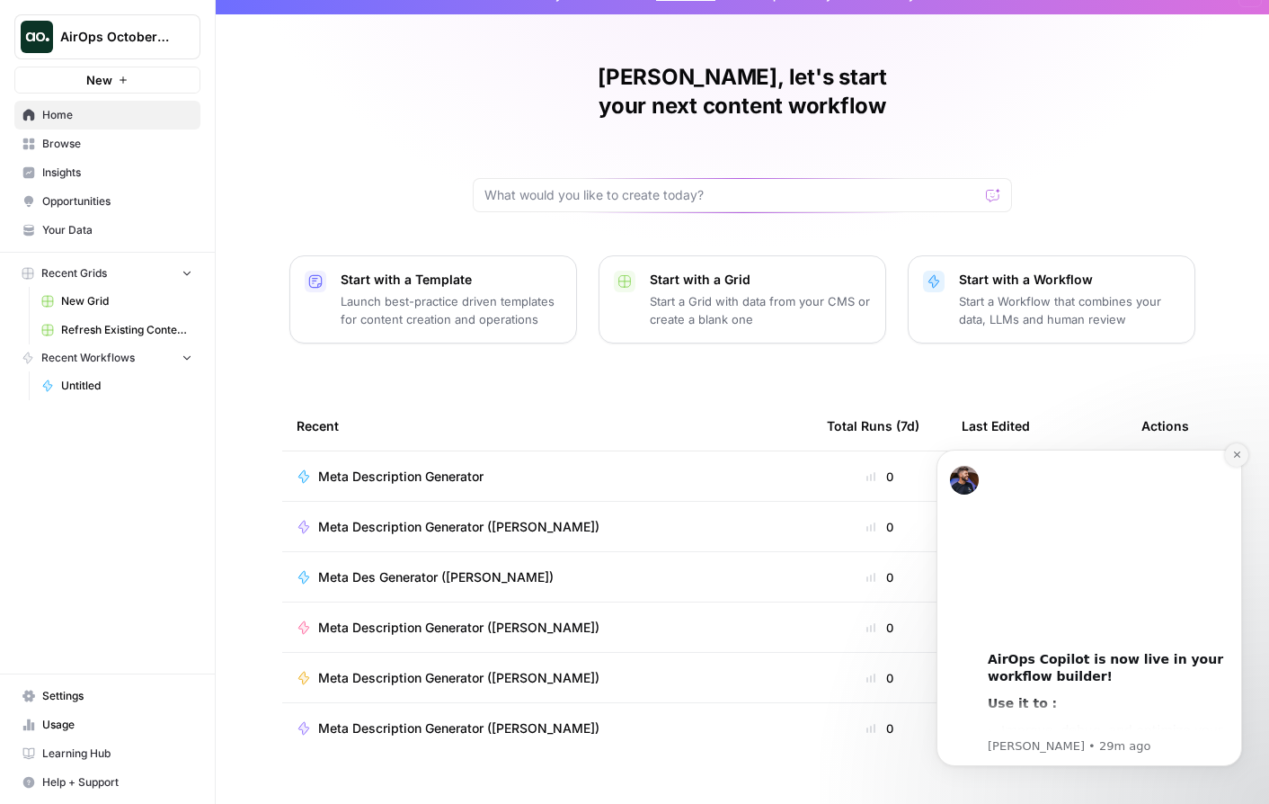
click at [1056, 460] on button "Dismiss notification" at bounding box center [1236, 454] width 23 height 23
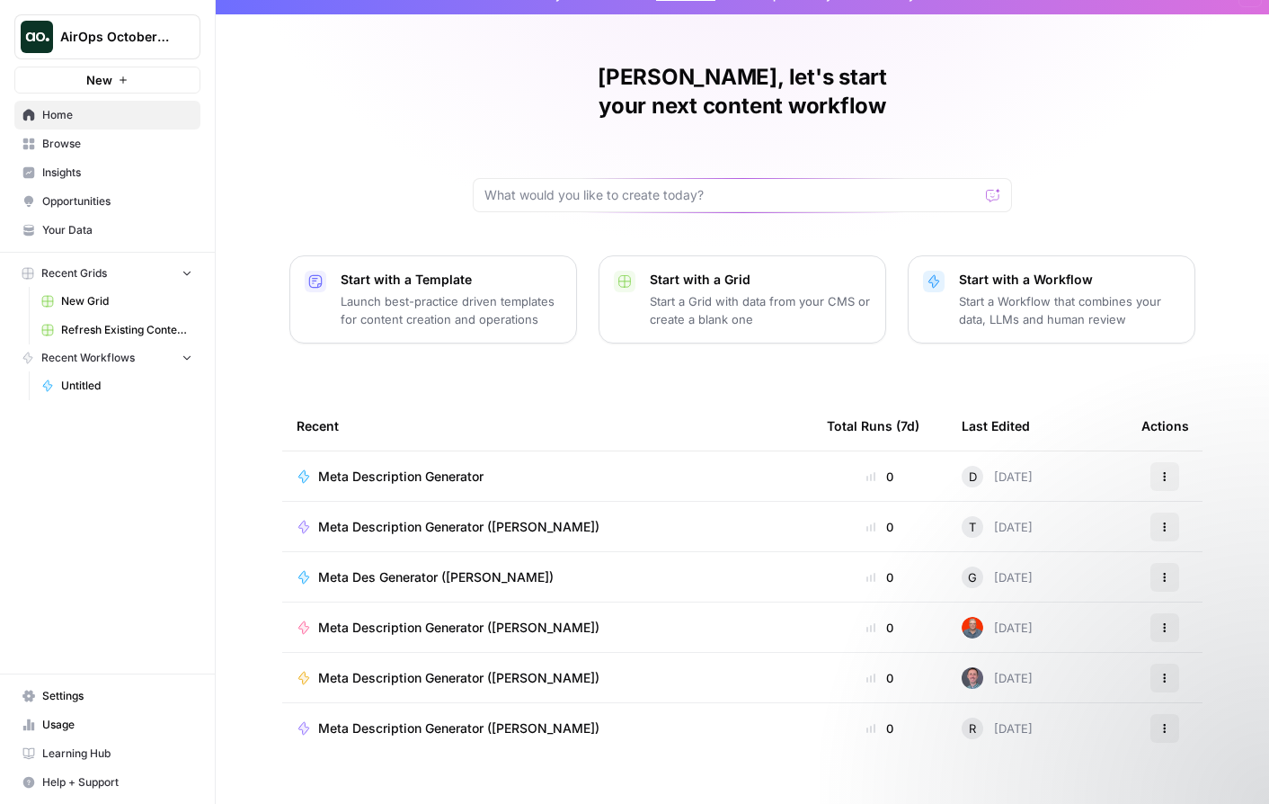
click at [418, 467] on span "Meta Description Generator" at bounding box center [400, 476] width 165 height 18
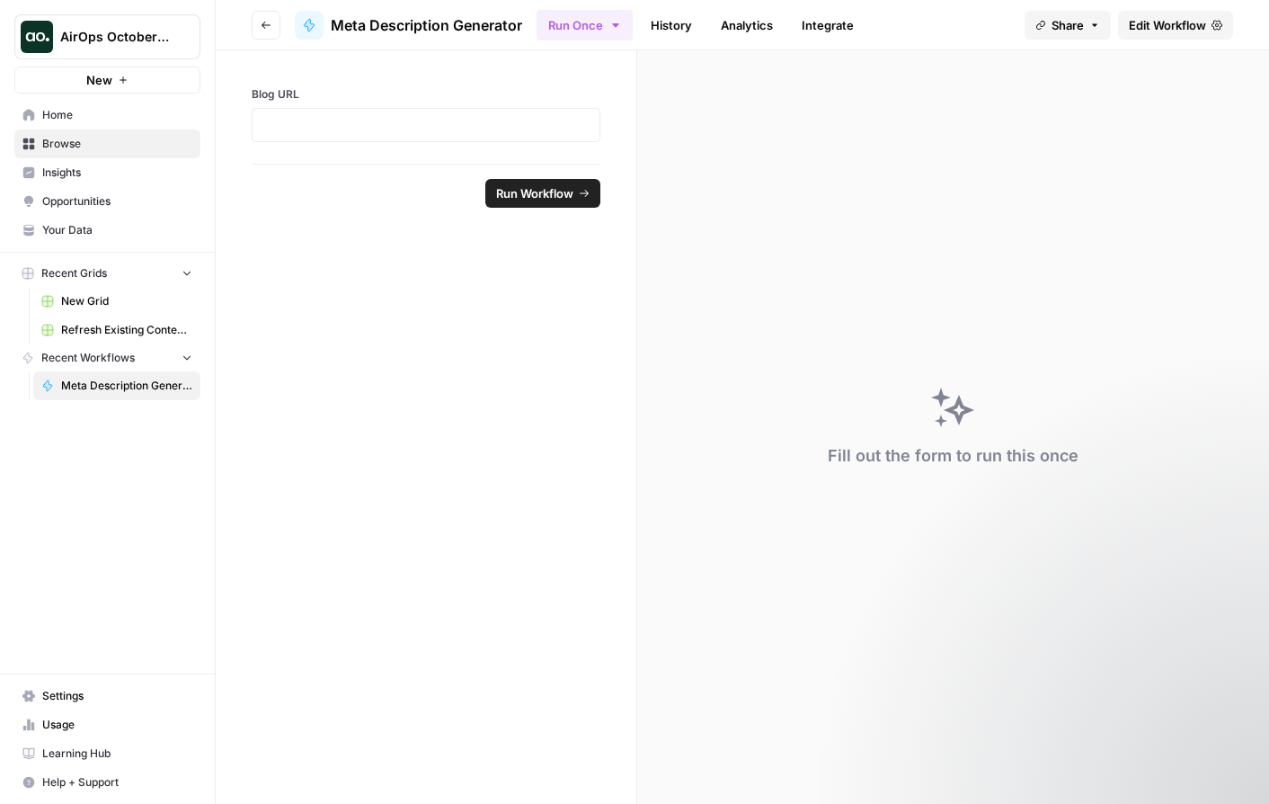
click at [566, 191] on span "Run Workflow" at bounding box center [534, 193] width 77 height 18
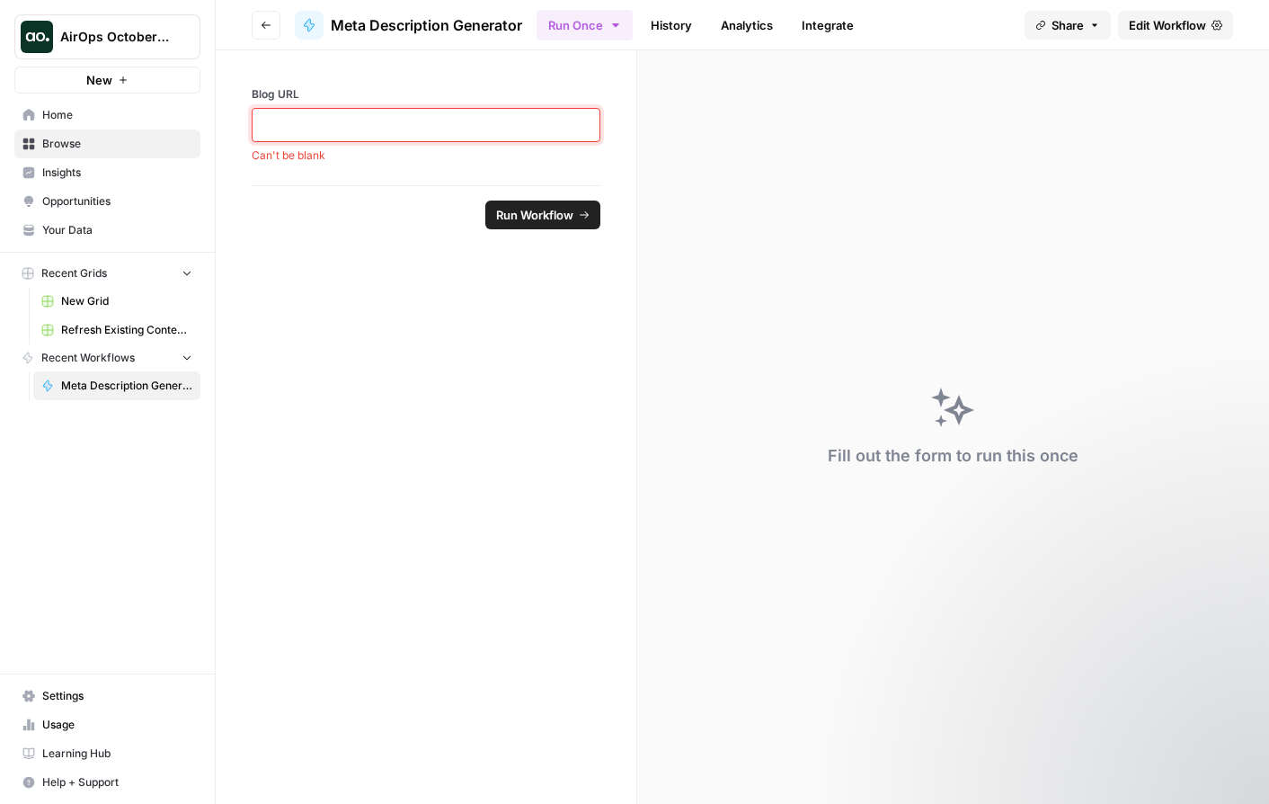
click at [469, 127] on p at bounding box center [425, 125] width 325 height 18
click at [547, 116] on p at bounding box center [425, 125] width 325 height 18
click at [474, 27] on span "Meta Description Generator" at bounding box center [426, 25] width 191 height 22
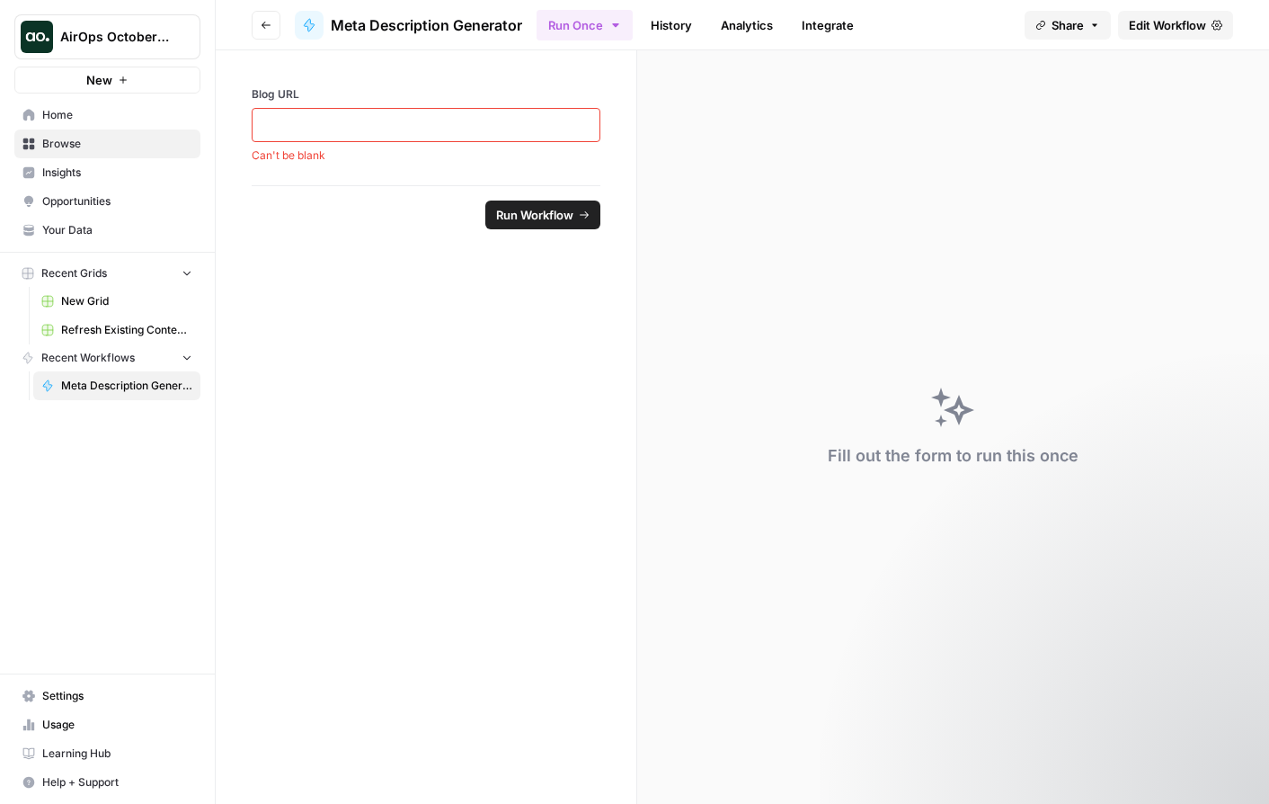
click at [761, 29] on link "Analytics" at bounding box center [747, 25] width 74 height 29
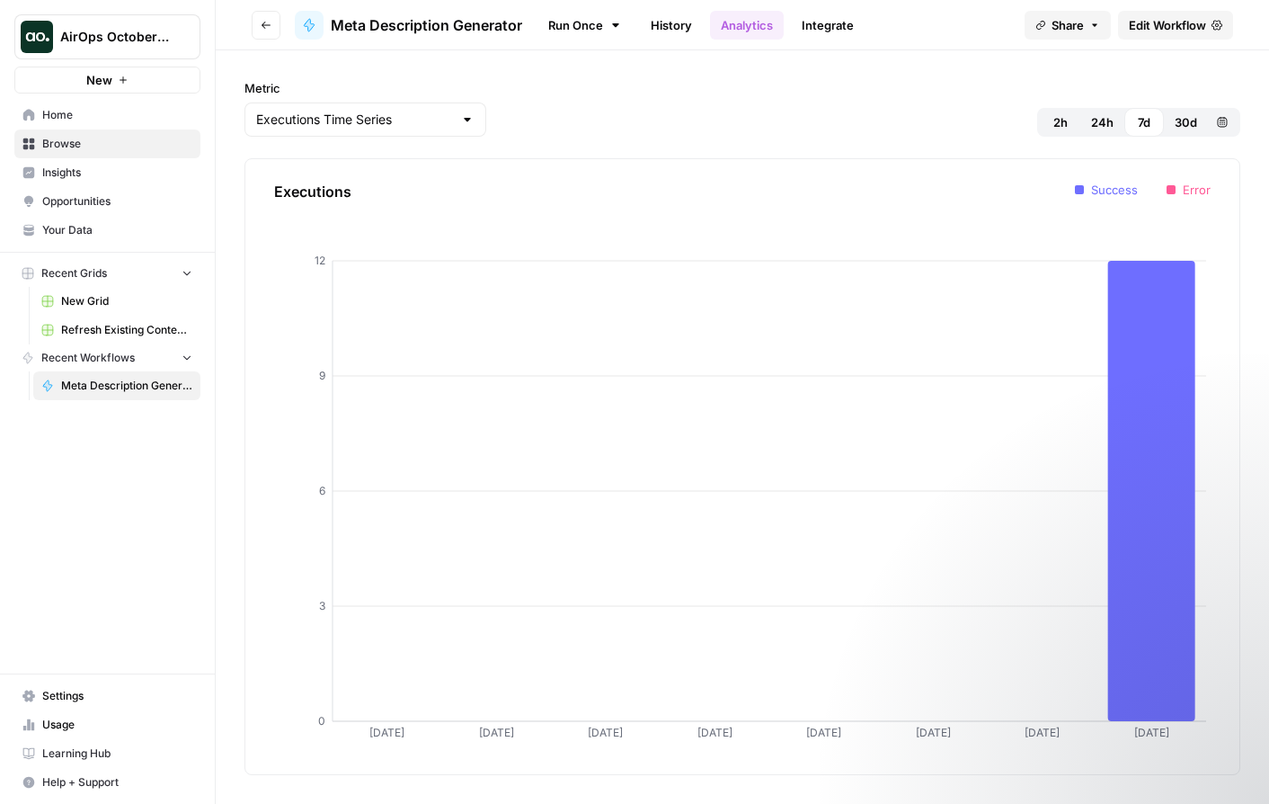
click at [838, 28] on link "Integrate" at bounding box center [828, 25] width 74 height 29
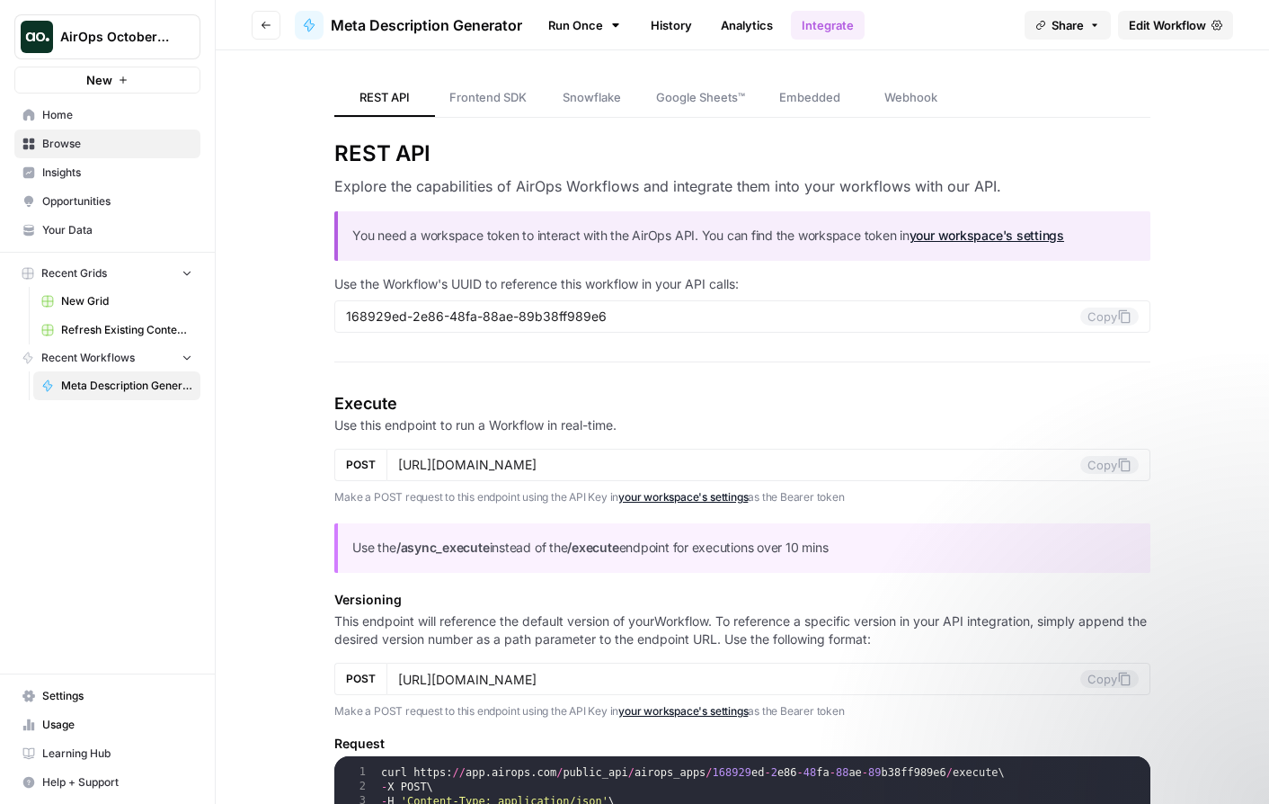
click at [1056, 22] on span "Edit Workflow" at bounding box center [1167, 25] width 77 height 18
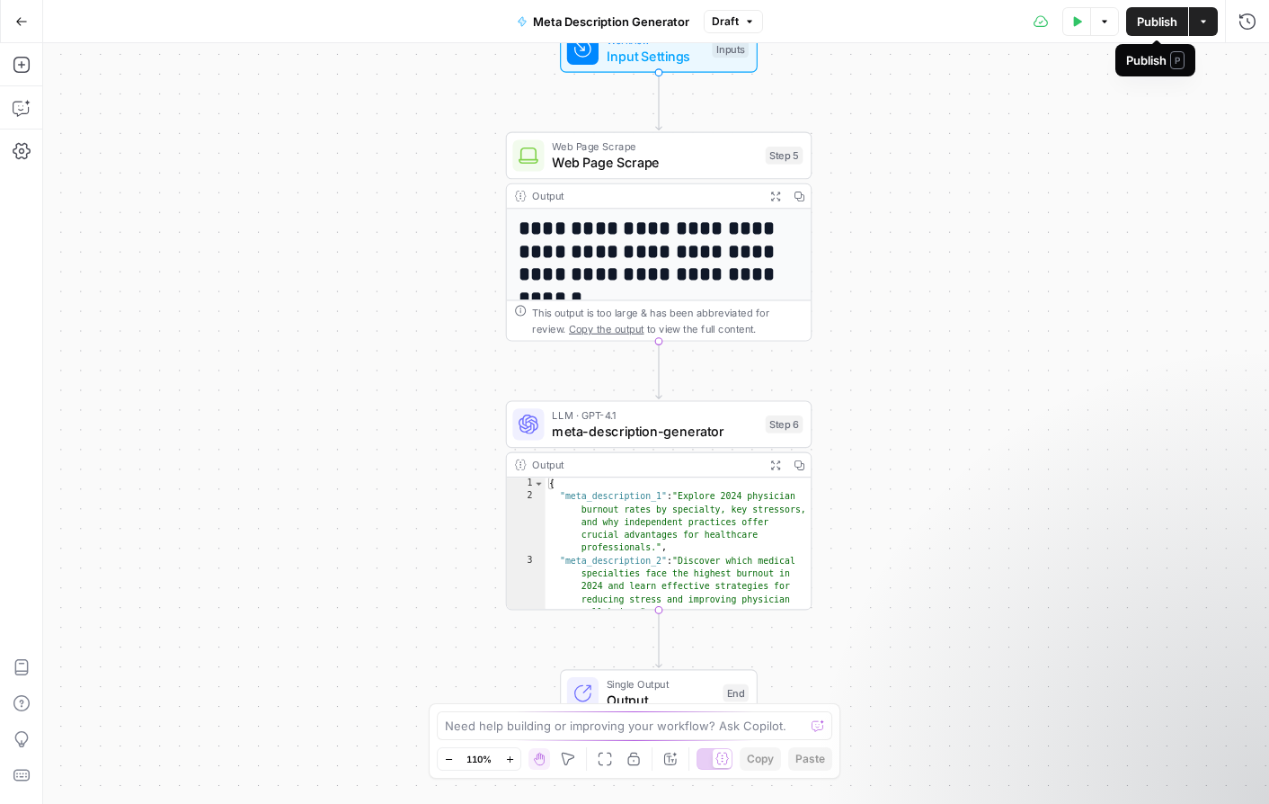
click at [1056, 30] on span "Publish" at bounding box center [1157, 22] width 40 height 18
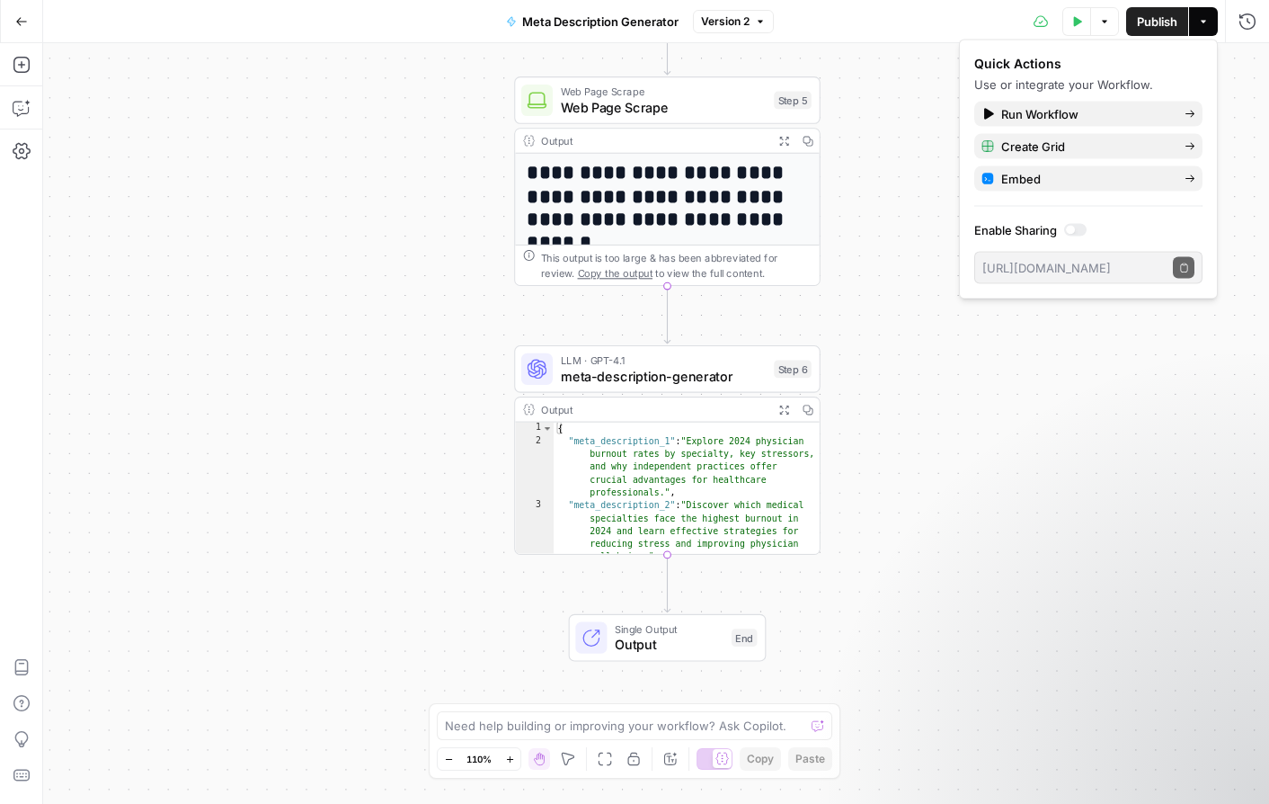
click at [734, 22] on span "Version 2" at bounding box center [725, 21] width 49 height 16
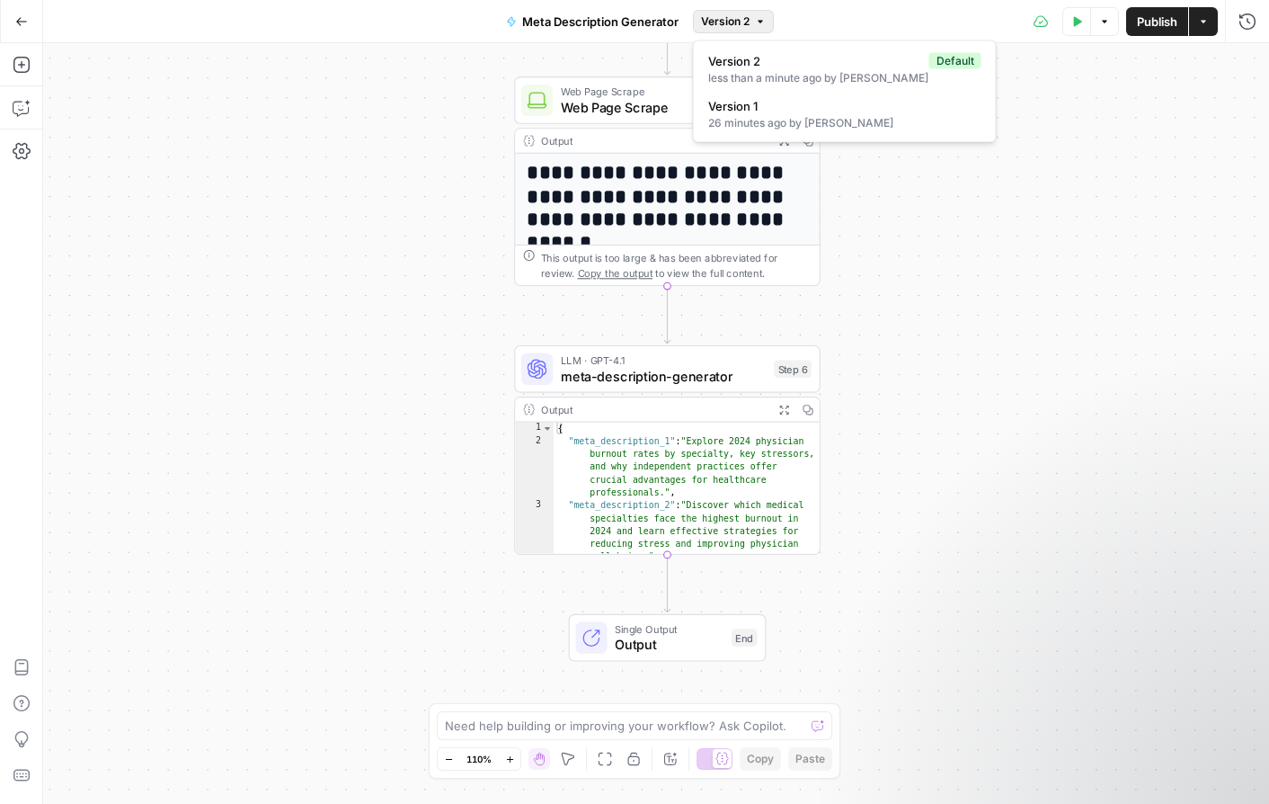
click at [945, 278] on div "**********" at bounding box center [656, 423] width 1226 height 760
click at [27, 23] on icon "button" at bounding box center [21, 21] width 13 height 13
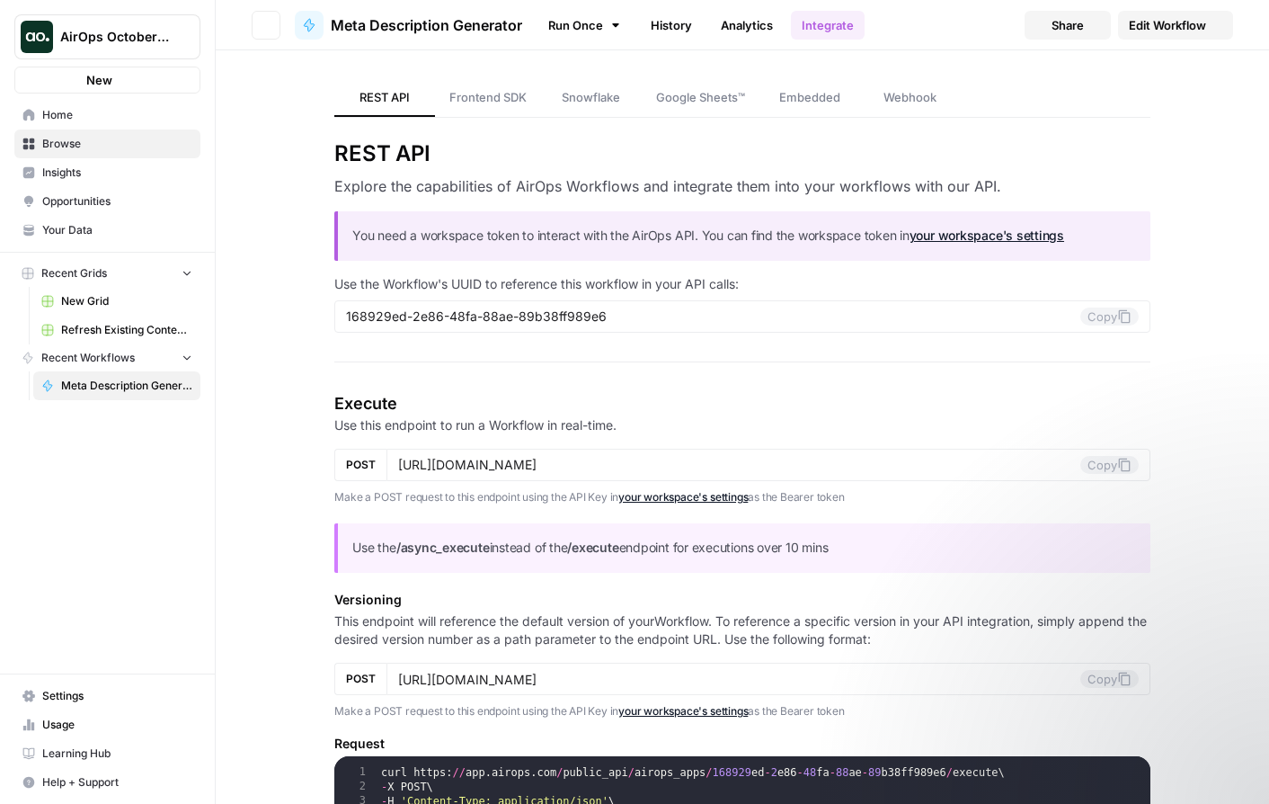
type input "https://api.airops.com/public_api/airops_apps/168929ed-2e86-48fa-88ae-89b38ff98…"
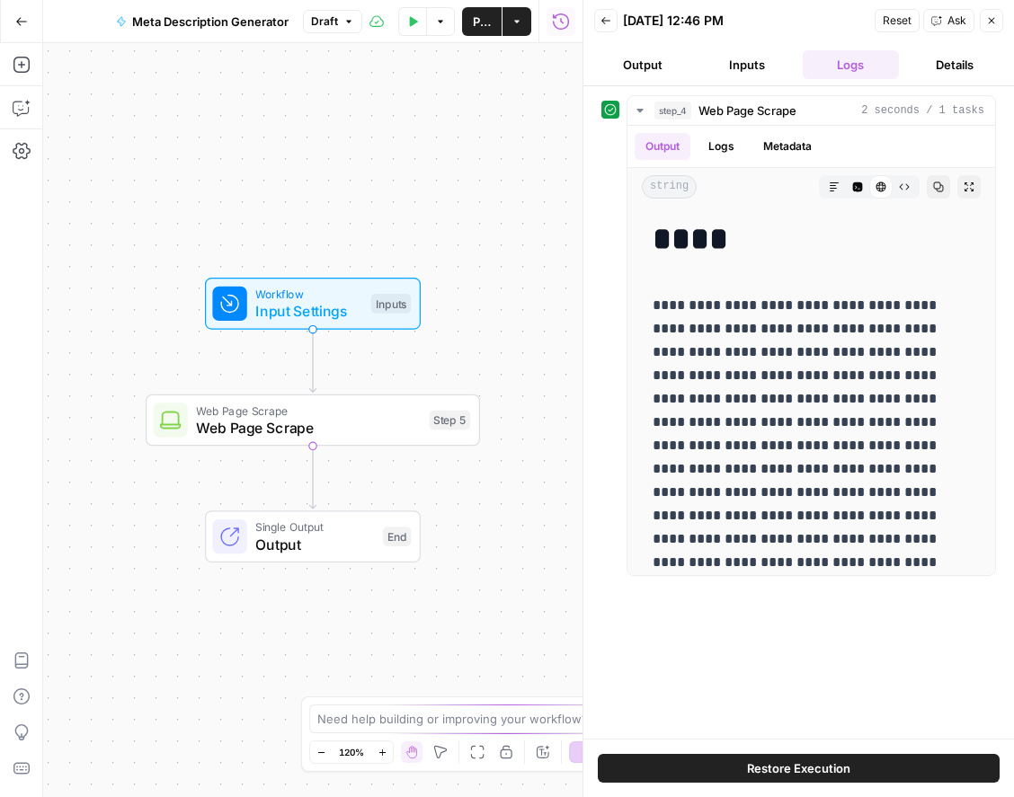
click at [952, 64] on button "Details" at bounding box center [954, 64] width 97 height 29
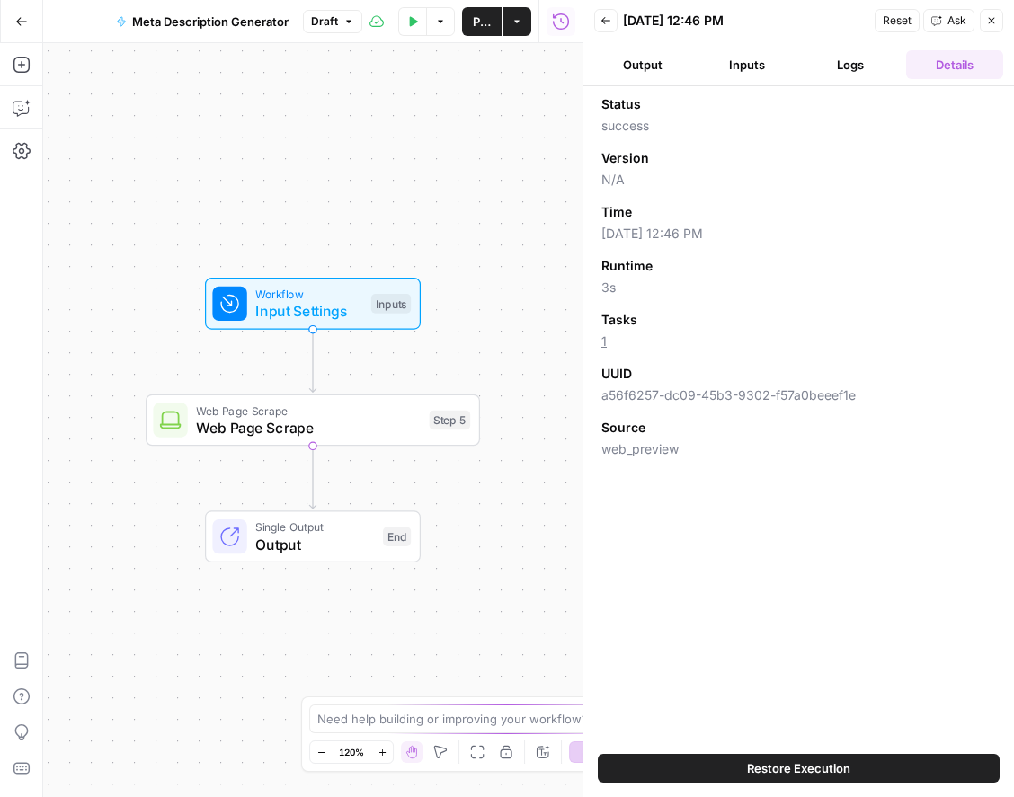
click at [666, 59] on button "Output" at bounding box center [642, 64] width 97 height 29
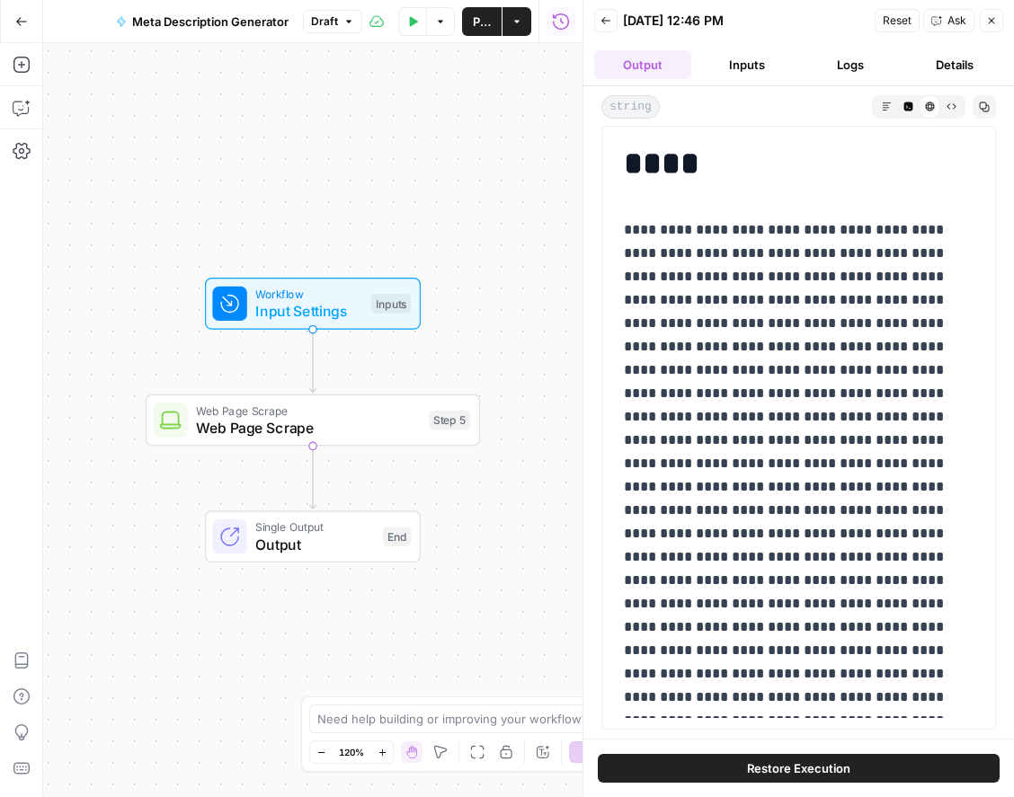
click at [898, 19] on span "Reset" at bounding box center [897, 21] width 29 height 16
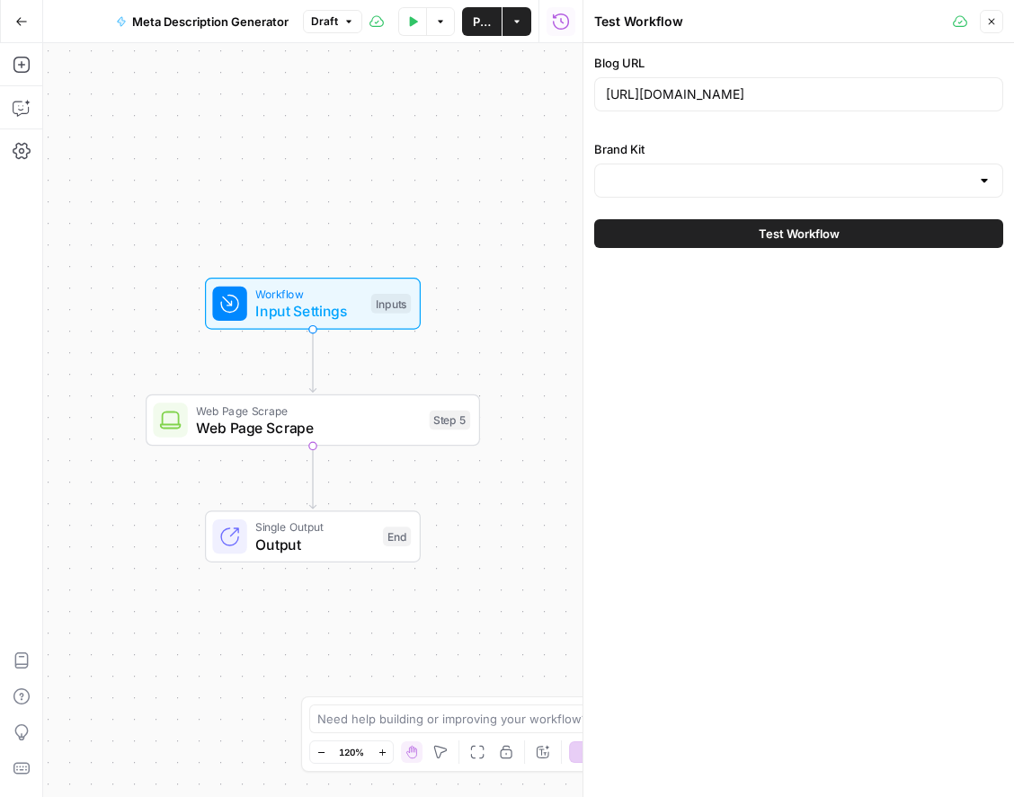
type input "Tebra"
click at [345, 424] on span "Web Page Scrape" at bounding box center [308, 428] width 225 height 22
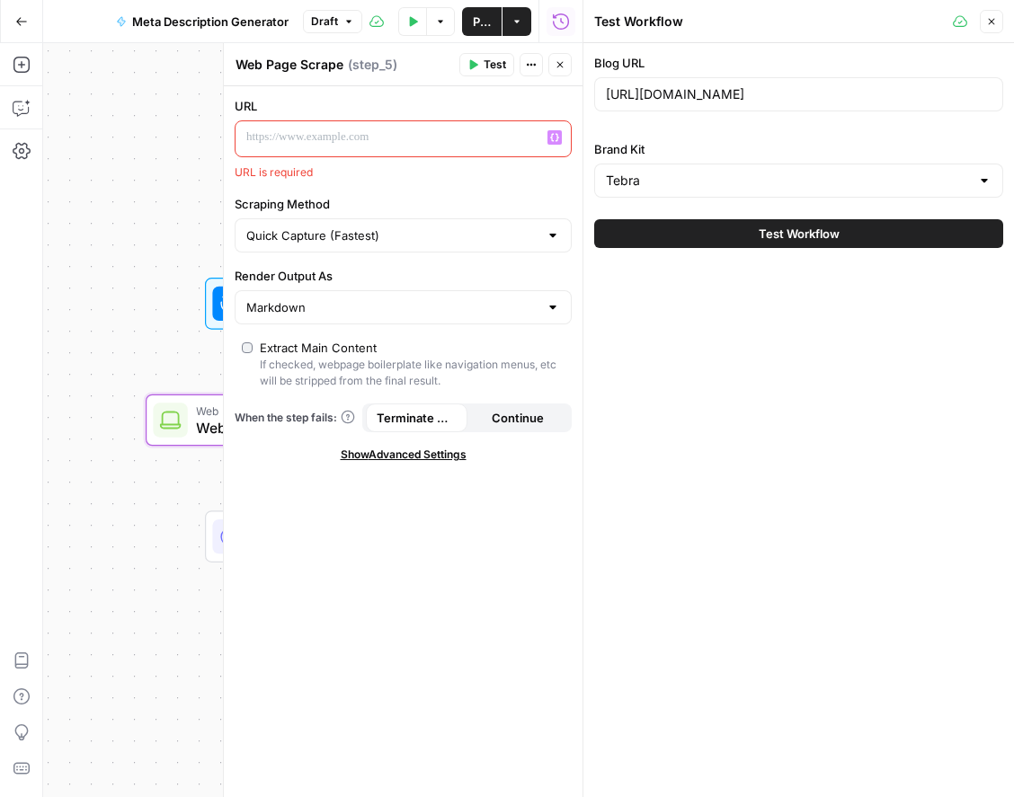
click at [395, 143] on p at bounding box center [388, 138] width 285 height 18
click at [554, 138] on icon "button" at bounding box center [554, 137] width 9 height 9
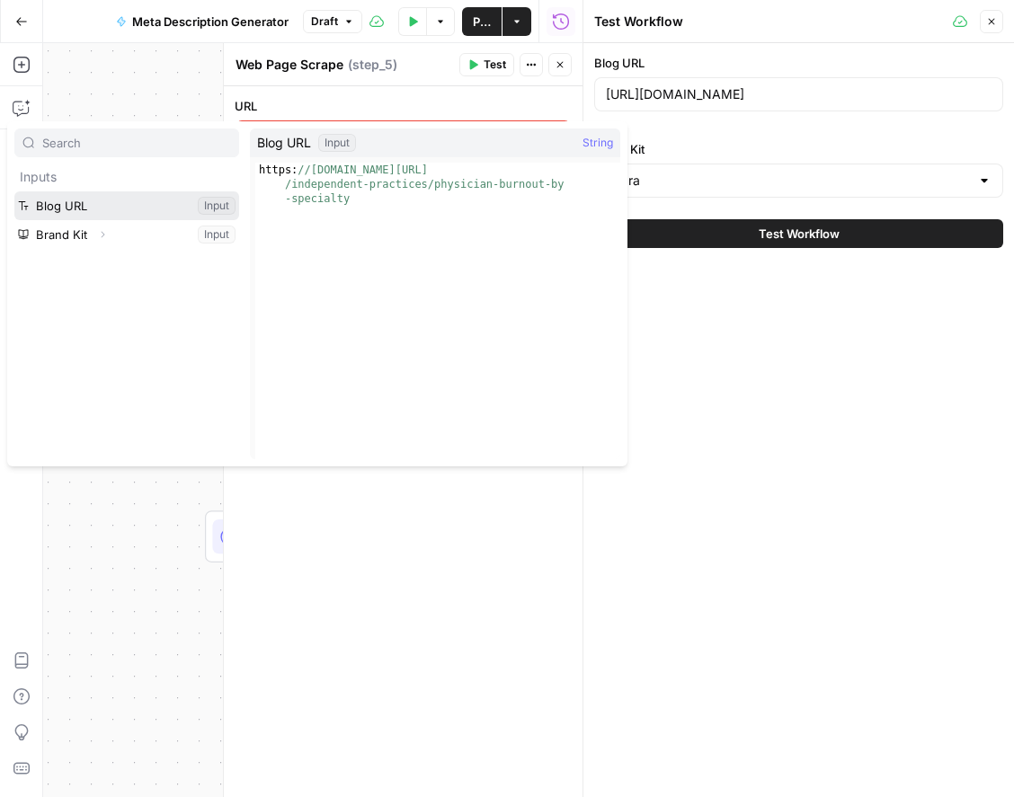
click at [89, 204] on button "Select variable Blog URL" at bounding box center [126, 205] width 225 height 29
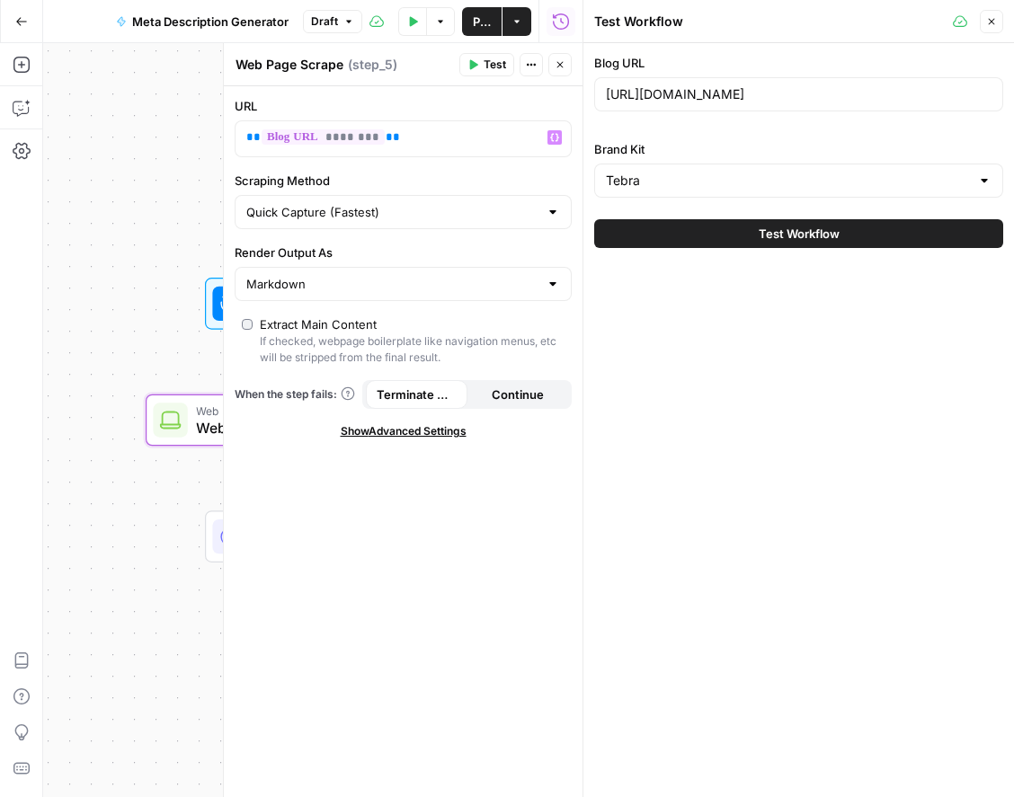
click at [494, 67] on span "Test" at bounding box center [495, 65] width 22 height 16
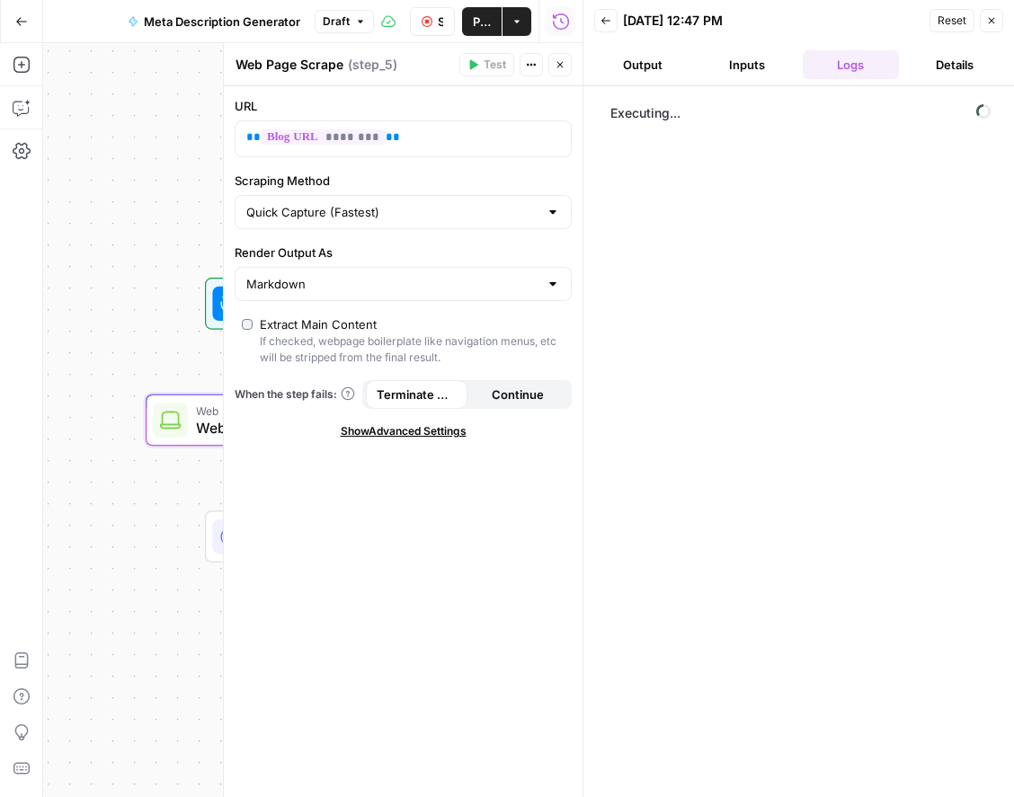
click at [650, 67] on button "Output" at bounding box center [642, 64] width 97 height 29
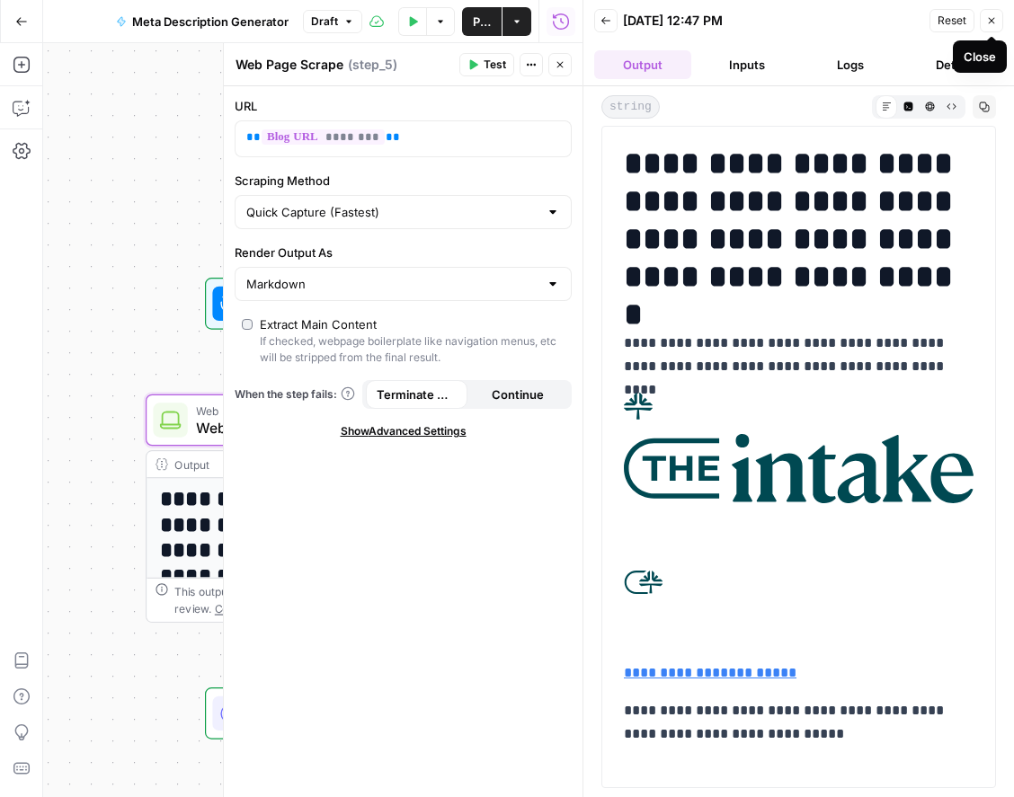
click at [988, 21] on icon "button" at bounding box center [991, 20] width 11 height 11
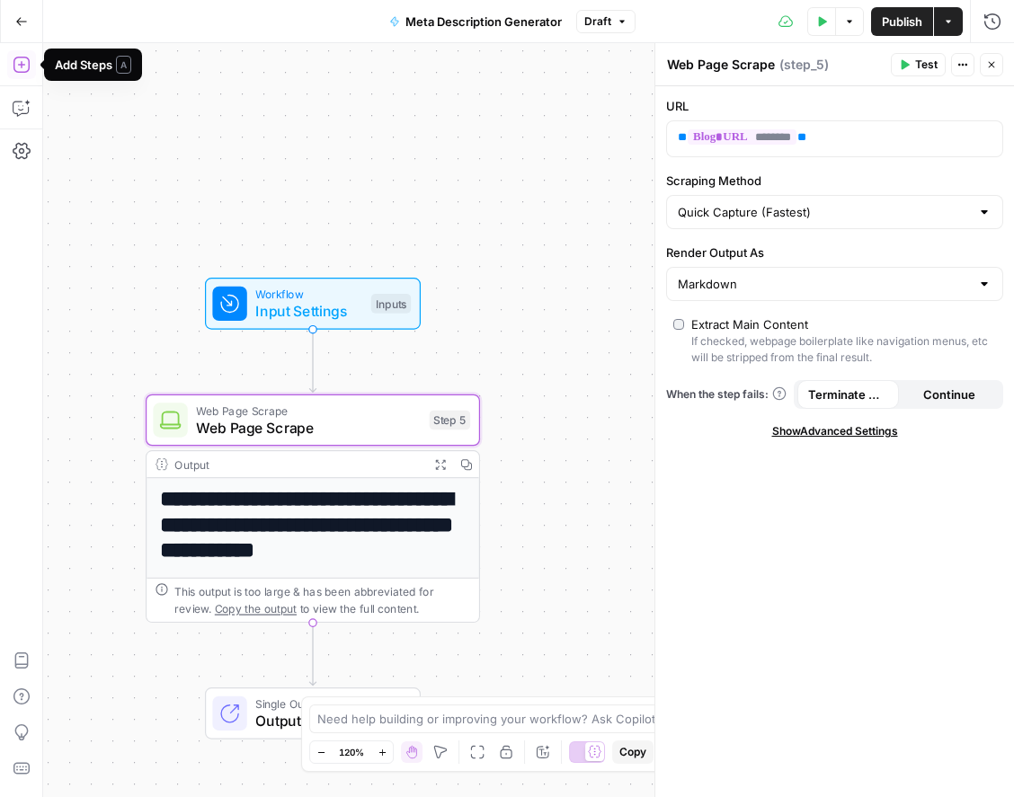
click at [22, 73] on icon "button" at bounding box center [22, 65] width 18 height 18
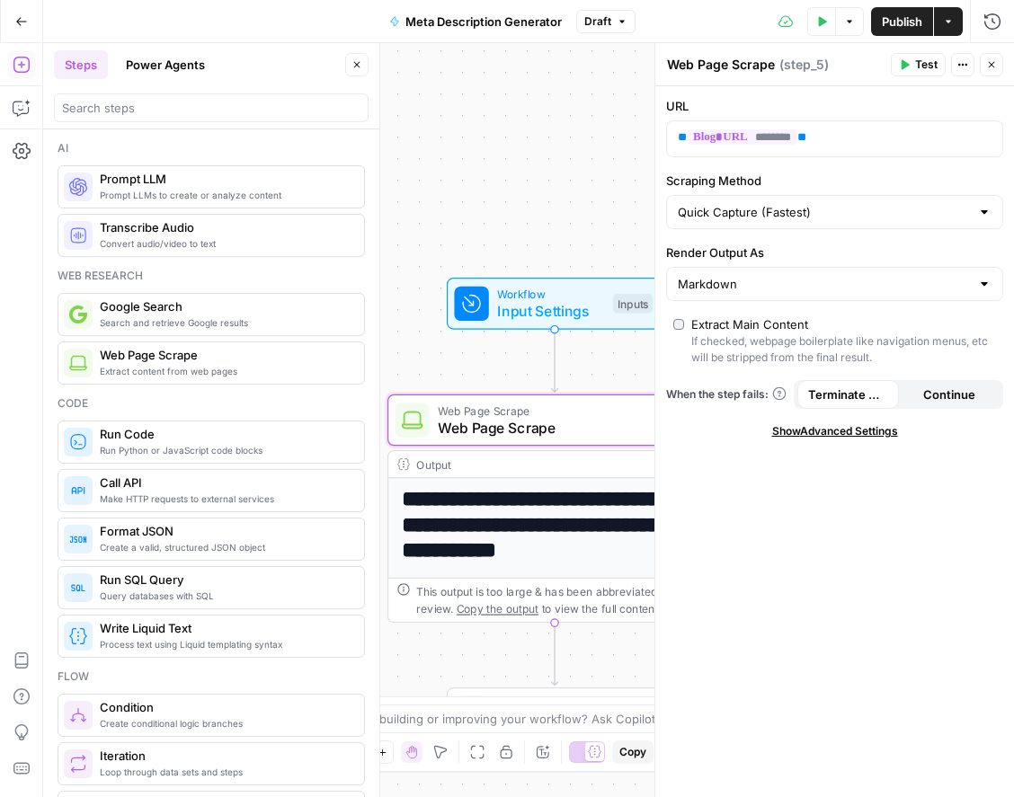
click at [191, 192] on span "Prompt LLMs to create or analyze content" at bounding box center [225, 195] width 250 height 14
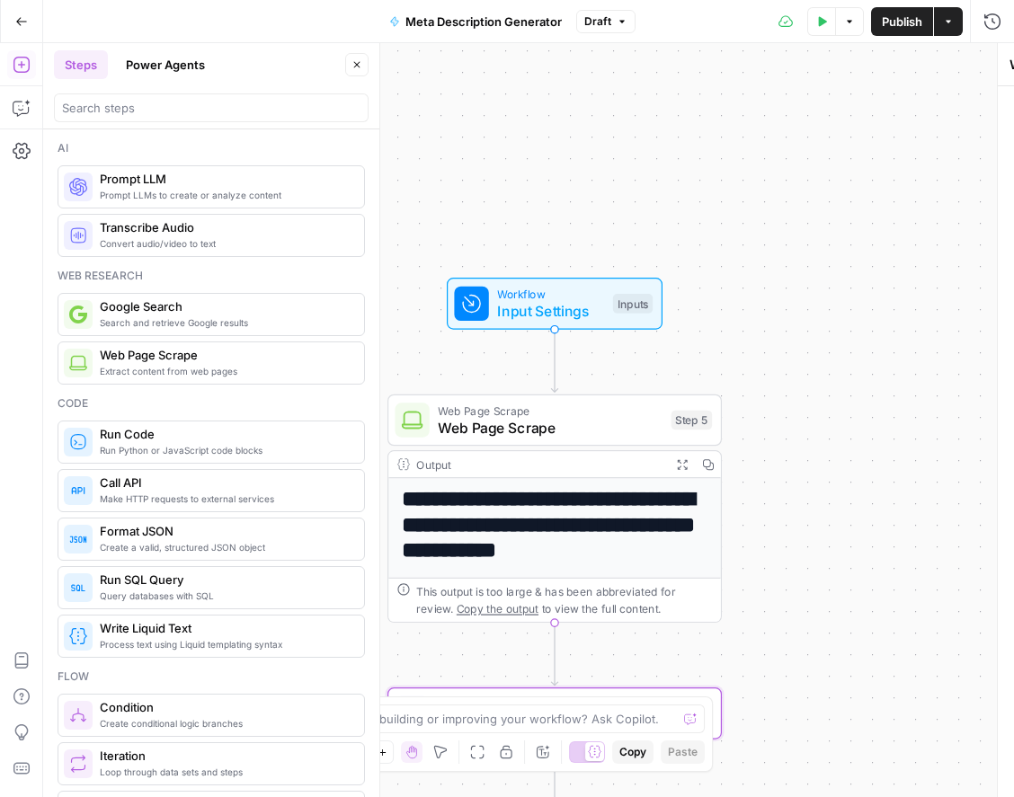
type textarea "Prompt LLM"
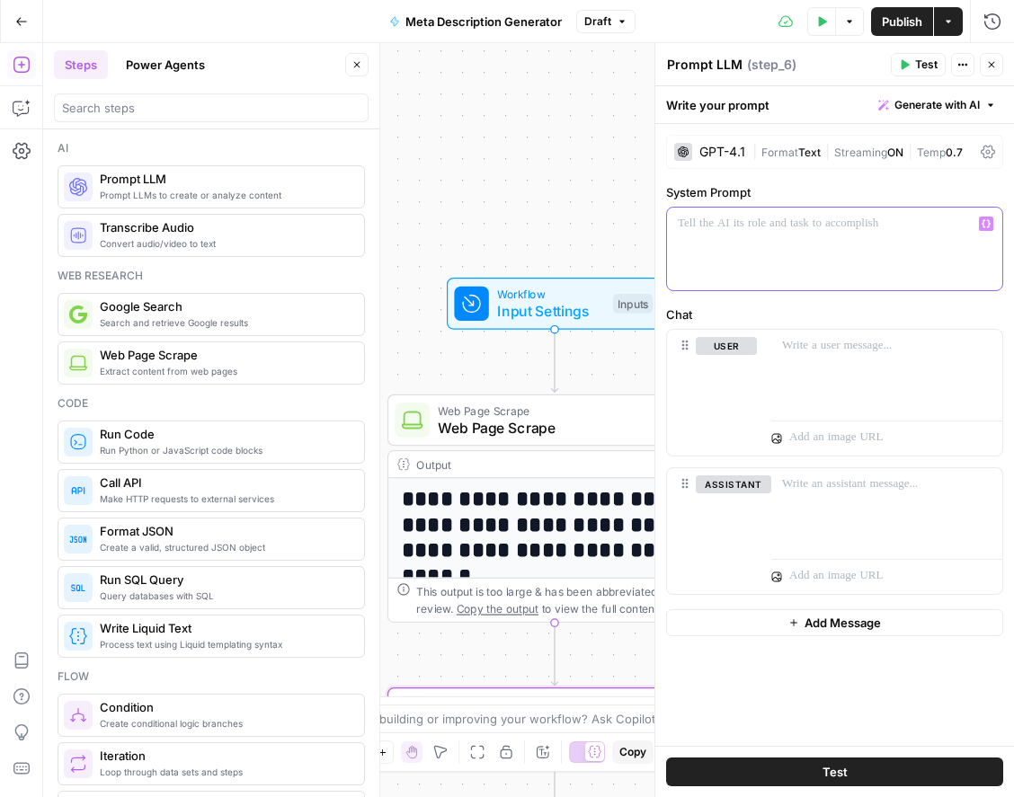
click at [836, 243] on div at bounding box center [834, 249] width 335 height 83
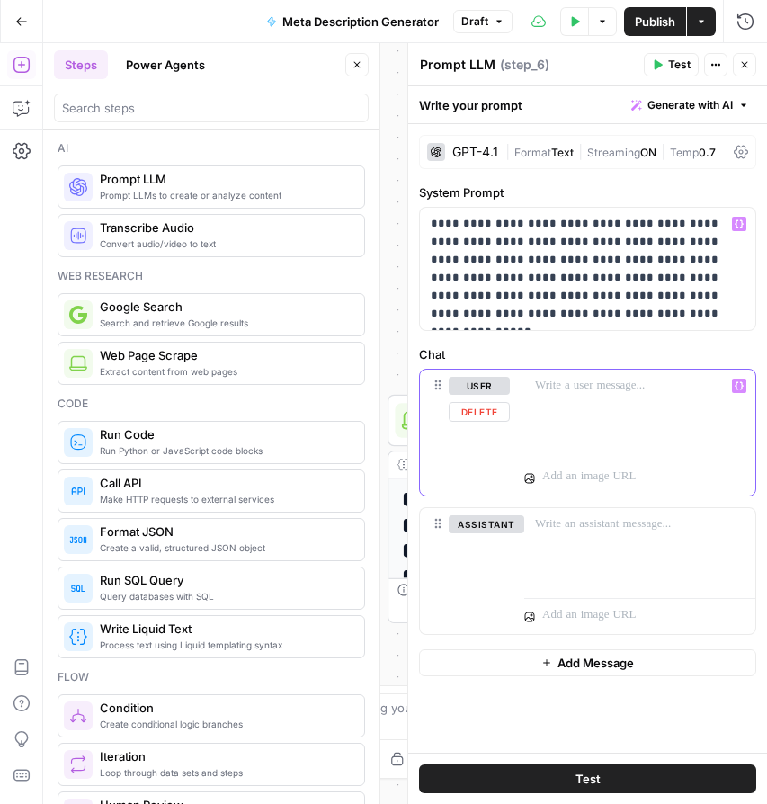
click at [579, 404] on div at bounding box center [639, 410] width 231 height 83
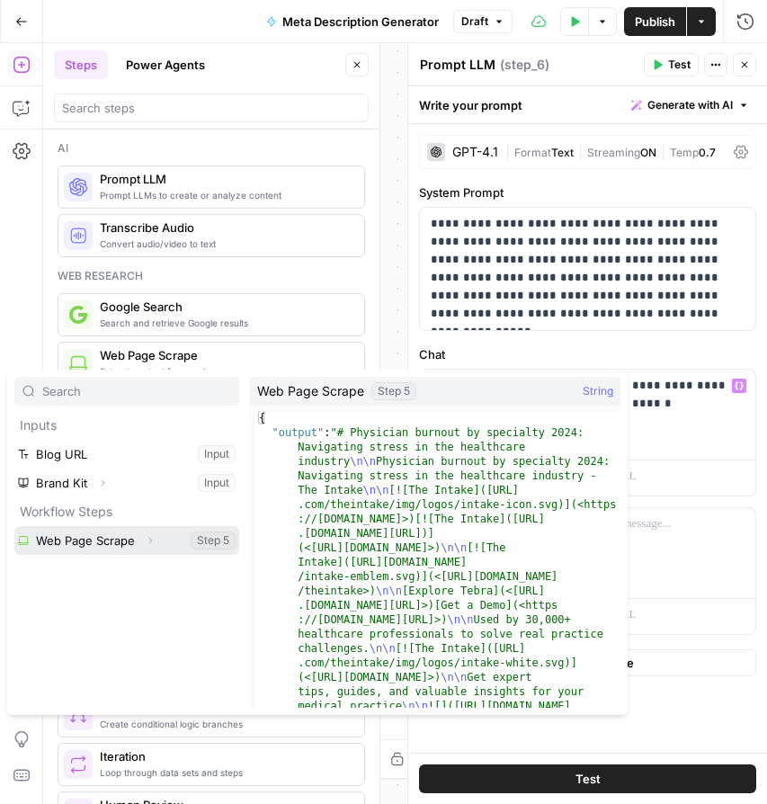
click at [96, 547] on button "Select variable Web Page Scrape" at bounding box center [126, 540] width 225 height 29
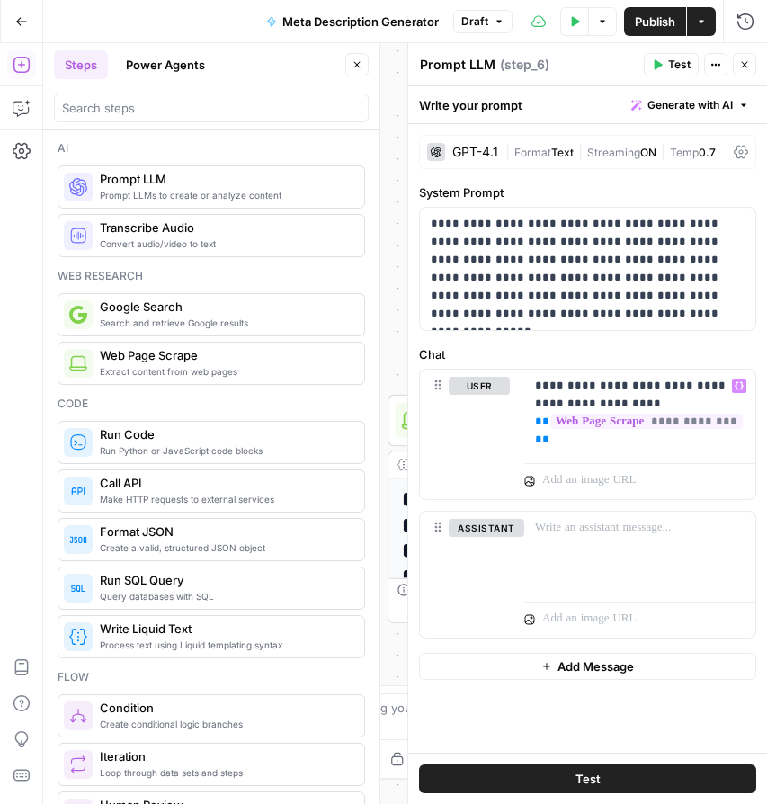
click at [475, 65] on textarea "Prompt LLM" at bounding box center [458, 65] width 76 height 18
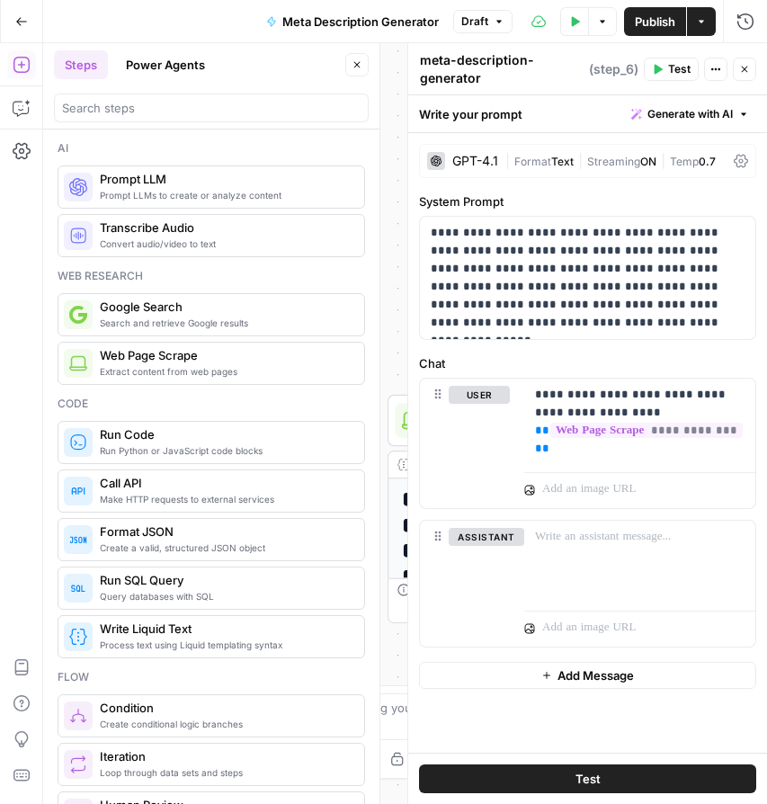
type textarea "meta-description-generator"
click at [555, 111] on div "Write your prompt Generate with AI" at bounding box center [587, 113] width 359 height 37
click at [746, 66] on icon "button" at bounding box center [744, 69] width 11 height 11
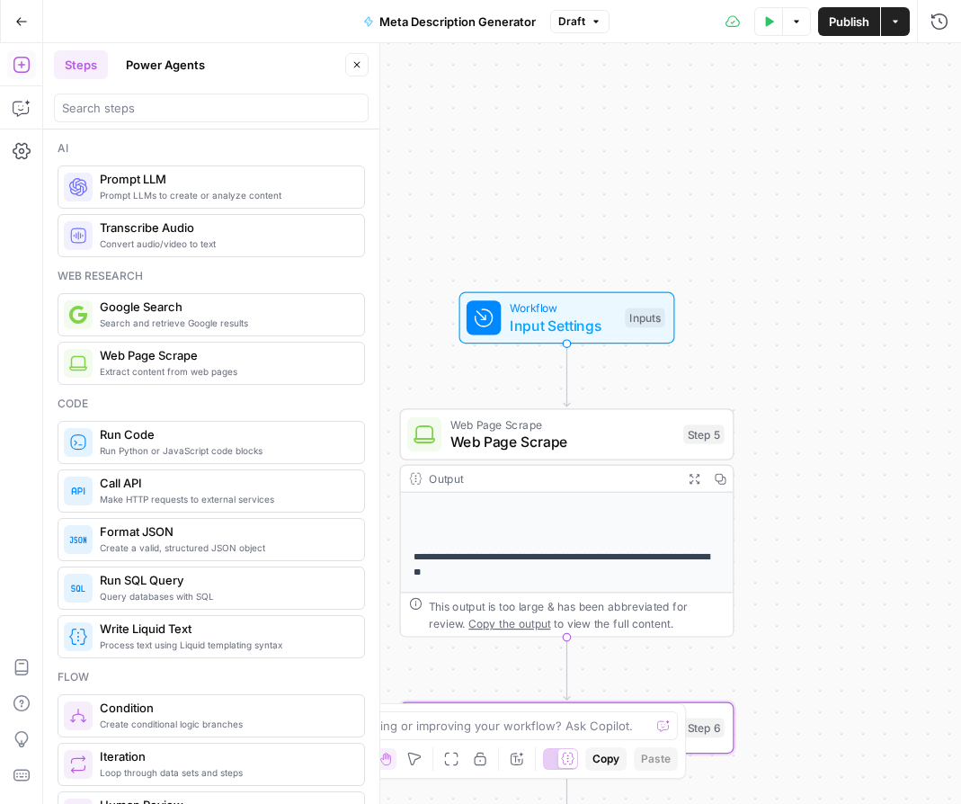
scroll to position [732, 0]
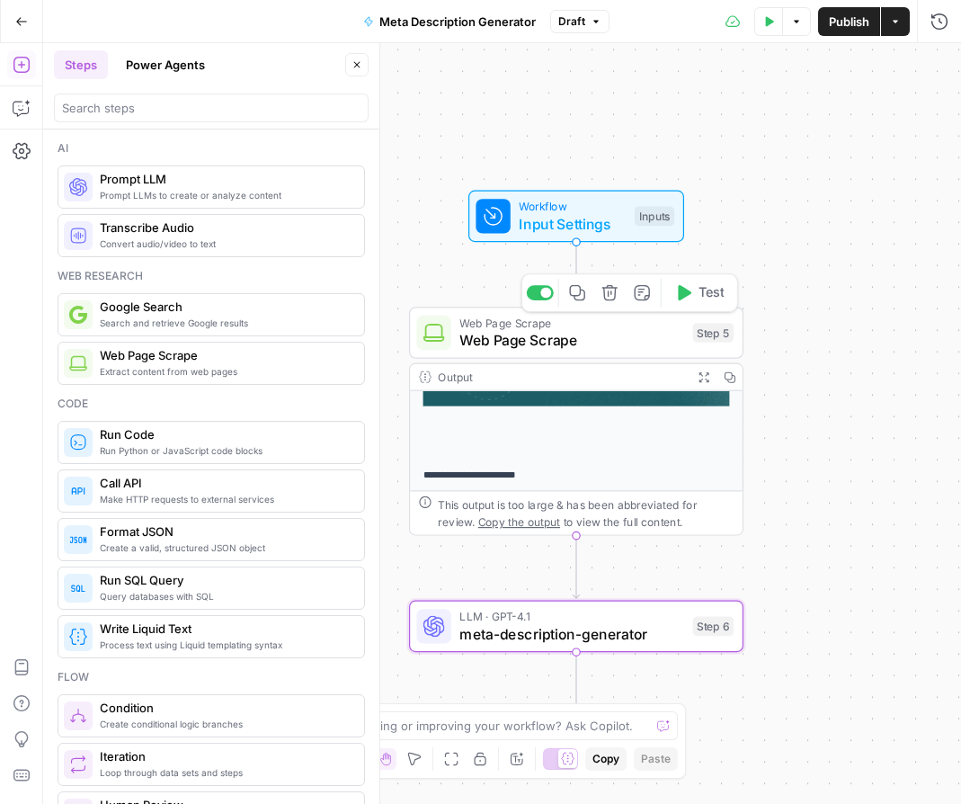
click at [654, 337] on span "Web Page Scrape" at bounding box center [571, 340] width 225 height 22
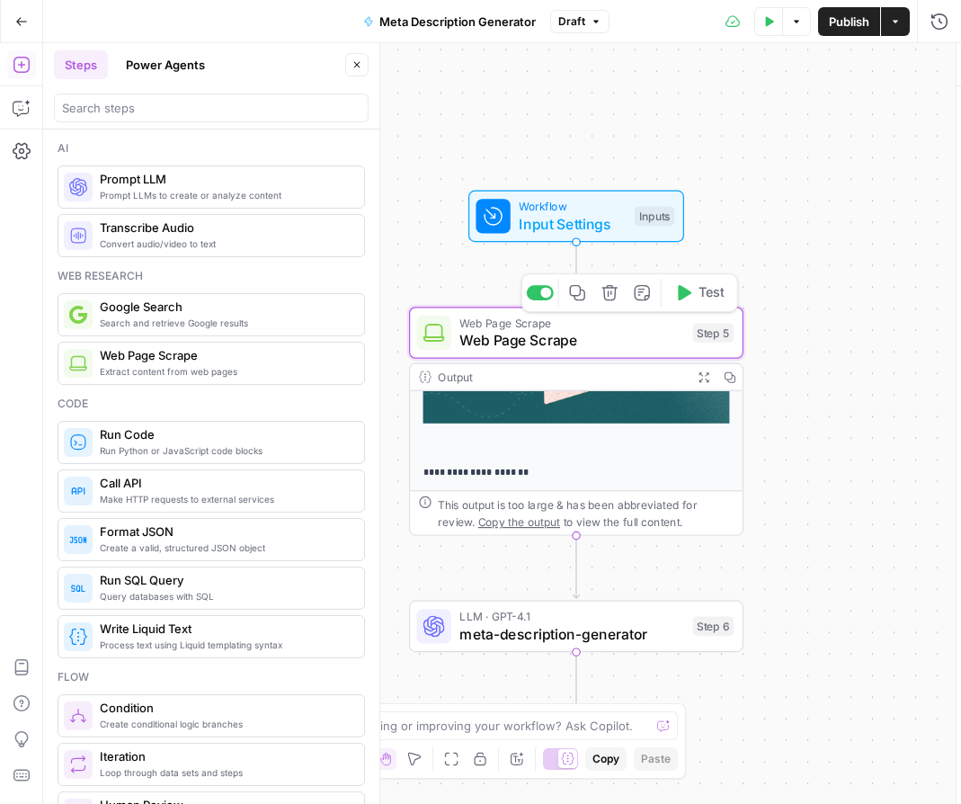
scroll to position [670, 0]
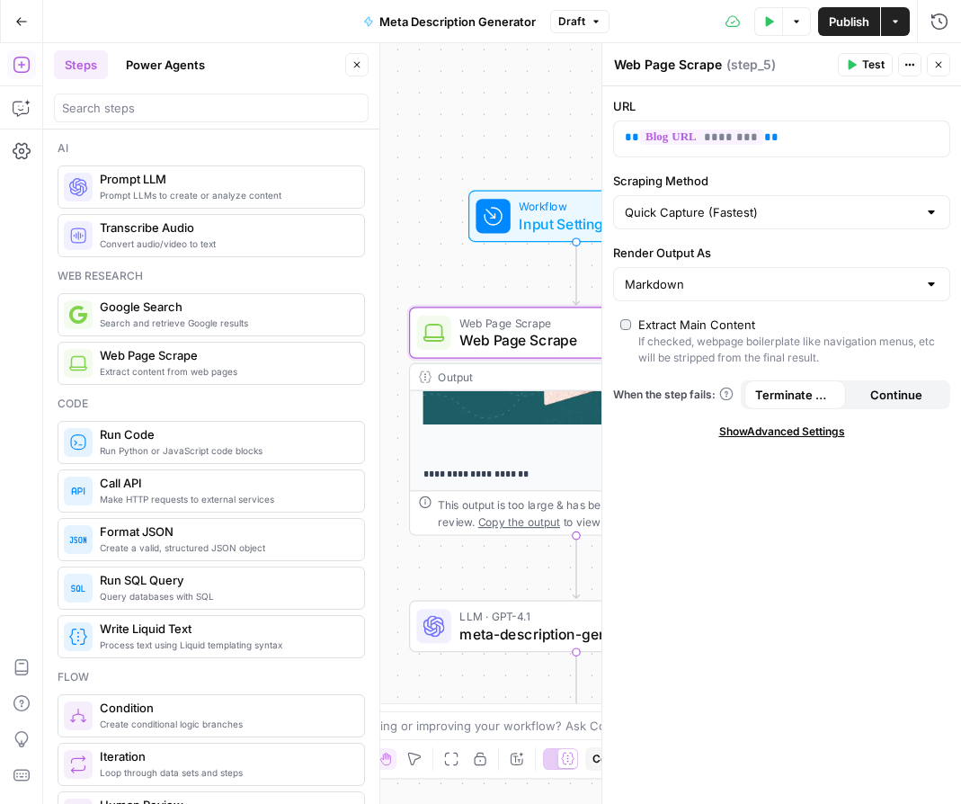
click at [863, 67] on span "Test" at bounding box center [873, 65] width 22 height 16
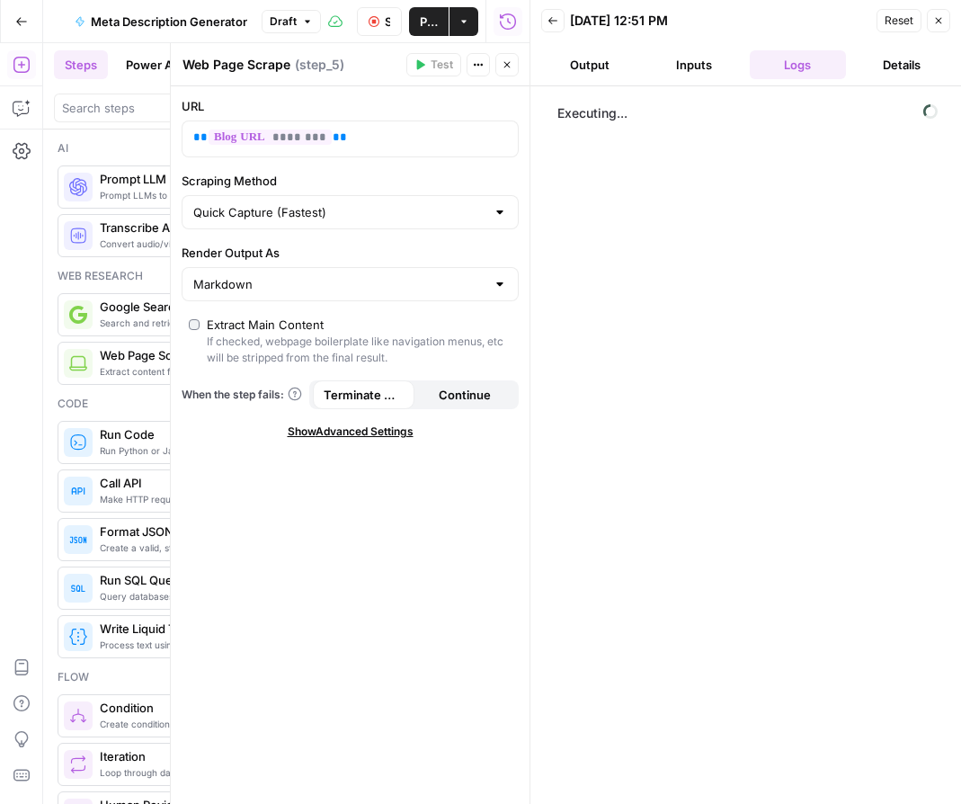
click at [802, 65] on button "Logs" at bounding box center [798, 64] width 97 height 29
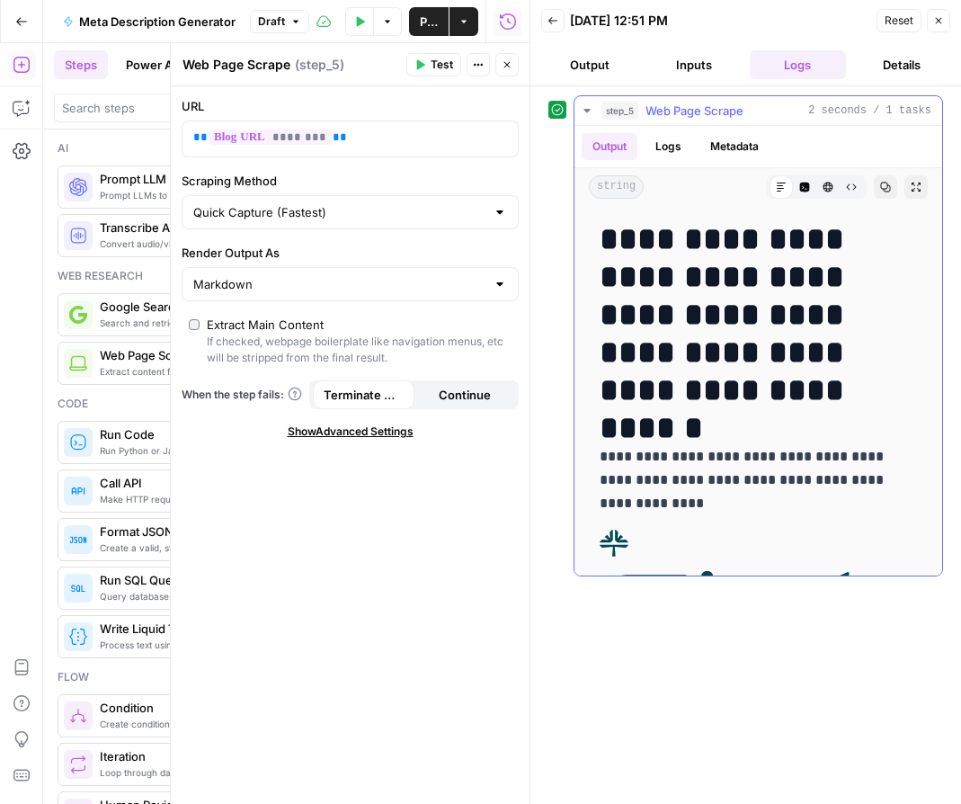
click at [669, 146] on button "Logs" at bounding box center [668, 146] width 48 height 27
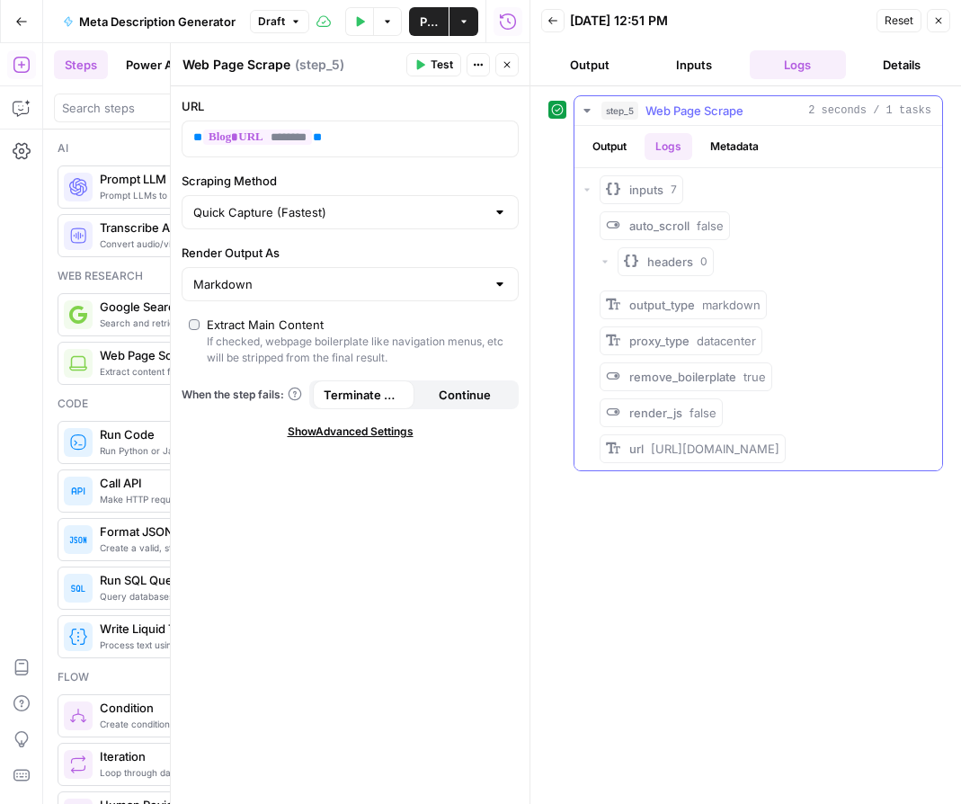
click at [615, 143] on button "Output" at bounding box center [610, 146] width 56 height 27
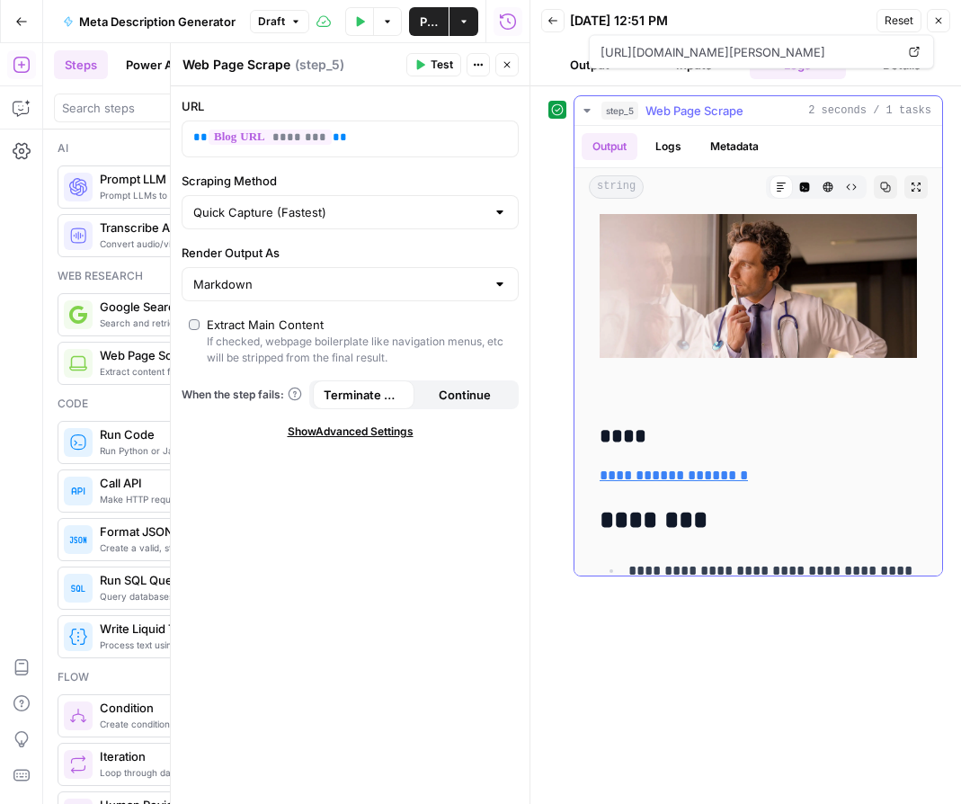
scroll to position [2672, 0]
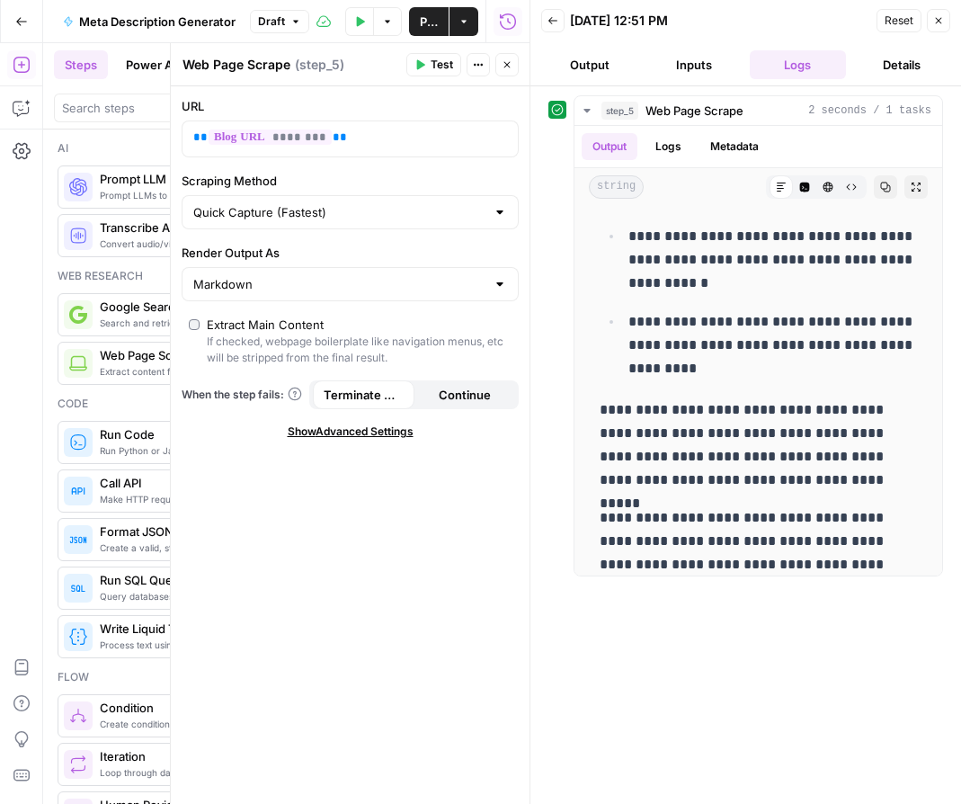
click at [929, 20] on button "Close" at bounding box center [938, 20] width 23 height 23
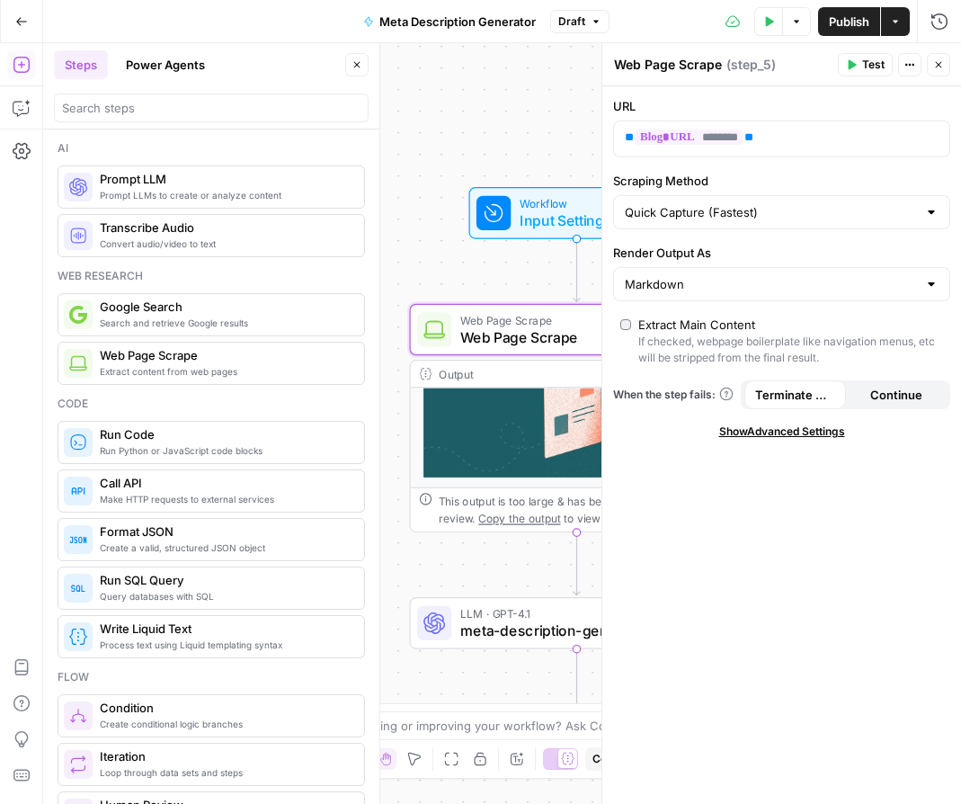
click at [479, 619] on span "meta-description-generator" at bounding box center [572, 630] width 225 height 22
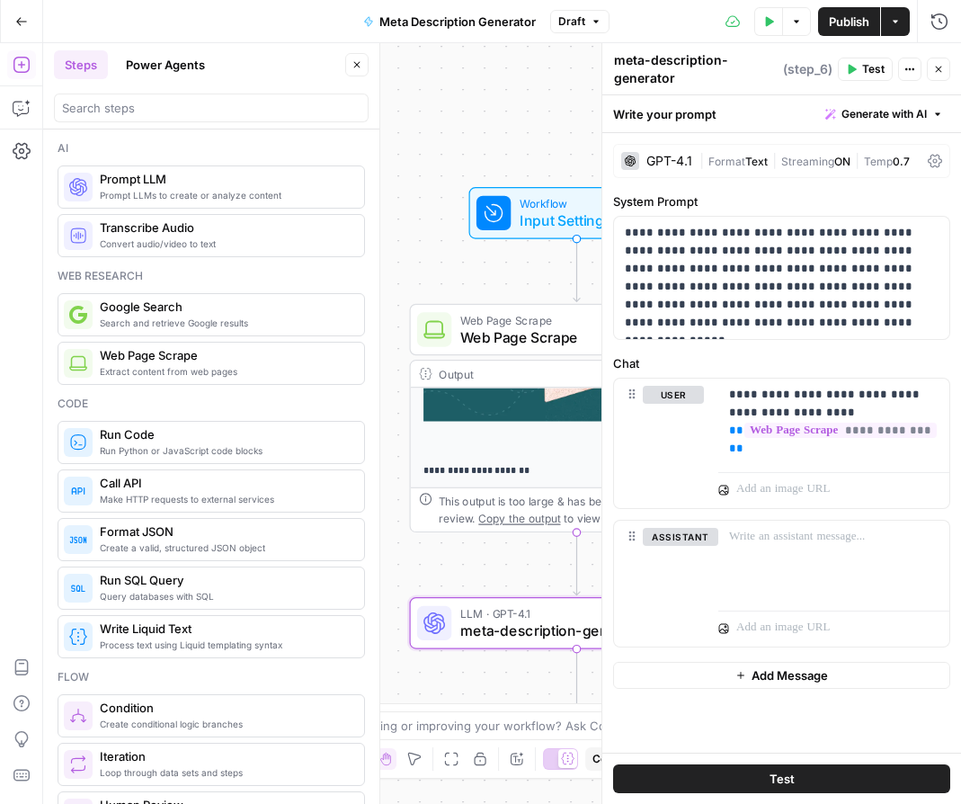
click at [906, 69] on icon "button" at bounding box center [906, 69] width 3 height 3
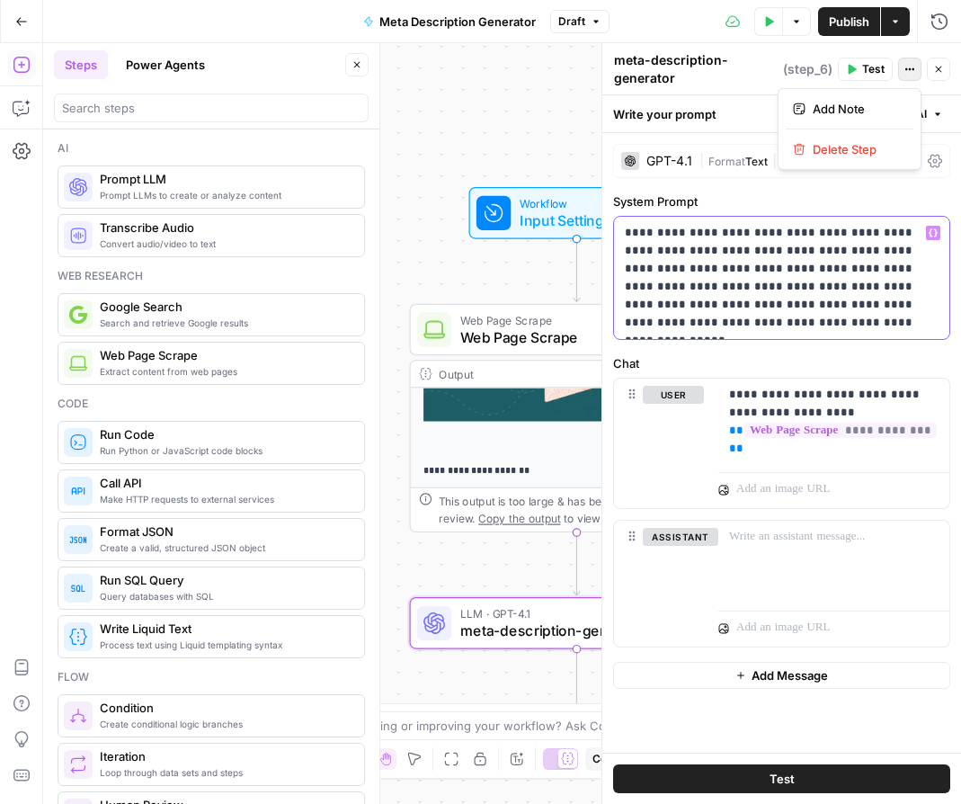
click at [785, 292] on p "**********" at bounding box center [782, 278] width 314 height 108
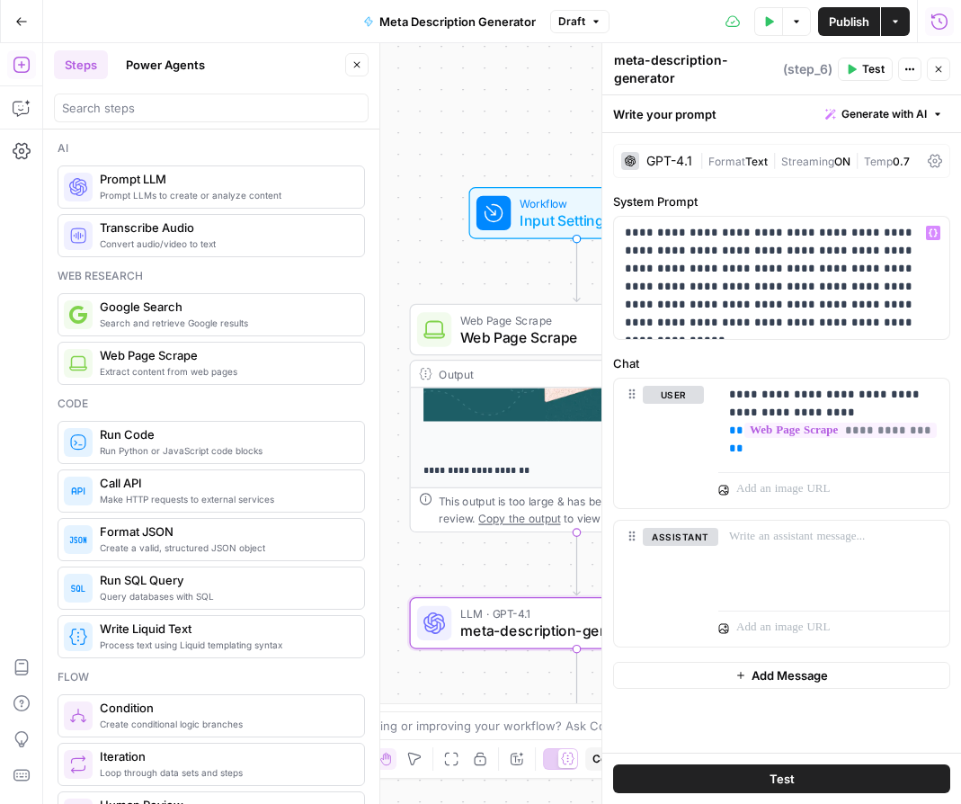
click at [940, 16] on icon "button" at bounding box center [939, 22] width 18 height 18
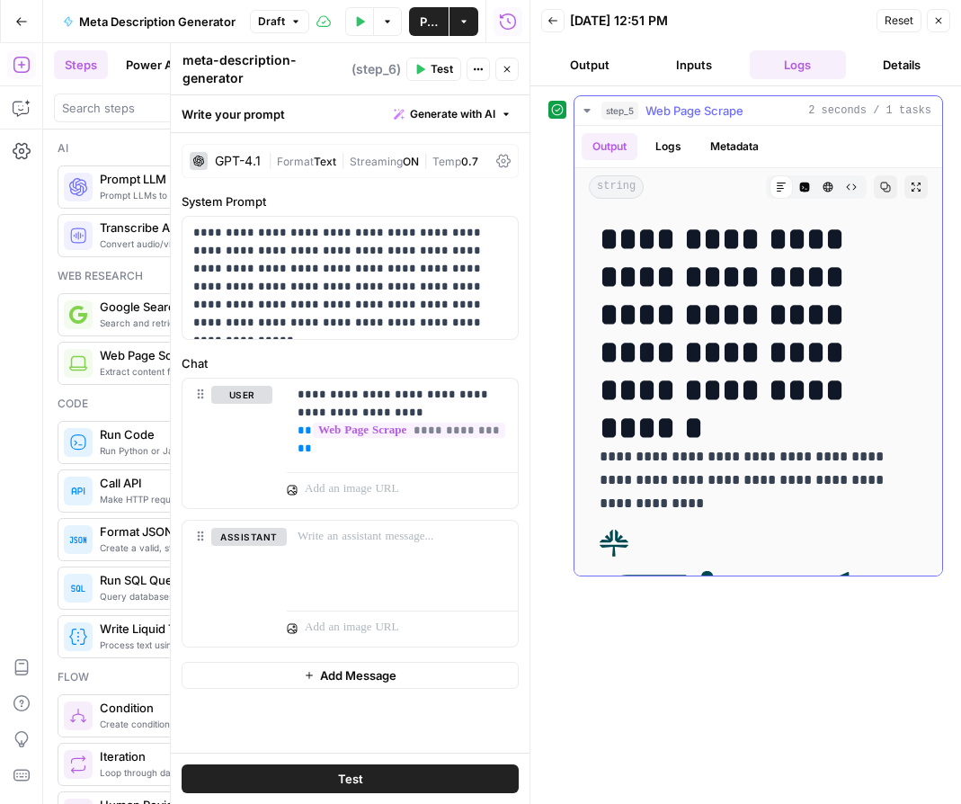
click at [671, 146] on button "Logs" at bounding box center [668, 146] width 48 height 27
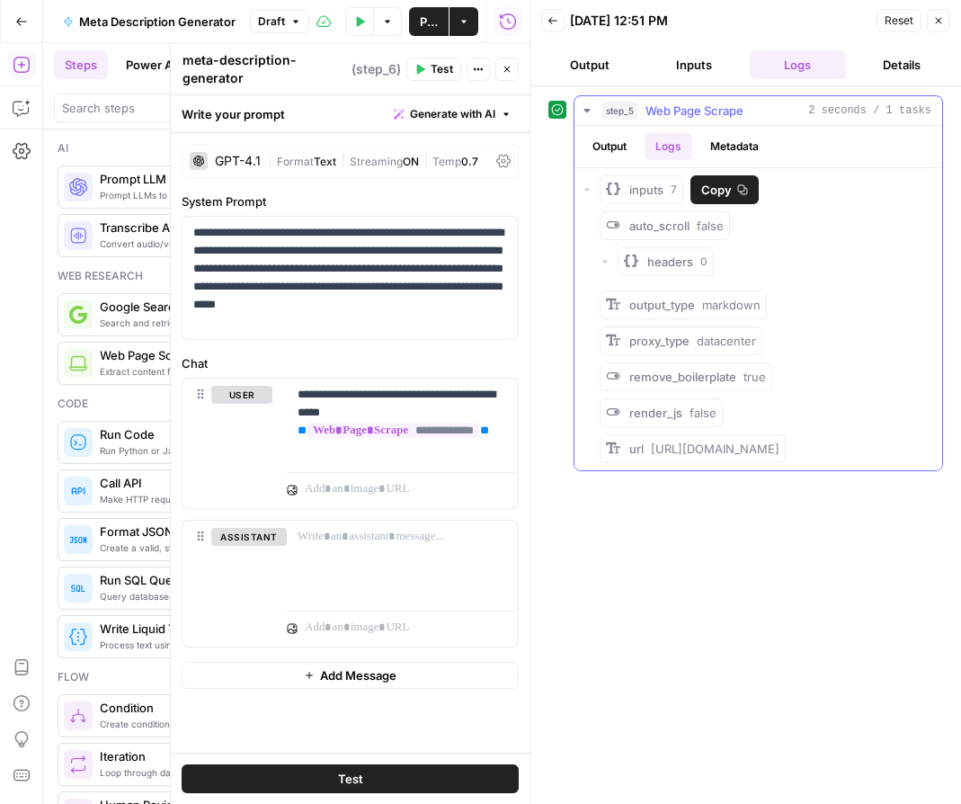
click at [649, 191] on span "inputs" at bounding box center [646, 190] width 34 height 18
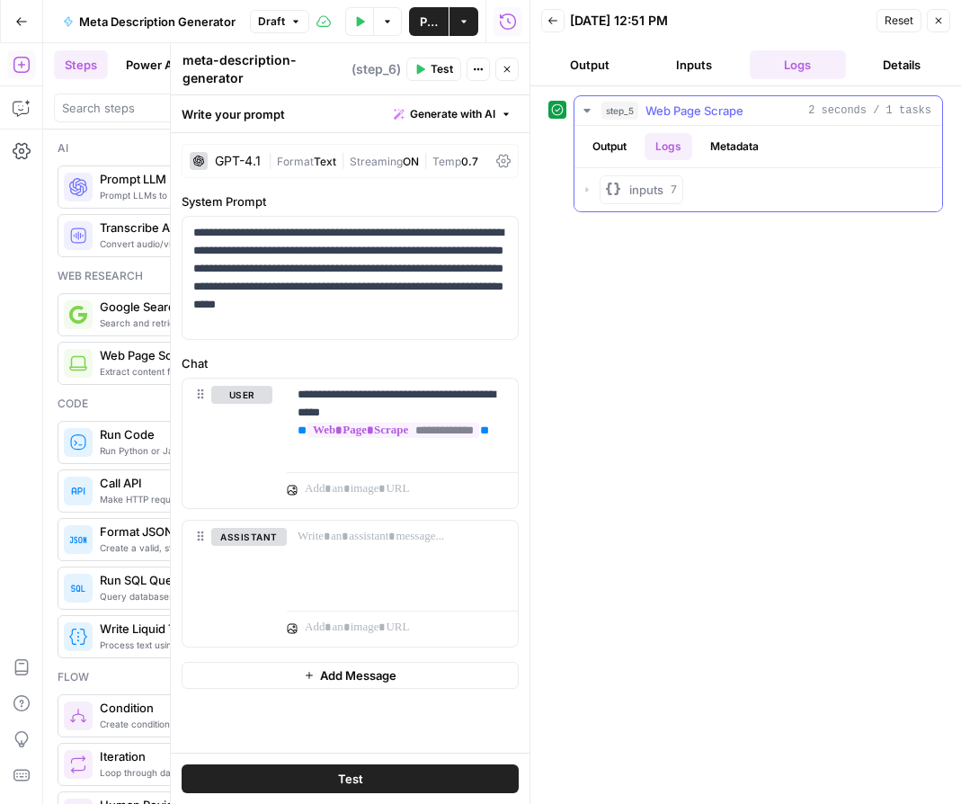
click at [649, 191] on span "inputs" at bounding box center [646, 190] width 34 height 18
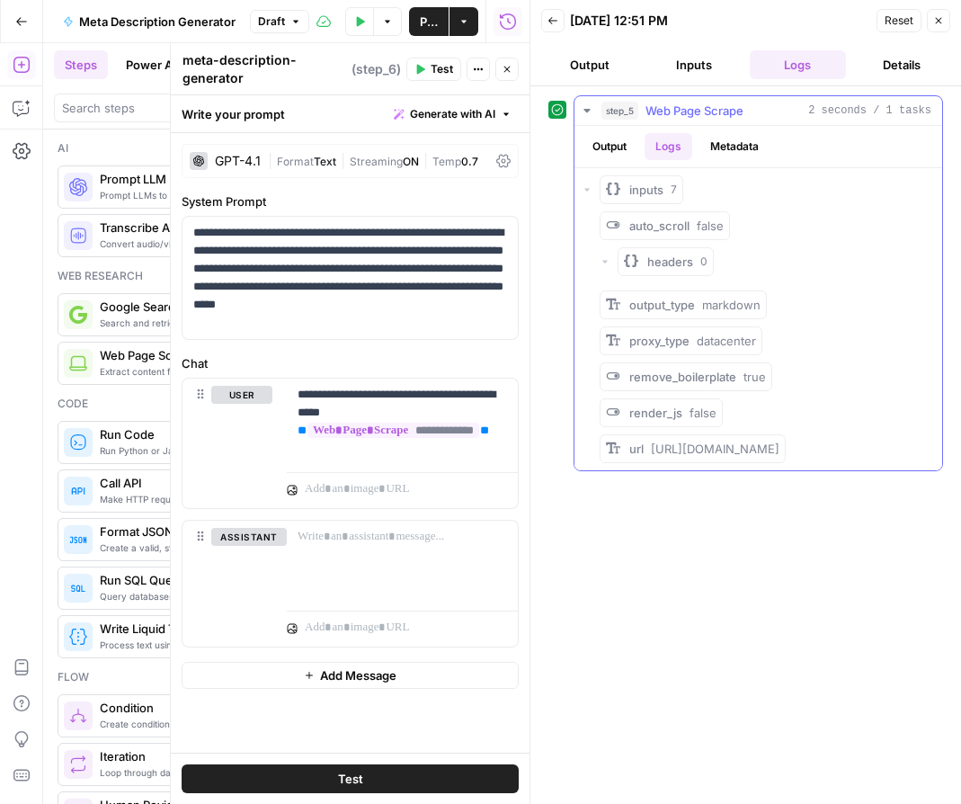
click at [603, 259] on icon "button" at bounding box center [605, 261] width 11 height 11
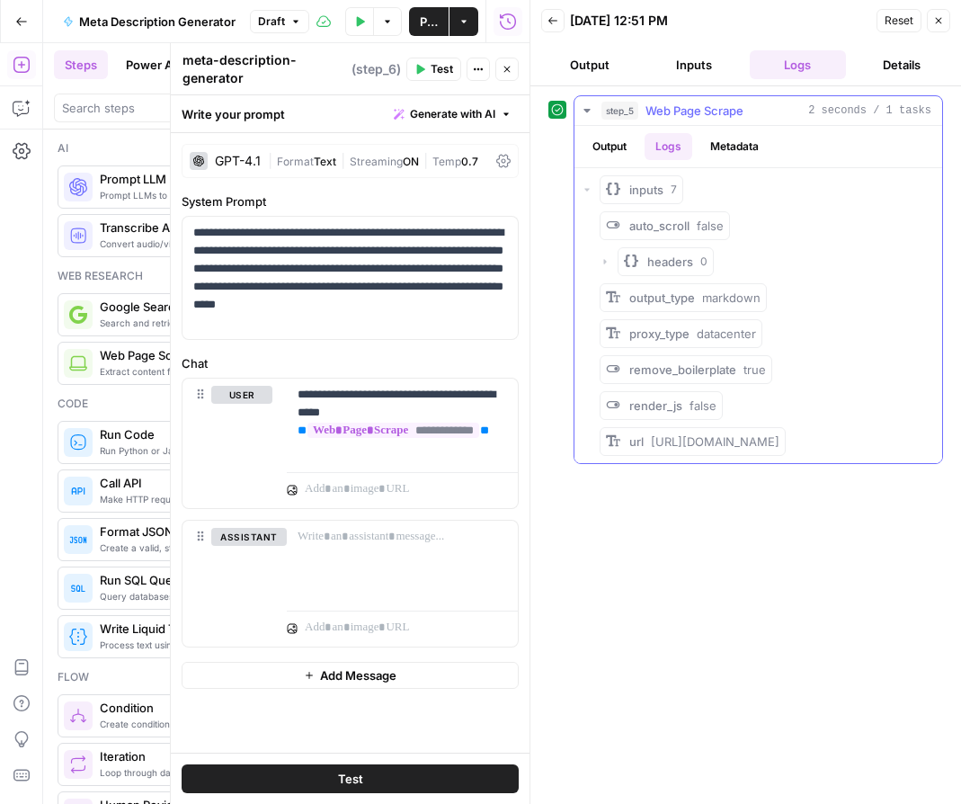
click at [603, 259] on icon "button" at bounding box center [604, 261] width 3 height 5
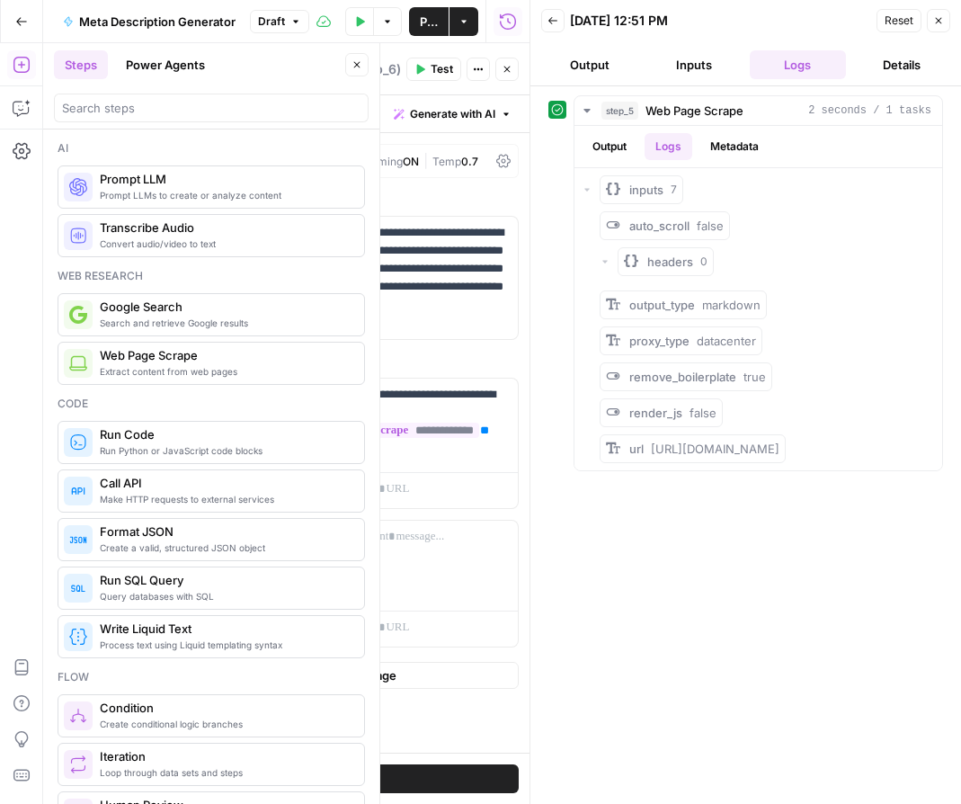
click at [588, 65] on button "Output" at bounding box center [589, 64] width 97 height 29
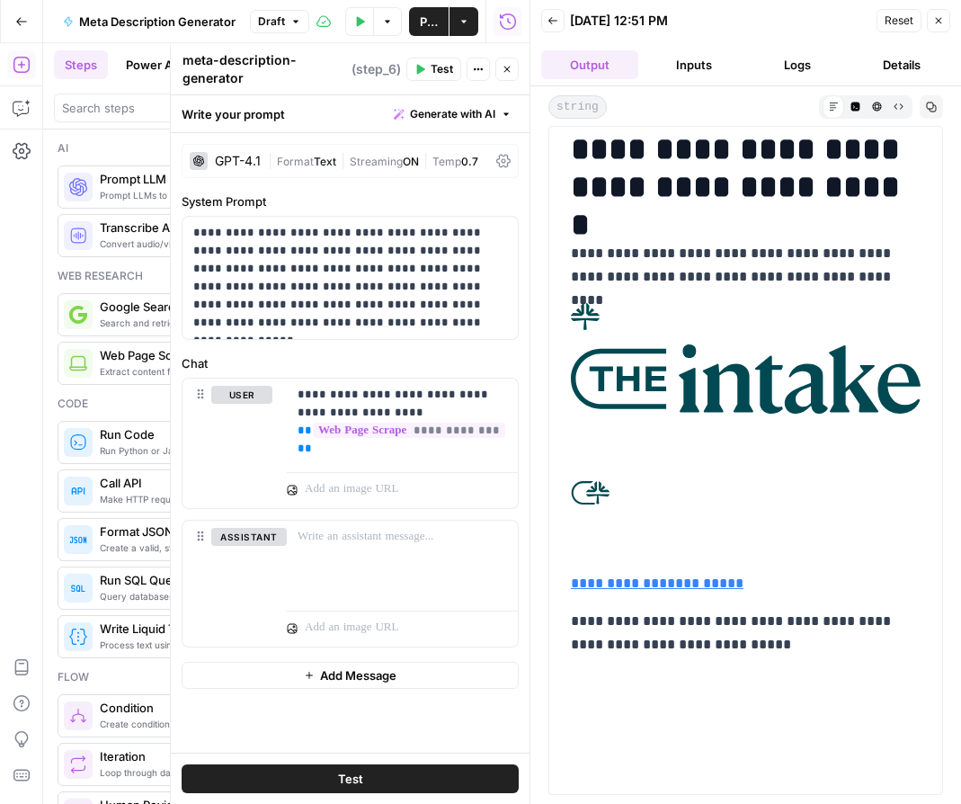
scroll to position [0, 0]
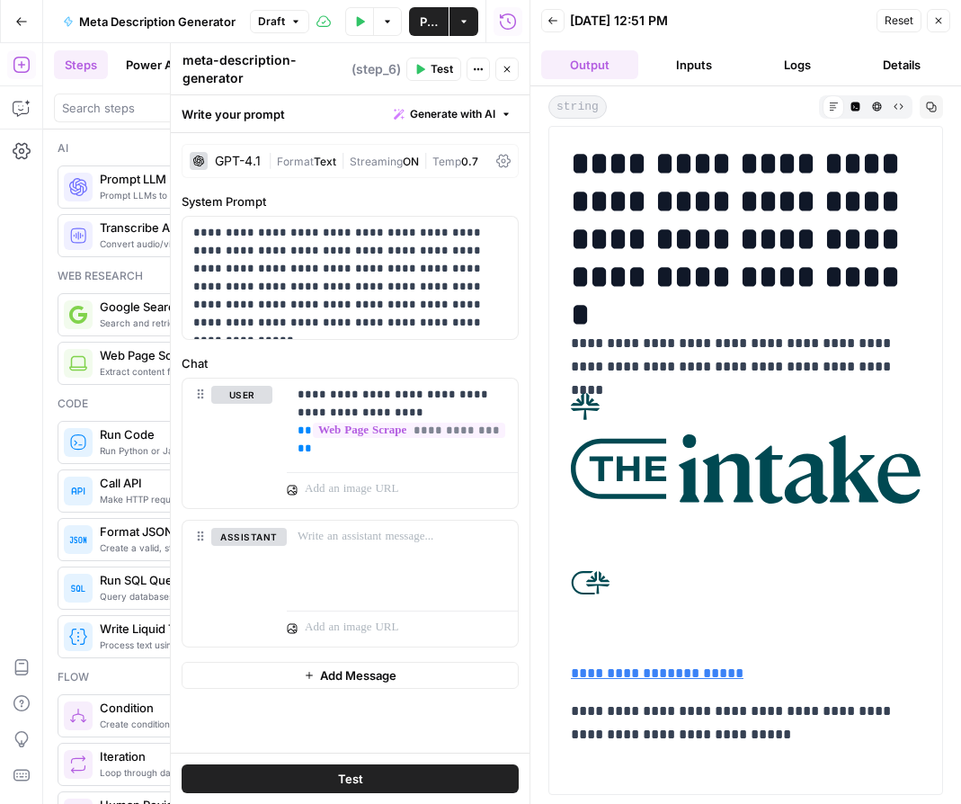
click at [934, 21] on icon "button" at bounding box center [938, 20] width 11 height 11
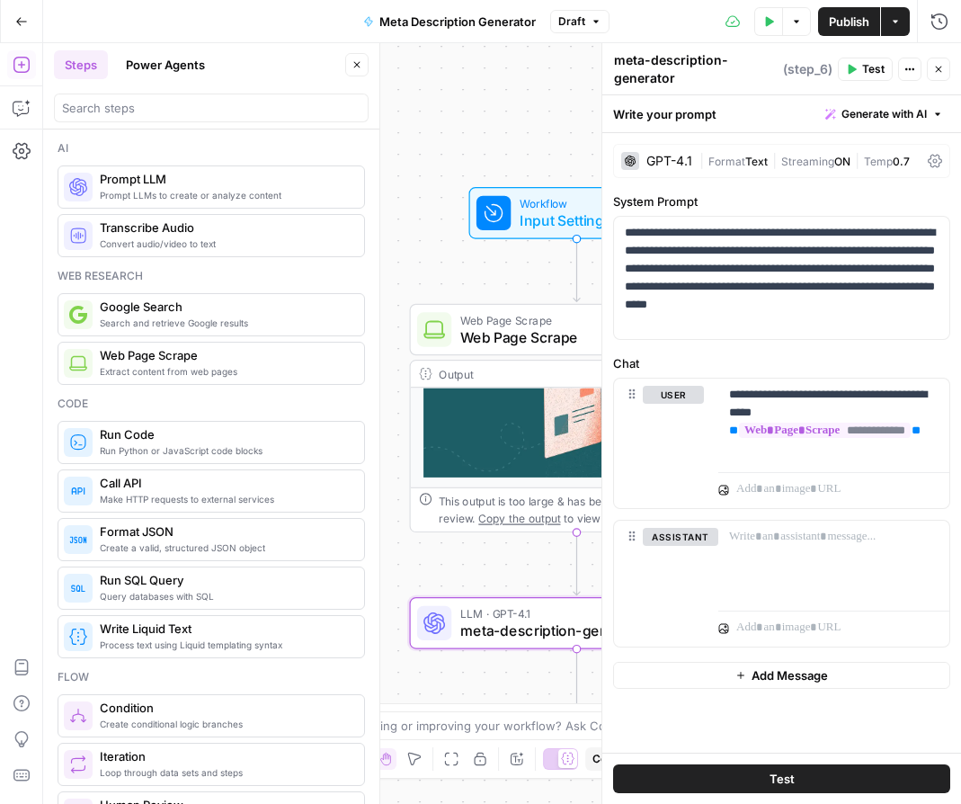
click at [864, 67] on span "Test" at bounding box center [873, 69] width 22 height 16
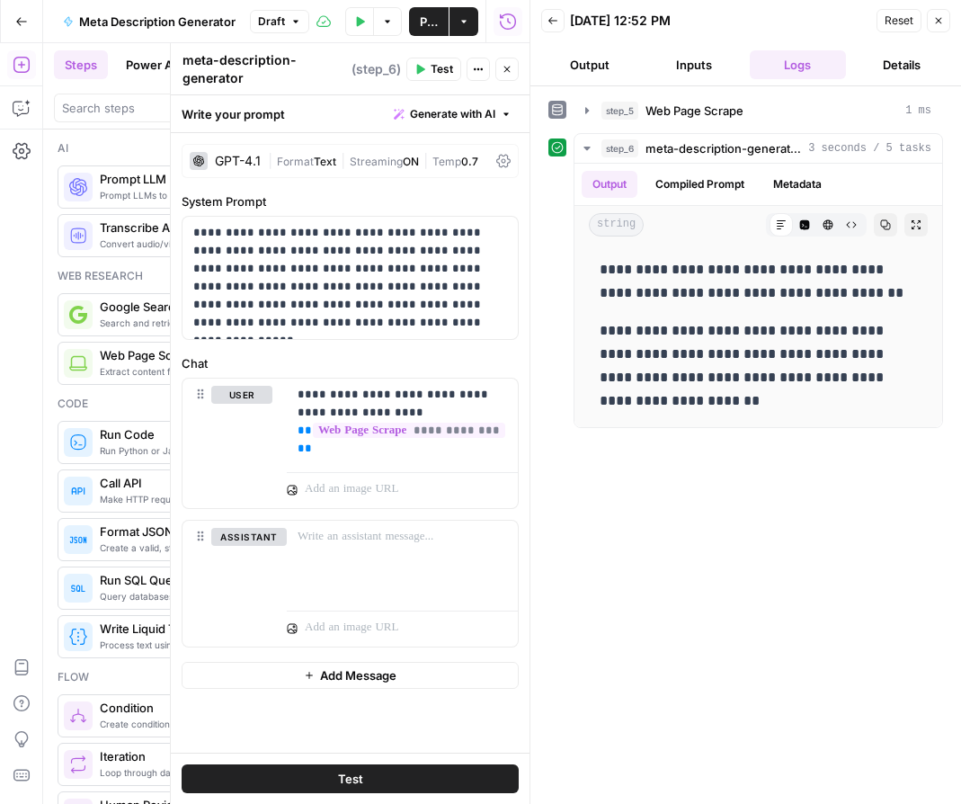
click at [943, 25] on icon "button" at bounding box center [938, 20] width 11 height 11
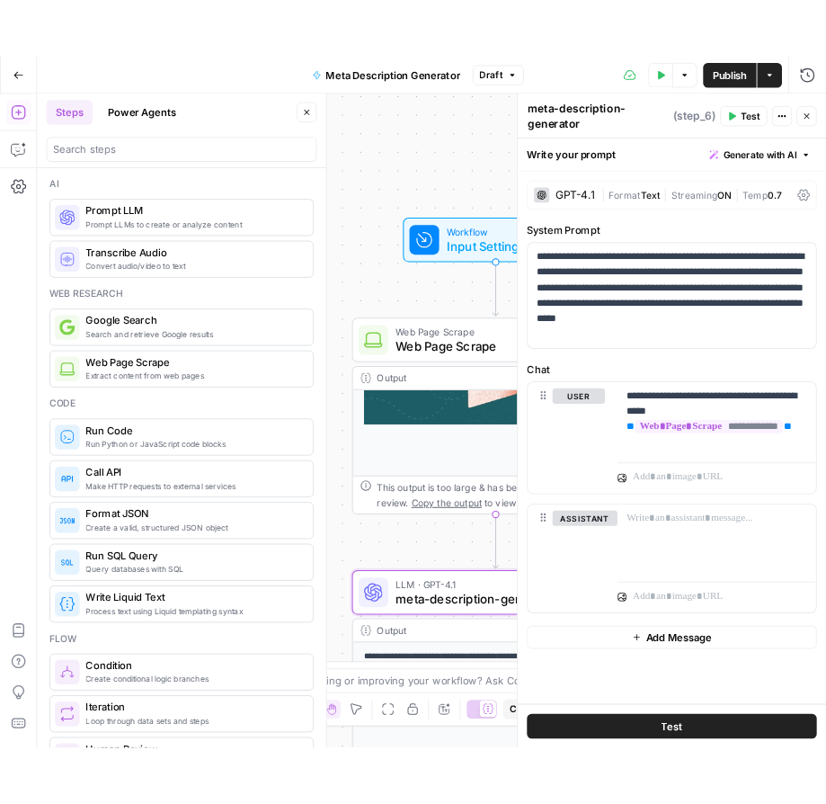
scroll to position [732, 0]
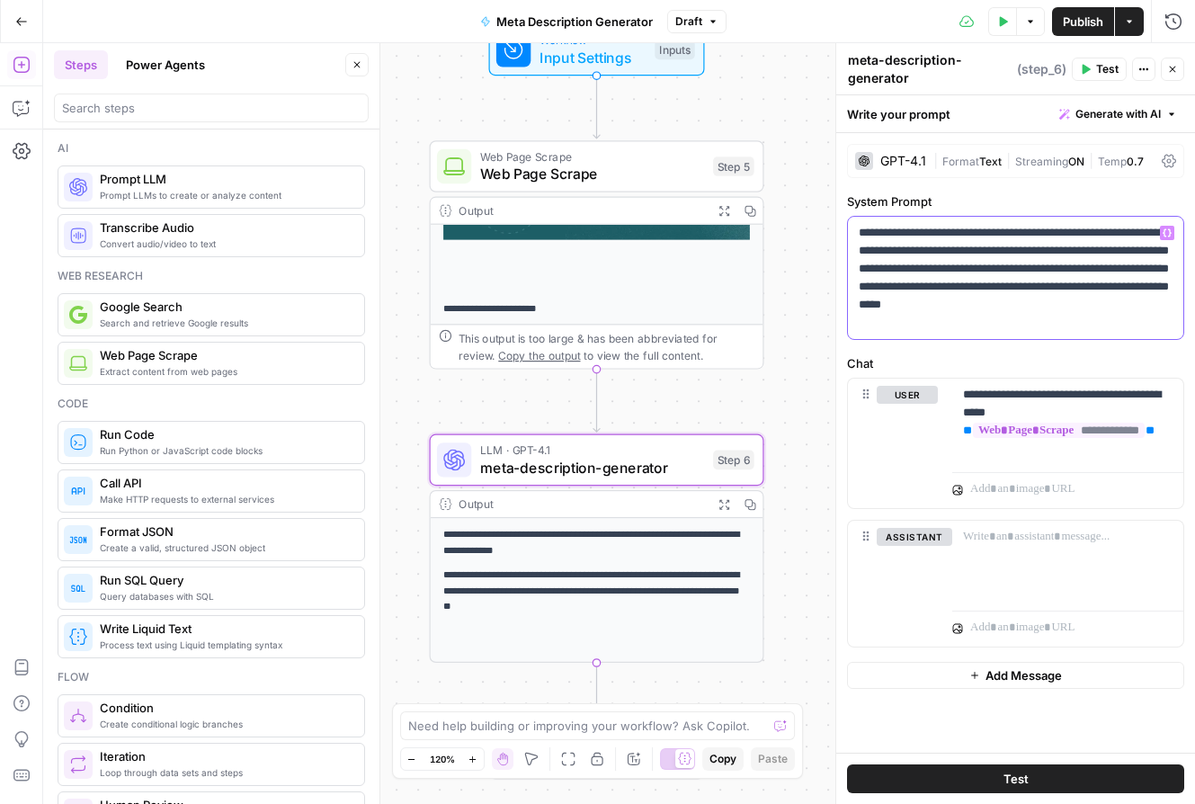
drag, startPoint x: 961, startPoint y: 327, endPoint x: 853, endPoint y: 234, distance: 142.7
click at [853, 234] on div "**********" at bounding box center [1015, 278] width 335 height 122
copy p "**********"
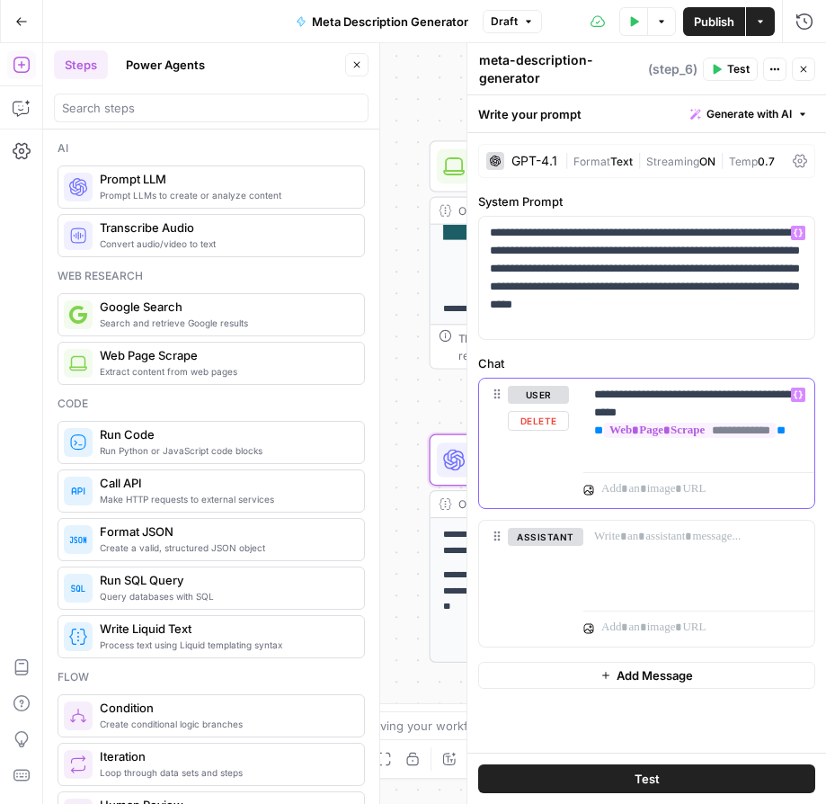
click at [688, 456] on p "**********" at bounding box center [698, 422] width 209 height 72
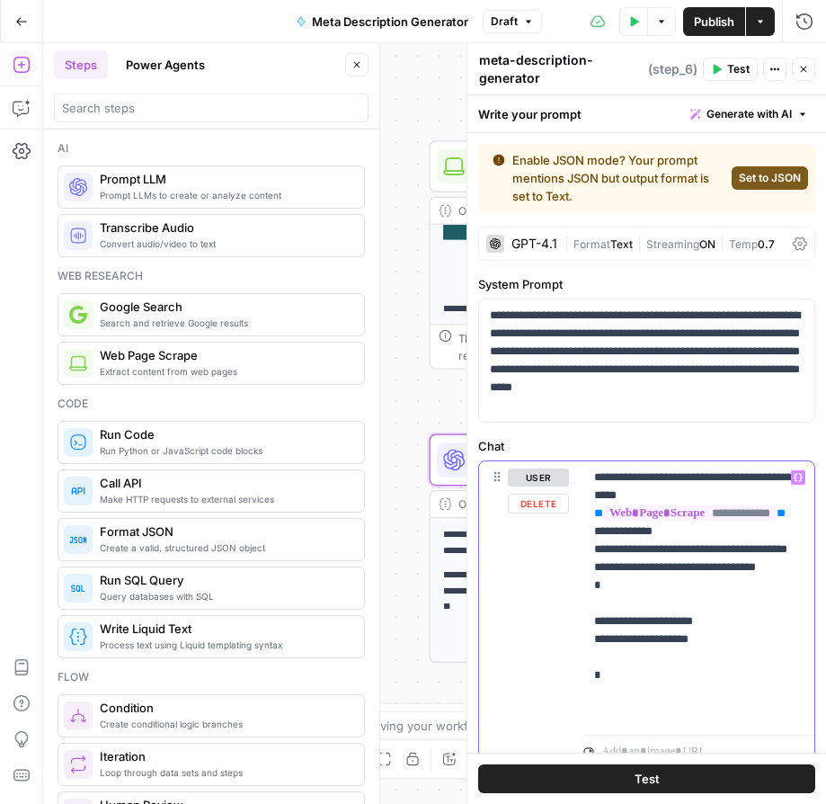
click at [705, 655] on p "**********" at bounding box center [698, 594] width 209 height 252
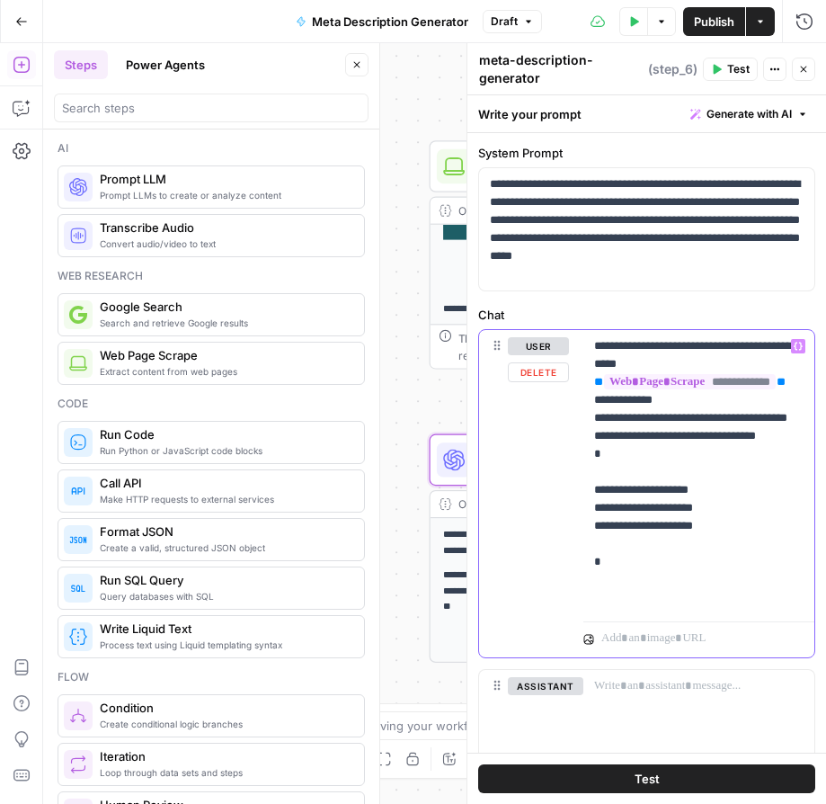
scroll to position [136, 0]
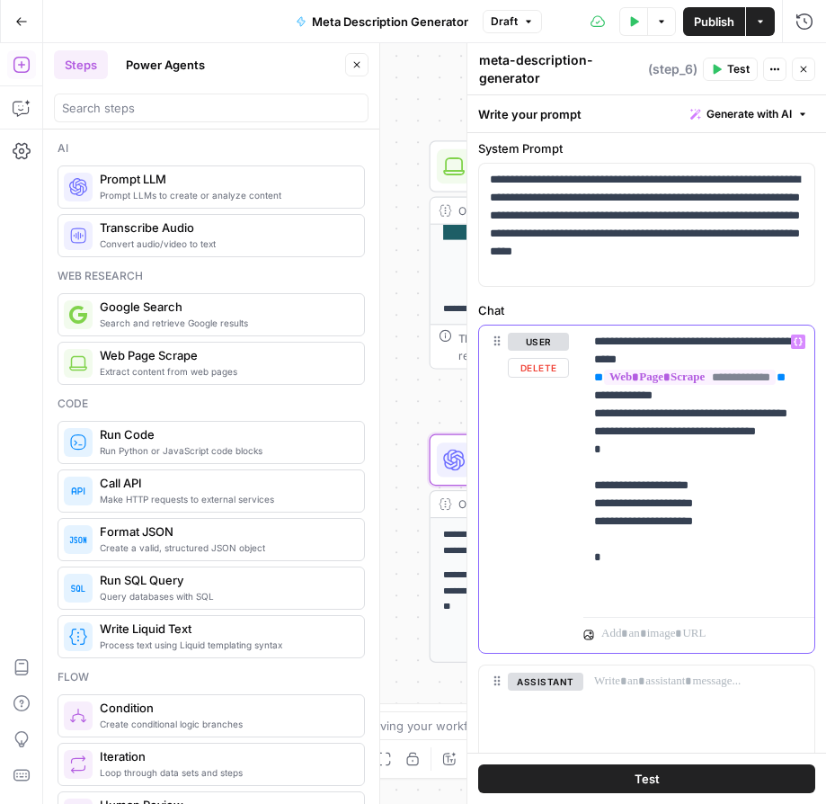
click at [754, 520] on p "**********" at bounding box center [698, 468] width 209 height 270
click at [766, 561] on p "**********" at bounding box center [698, 468] width 209 height 270
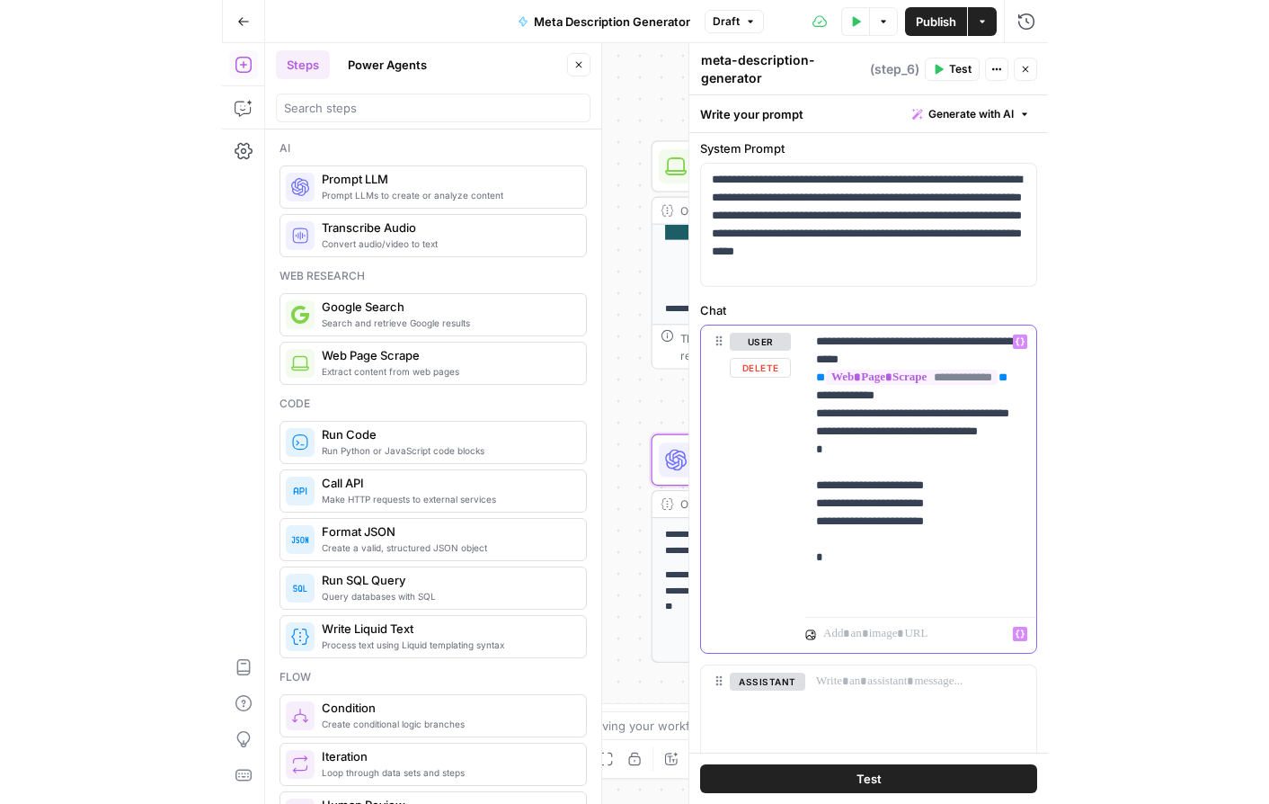
scroll to position [227, 0]
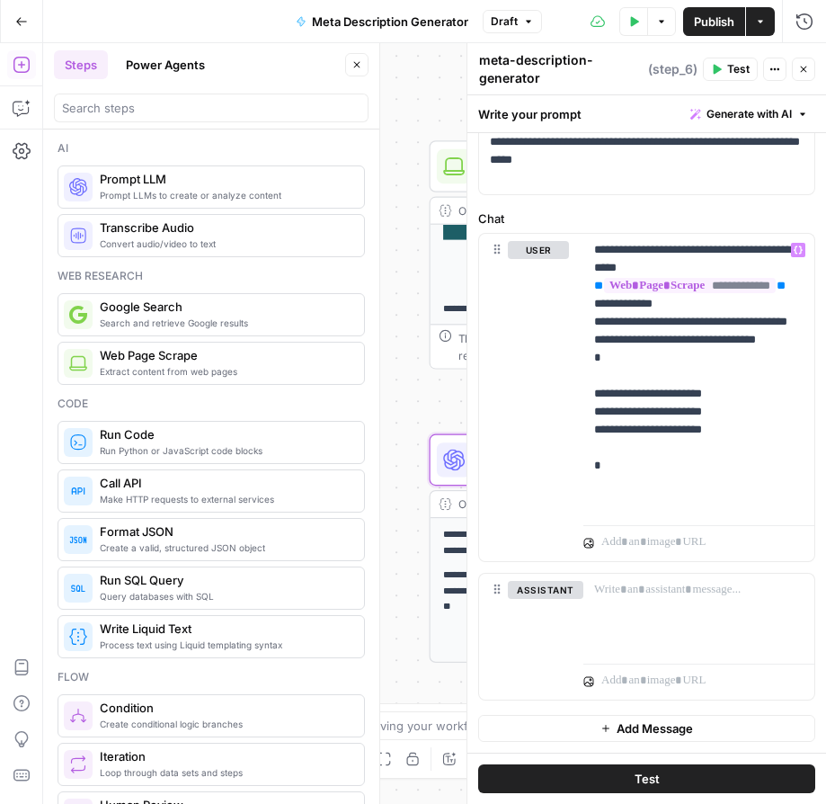
click at [667, 778] on button "Test" at bounding box center [646, 778] width 337 height 29
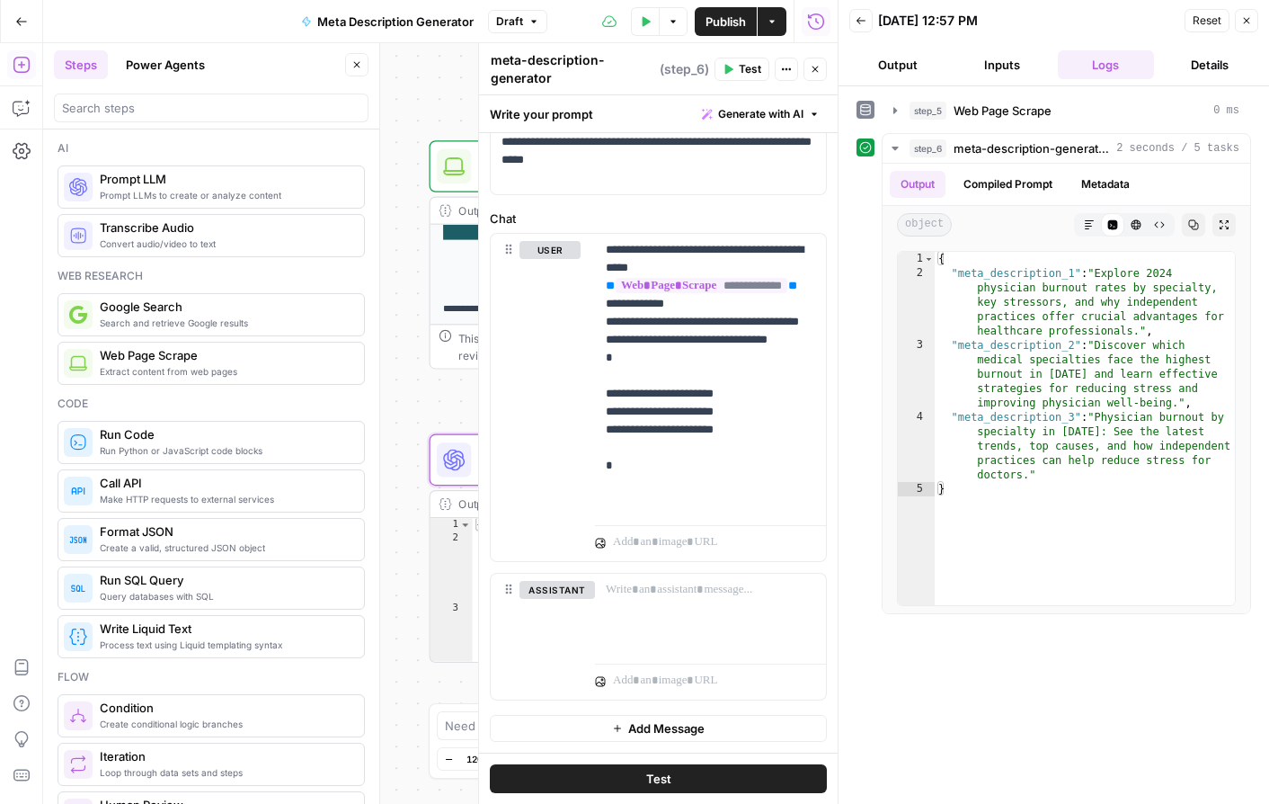
click at [410, 389] on div "**********" at bounding box center [440, 423] width 795 height 760
click at [452, 473] on div at bounding box center [454, 459] width 34 height 34
click at [914, 65] on button "Output" at bounding box center [897, 64] width 97 height 29
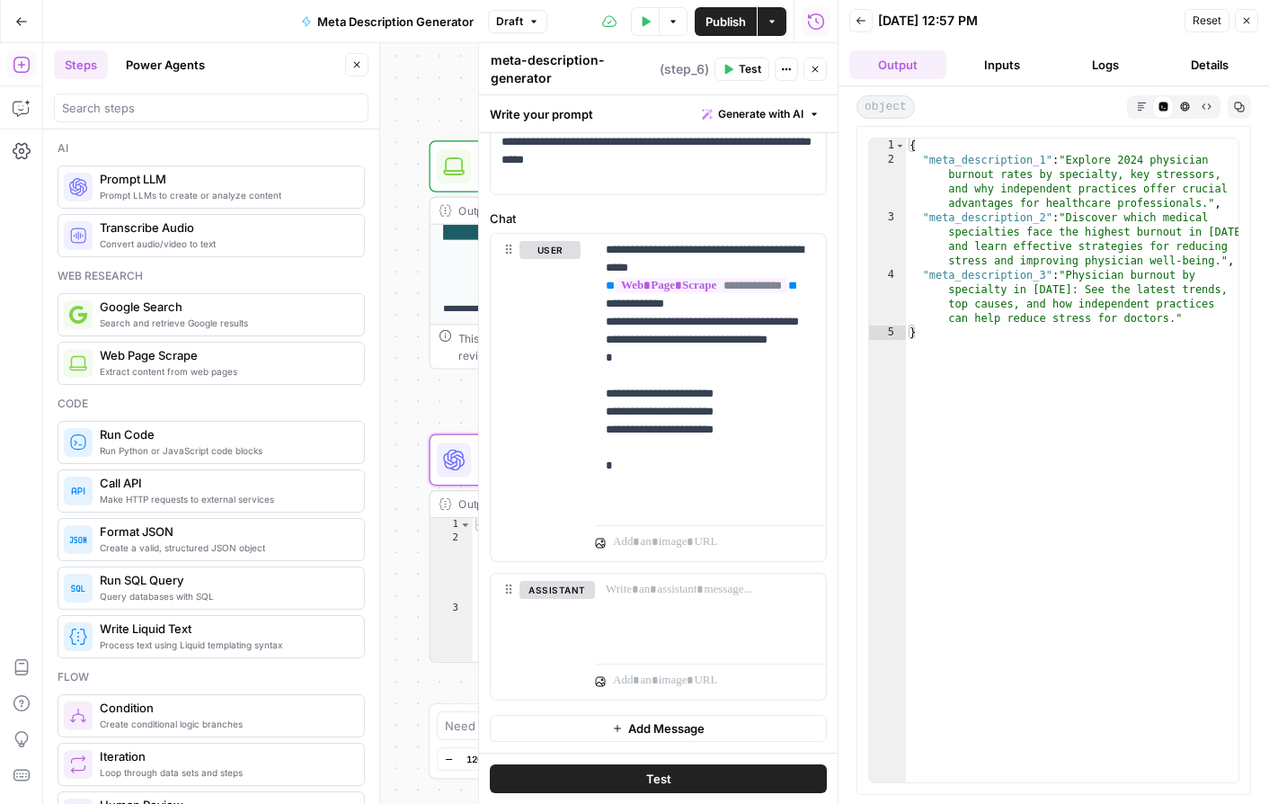
click at [1013, 18] on icon "button" at bounding box center [1246, 20] width 11 height 11
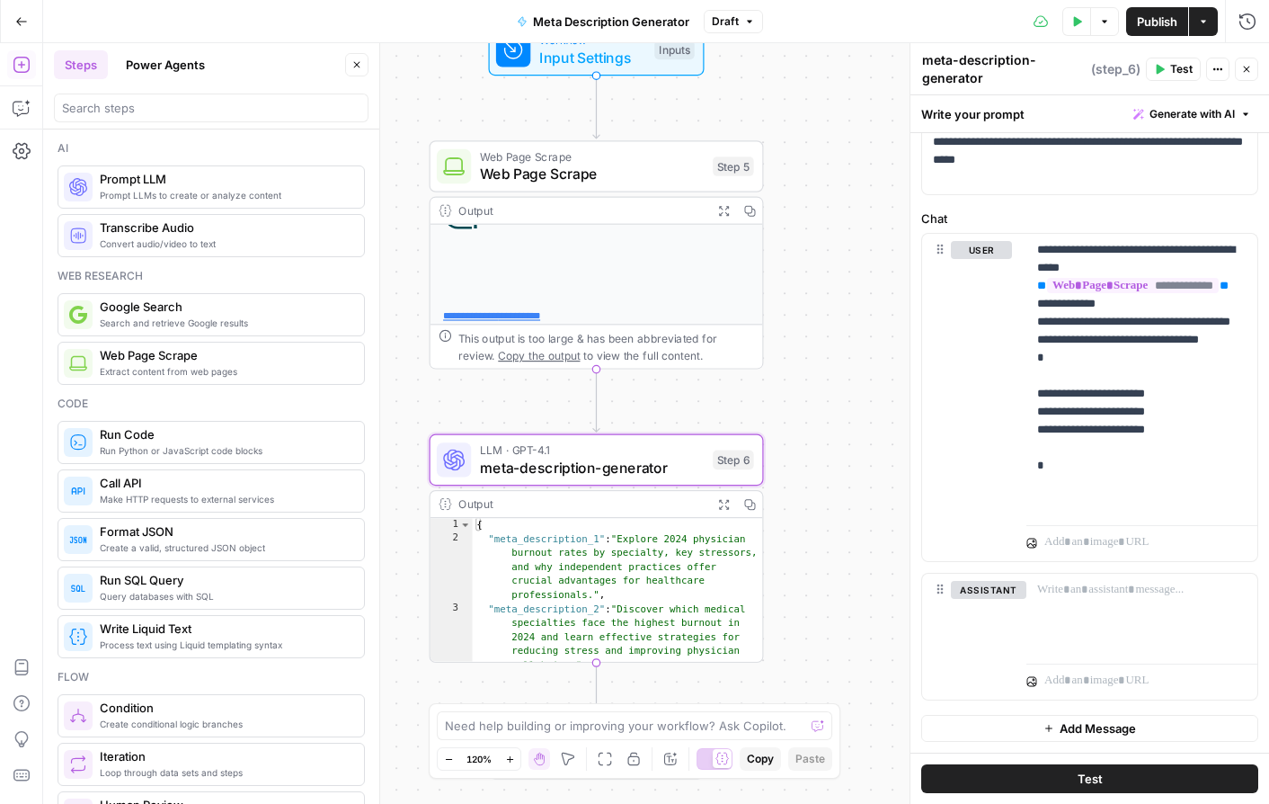
scroll to position [638, 0]
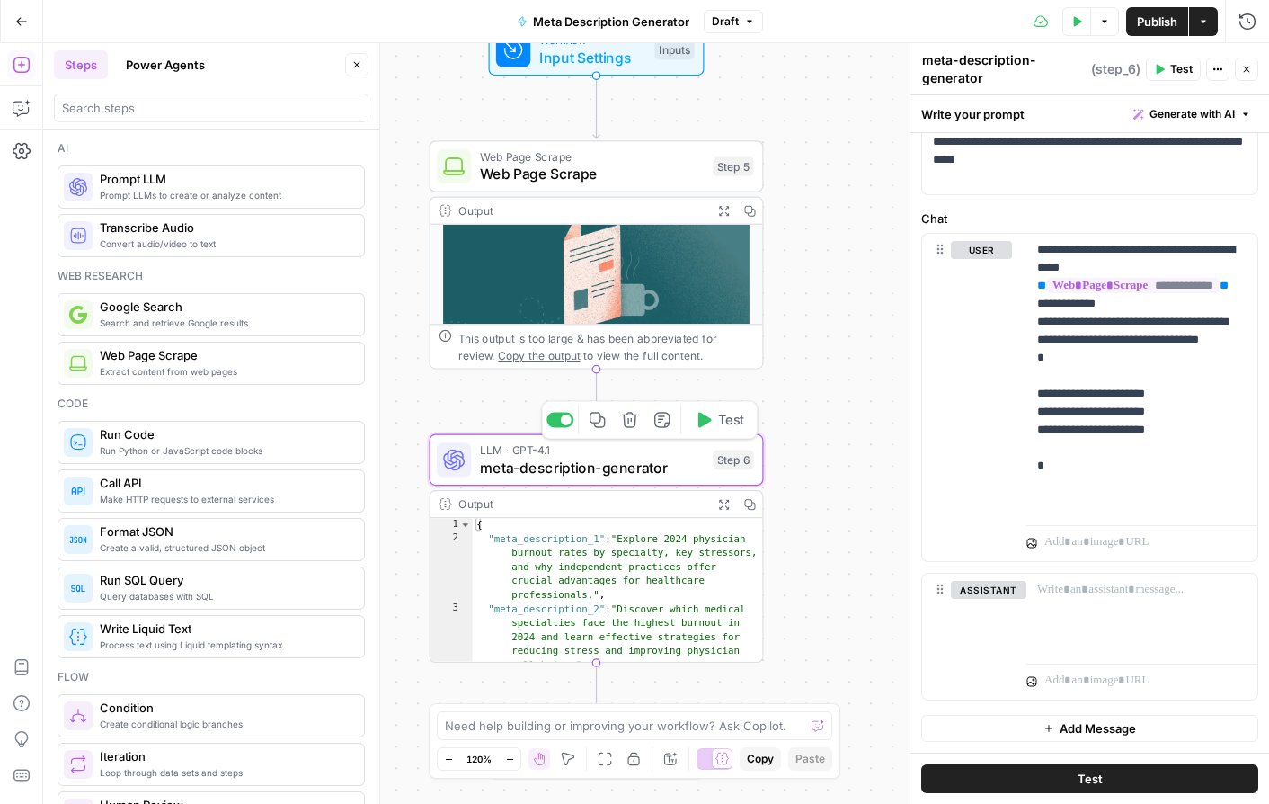
click at [581, 484] on div "LLM · GPT-4.1 meta-description-generator Step 6 Copy step Delete step Add Note …" at bounding box center [597, 460] width 334 height 52
click at [555, 467] on span "meta-description-generator" at bounding box center [592, 468] width 225 height 22
click at [25, 151] on icon "button" at bounding box center [22, 151] width 18 height 18
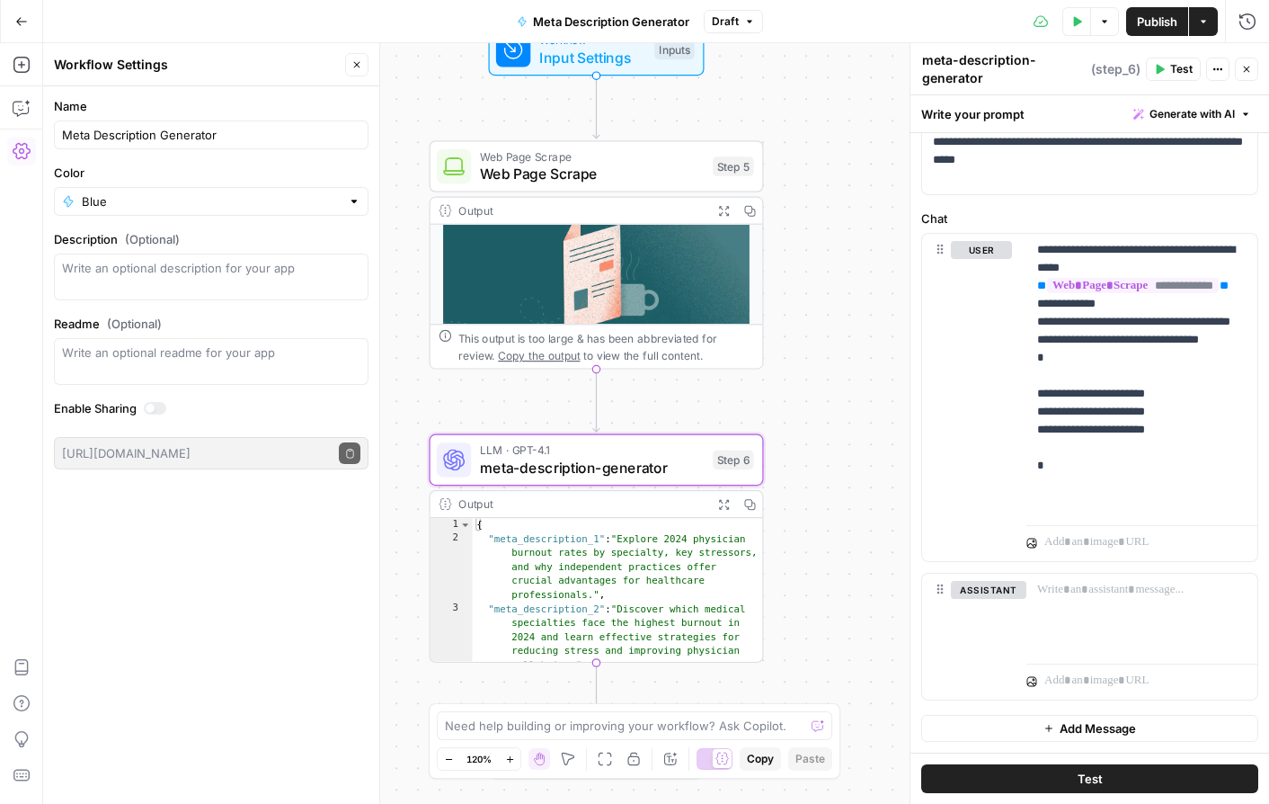
click at [16, 22] on icon "button" at bounding box center [21, 21] width 13 height 13
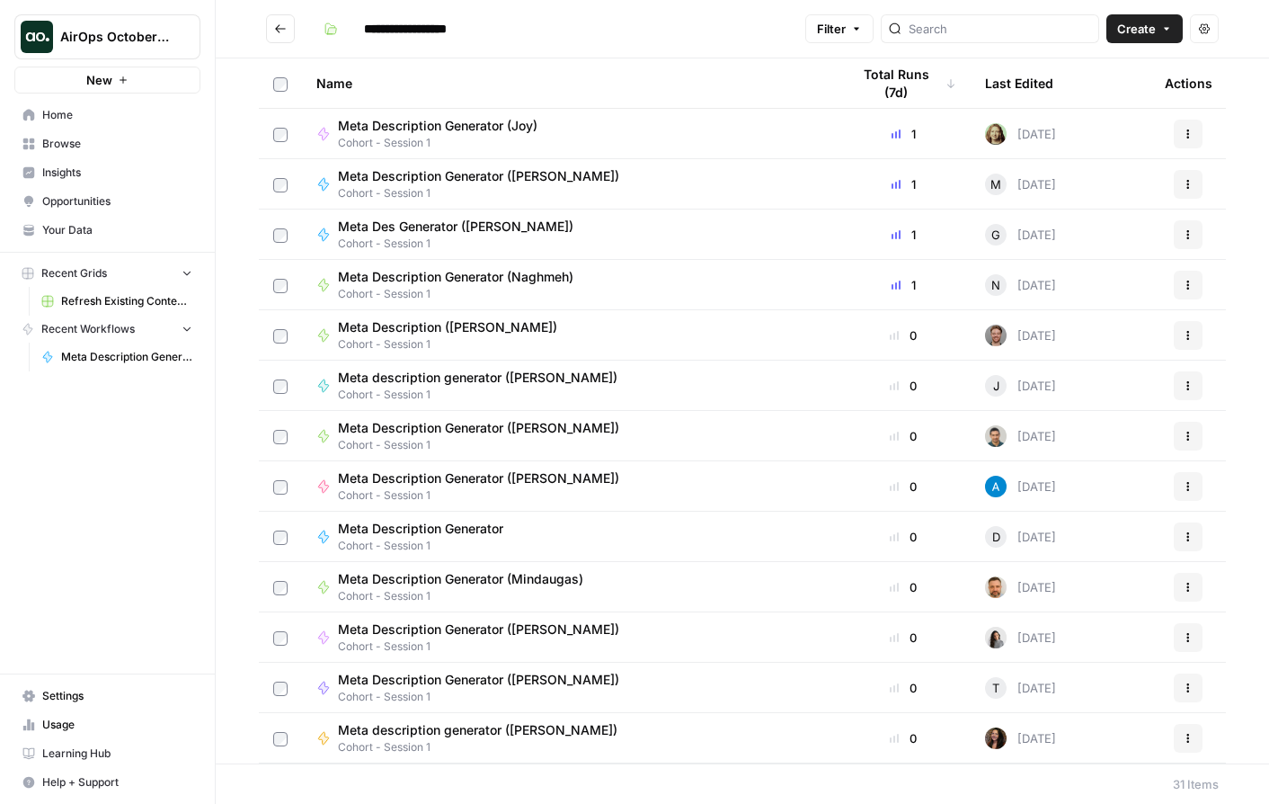
click at [67, 145] on span "Browse" at bounding box center [117, 144] width 150 height 16
type input "**********"
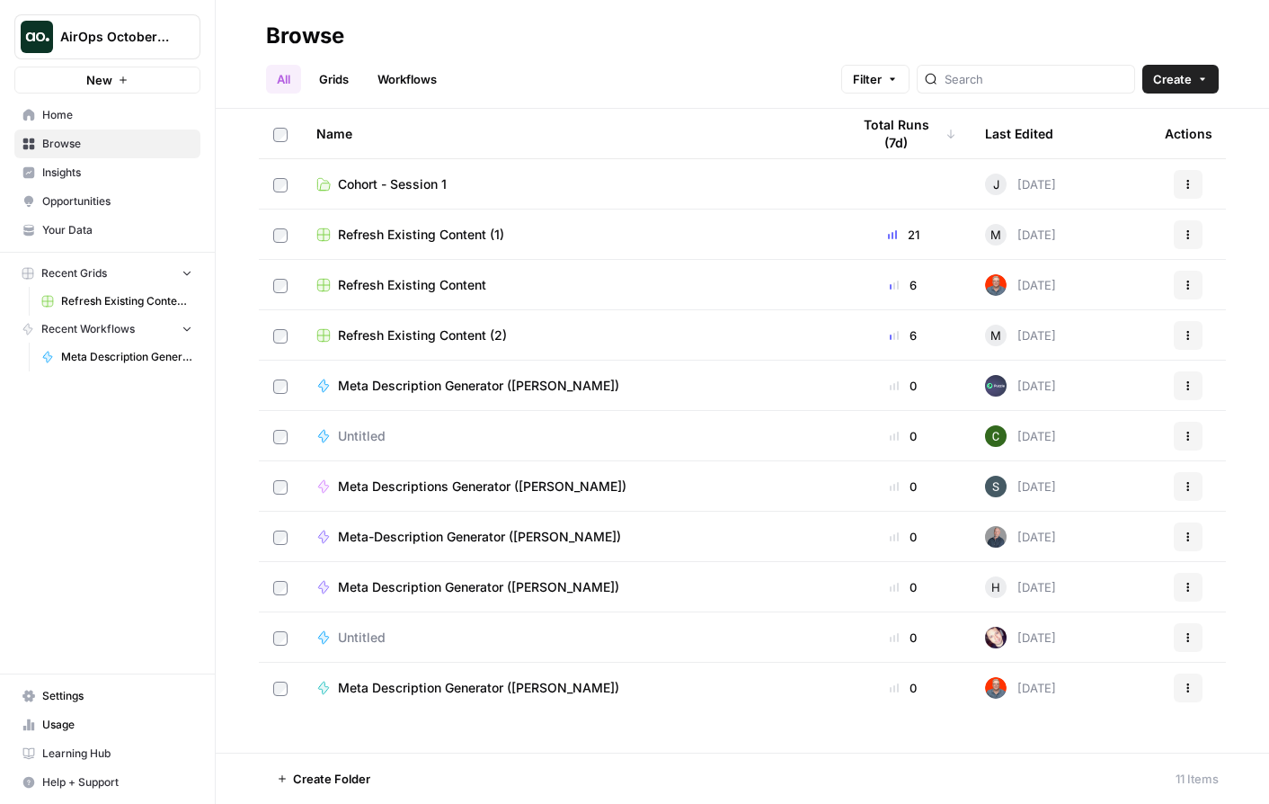
click at [555, 182] on link "Cohort - Session 1" at bounding box center [568, 184] width 505 height 18
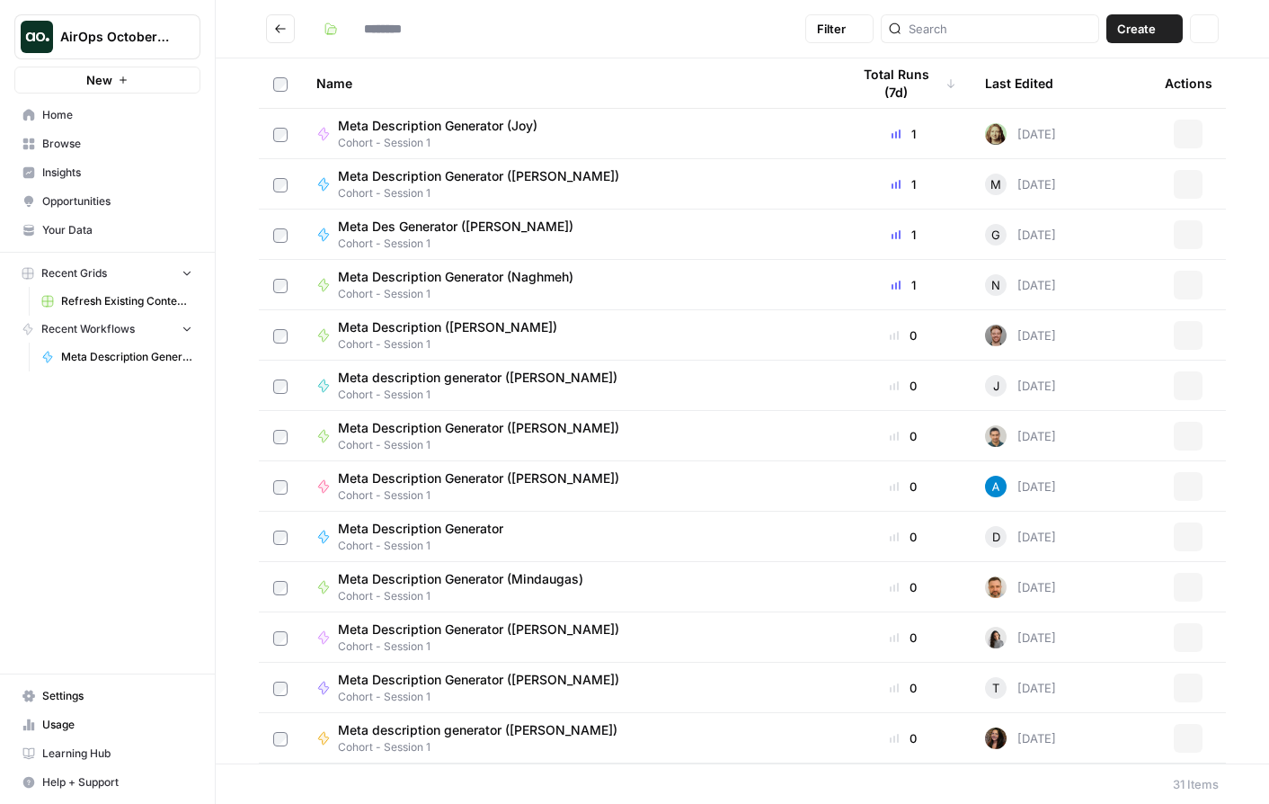
type input "**********"
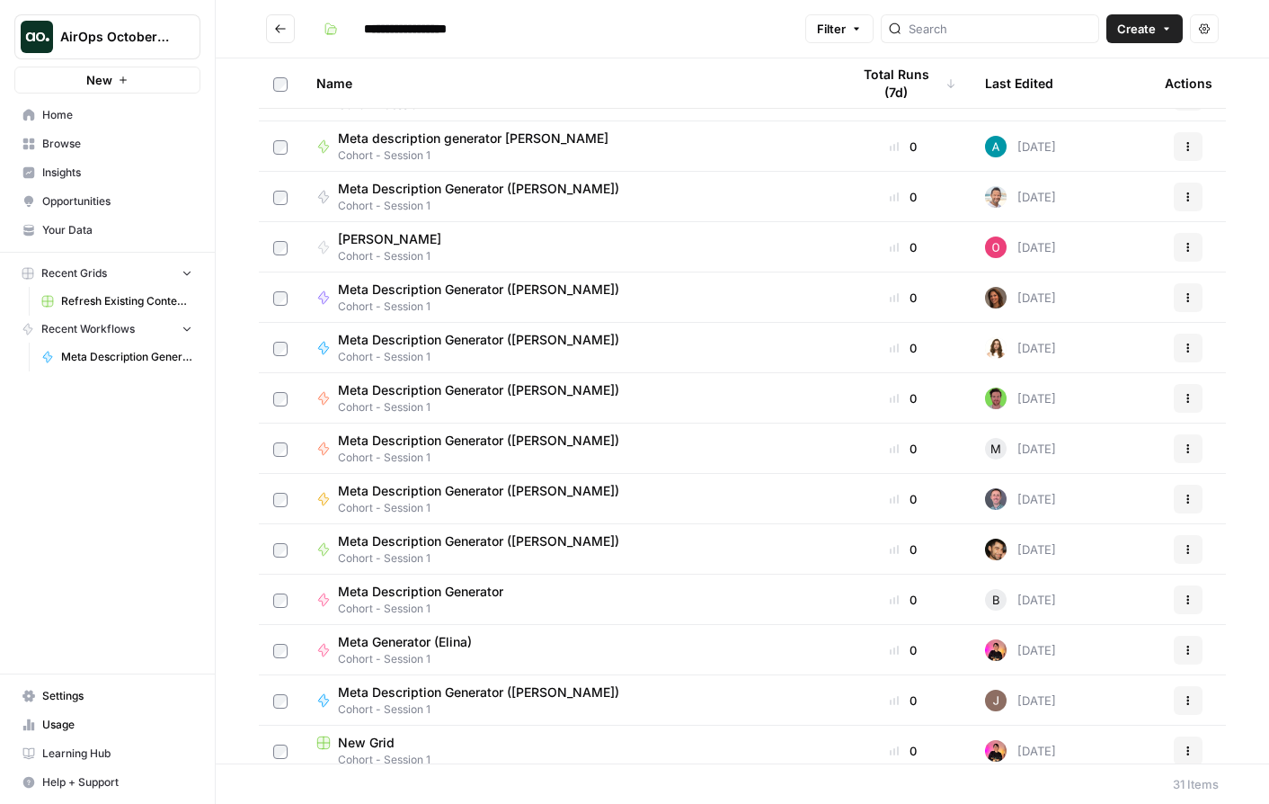
scroll to position [906, 0]
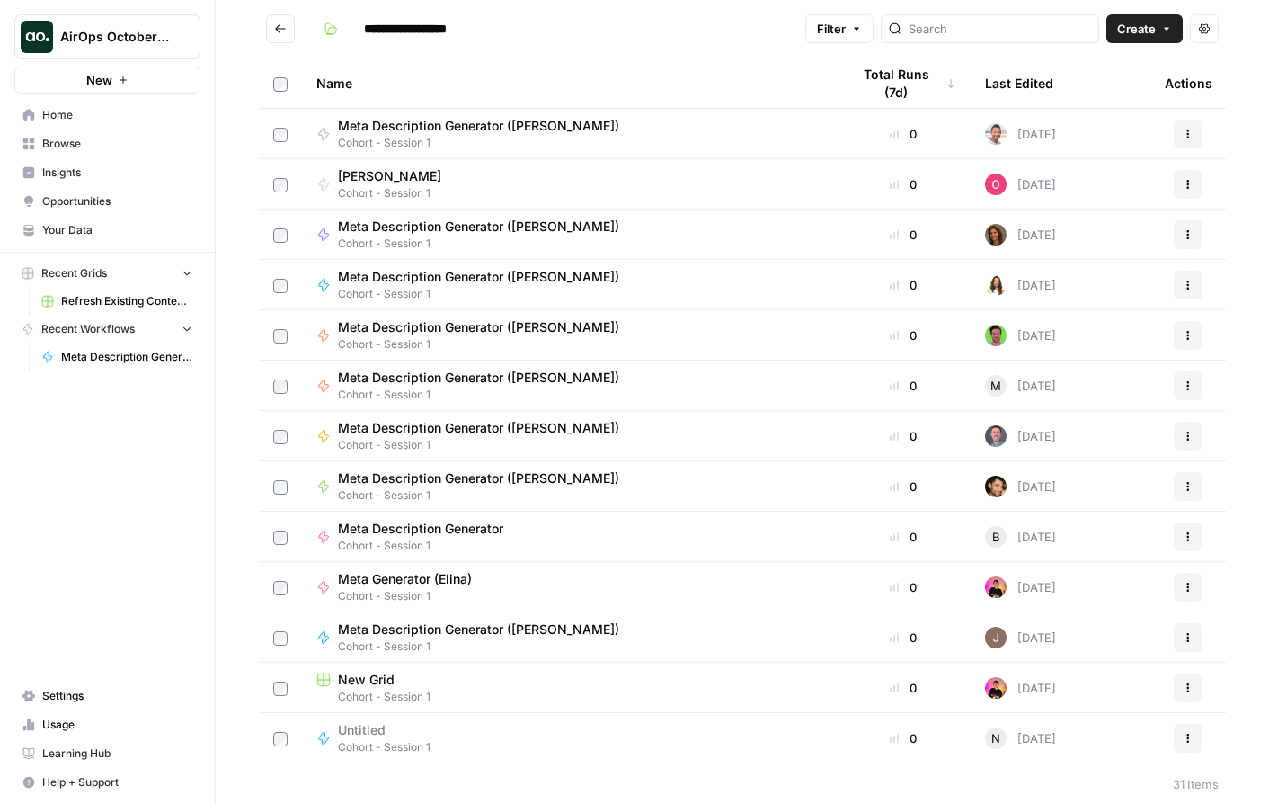
click at [106, 351] on span "Meta Description Generator" at bounding box center [126, 357] width 131 height 16
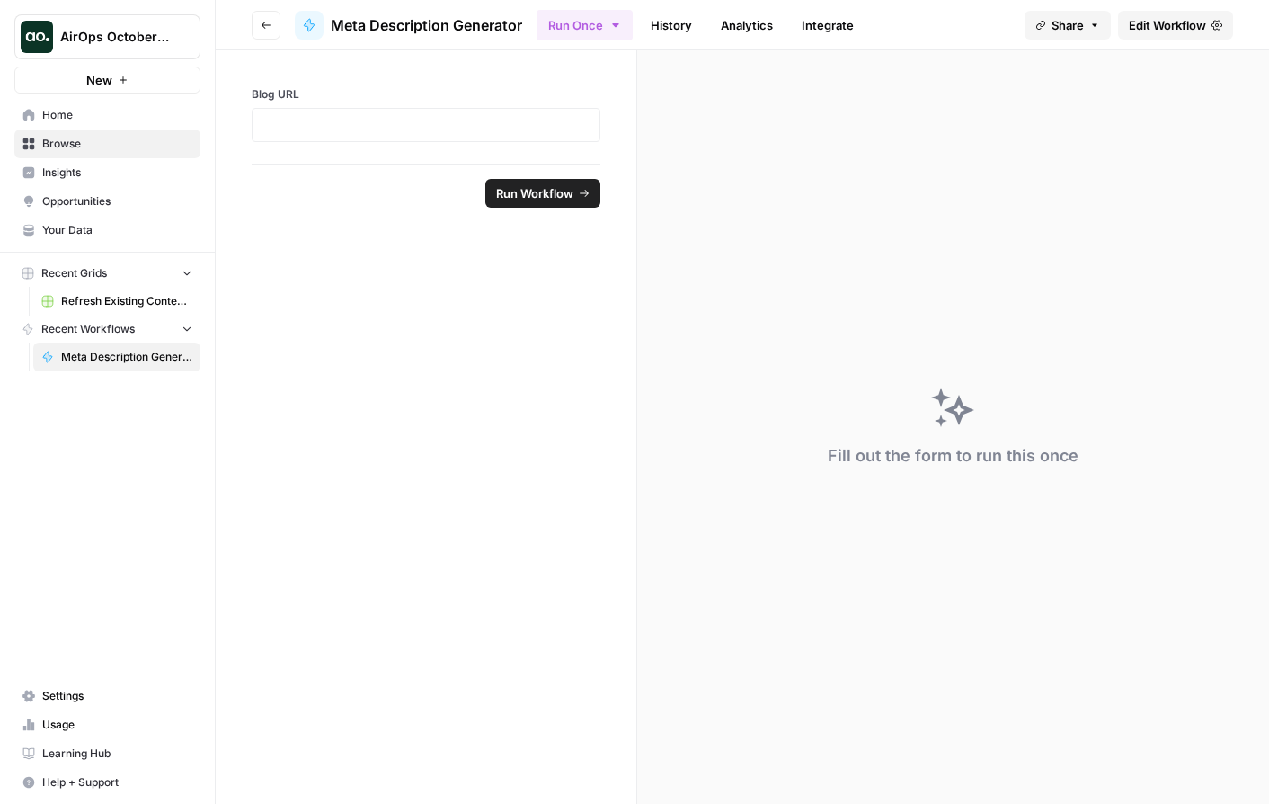
click at [443, 18] on span "Meta Description Generator" at bounding box center [426, 25] width 191 height 22
click at [688, 25] on link "History" at bounding box center [671, 25] width 63 height 29
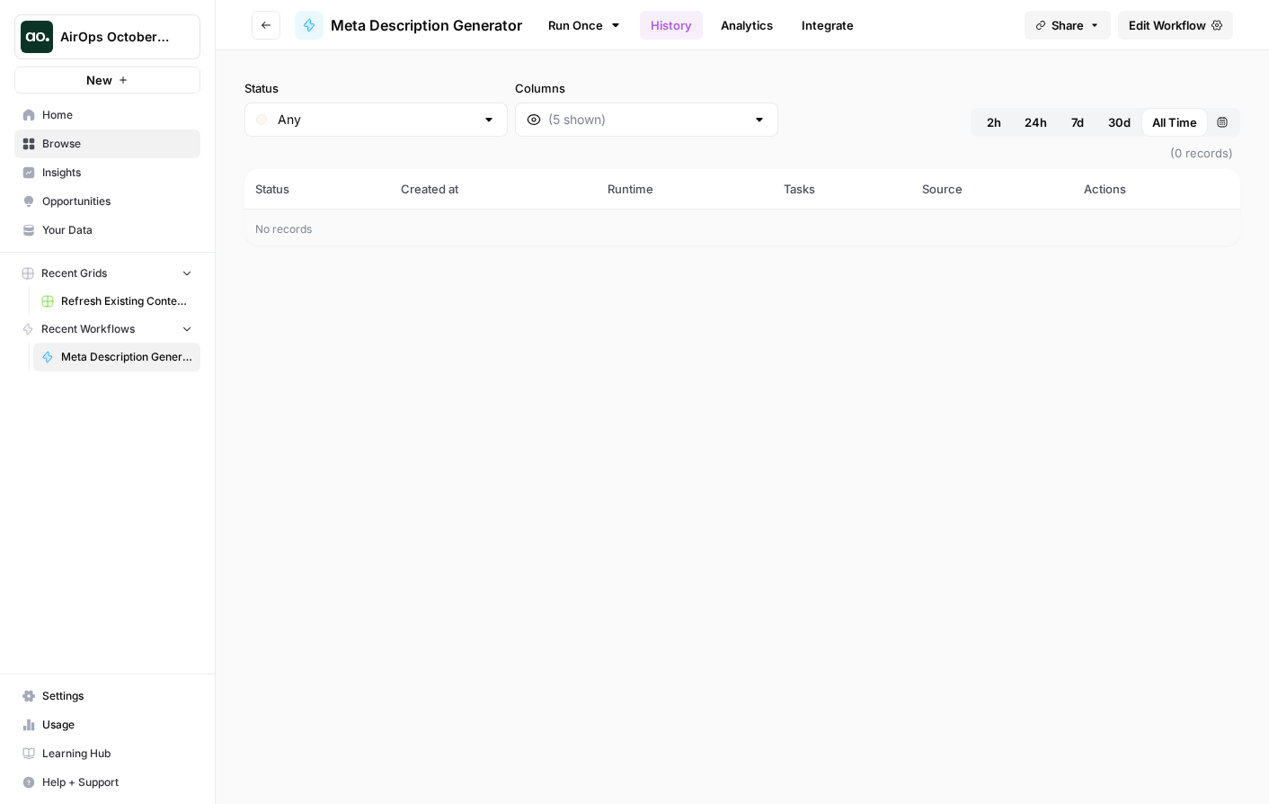
click at [457, 28] on span "Meta Description Generator" at bounding box center [426, 25] width 191 height 22
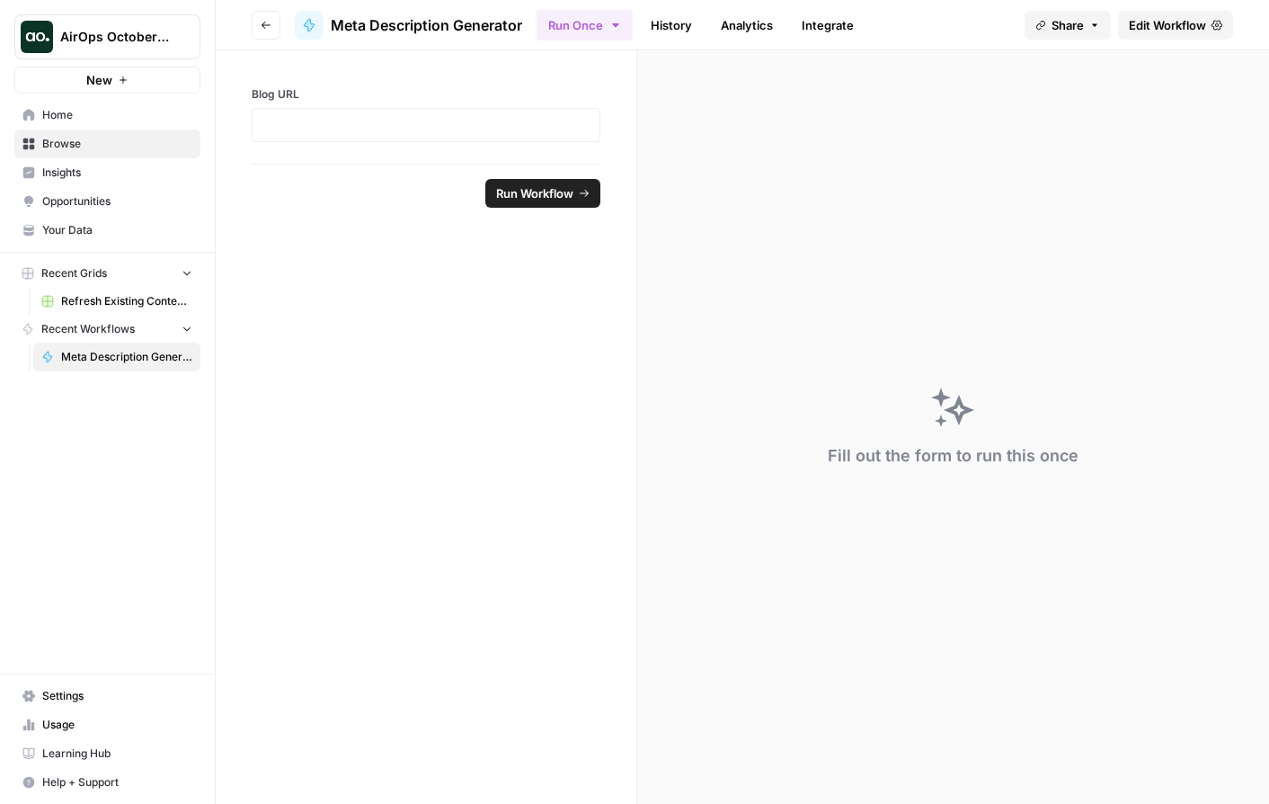
click at [270, 29] on icon "button" at bounding box center [266, 25] width 11 height 11
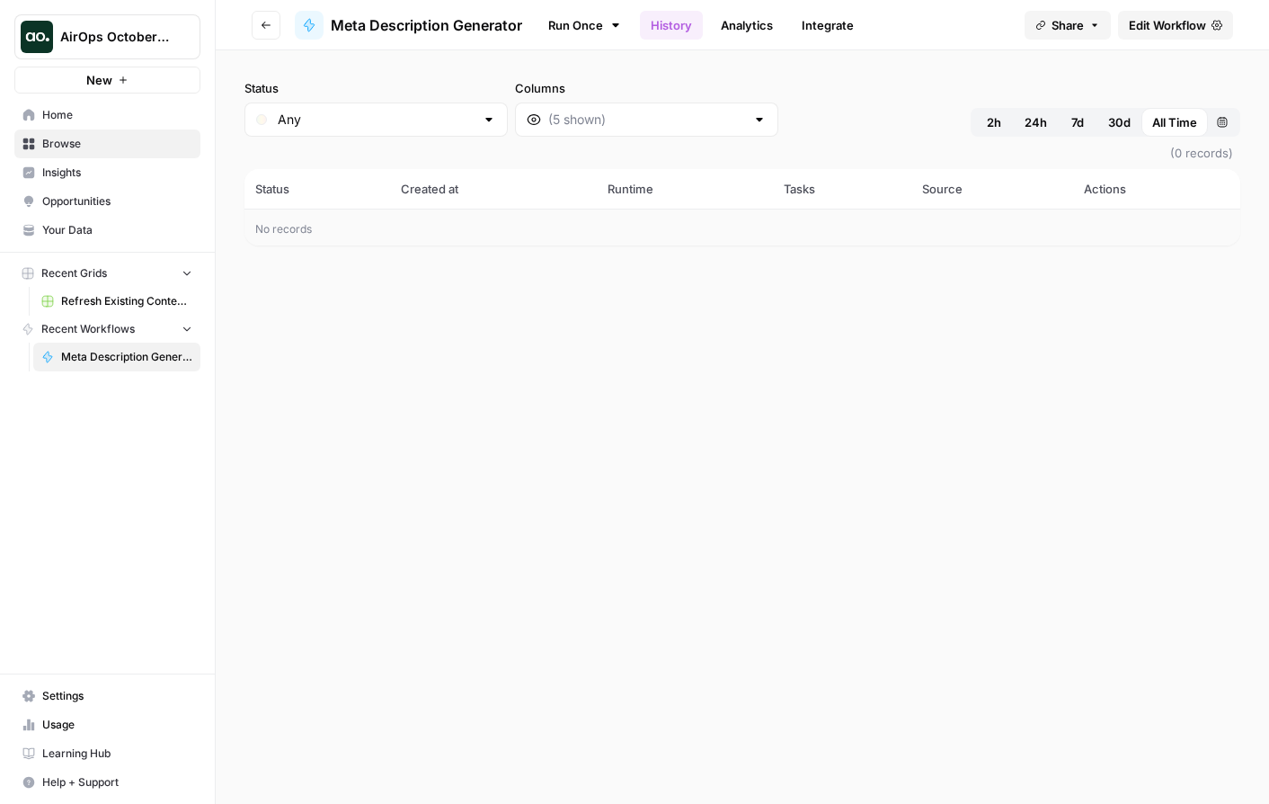
click at [270, 29] on icon "button" at bounding box center [266, 25] width 11 height 11
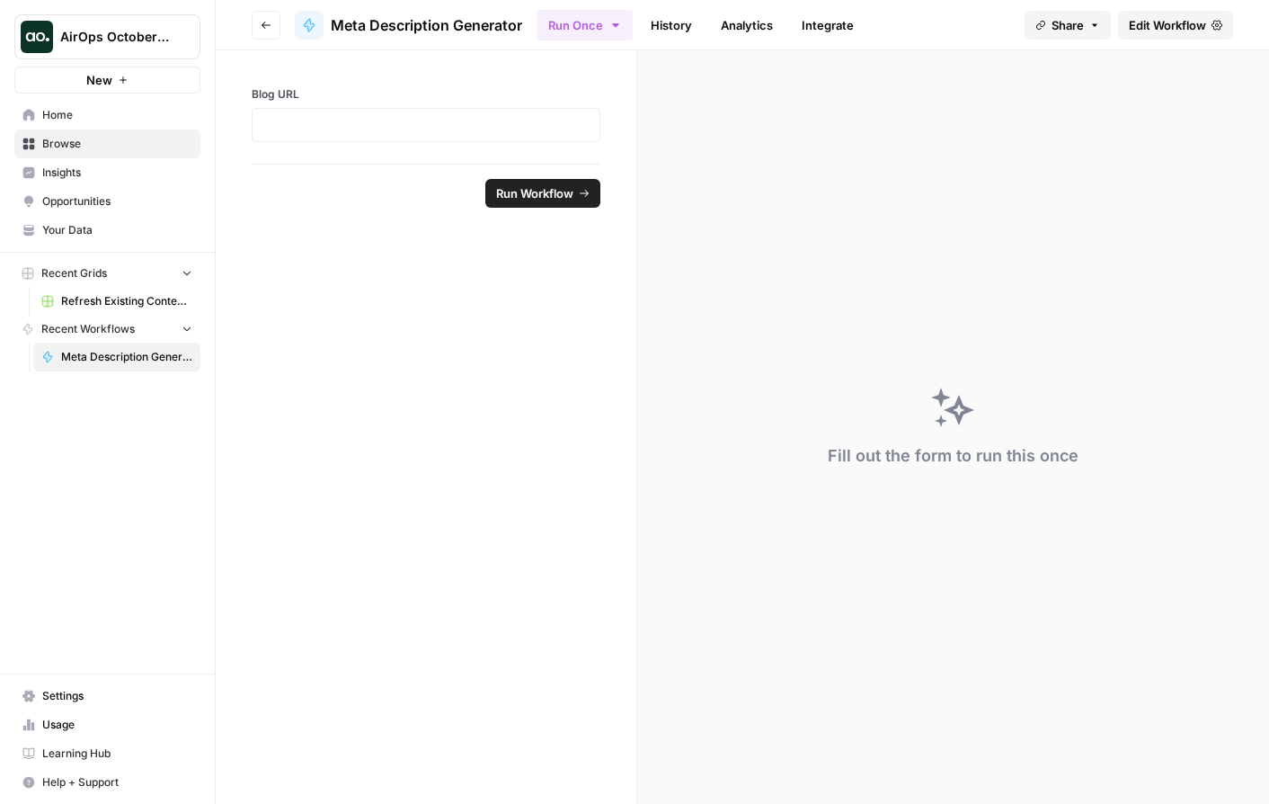
click at [270, 29] on icon "button" at bounding box center [266, 25] width 11 height 11
click at [93, 354] on span "Meta Description Generator" at bounding box center [126, 357] width 131 height 16
click at [422, 27] on span "Meta Description Generator" at bounding box center [426, 25] width 191 height 22
click at [677, 29] on link "History" at bounding box center [671, 25] width 63 height 29
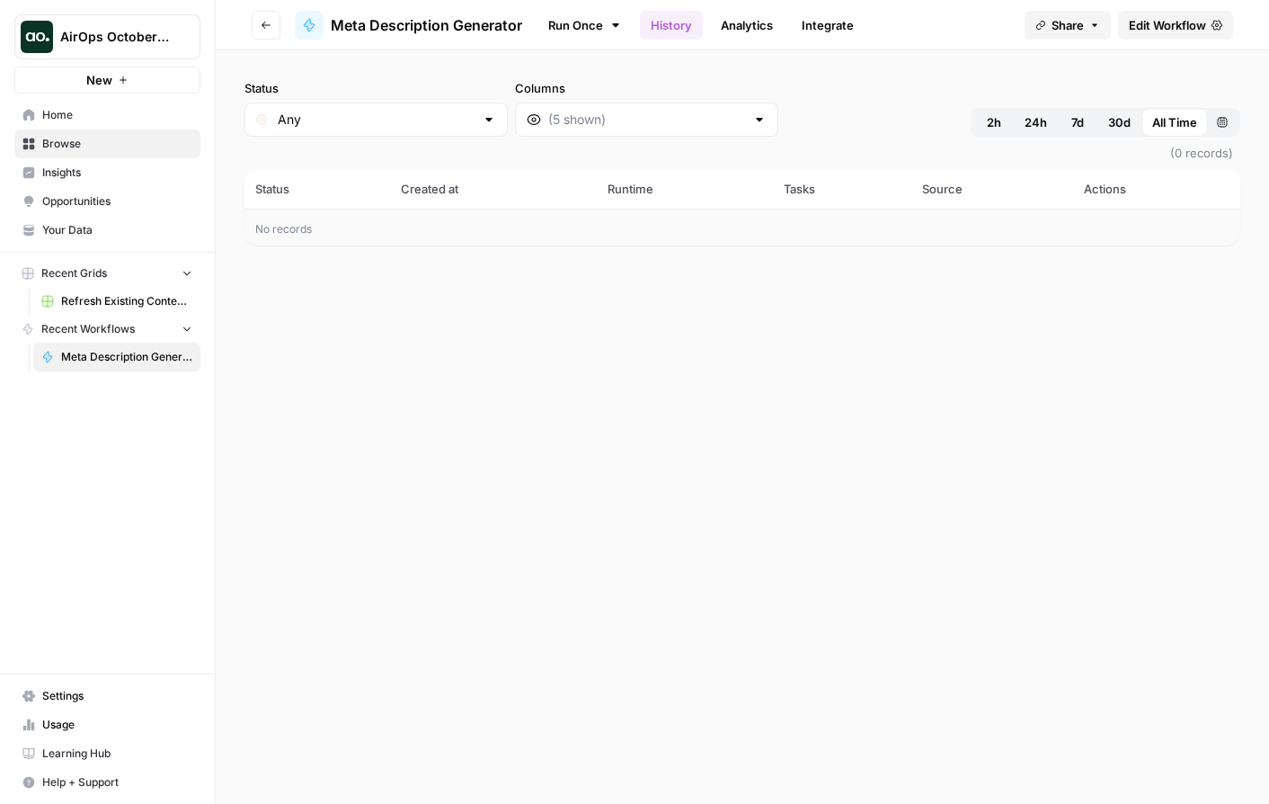
click at [742, 20] on link "Analytics" at bounding box center [747, 25] width 74 height 29
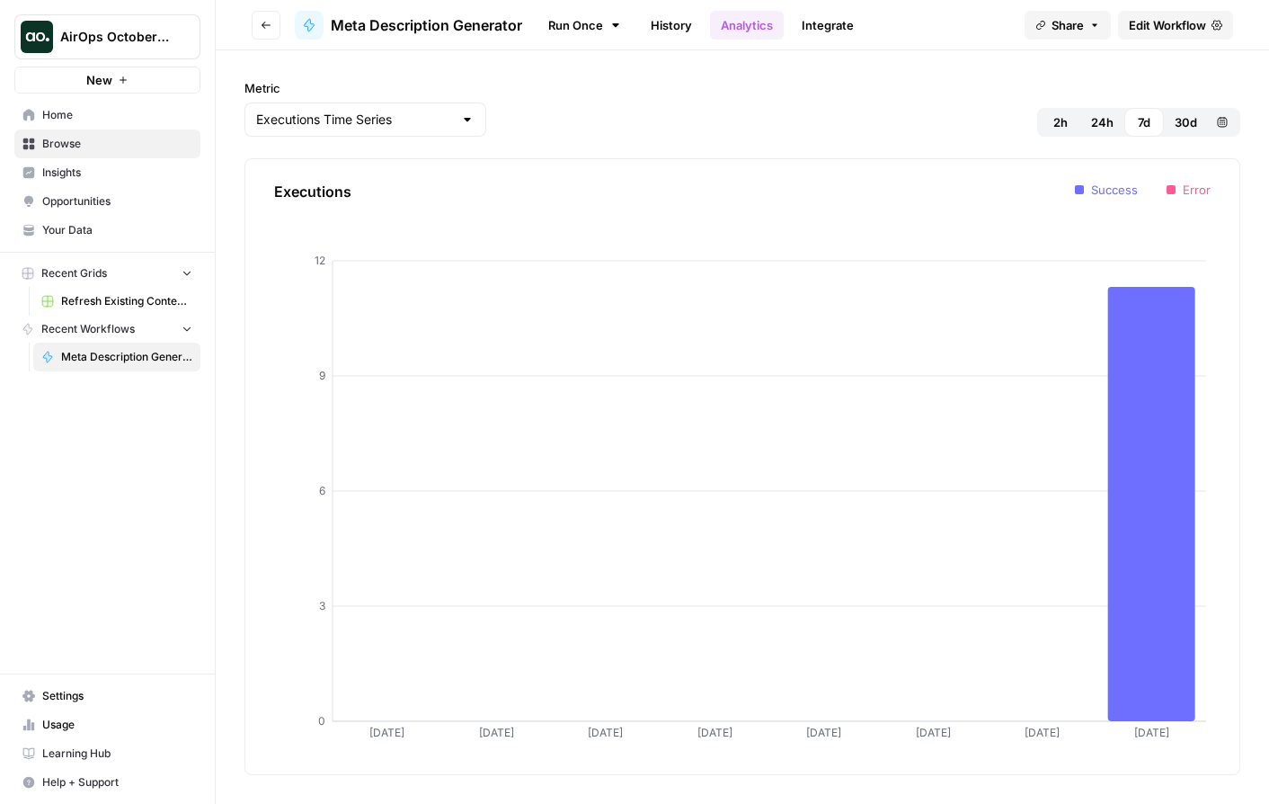
click at [849, 30] on link "Integrate" at bounding box center [828, 25] width 74 height 29
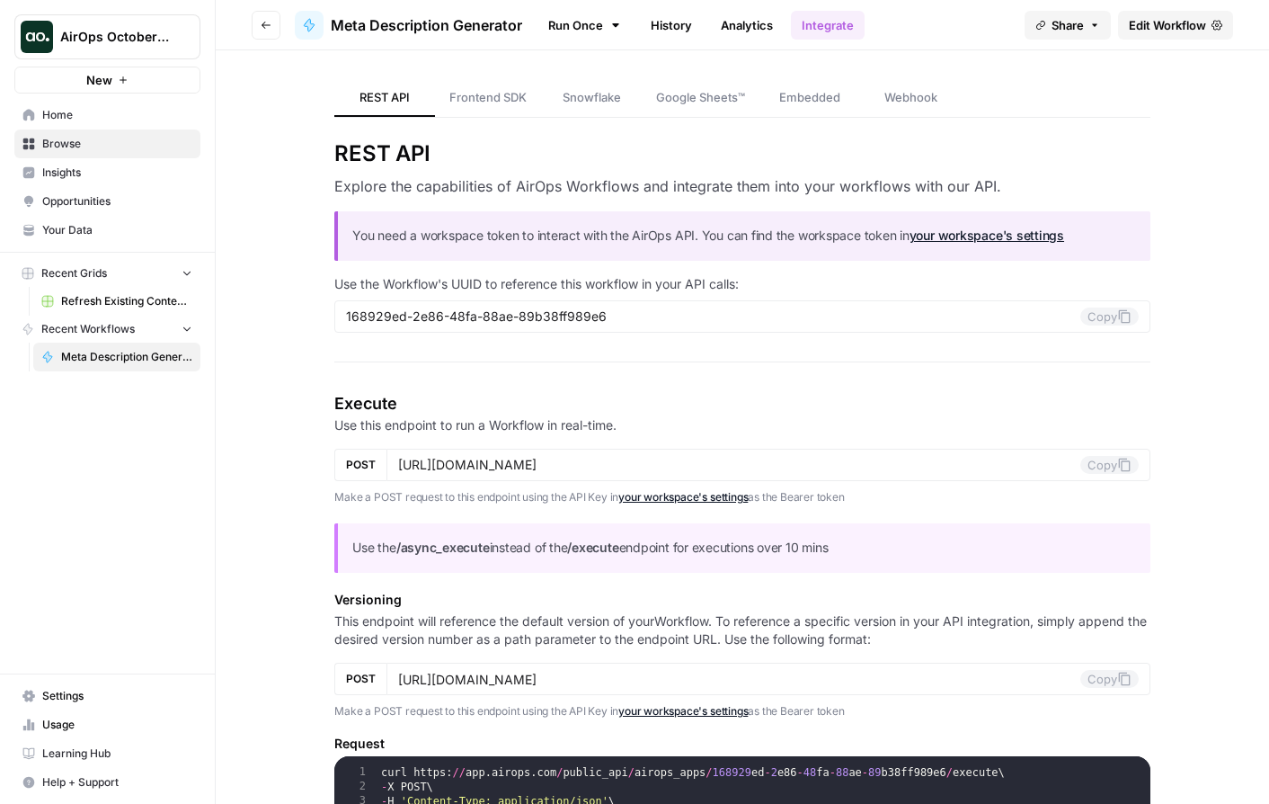
click at [499, 22] on span "Meta Description Generator" at bounding box center [426, 25] width 191 height 22
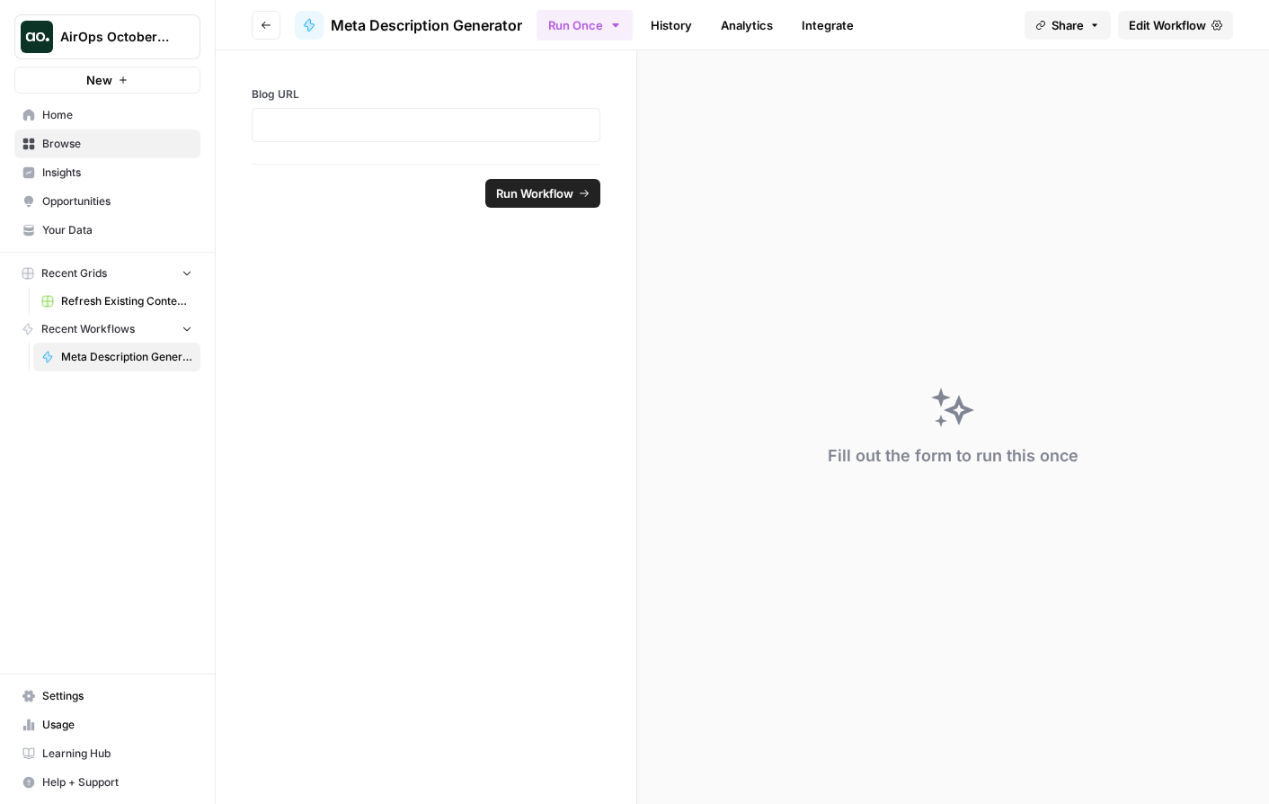
click at [266, 30] on icon "button" at bounding box center [266, 25] width 11 height 11
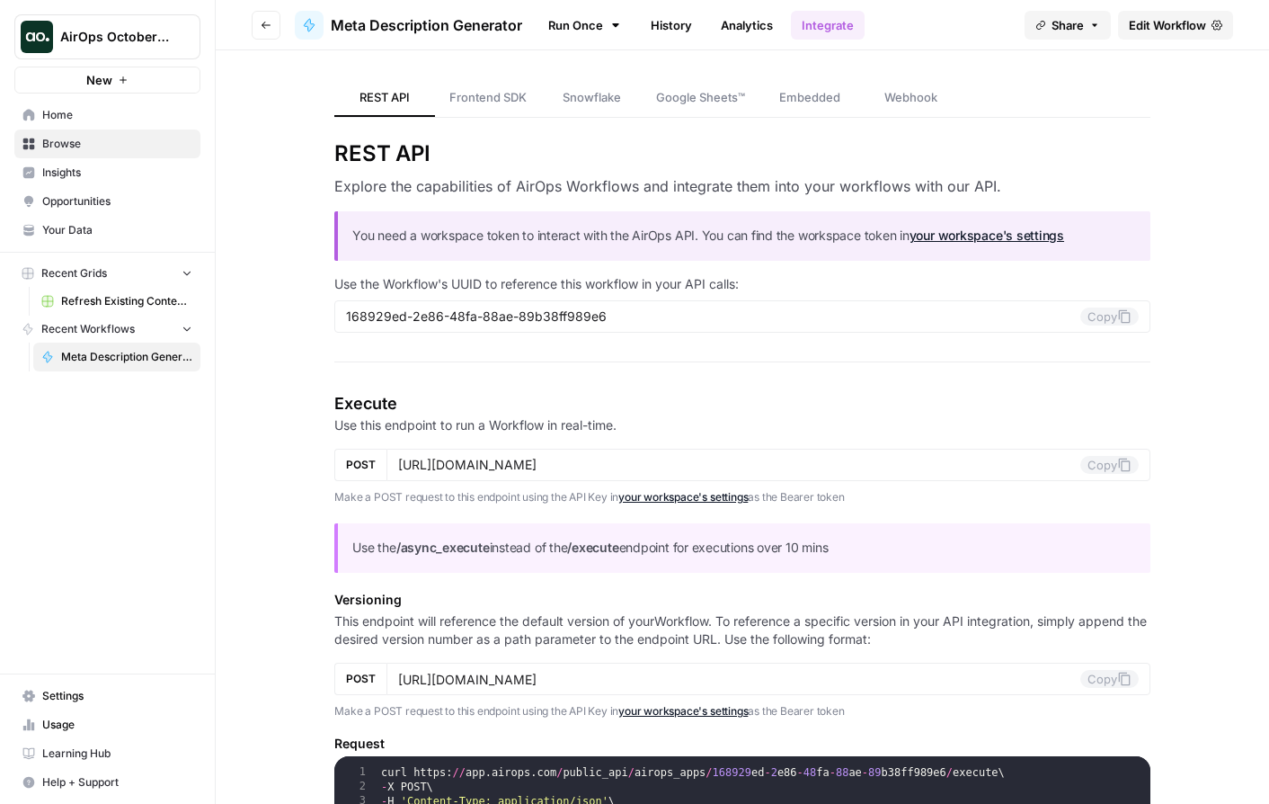
click at [102, 143] on span "Browse" at bounding box center [117, 144] width 150 height 16
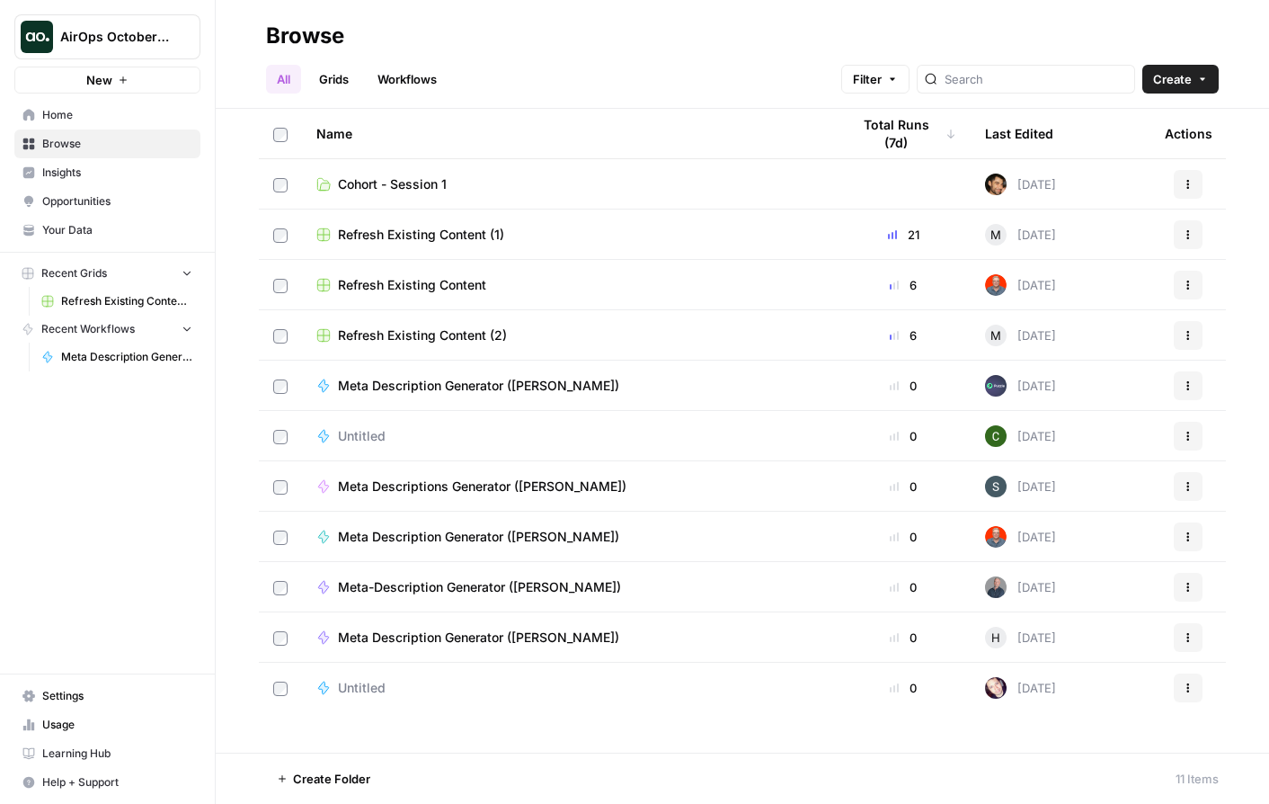
click at [386, 186] on span "Cohort - Session 1" at bounding box center [392, 184] width 109 height 18
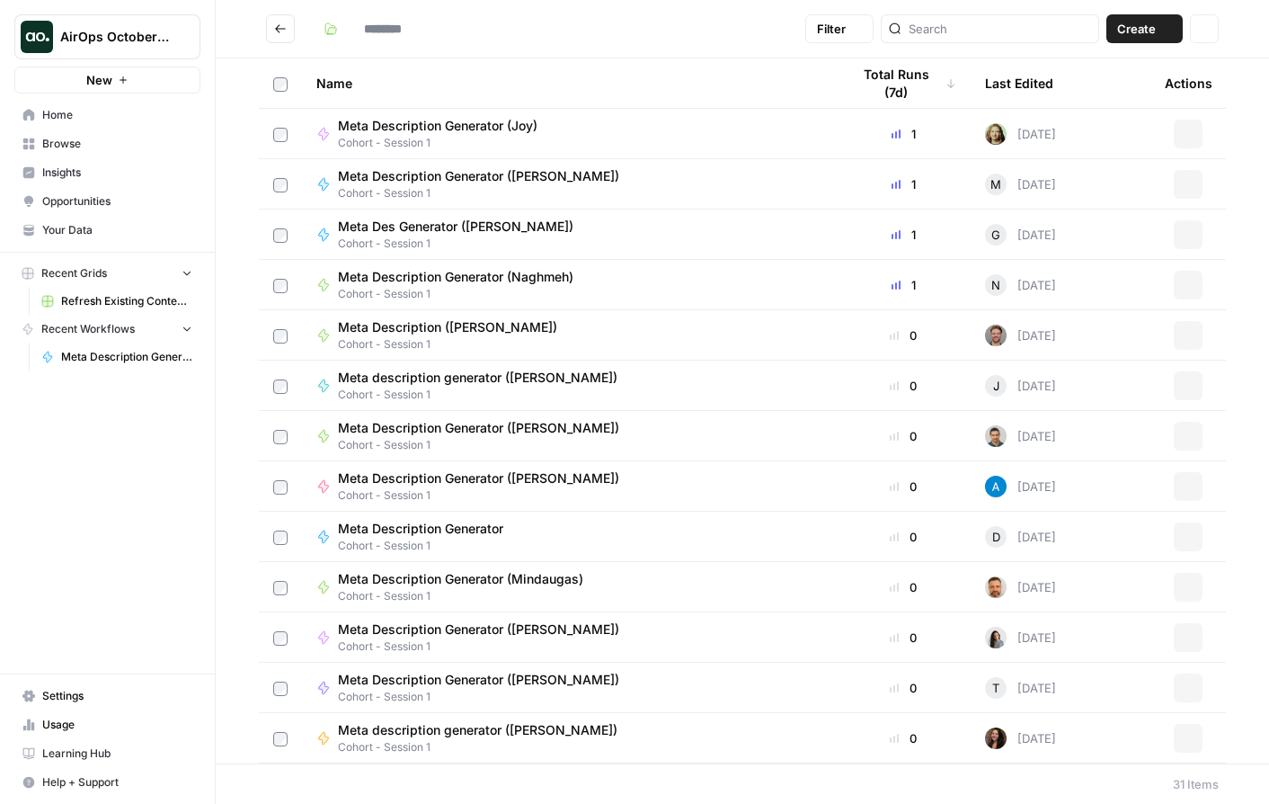
type input "**********"
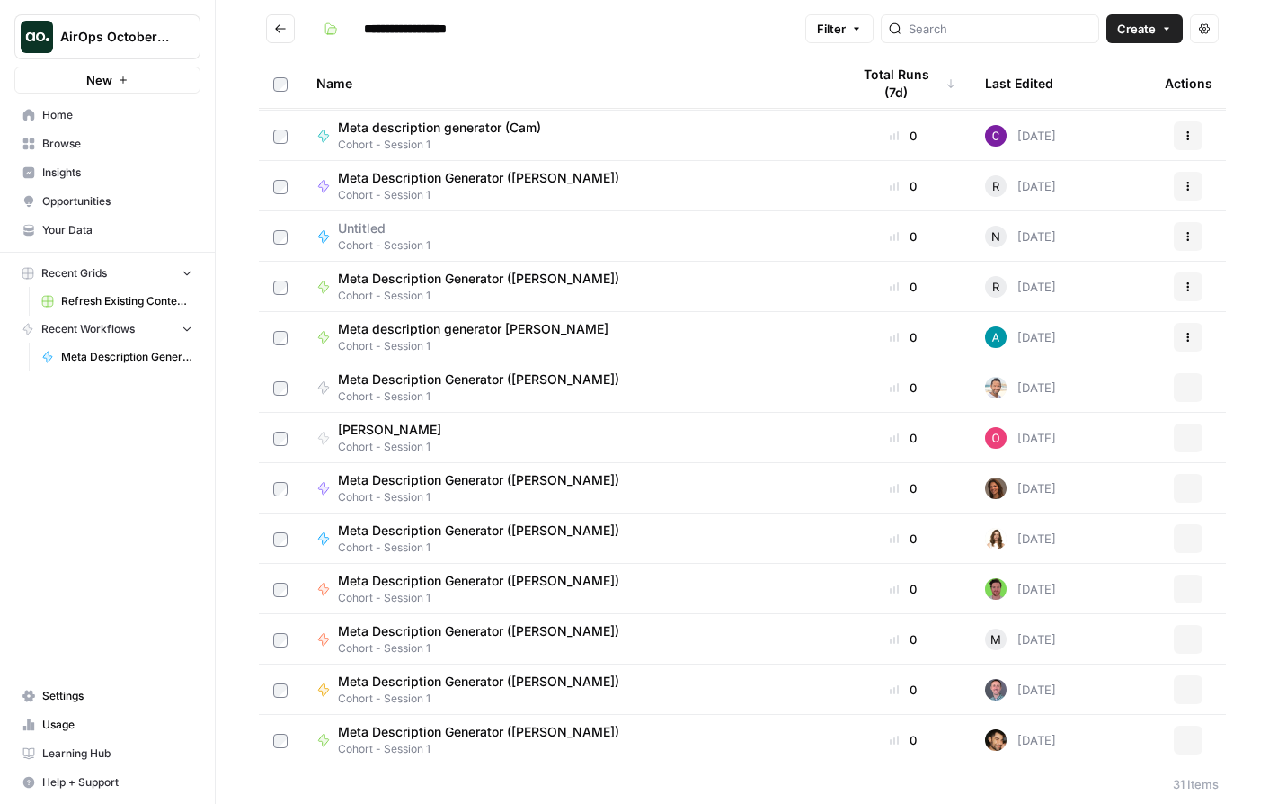
scroll to position [906, 0]
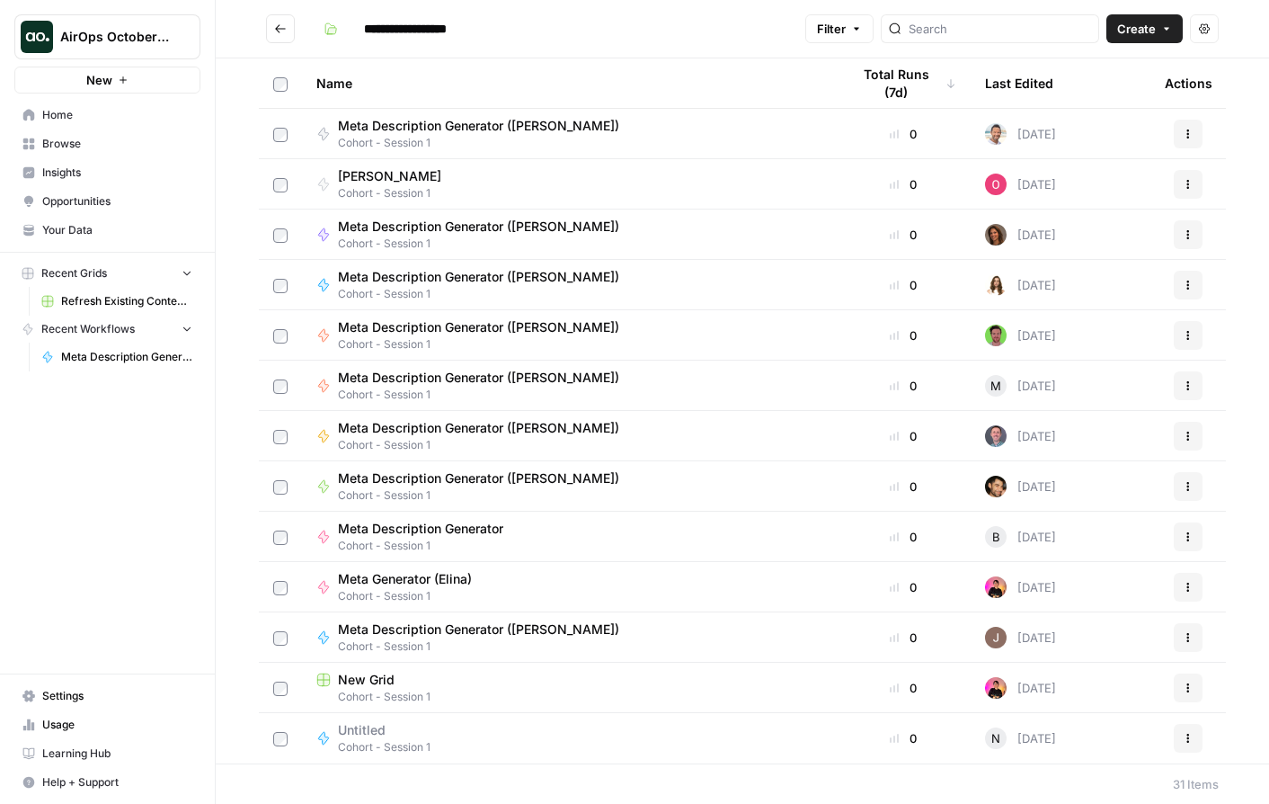
click at [71, 223] on span "Your Data" at bounding box center [117, 230] width 150 height 16
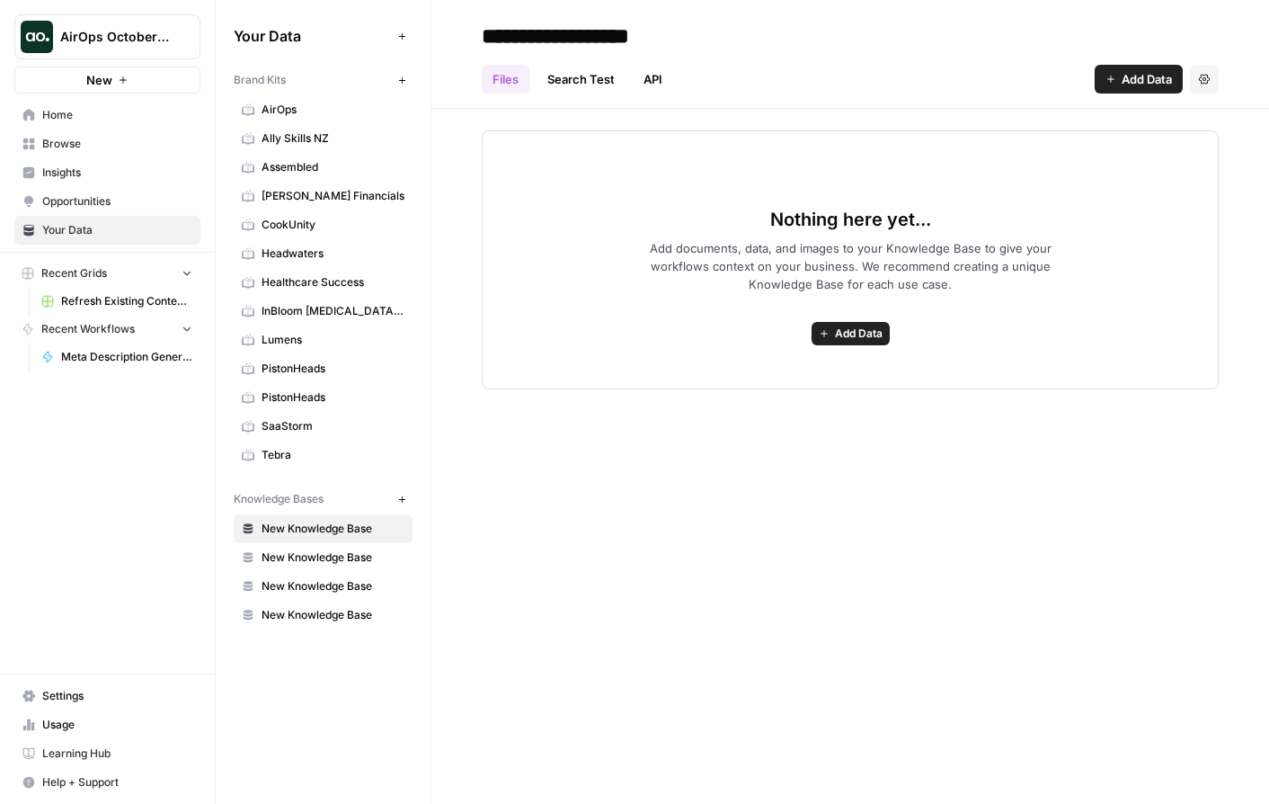
click at [62, 137] on span "Browse" at bounding box center [117, 144] width 150 height 16
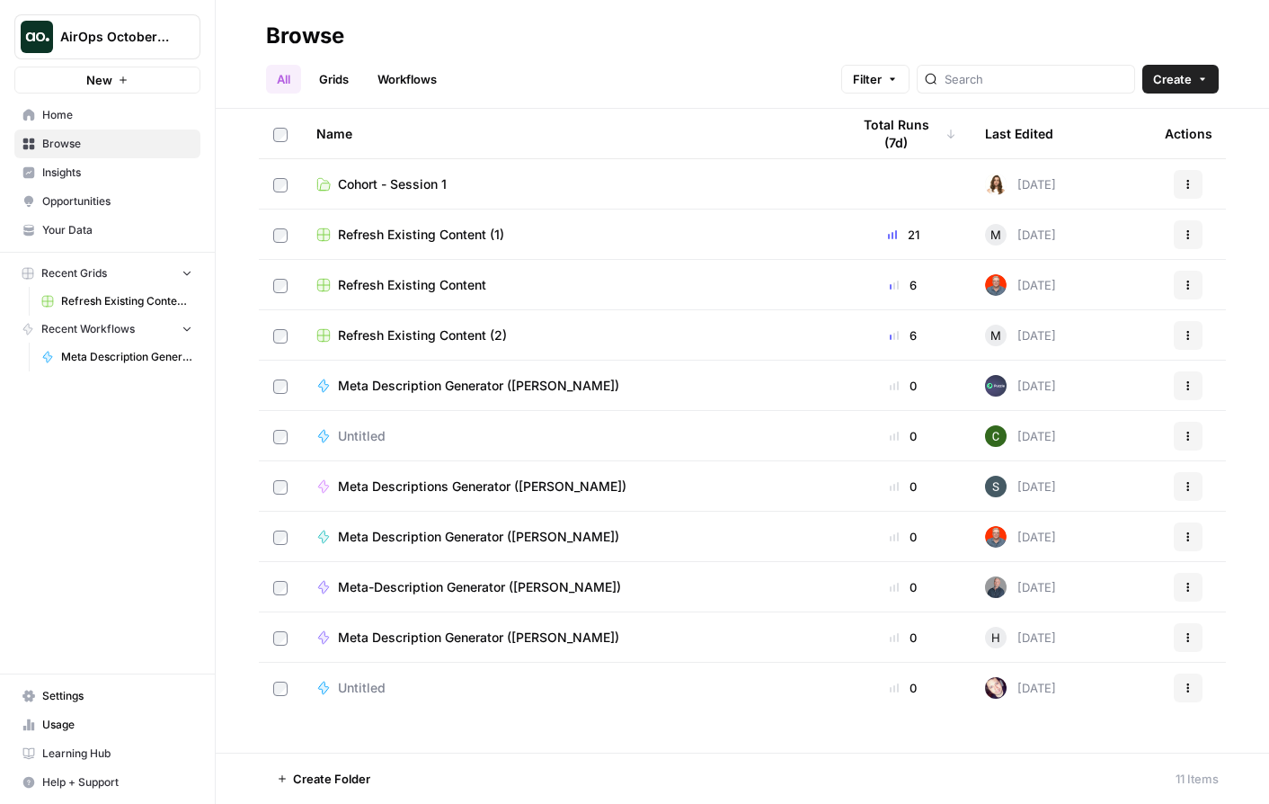
click at [421, 83] on link "Workflows" at bounding box center [407, 79] width 81 height 29
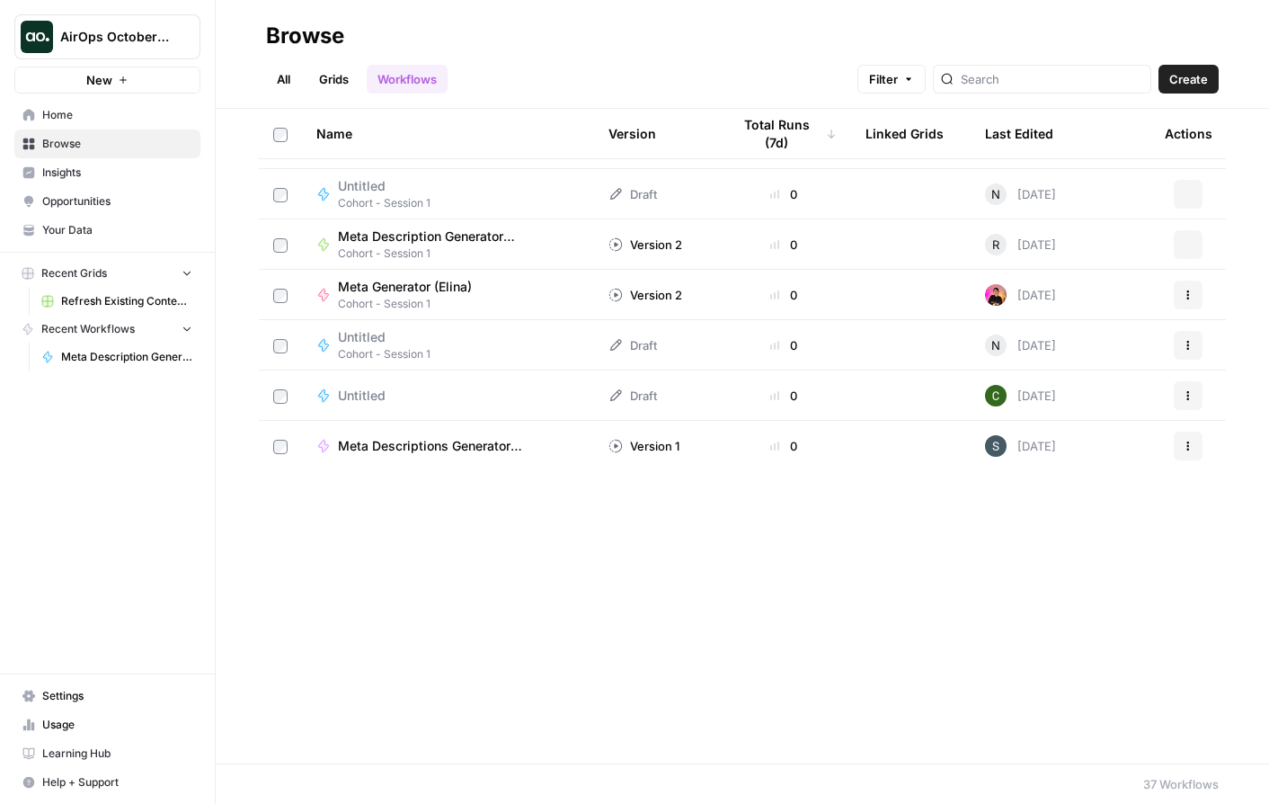
scroll to position [228, 0]
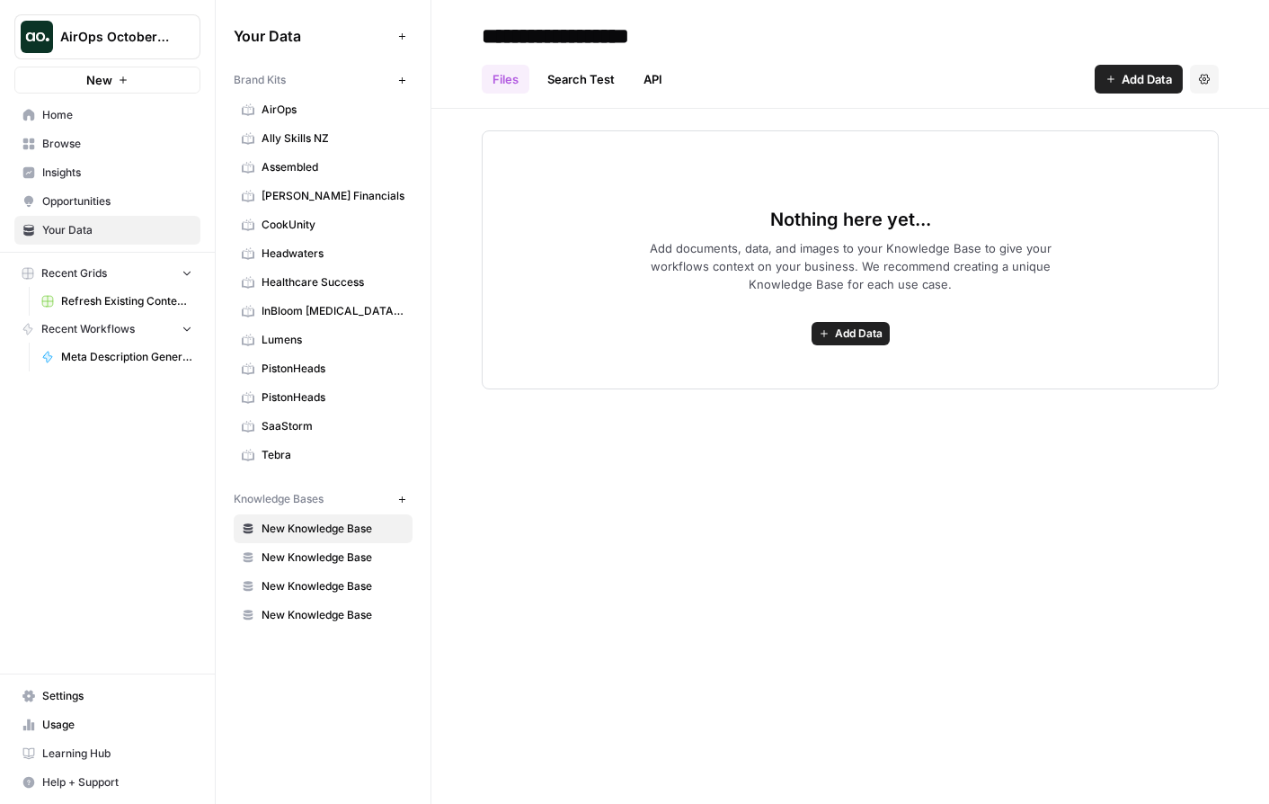
click at [63, 28] on span "AirOps October Cohort" at bounding box center [114, 37] width 109 height 18
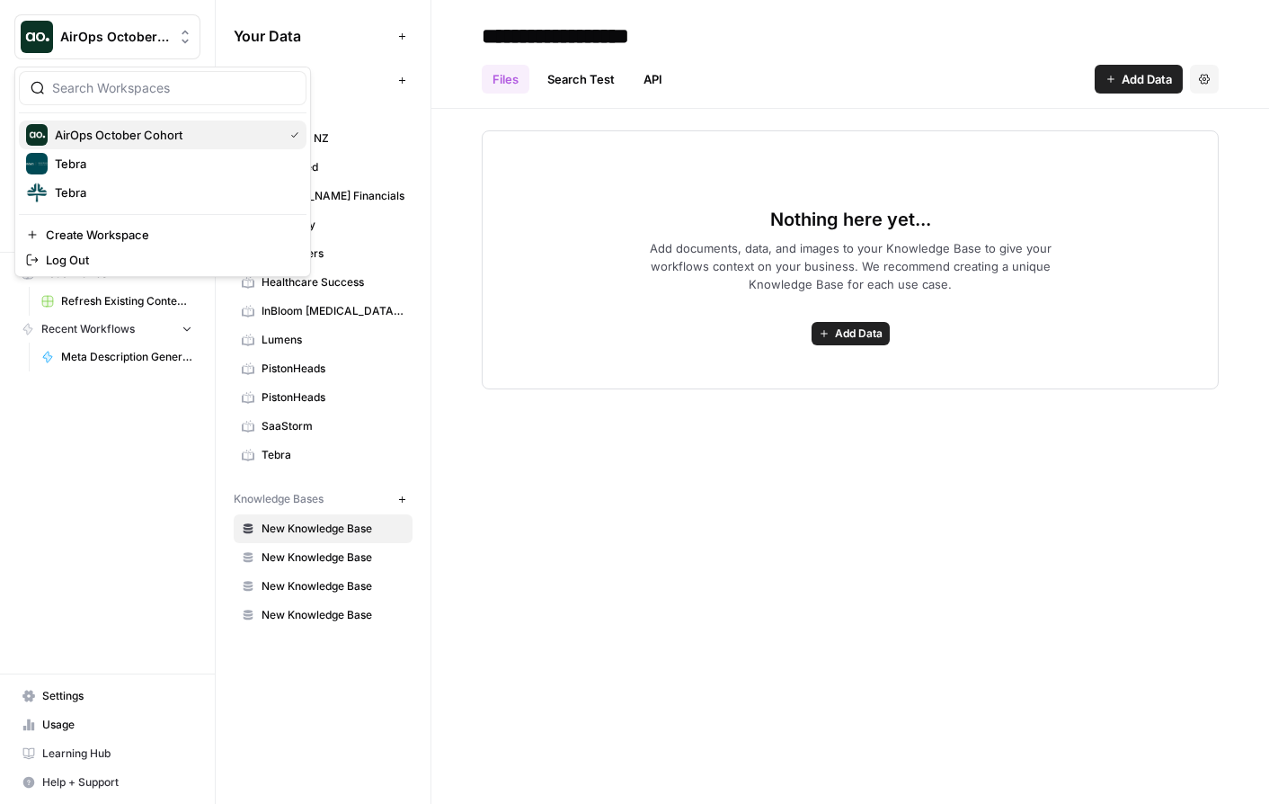
click at [104, 131] on span "AirOps October Cohort" at bounding box center [165, 135] width 221 height 18
